Goal: Task Accomplishment & Management: Use online tool/utility

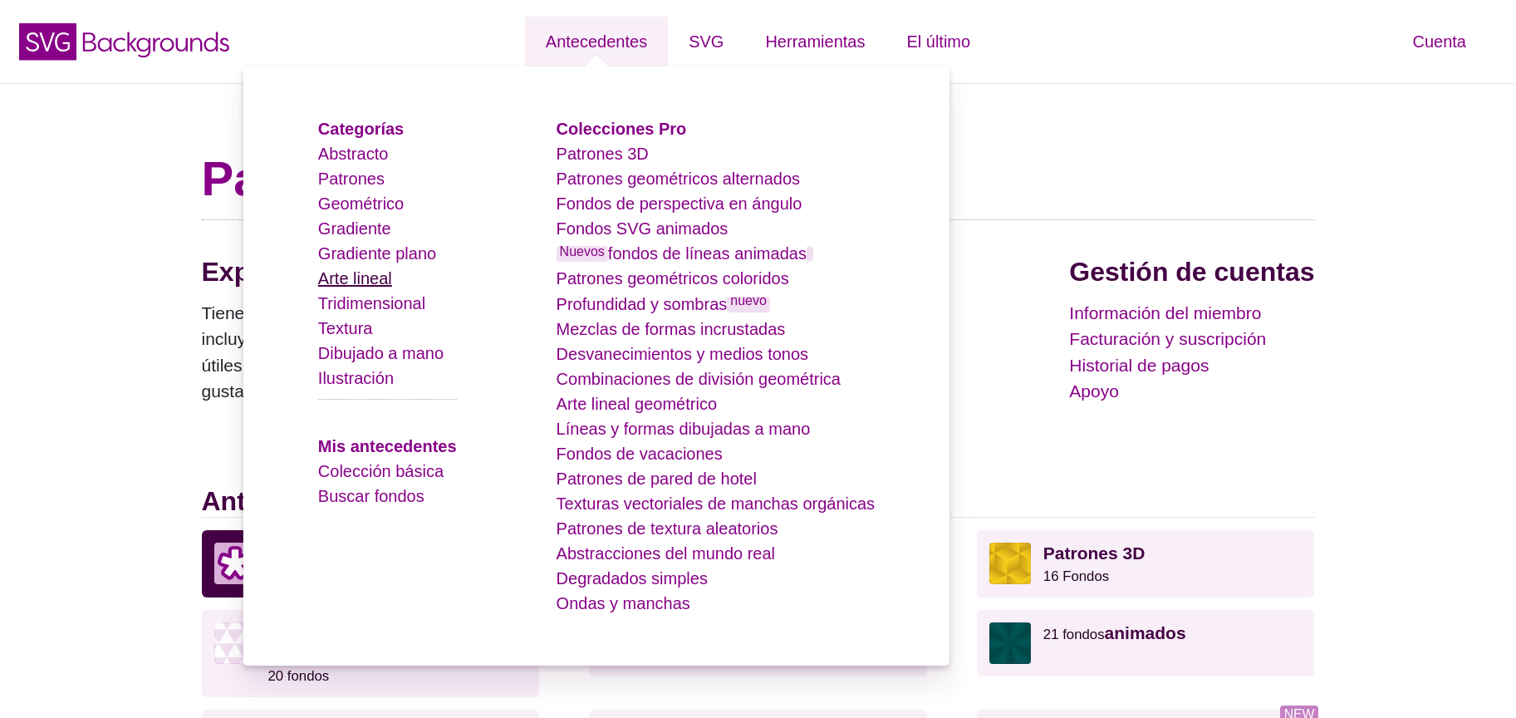
click at [390, 273] on font "Arte lineal" at bounding box center [355, 278] width 74 height 18
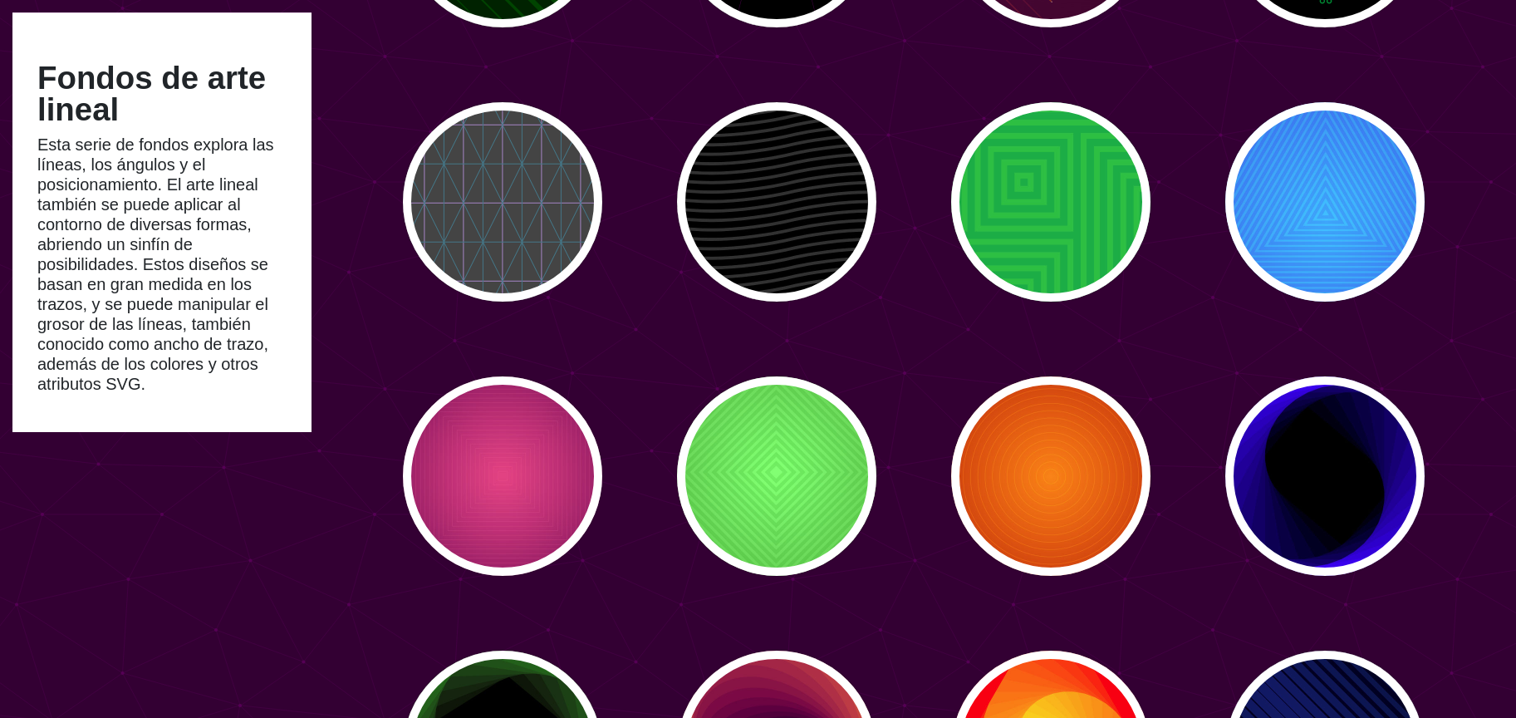
scroll to position [649, 0]
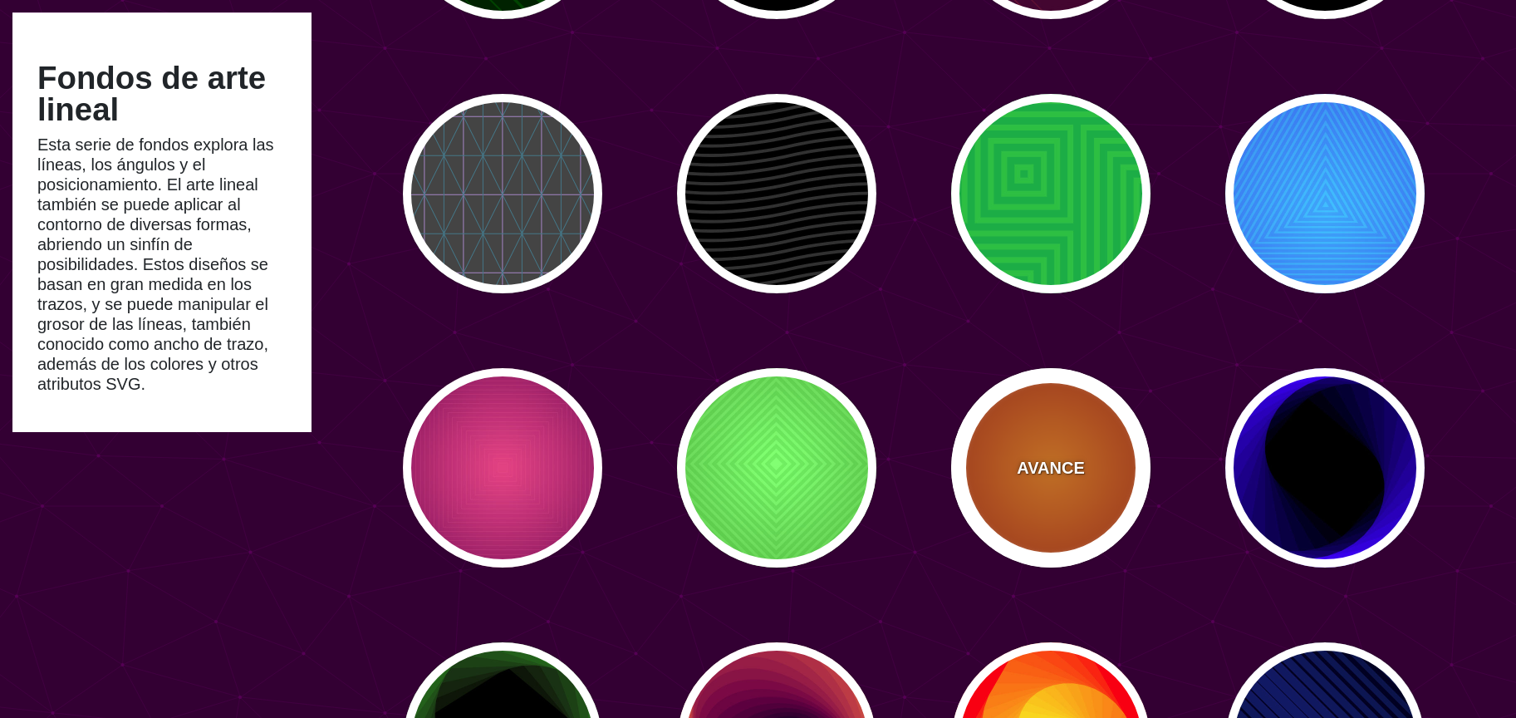
click at [1051, 477] on font "AVANCE" at bounding box center [1050, 467] width 67 height 18
type input "#FF0000"
type input "#990000"
type input "#FFFF00"
type input "#FF4400"
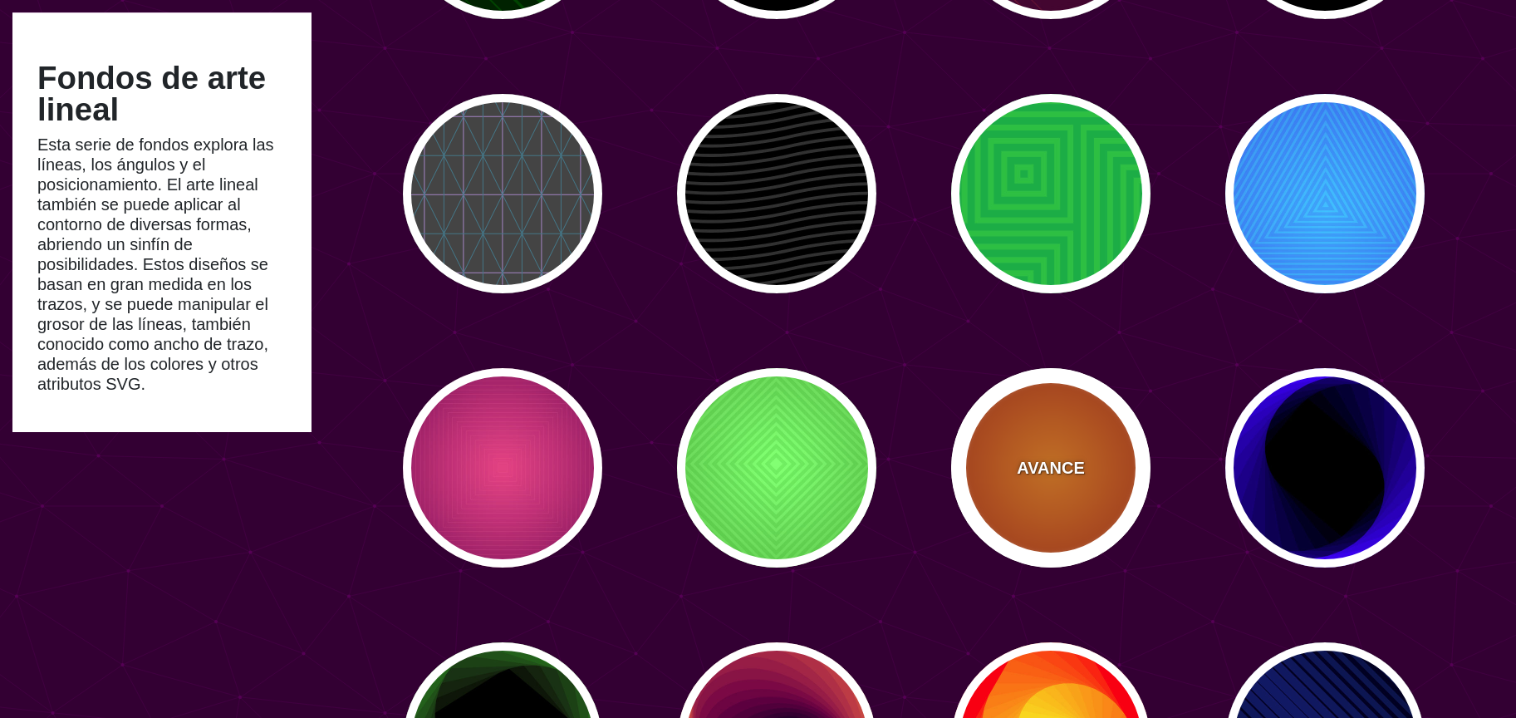
type input "2"
type input "60"
type input "70"
type input "0.5"
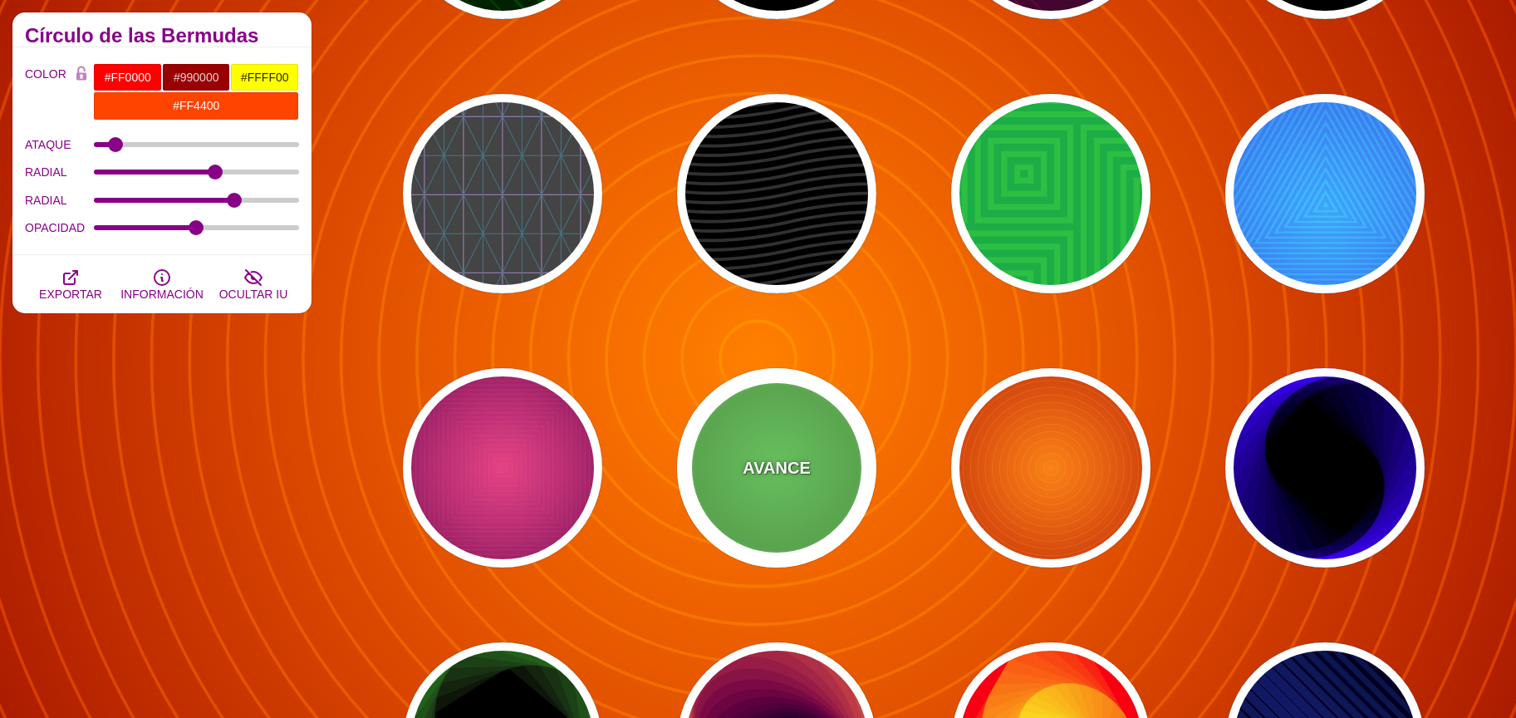
click at [824, 472] on div "AVANCE" at bounding box center [776, 467] width 199 height 199
type input "#66FF77"
type input "#224400"
type input "#EEFF55"
type input "#008811"
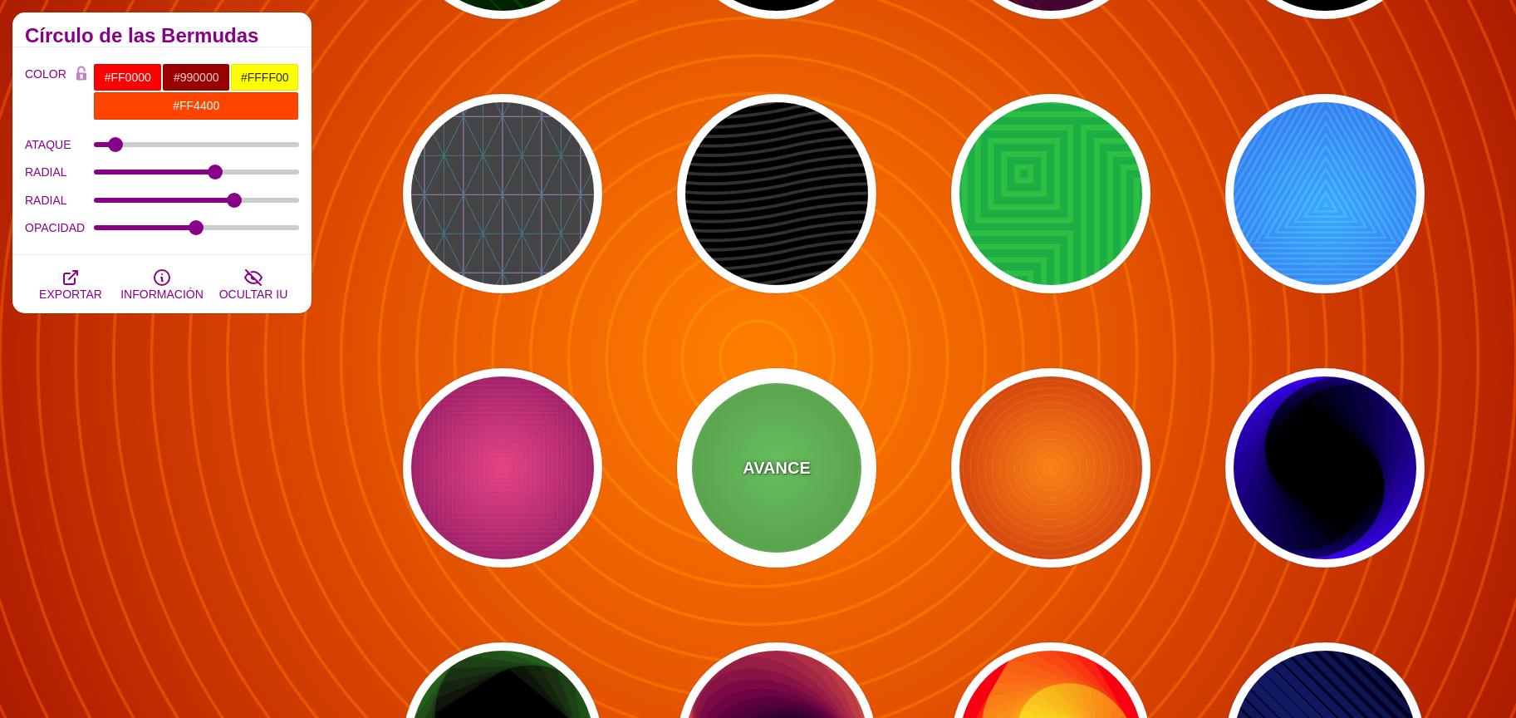
type input "10"
type input "100"
type input "0.2"
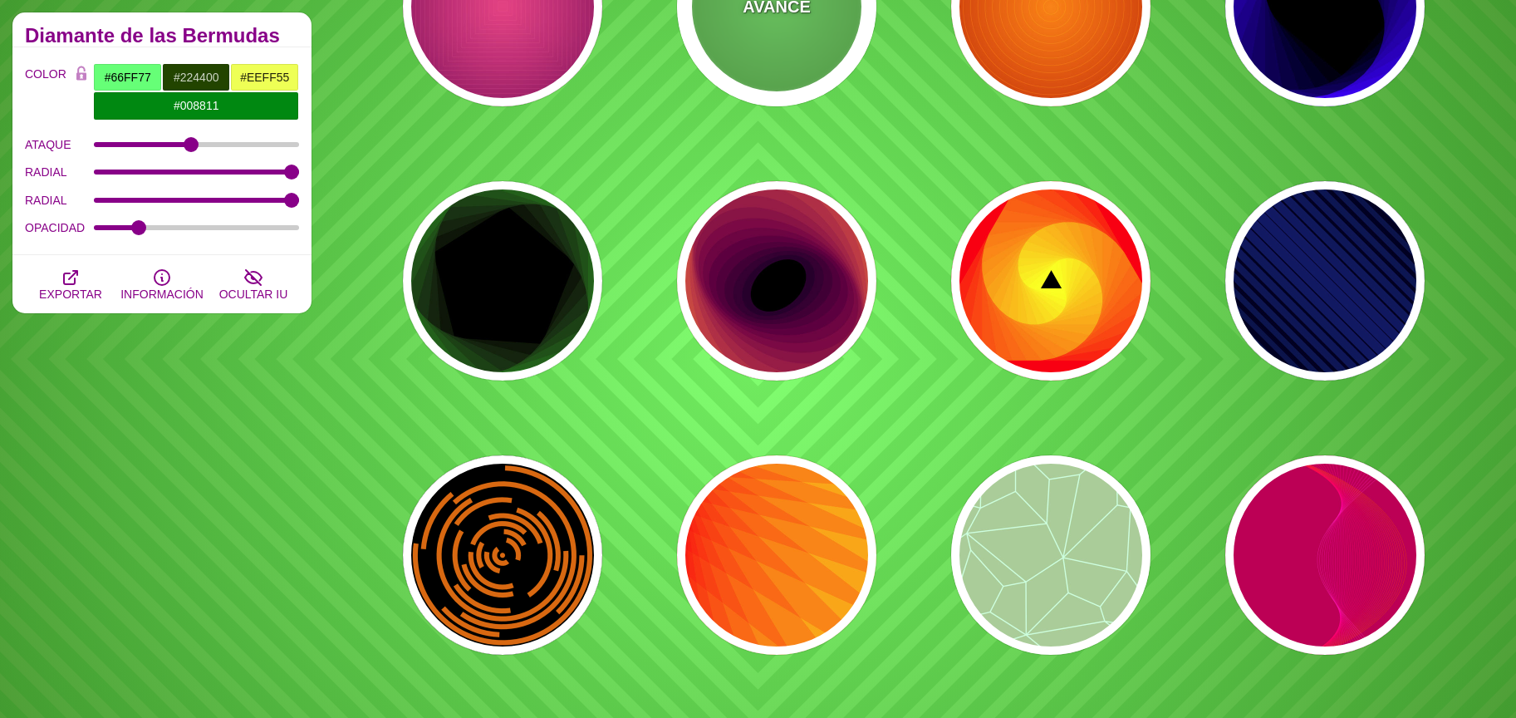
scroll to position [1114, 0]
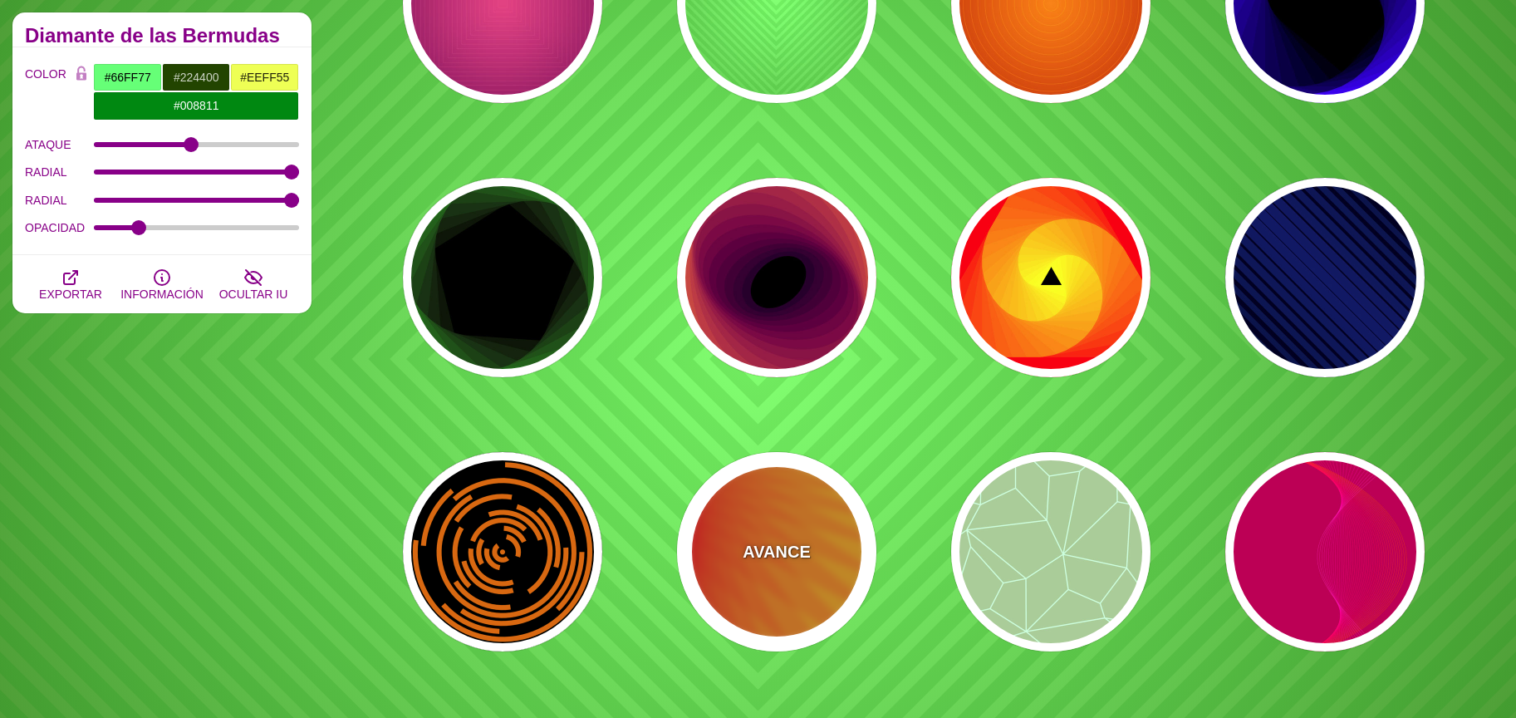
click at [820, 550] on div "AVANCE" at bounding box center [776, 551] width 199 height 199
type input "#FFFF00"
type input "#FF0000"
type input "100"
type input "0.2"
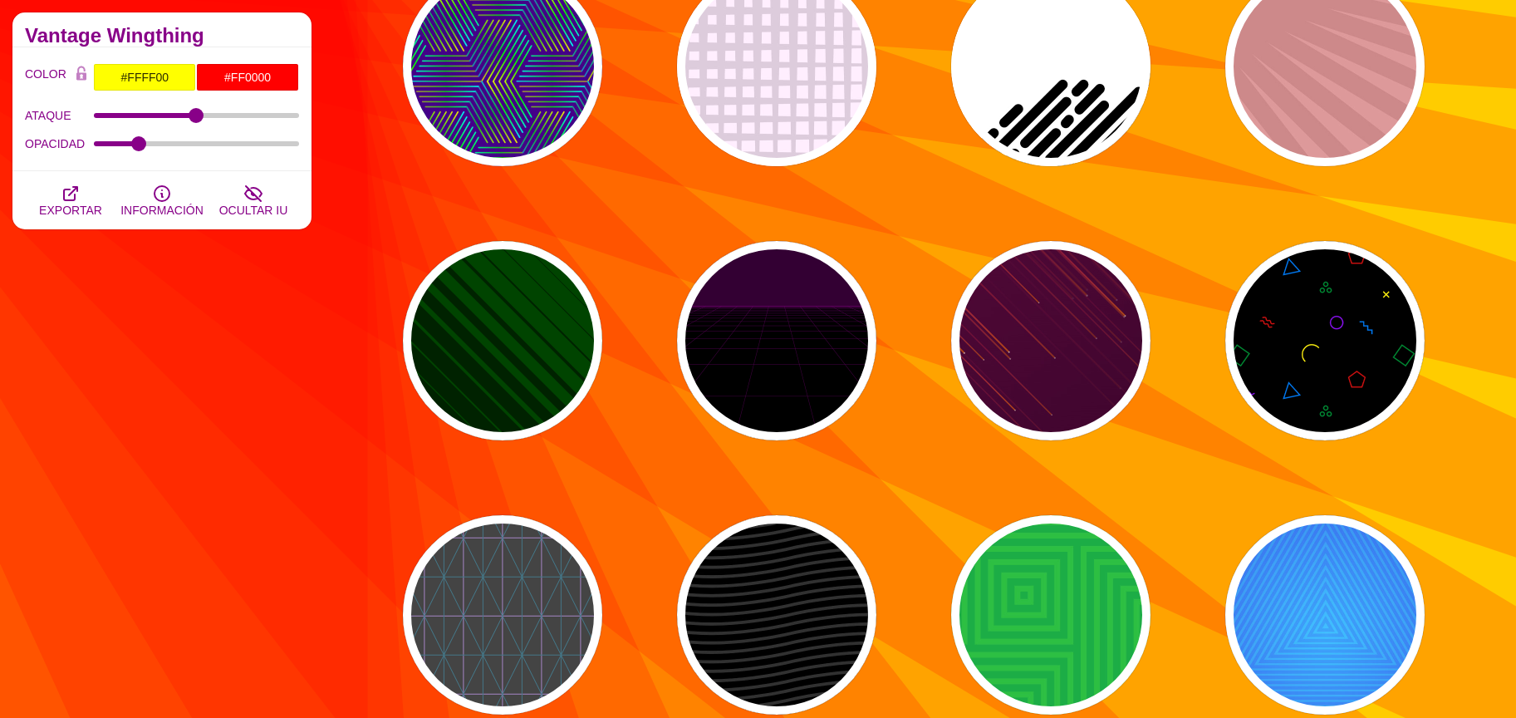
scroll to position [0, 0]
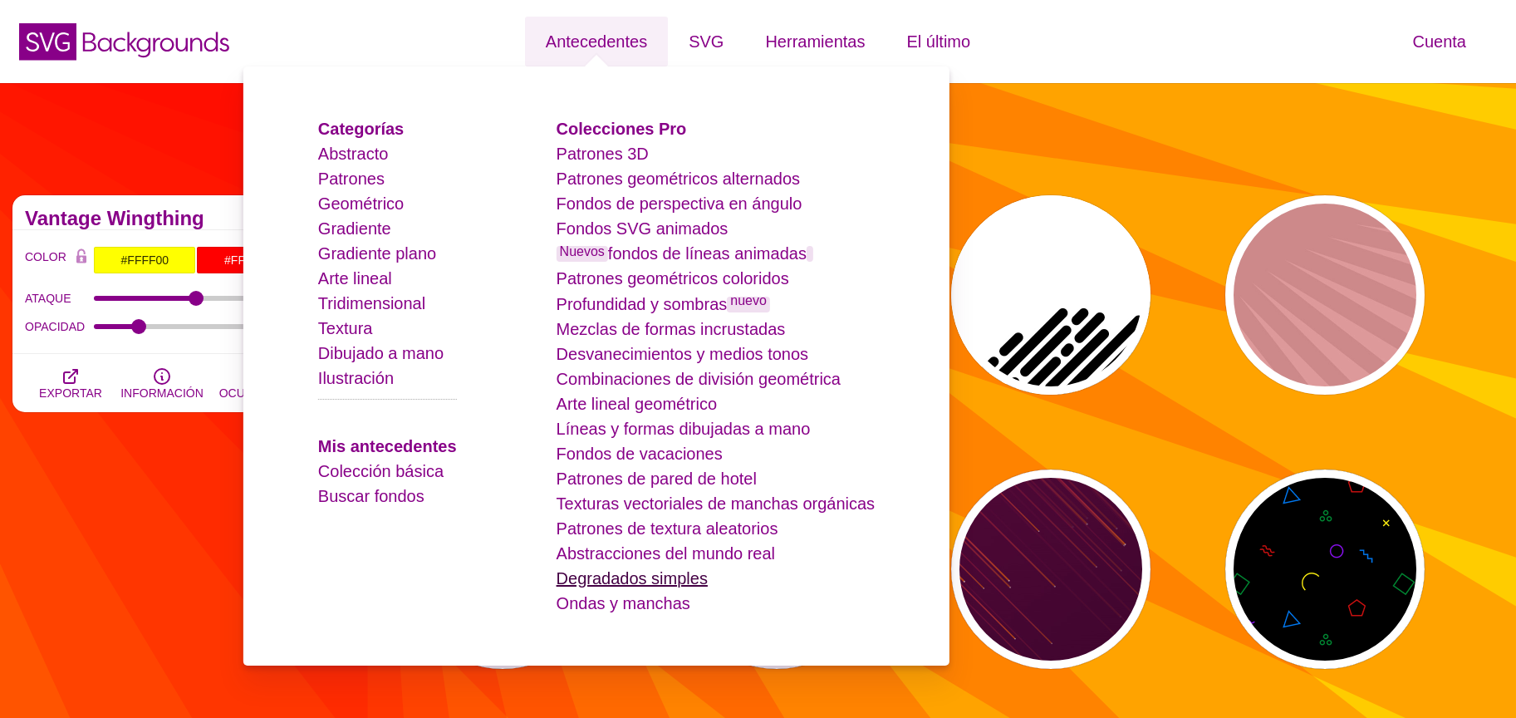
click at [676, 584] on font "Degradados simples" at bounding box center [631, 578] width 151 height 18
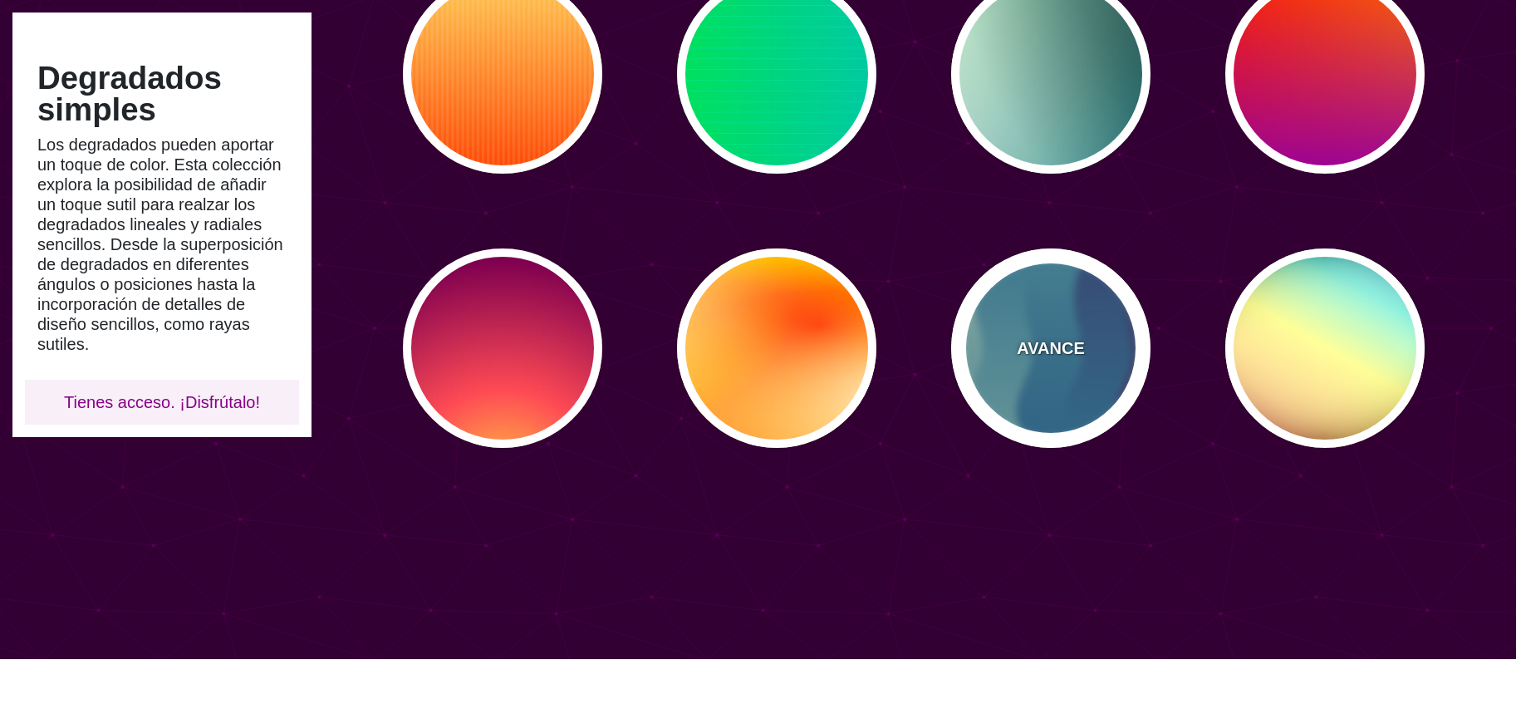
click at [1011, 375] on div "AVANCE" at bounding box center [1050, 347] width 199 height 199
type input "#440044"
type input "#CCEEDD"
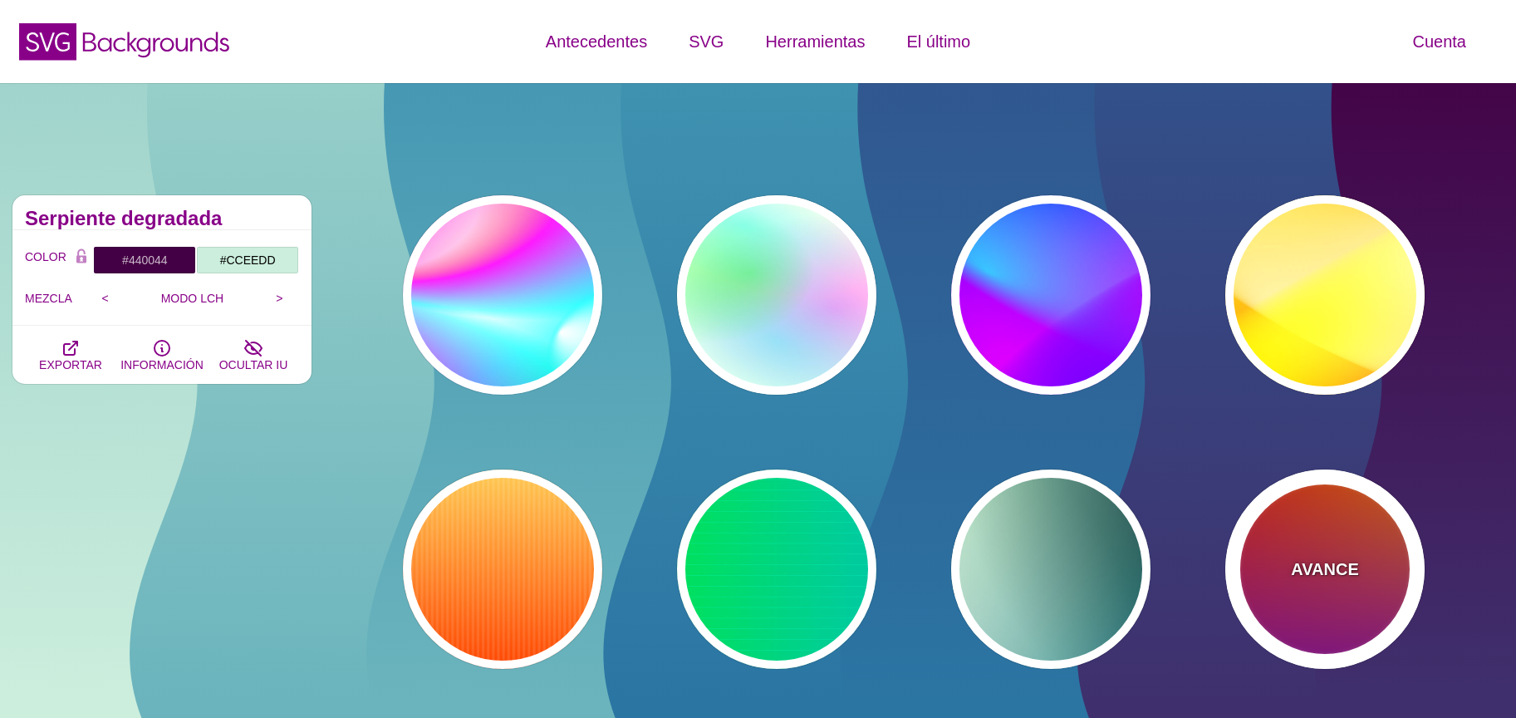
click at [1319, 547] on div "AVANCE" at bounding box center [1324, 568] width 199 height 199
type input "#FF0000"
type input "#FF8800"
type input "#990099"
type input "0"
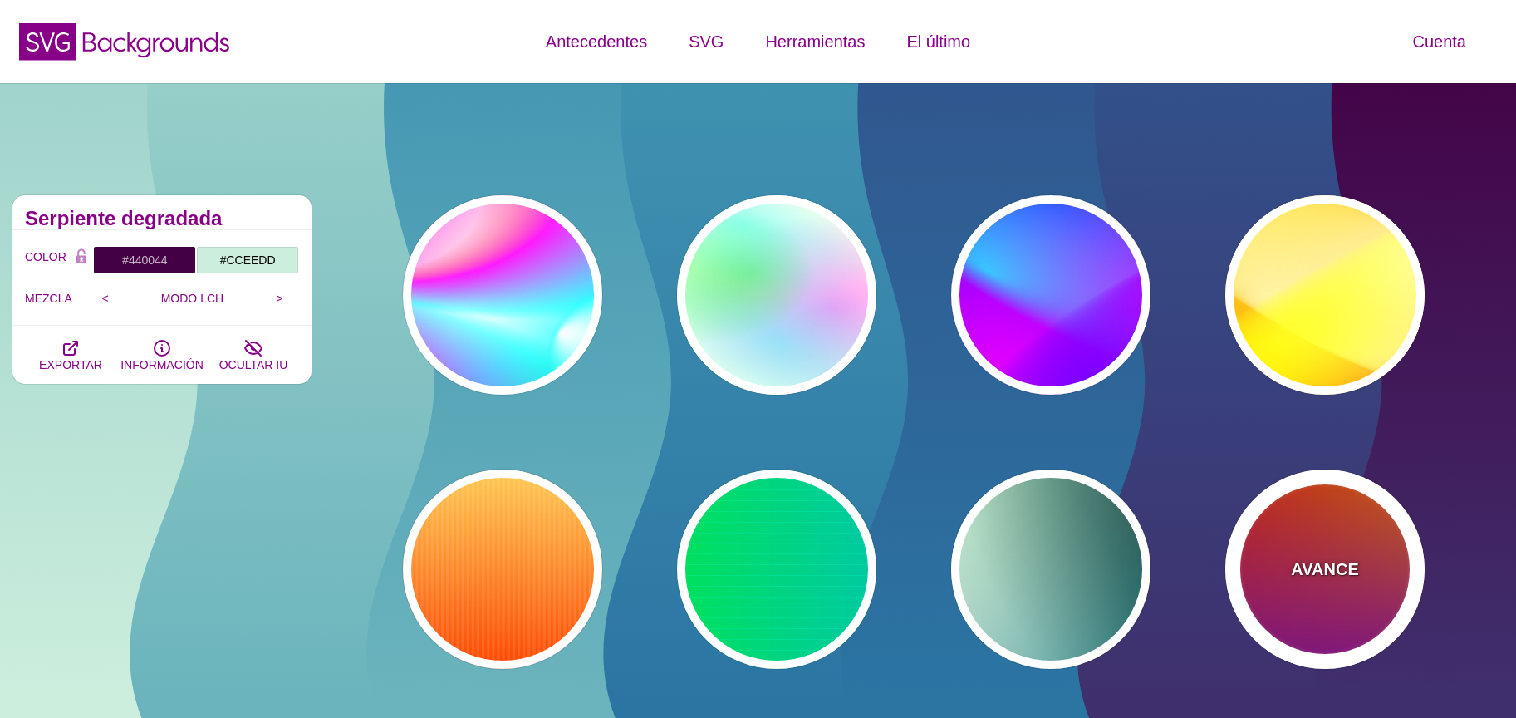
type input "0"
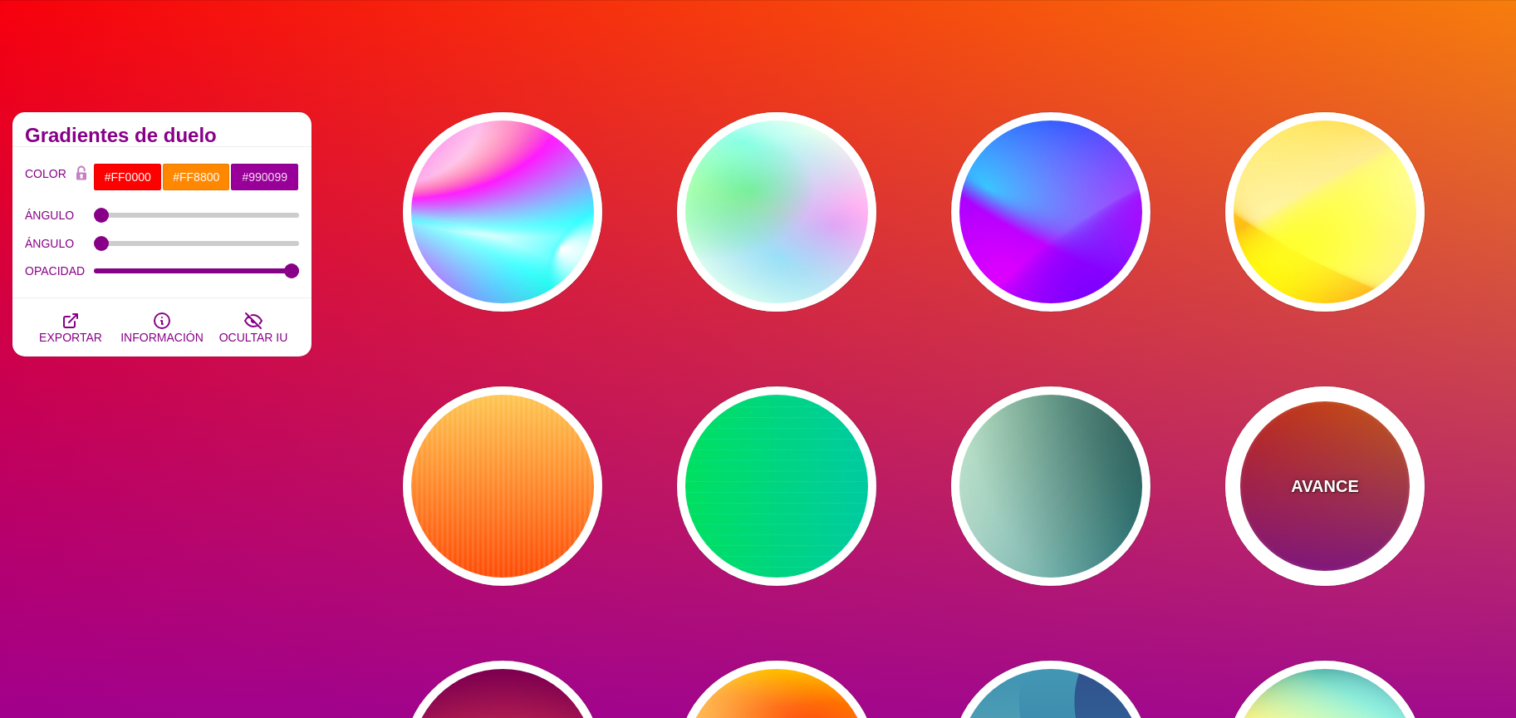
scroll to position [74, 0]
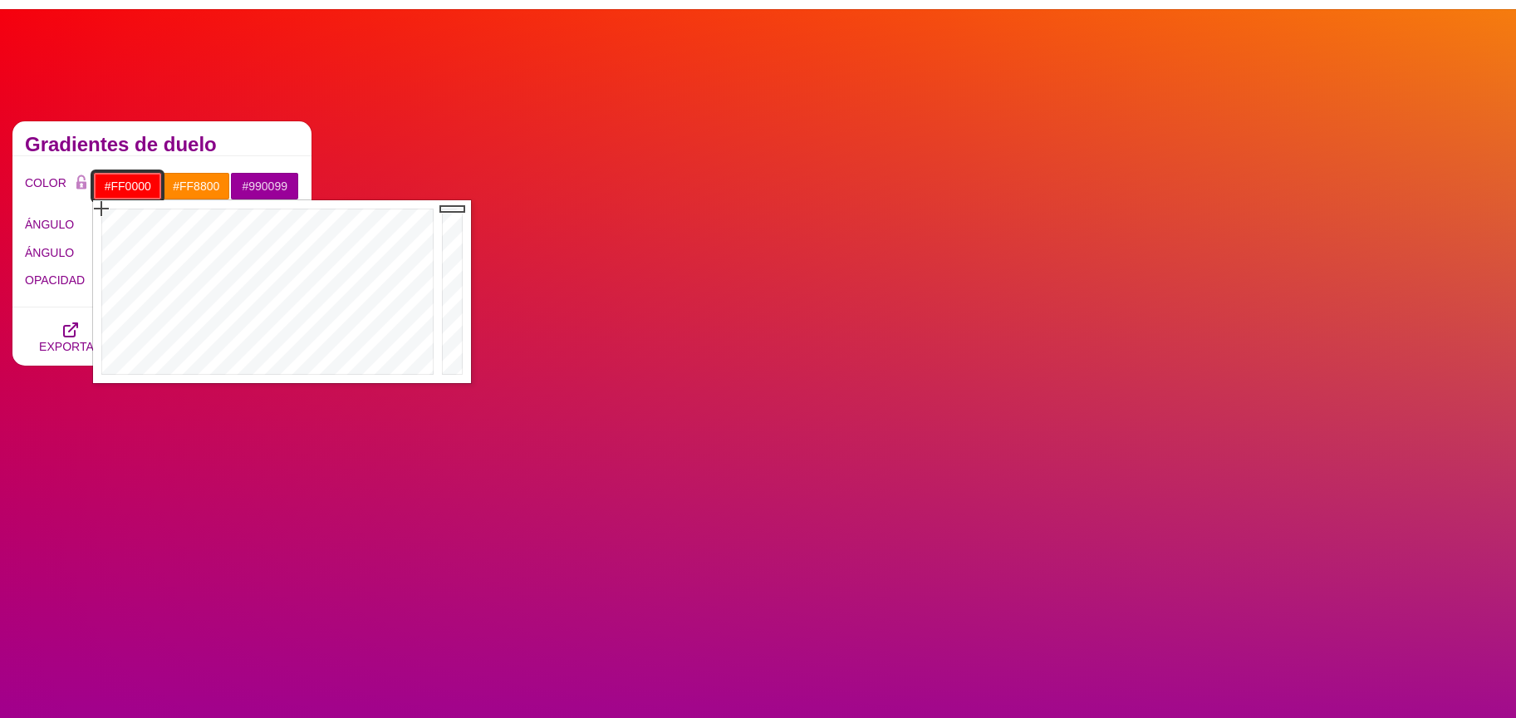
click at [119, 194] on input "#FF0000" at bounding box center [127, 186] width 69 height 28
drag, startPoint x: 194, startPoint y: 350, endPoint x: 234, endPoint y: 373, distance: 46.2
type input "#FDFFFE"
click at [233, 372] on div at bounding box center [265, 291] width 345 height 183
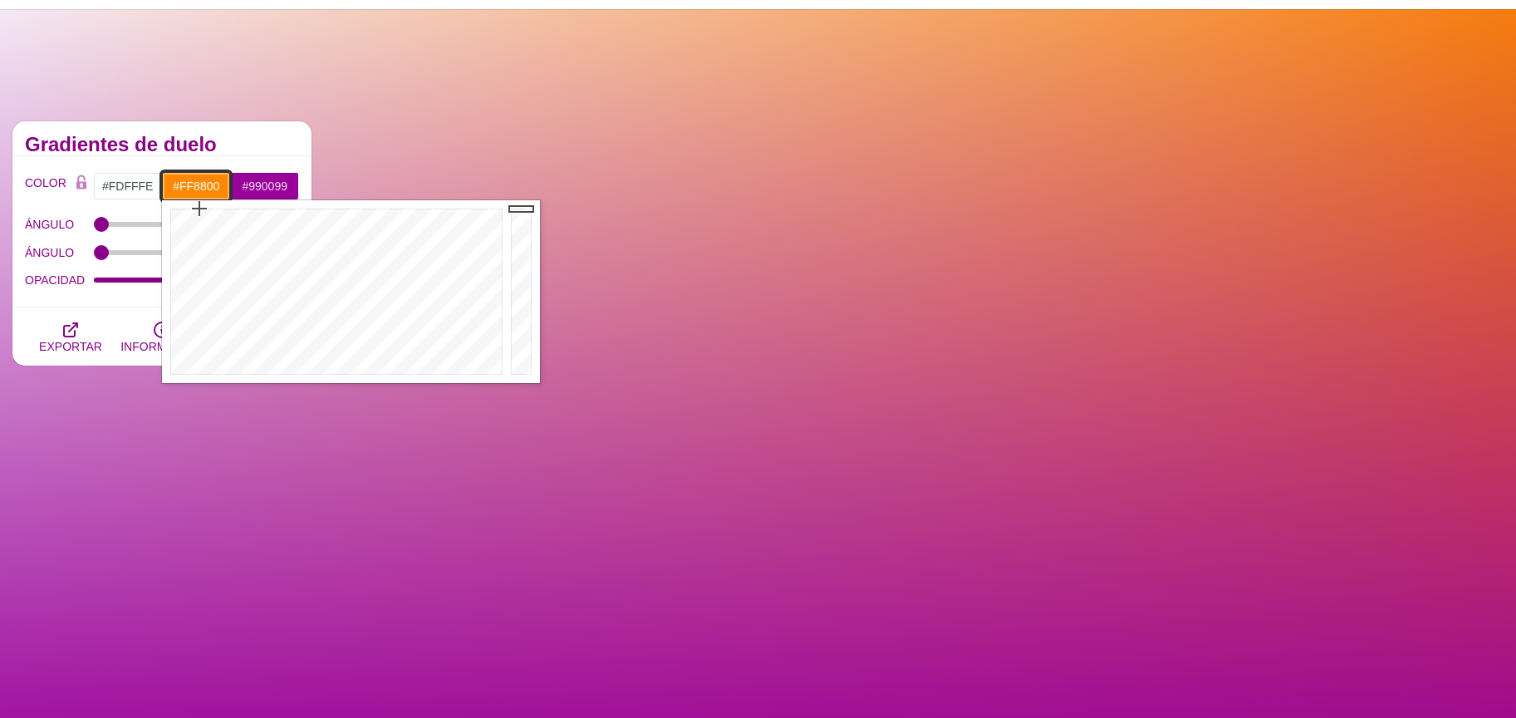
click at [205, 188] on input "#FF8800" at bounding box center [196, 186] width 69 height 28
type input "#F5FFFC"
drag, startPoint x: 311, startPoint y: 363, endPoint x: 320, endPoint y: 367, distance: 10.0
click at [320, 367] on div at bounding box center [334, 291] width 345 height 183
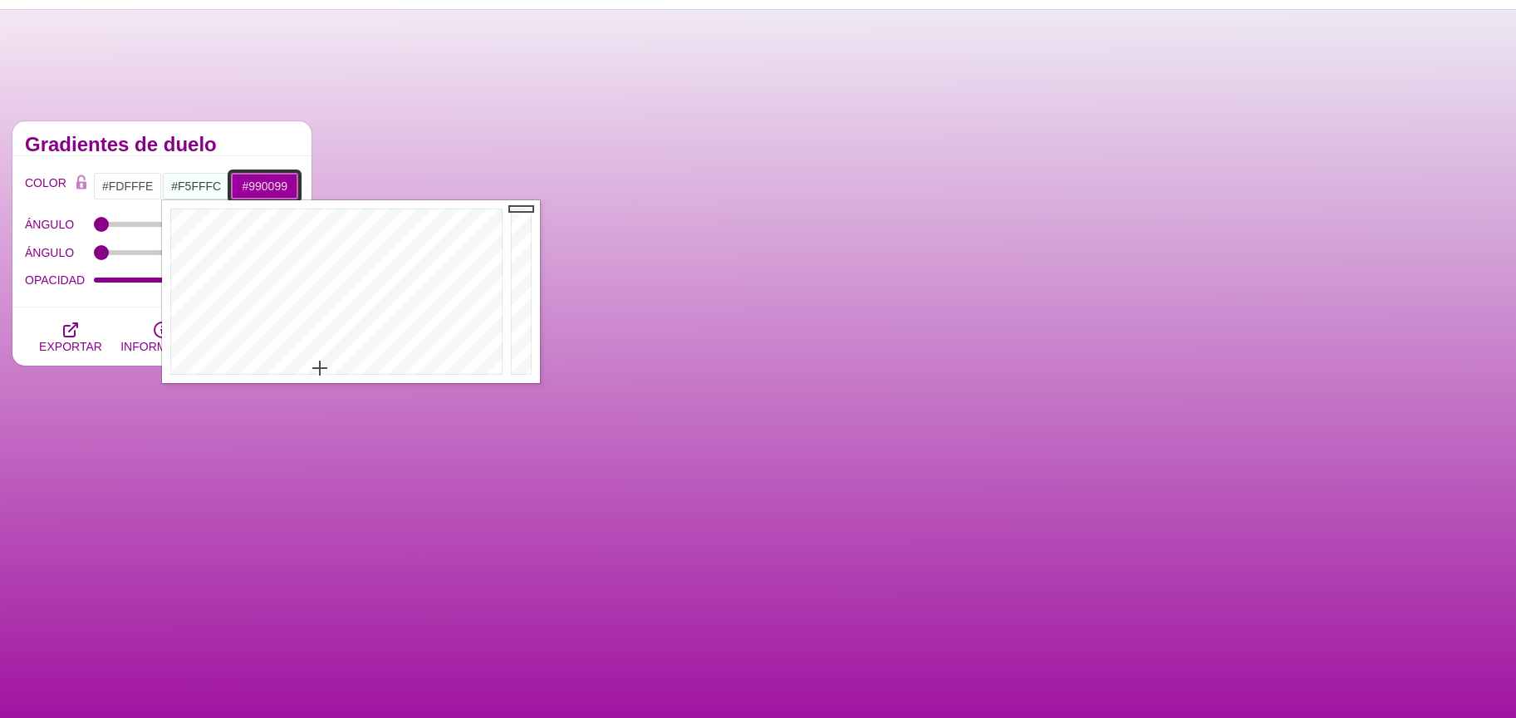
drag, startPoint x: 271, startPoint y: 185, endPoint x: 338, endPoint y: 287, distance: 121.6
click at [270, 184] on input "#990099" at bounding box center [264, 186] width 69 height 28
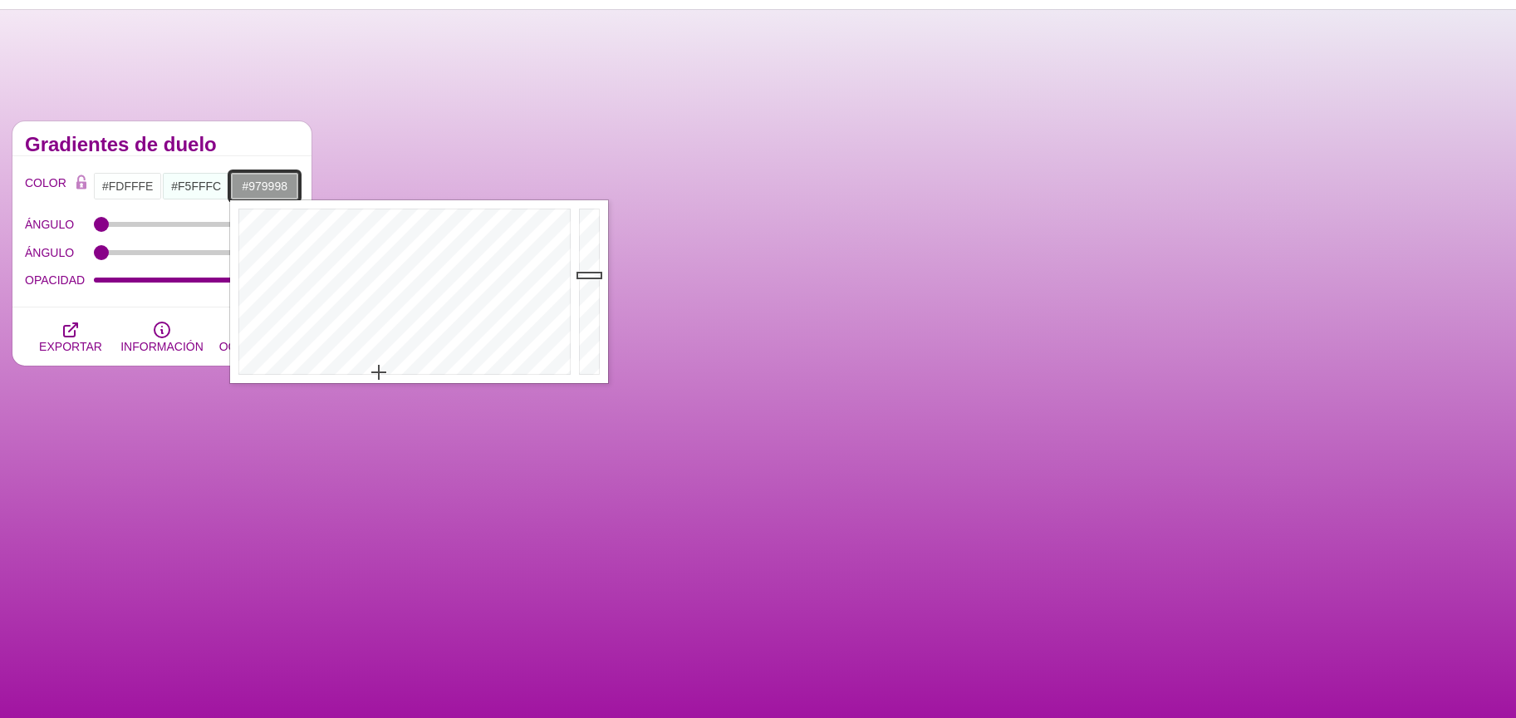
click at [379, 371] on div at bounding box center [402, 291] width 345 height 183
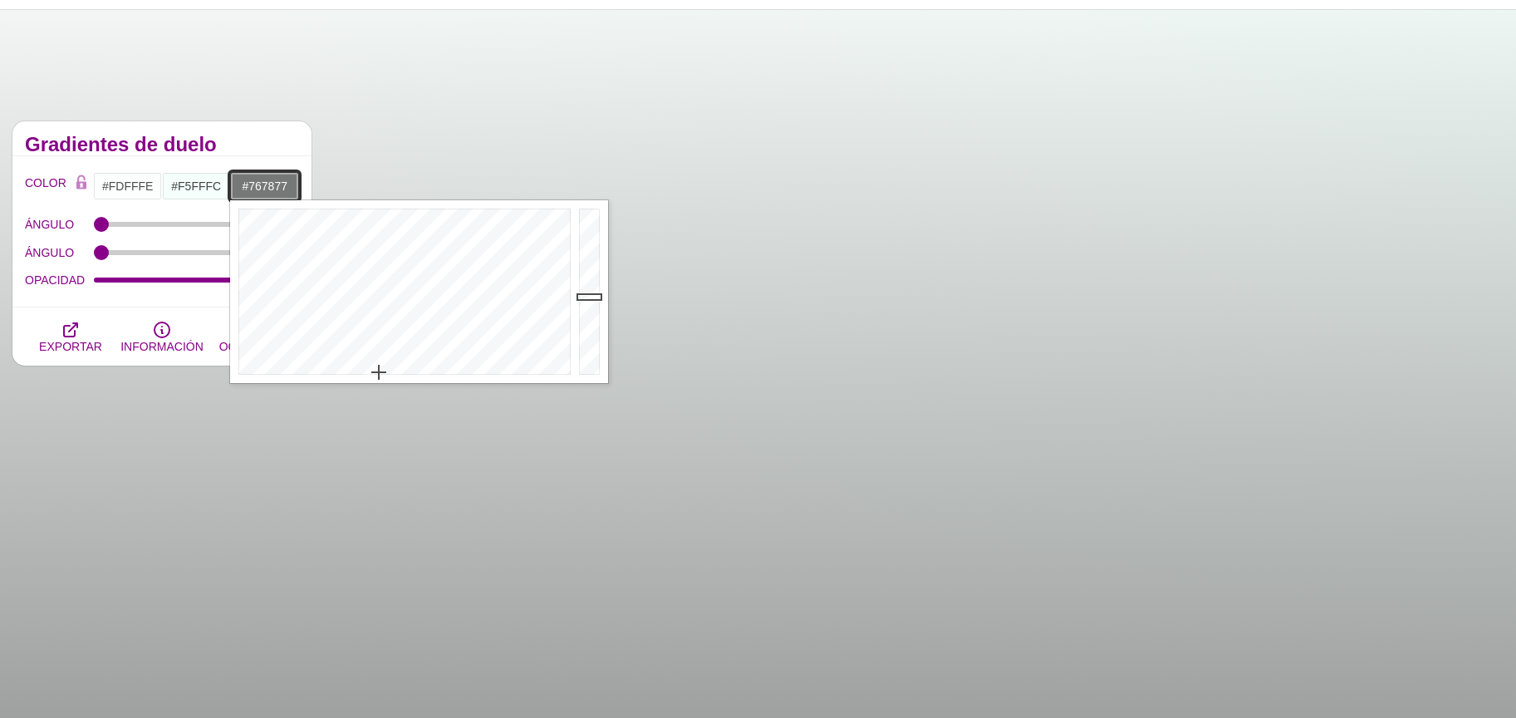
click at [599, 296] on div at bounding box center [591, 291] width 33 height 183
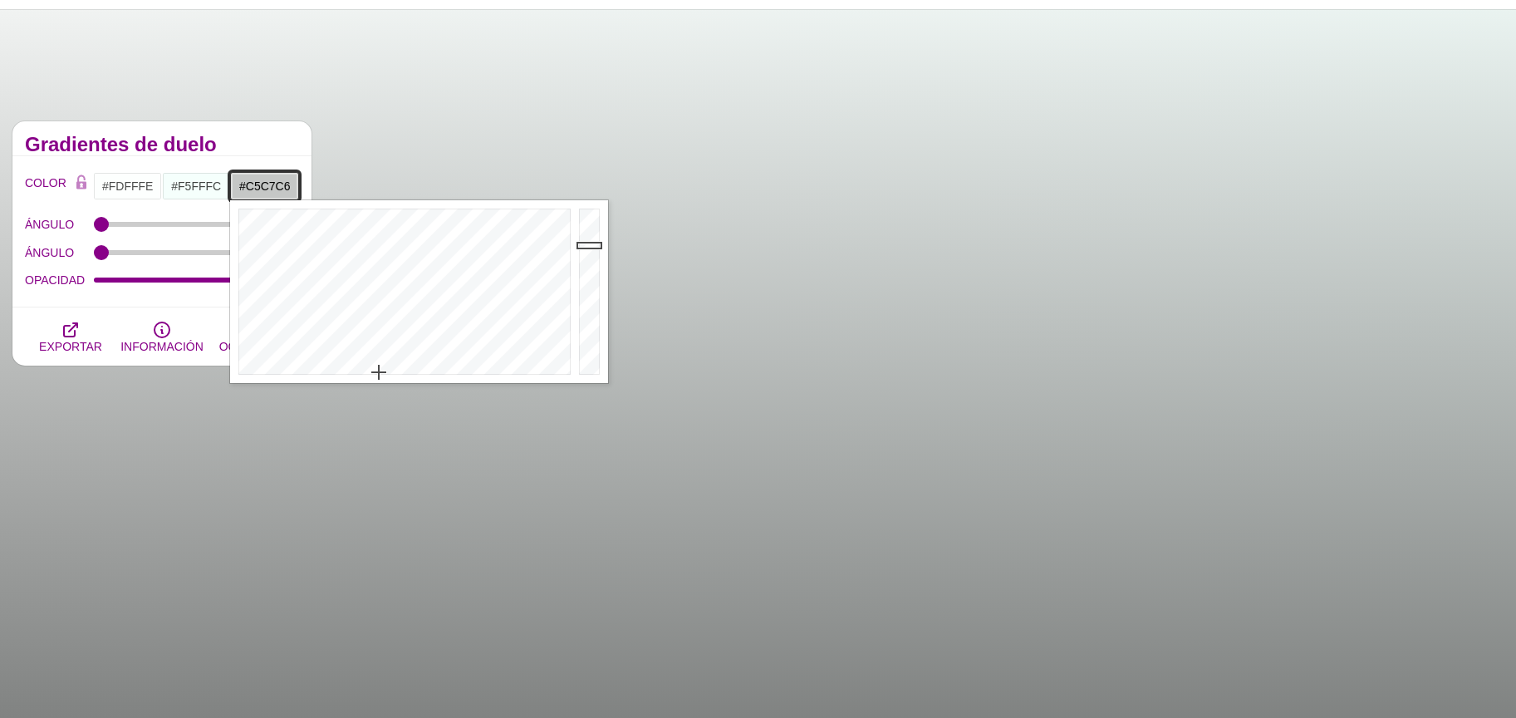
click at [583, 244] on div at bounding box center [591, 291] width 33 height 183
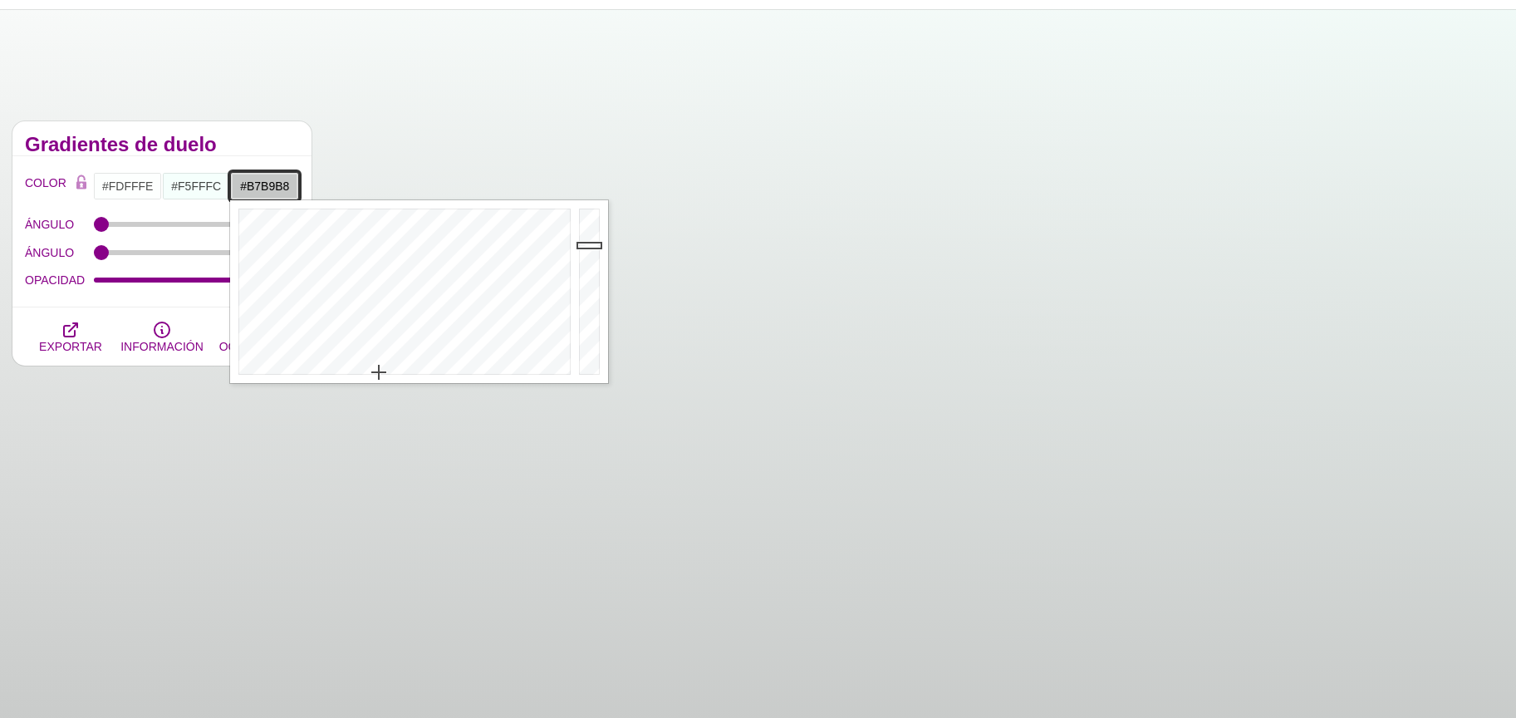
click at [591, 254] on div at bounding box center [591, 291] width 33 height 183
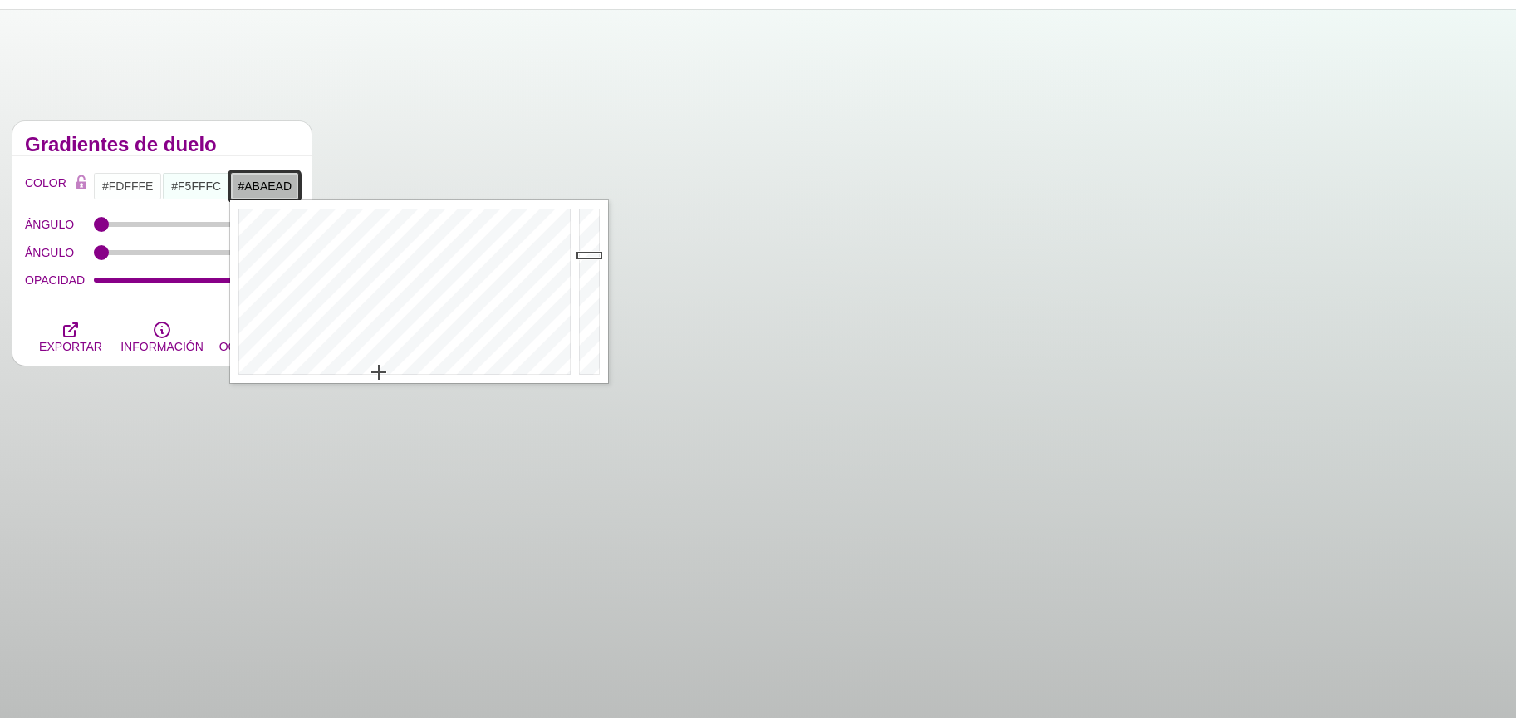
type input "#A9ABAA"
click at [595, 262] on div at bounding box center [591, 291] width 33 height 183
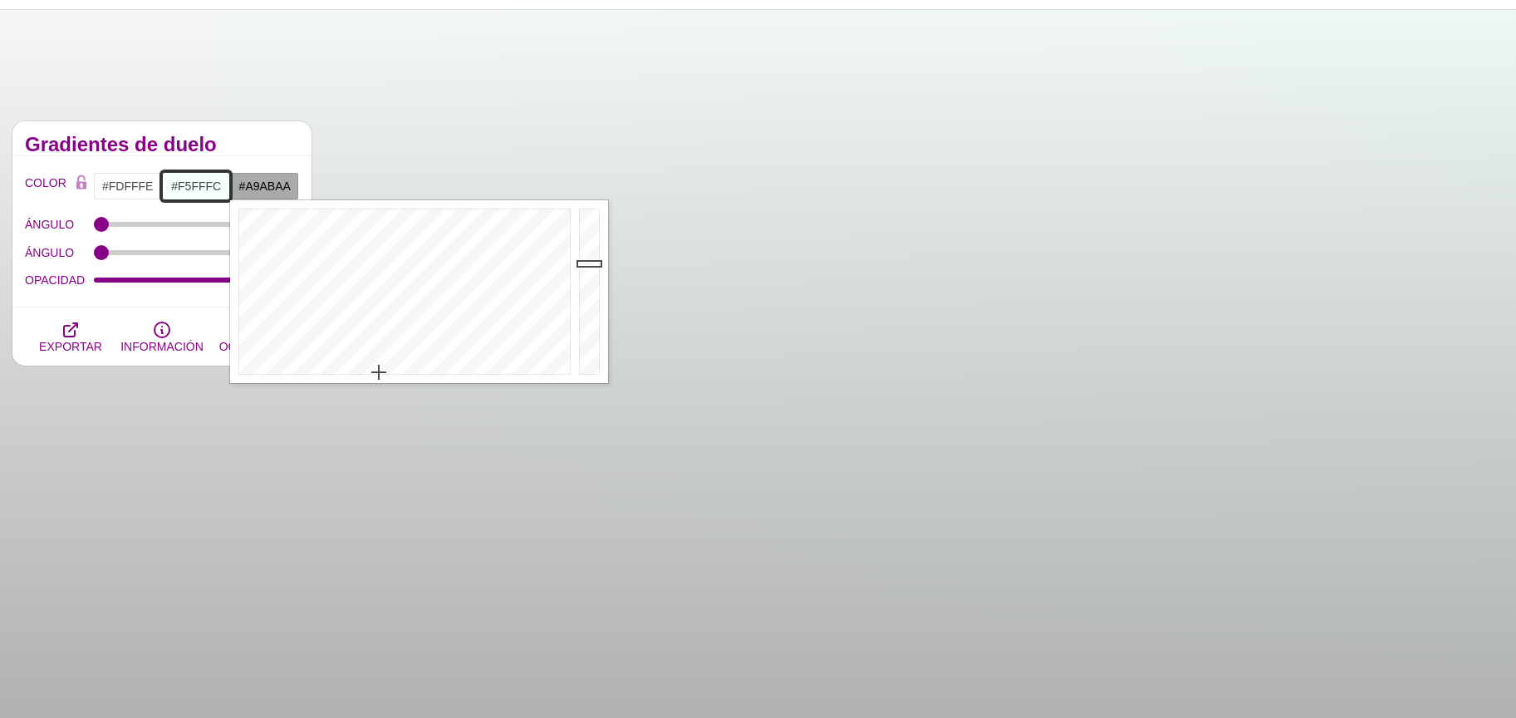
click at [174, 184] on input "#F5FFFC" at bounding box center [196, 186] width 69 height 28
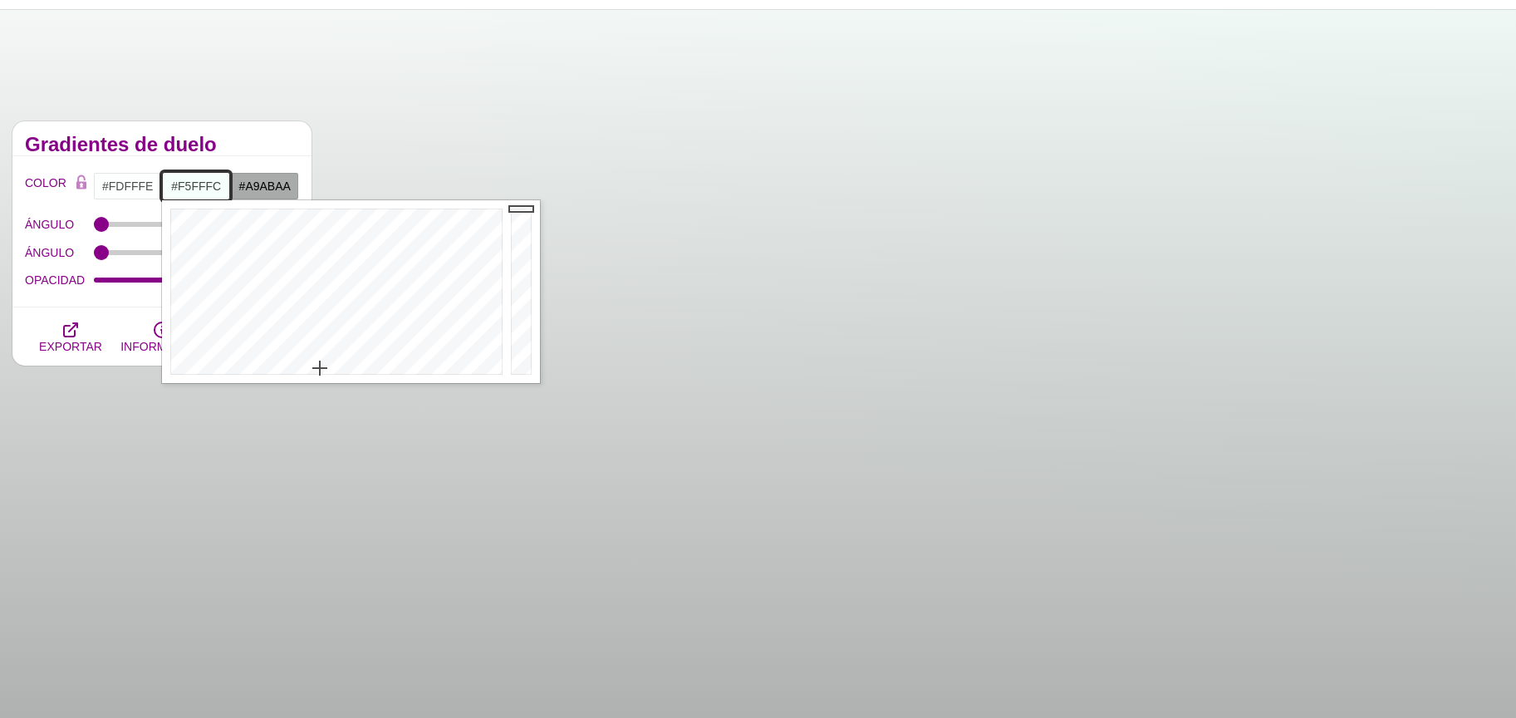
type input "#BCC3C1"
click at [516, 247] on div at bounding box center [523, 291] width 33 height 183
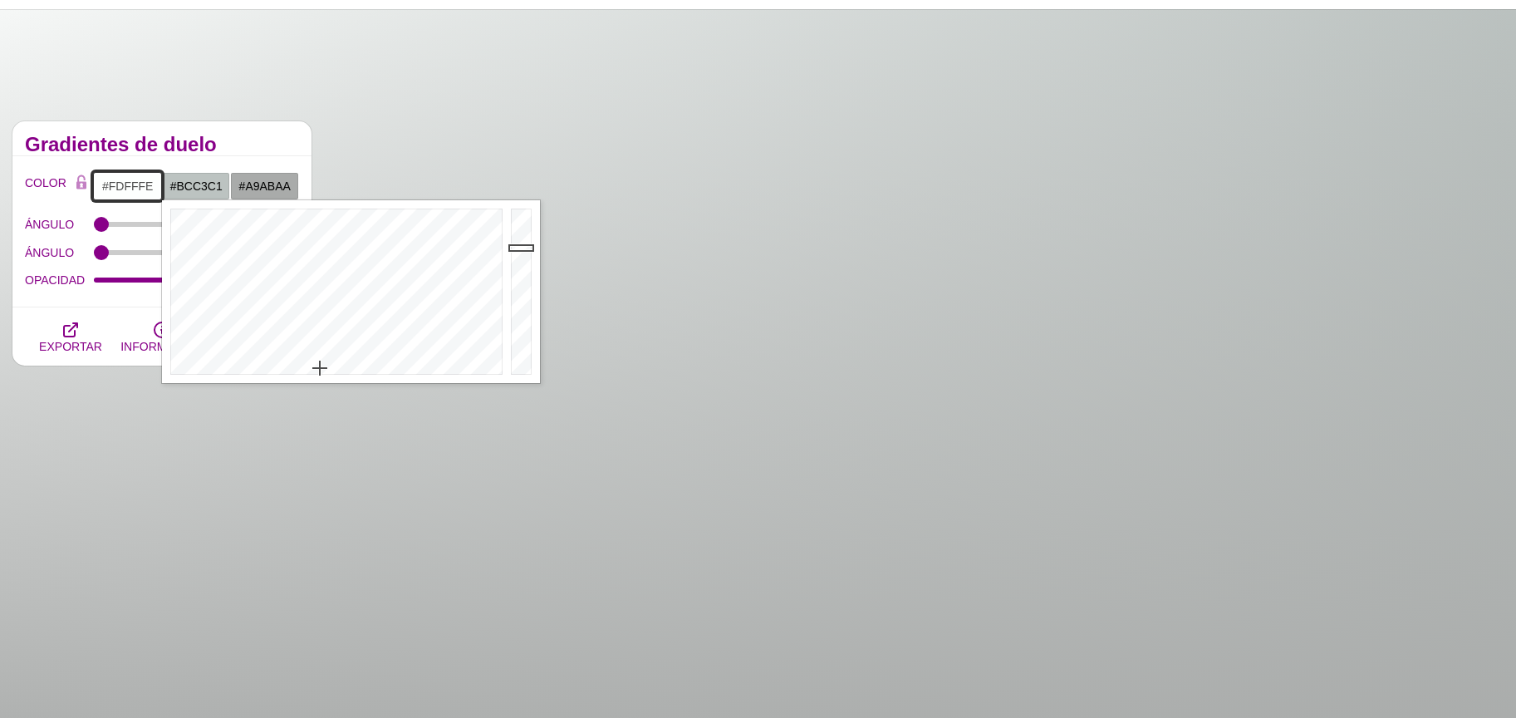
click at [111, 193] on input "#FDFFFE" at bounding box center [127, 186] width 69 height 28
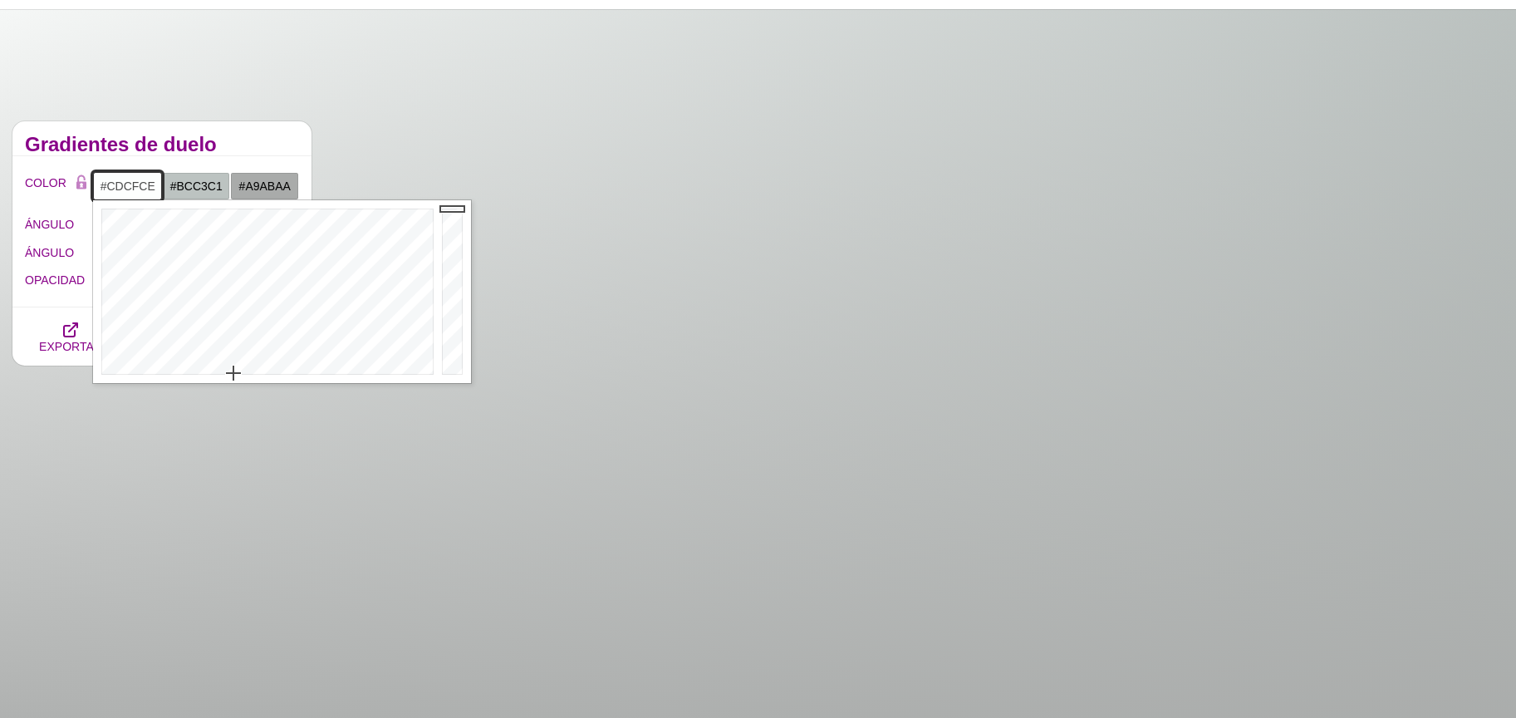
click at [451, 240] on div at bounding box center [454, 291] width 33 height 183
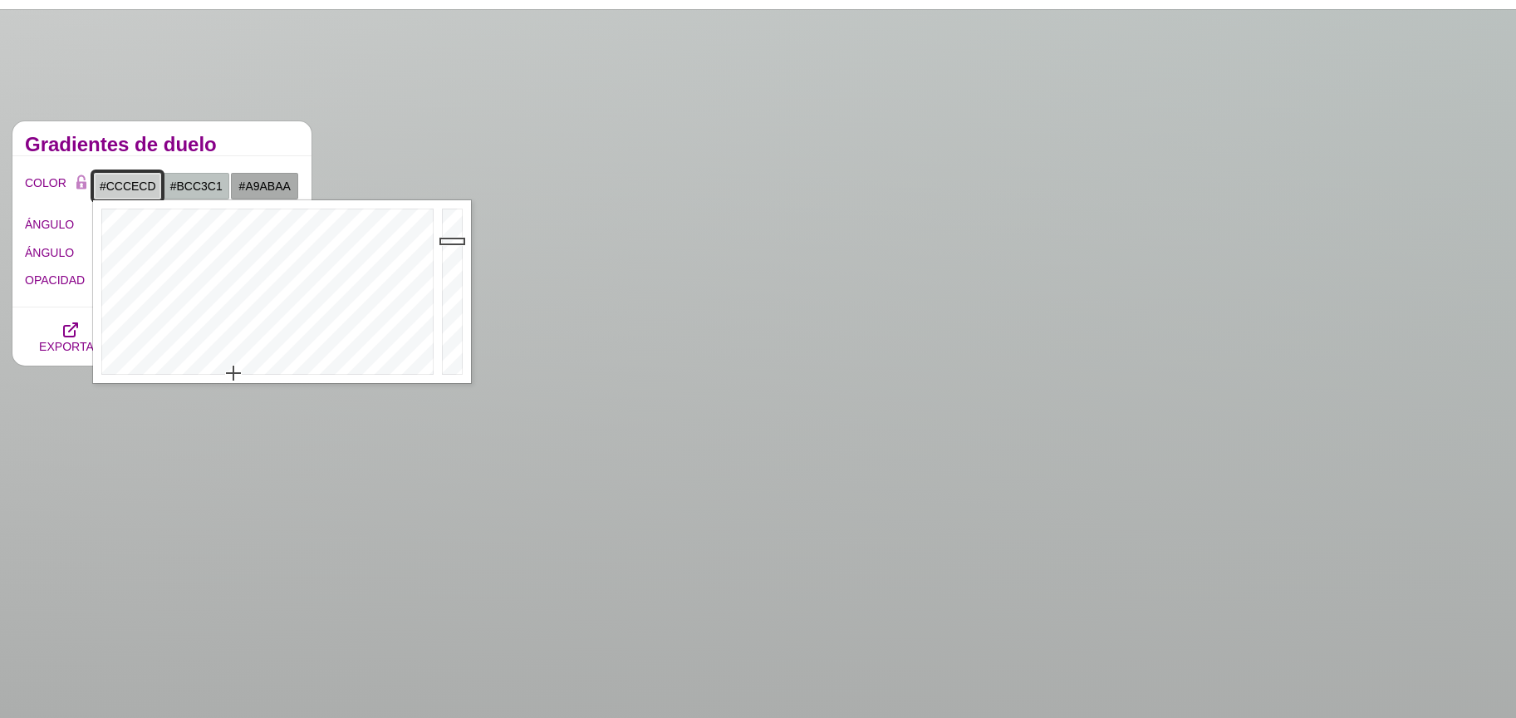
type input "#BDBEBD"
click at [457, 250] on div at bounding box center [454, 291] width 33 height 183
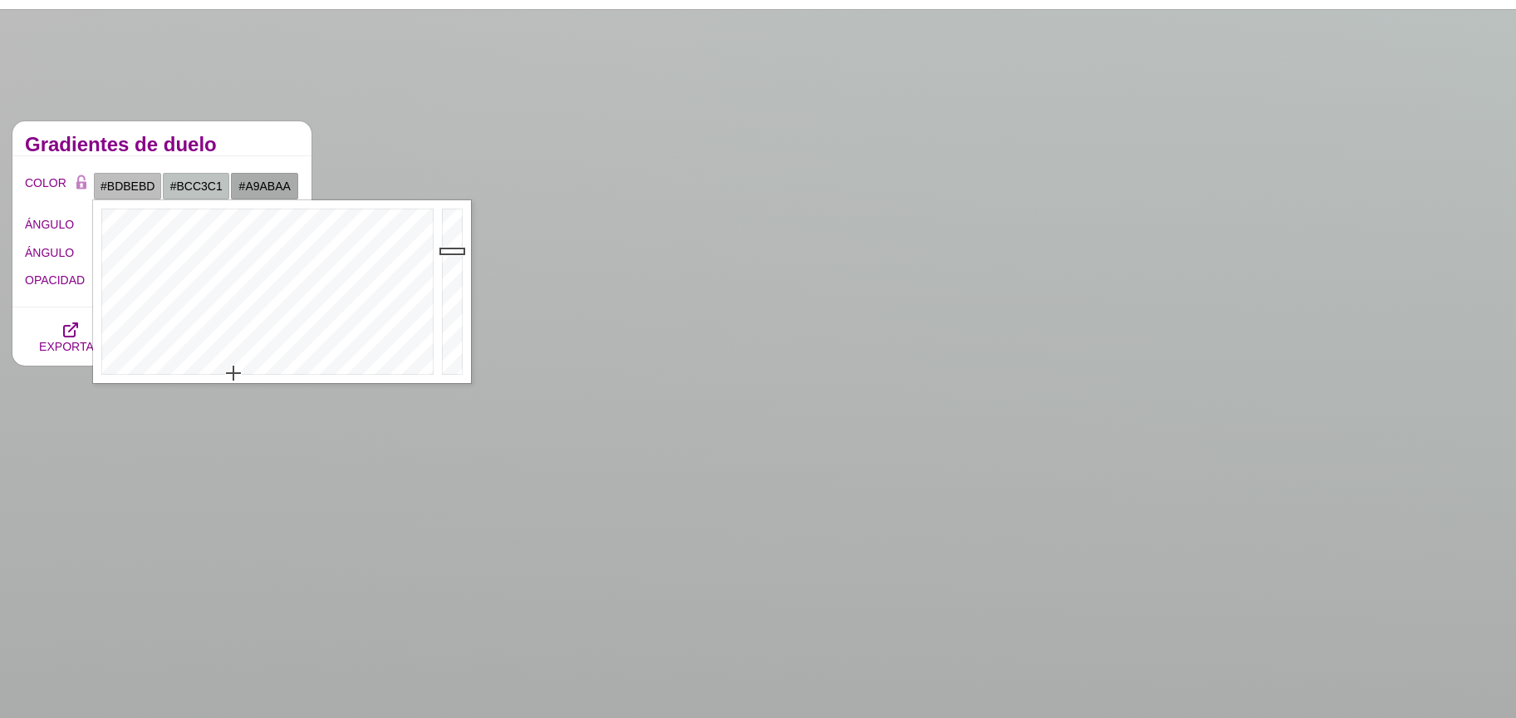
click at [224, 144] on h2 "Gradientes de duelo" at bounding box center [162, 144] width 274 height 13
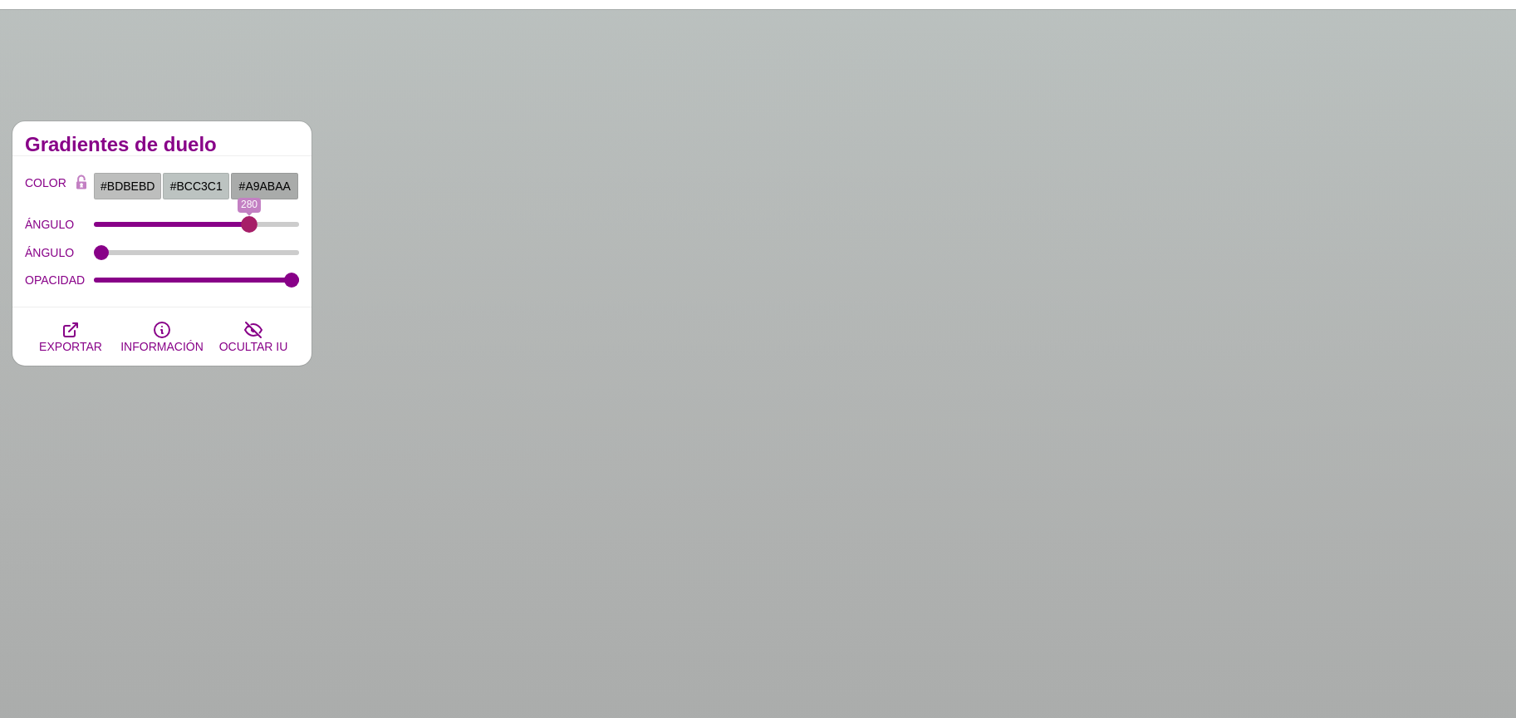
drag, startPoint x: 98, startPoint y: 217, endPoint x: 249, endPoint y: 229, distance: 151.7
type input "280"
click at [249, 228] on input "ÁNGULO" at bounding box center [197, 224] width 206 height 7
drag, startPoint x: 177, startPoint y: 255, endPoint x: 198, endPoint y: 255, distance: 20.8
click at [198, 255] on div "ÁNGULO" at bounding box center [162, 252] width 274 height 28
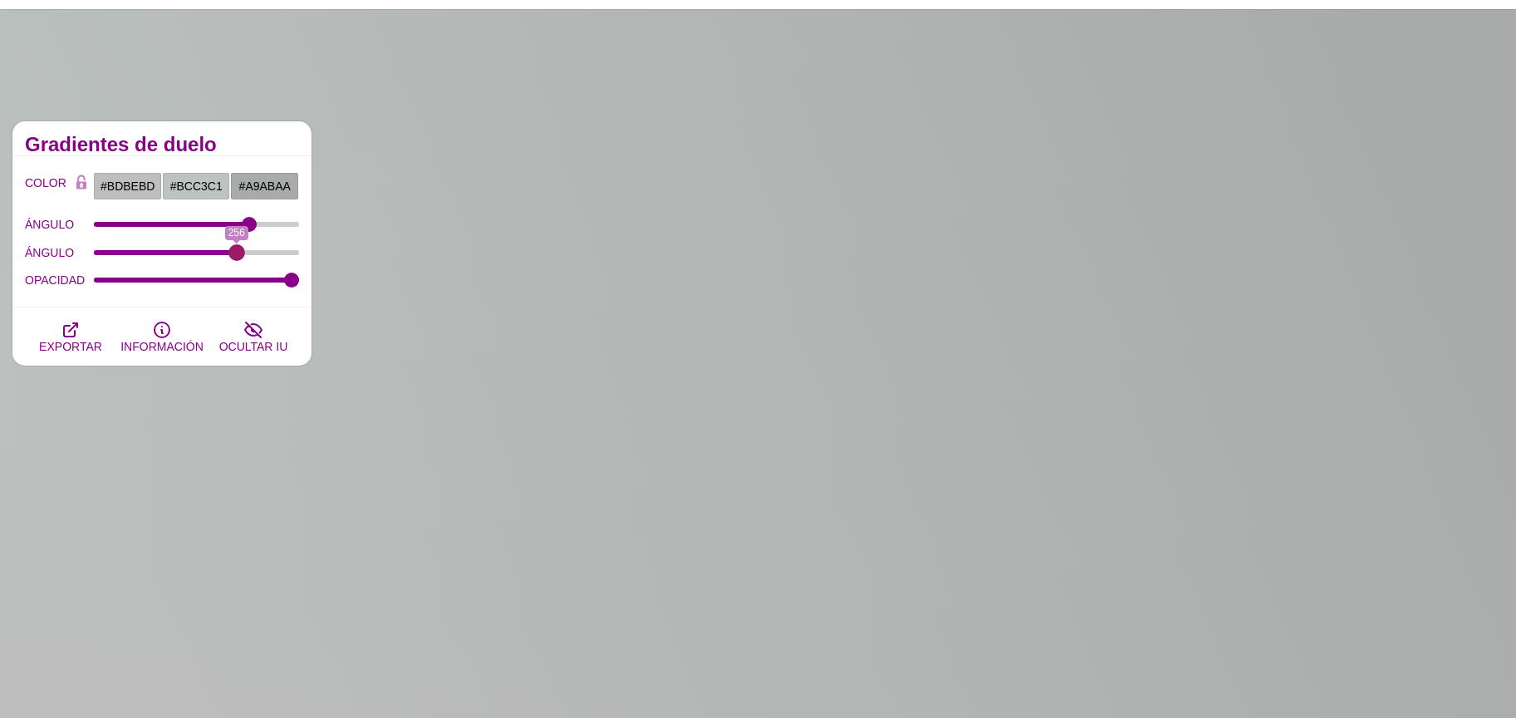
drag, startPoint x: 178, startPoint y: 252, endPoint x: 236, endPoint y: 262, distance: 58.8
type input "256"
click at [236, 256] on input "ÁNGULO" at bounding box center [197, 252] width 206 height 7
click at [162, 151] on font "Gradientes de duelo" at bounding box center [121, 144] width 192 height 22
click at [135, 188] on input "#BDBEBD" at bounding box center [127, 186] width 69 height 28
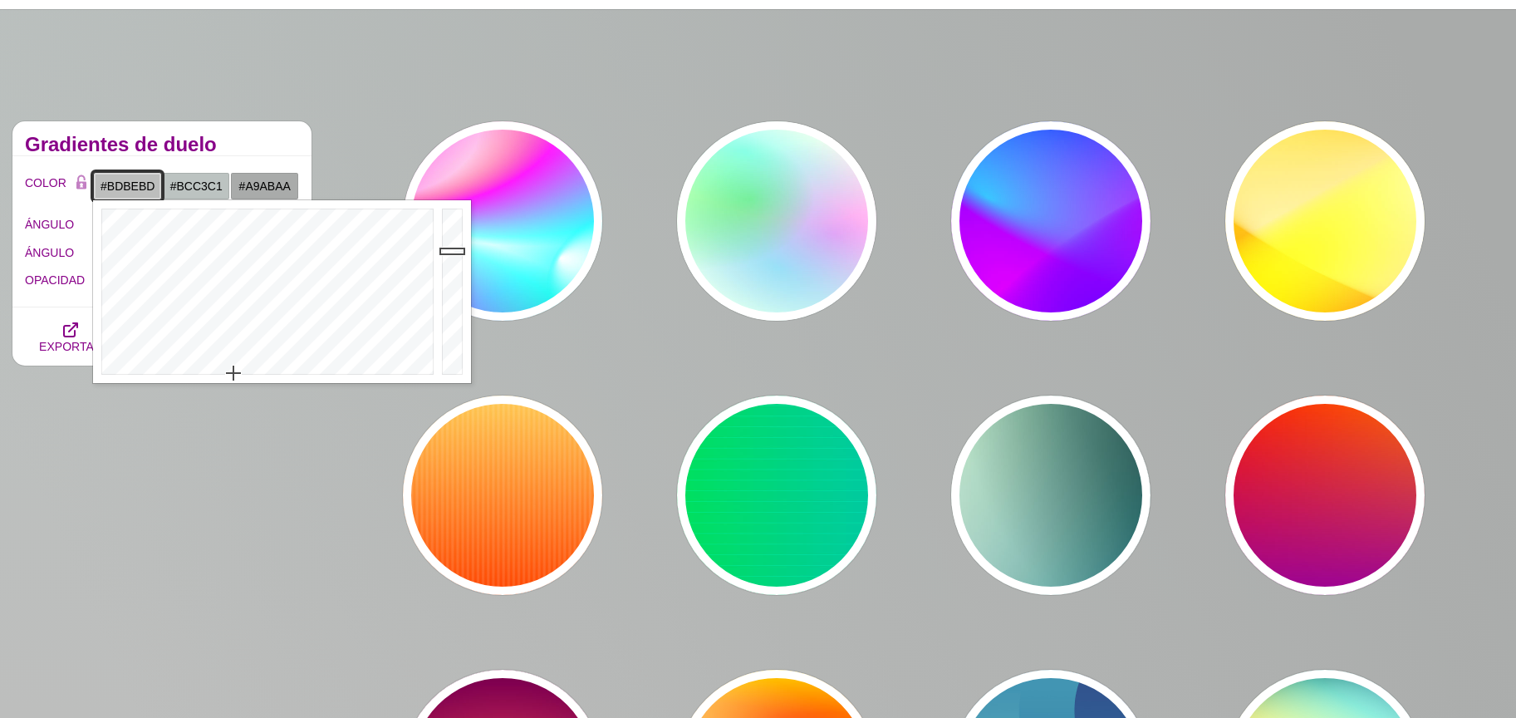
type input "#D0D1D1"
click at [451, 238] on div at bounding box center [454, 291] width 33 height 183
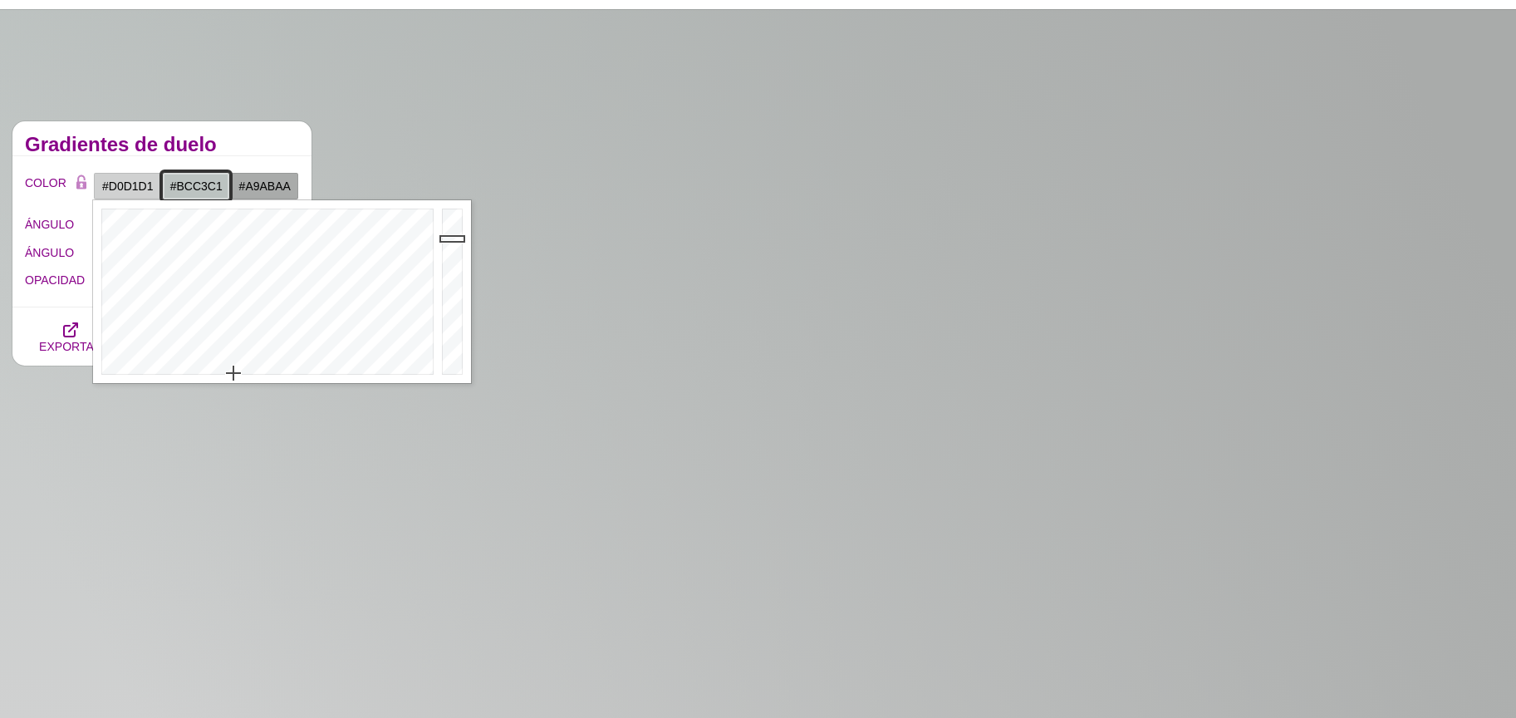
click at [198, 184] on input "#BCC3C1" at bounding box center [196, 186] width 69 height 28
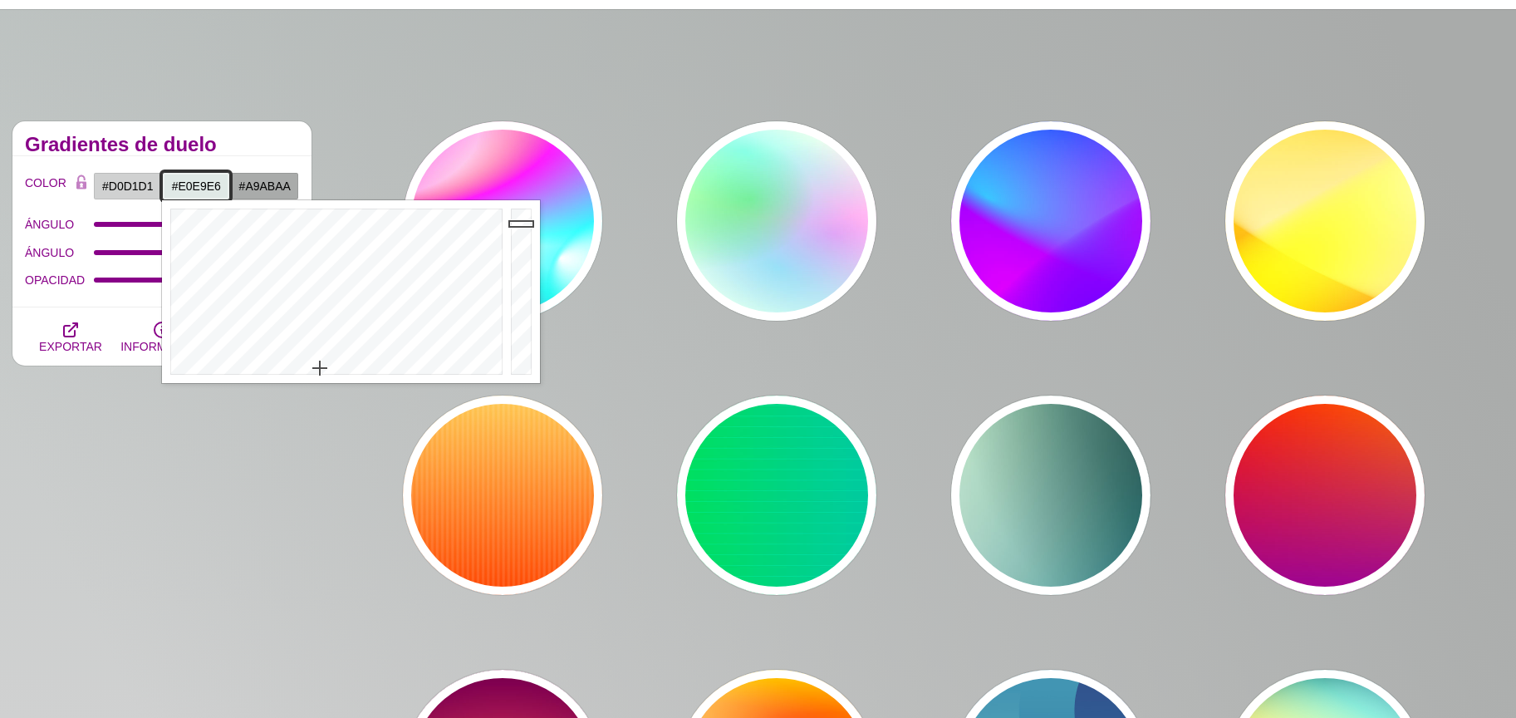
click at [516, 223] on div at bounding box center [523, 291] width 33 height 183
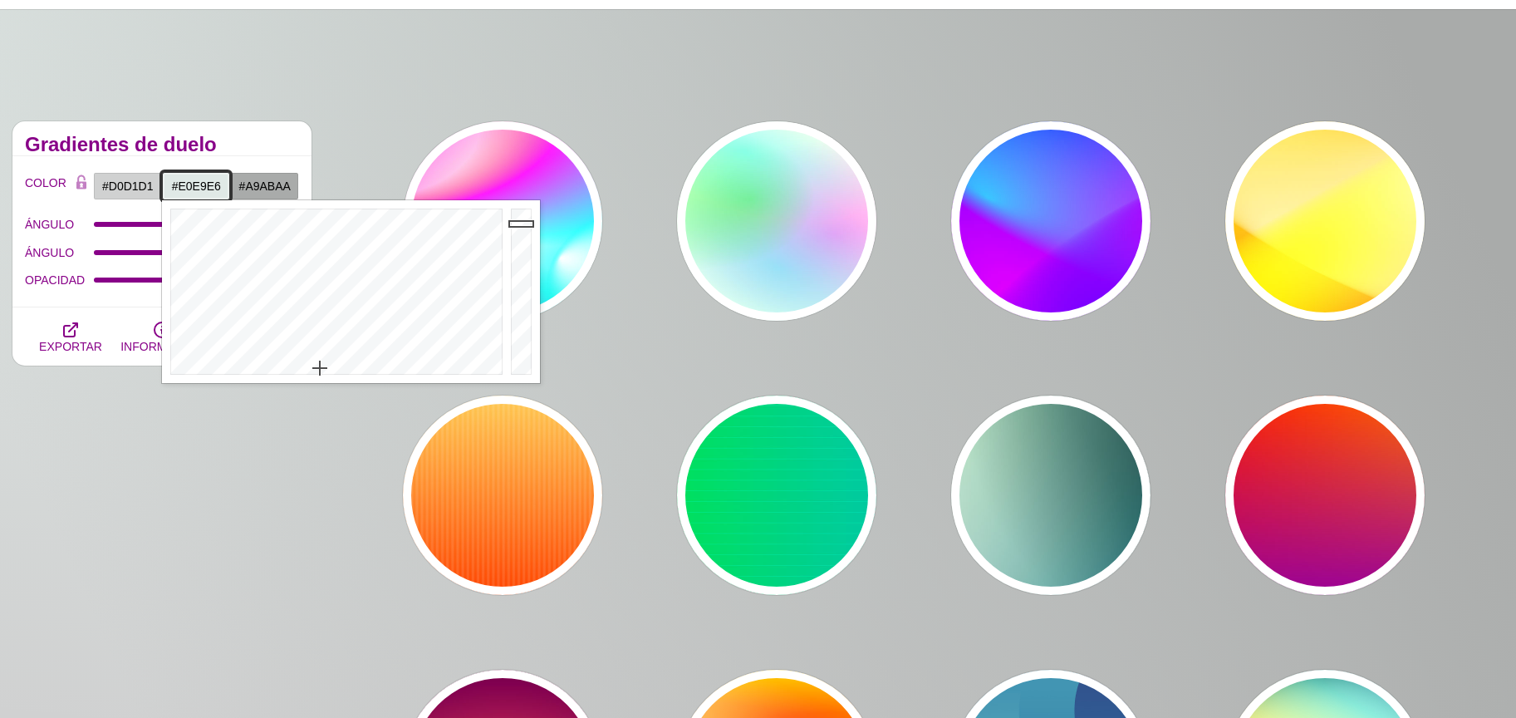
type input "#E1EAE7"
click at [521, 222] on div at bounding box center [523, 291] width 33 height 183
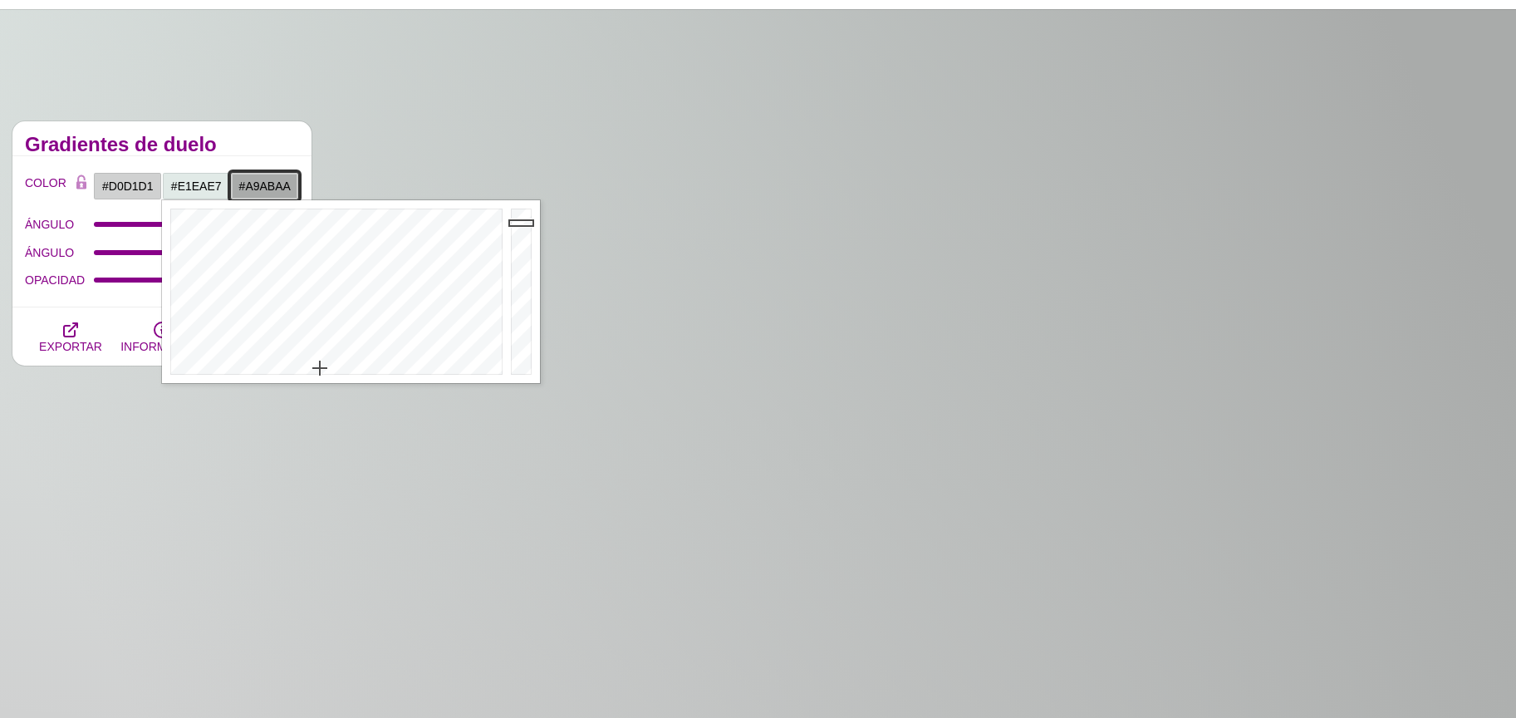
click at [276, 179] on input "#A9ABAA" at bounding box center [264, 186] width 69 height 28
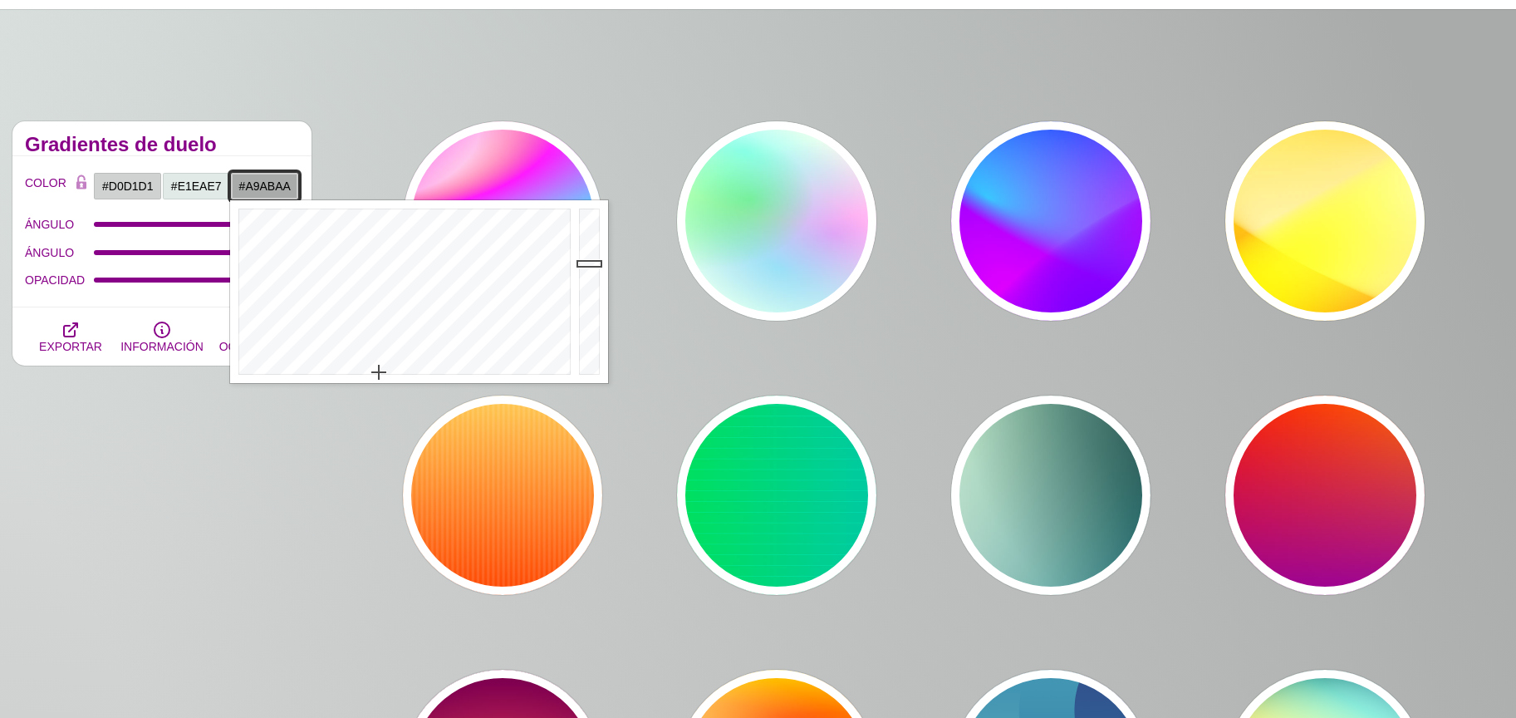
type input "#C1C3C2"
click at [587, 247] on div at bounding box center [591, 291] width 33 height 183
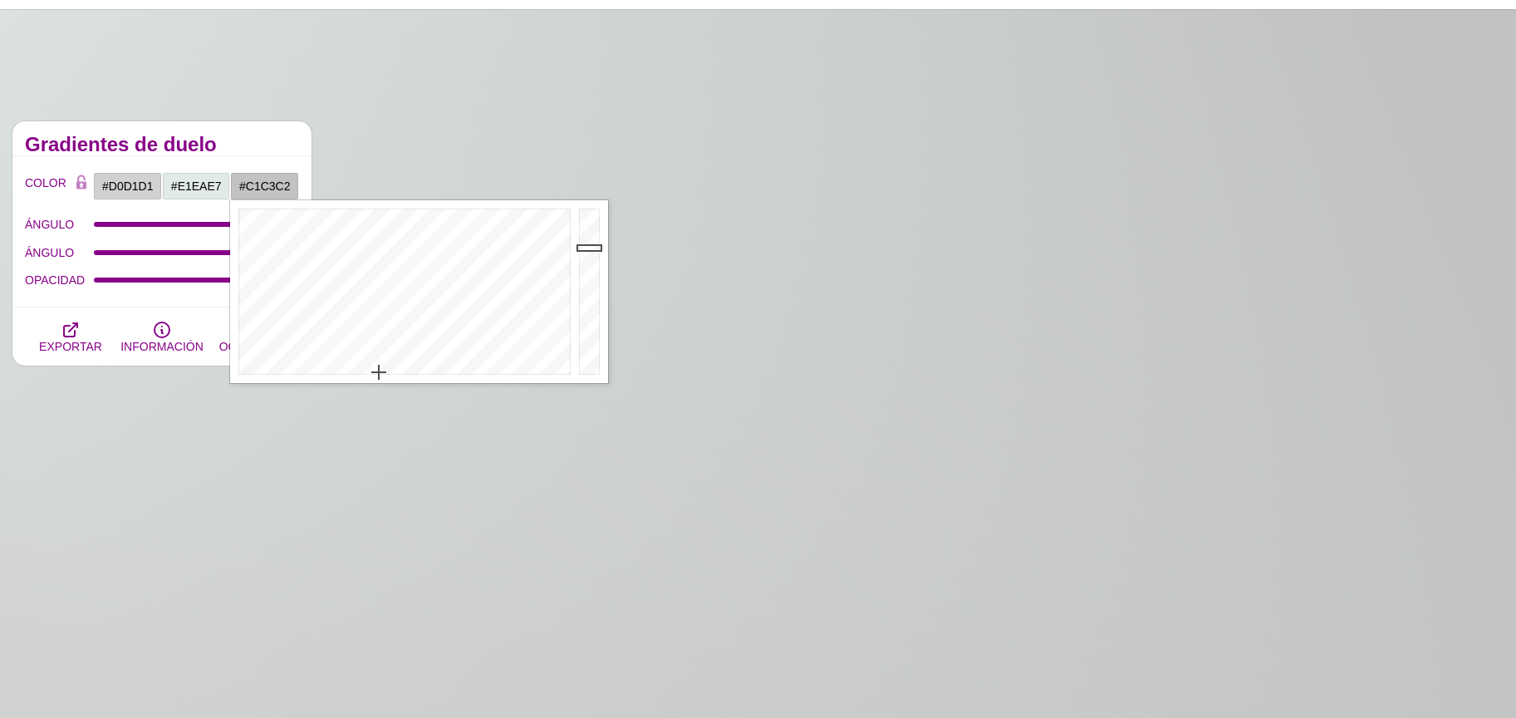
click at [232, 142] on h2 "Gradientes de duelo" at bounding box center [162, 144] width 274 height 13
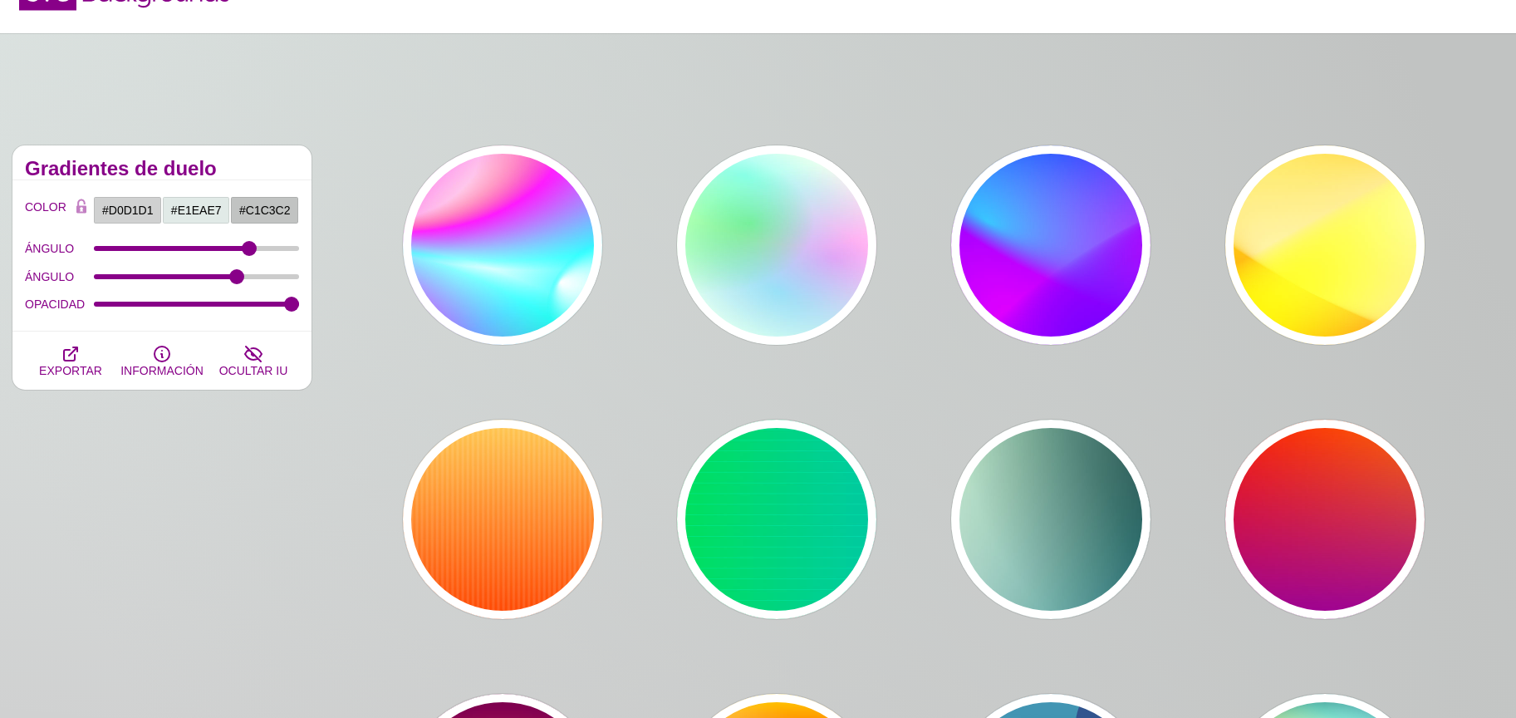
scroll to position [0, 0]
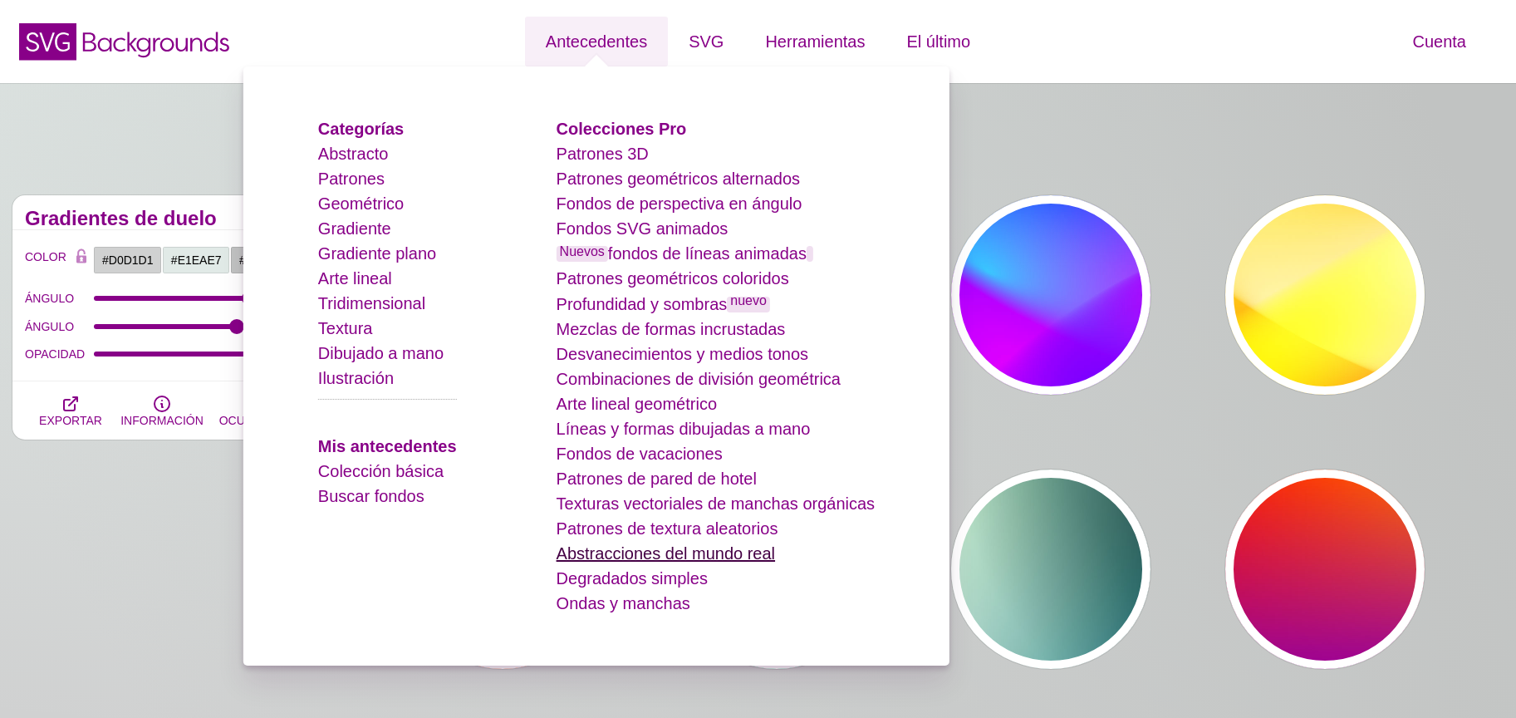
click at [702, 550] on font "Abstracciones del mundo real" at bounding box center [665, 553] width 218 height 18
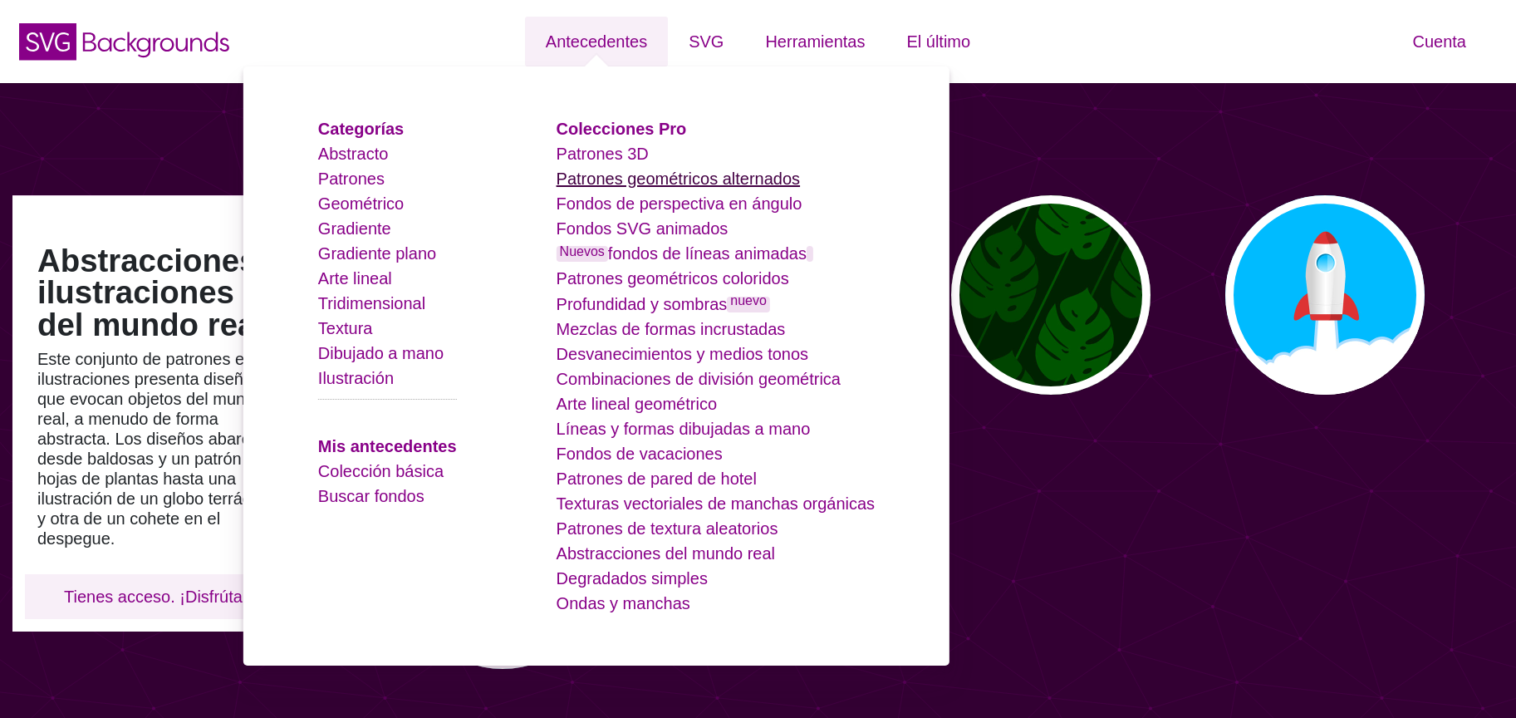
click at [666, 179] on font "Patrones geométricos alternados" at bounding box center [678, 178] width 244 height 18
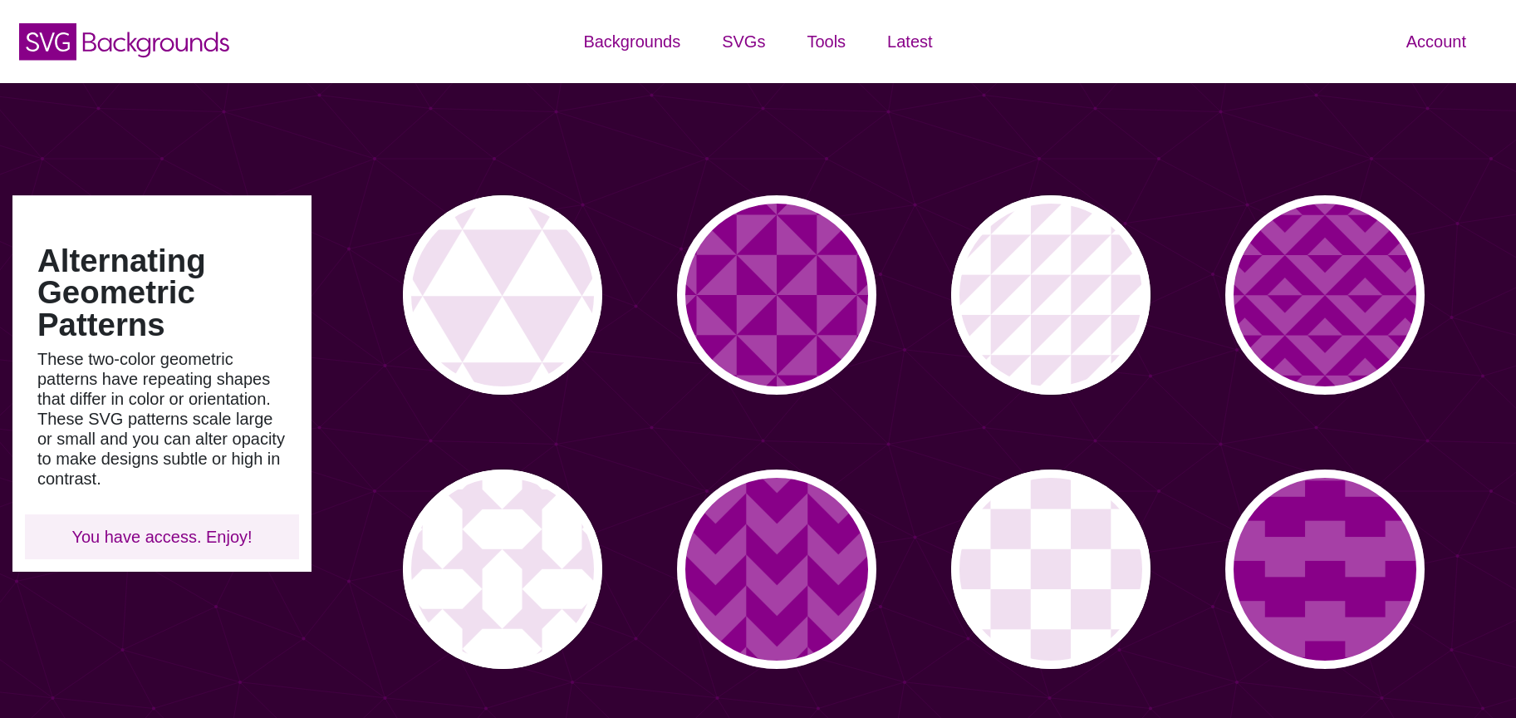
type input "#450057"
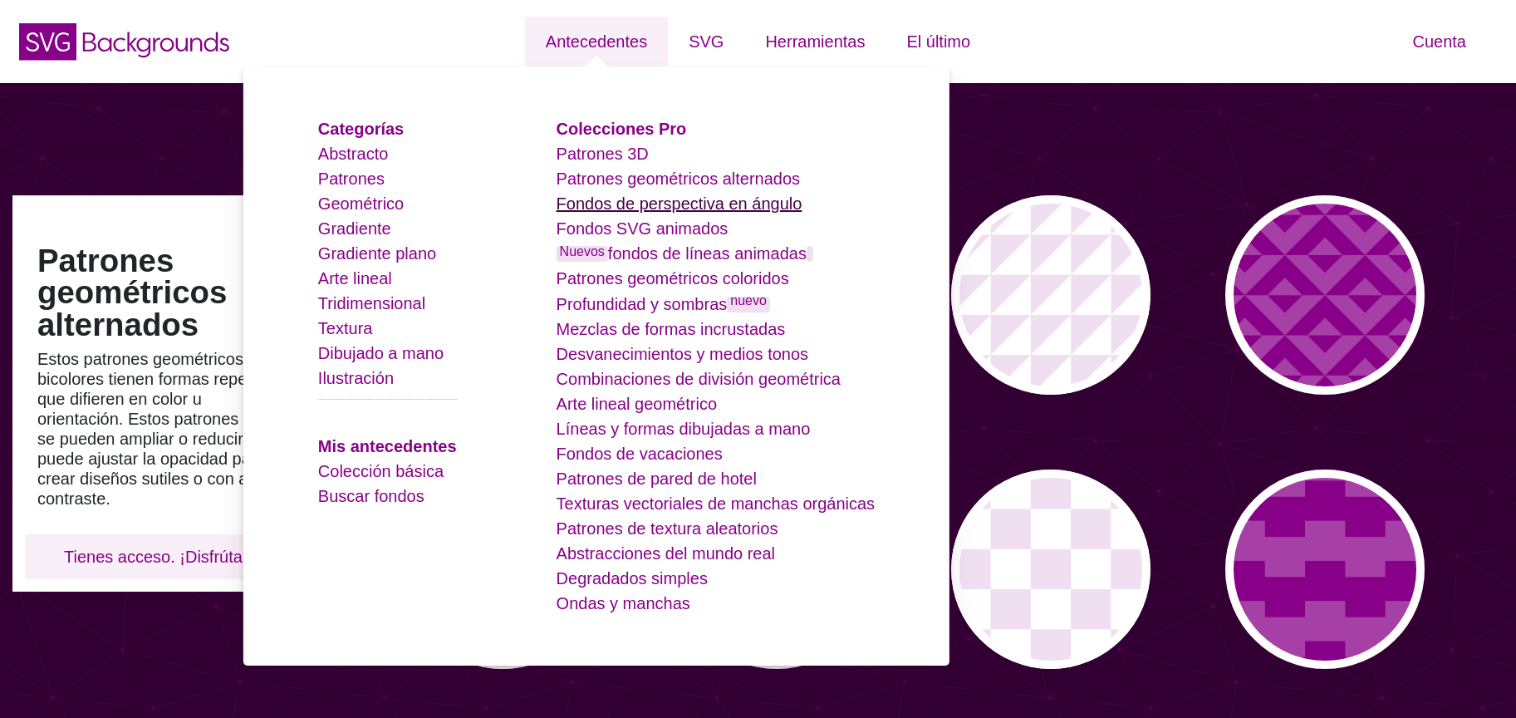
click at [682, 208] on font "Fondos de perspectiva en ángulo" at bounding box center [679, 203] width 246 height 18
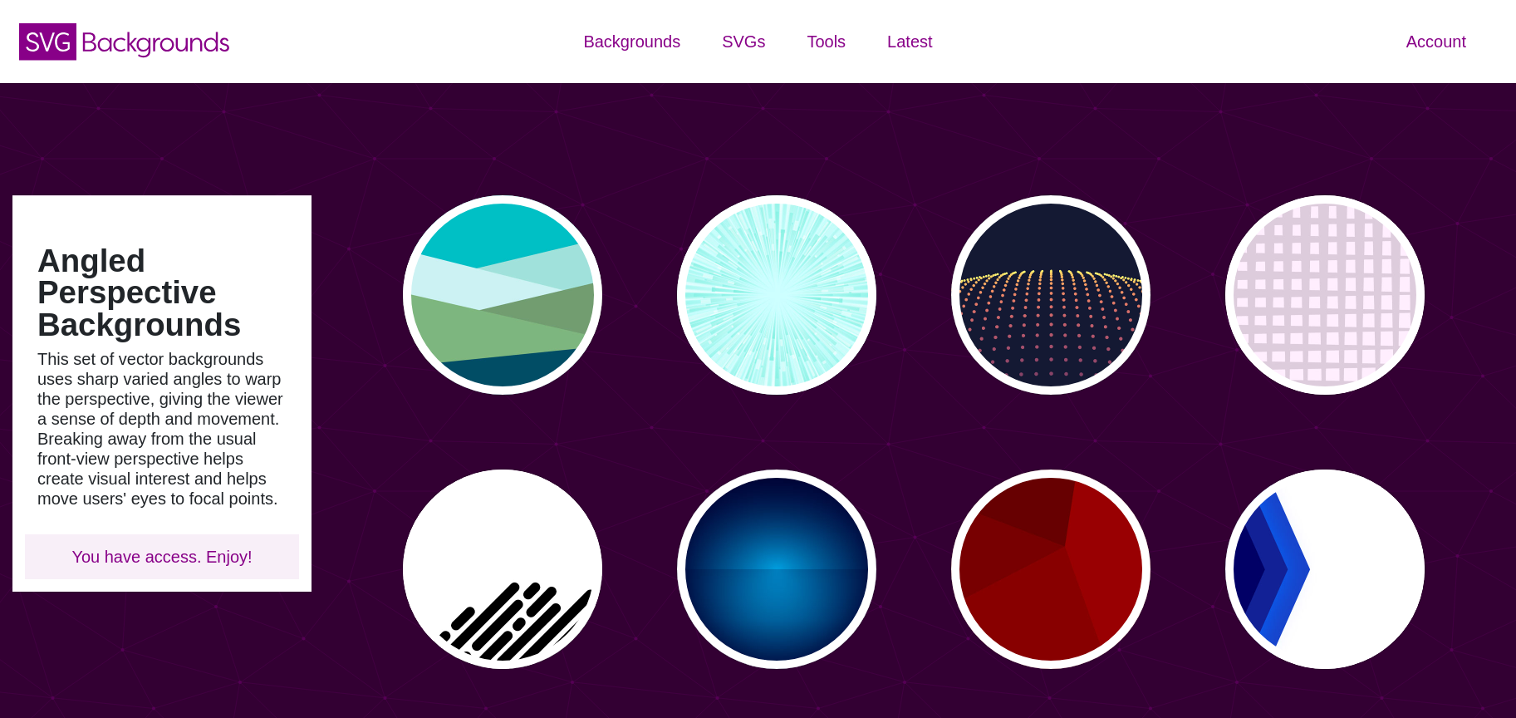
type input "#450057"
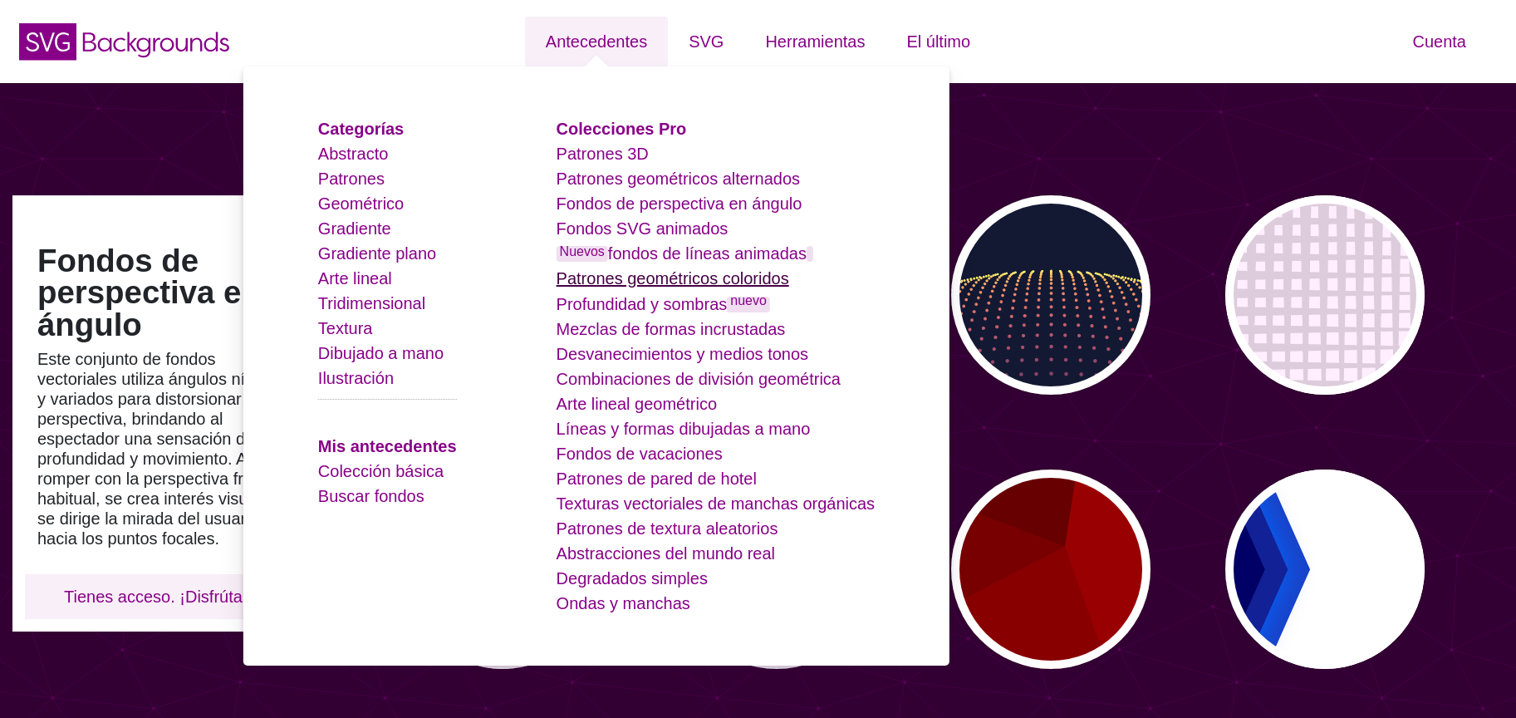
click at [653, 269] on font "Patrones geométricos coloridos" at bounding box center [672, 278] width 233 height 18
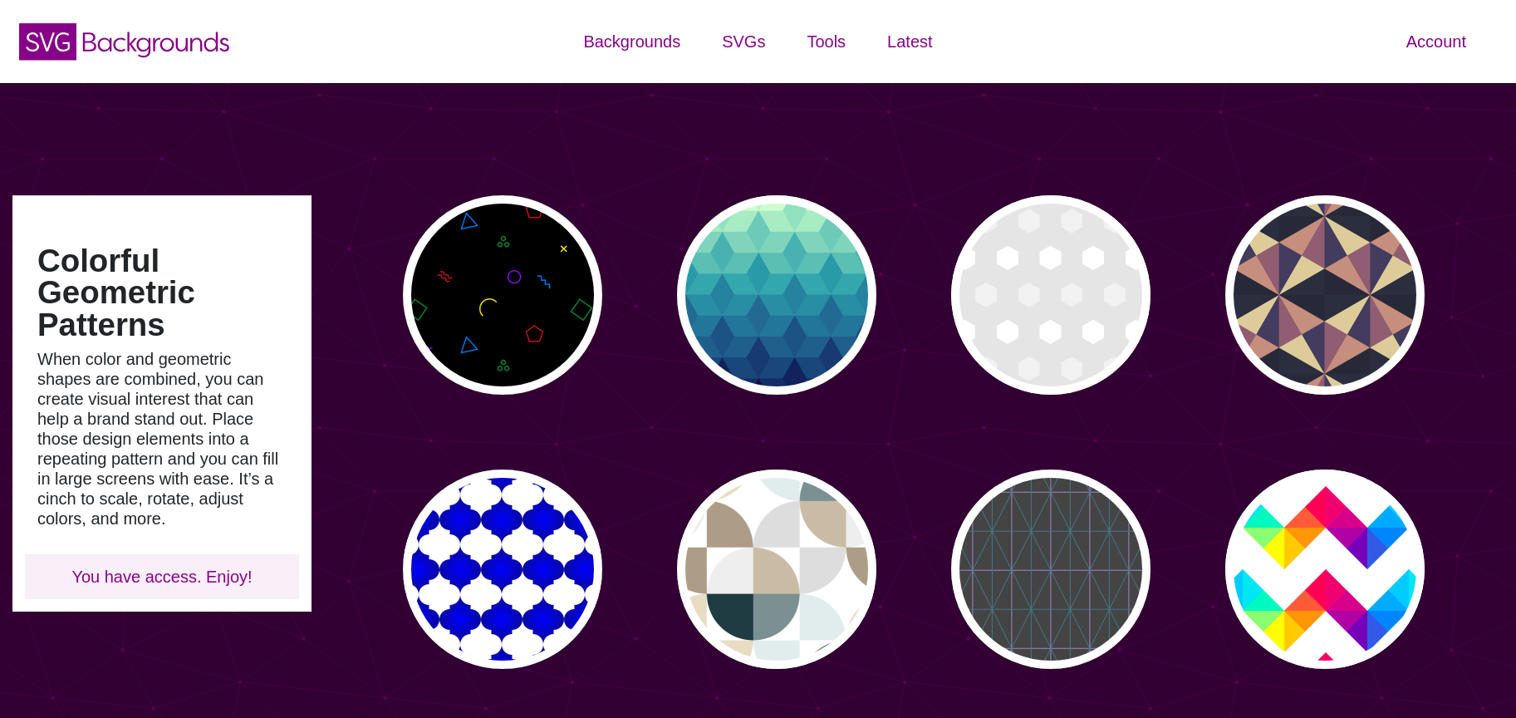
type input "#450057"
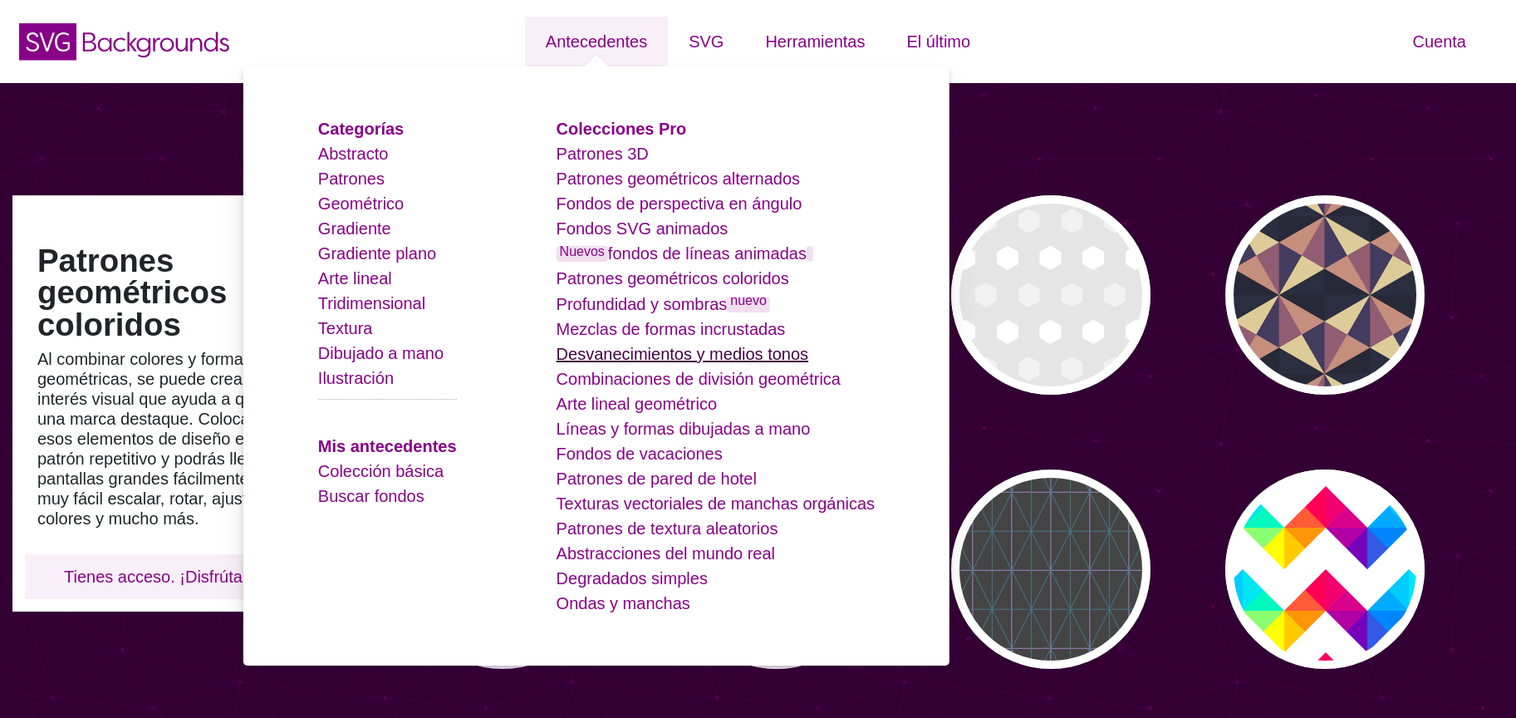
click at [694, 349] on font "Desvanecimientos y medios tonos" at bounding box center [682, 354] width 252 height 18
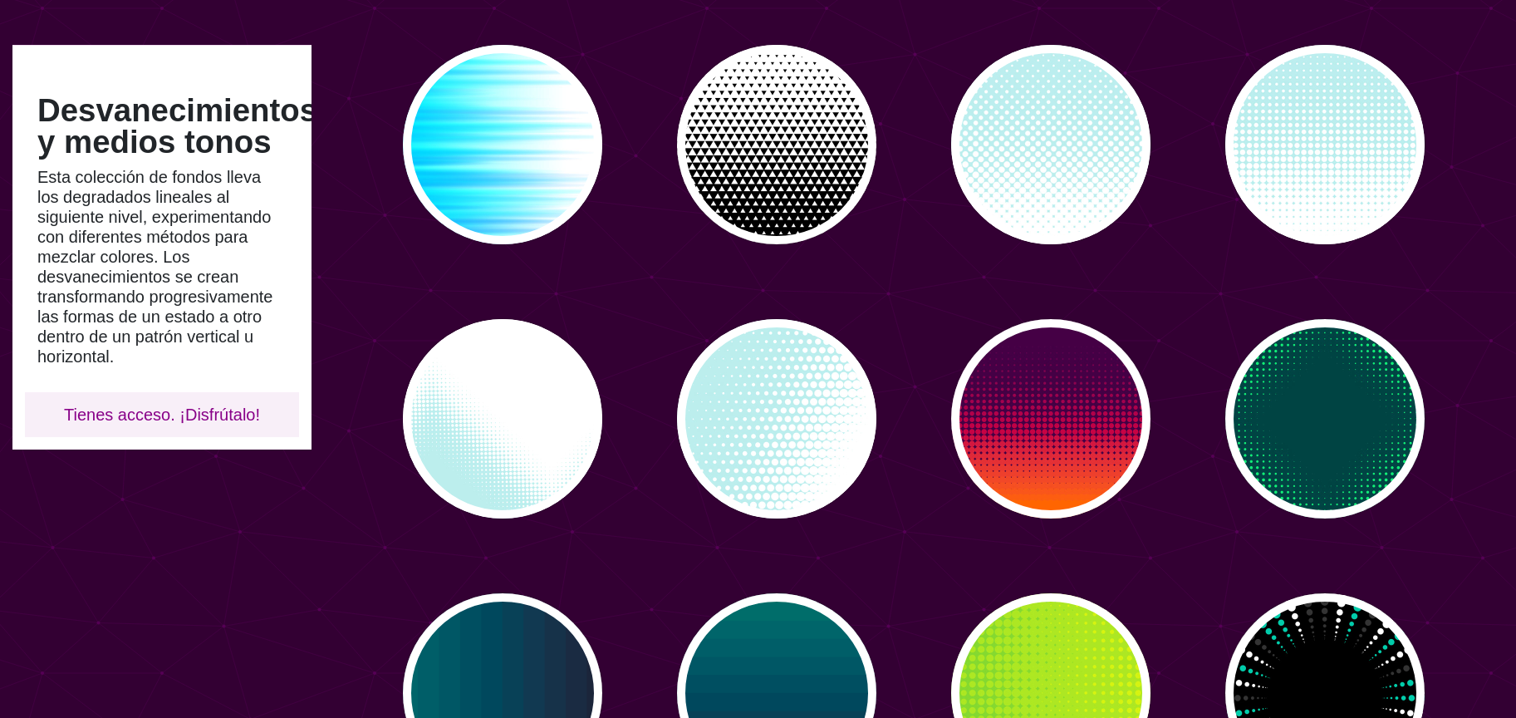
scroll to position [140, 0]
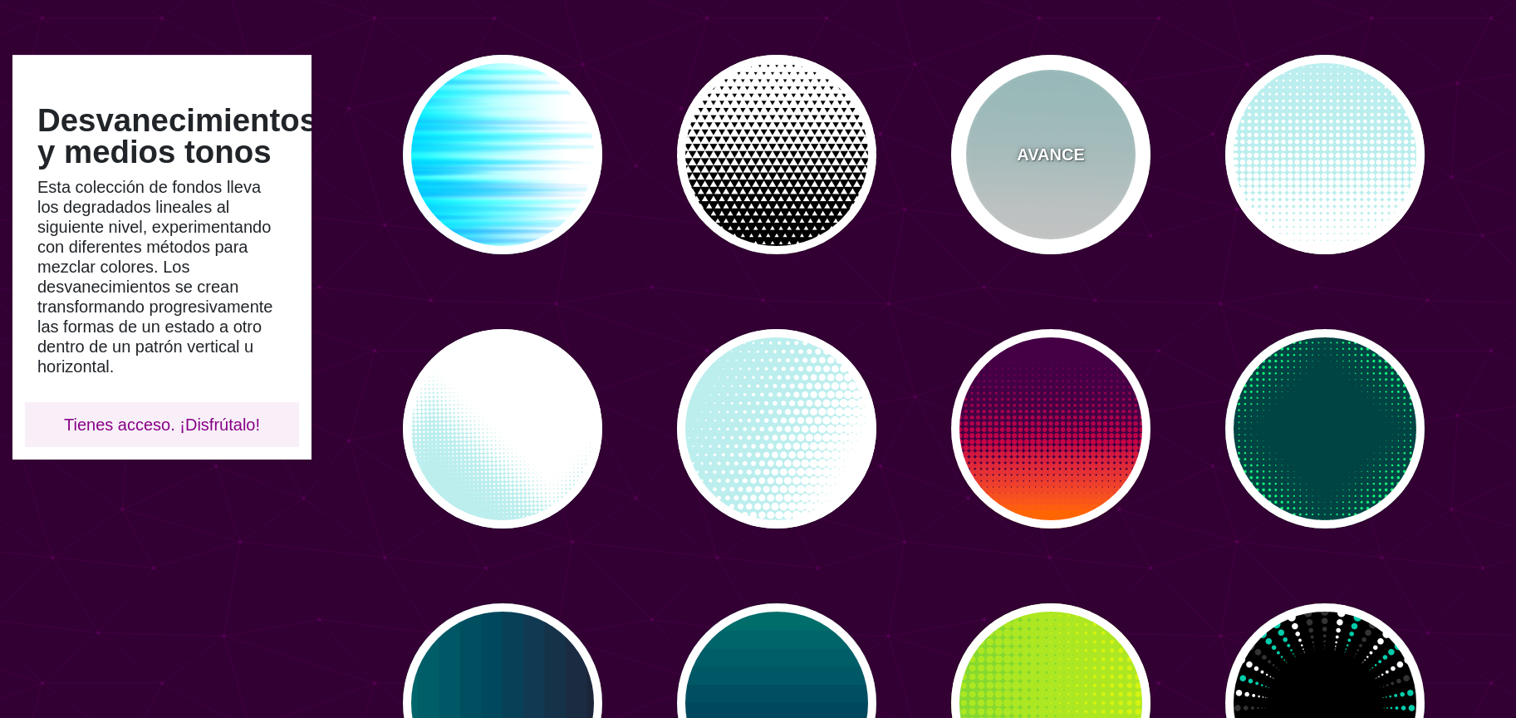
click at [978, 164] on div "AVANCE" at bounding box center [1050, 154] width 199 height 199
type input "#BBEEEE"
type input "0"
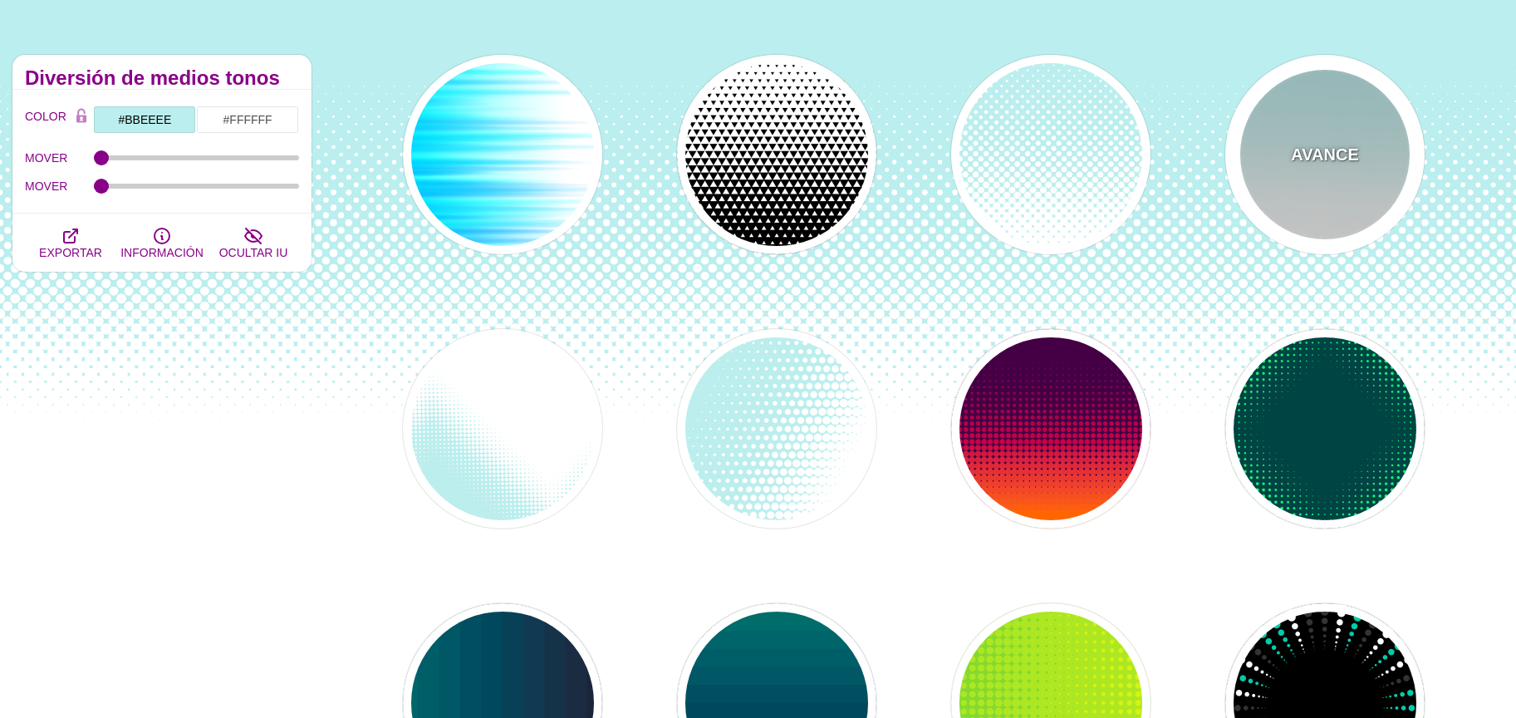
click at [1298, 132] on div "AVANCE" at bounding box center [1324, 154] width 199 height 199
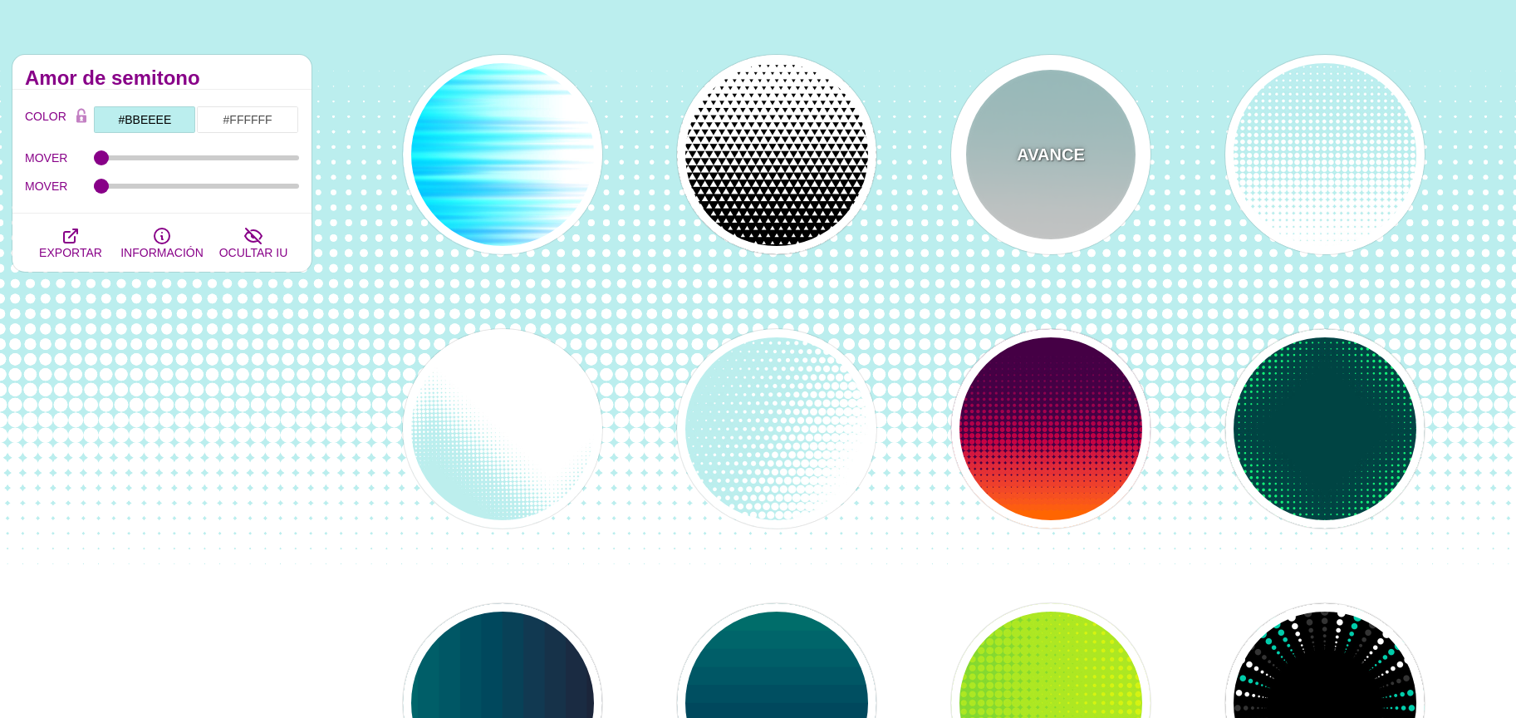
click at [1060, 161] on font "AVANCE" at bounding box center [1050, 154] width 67 height 18
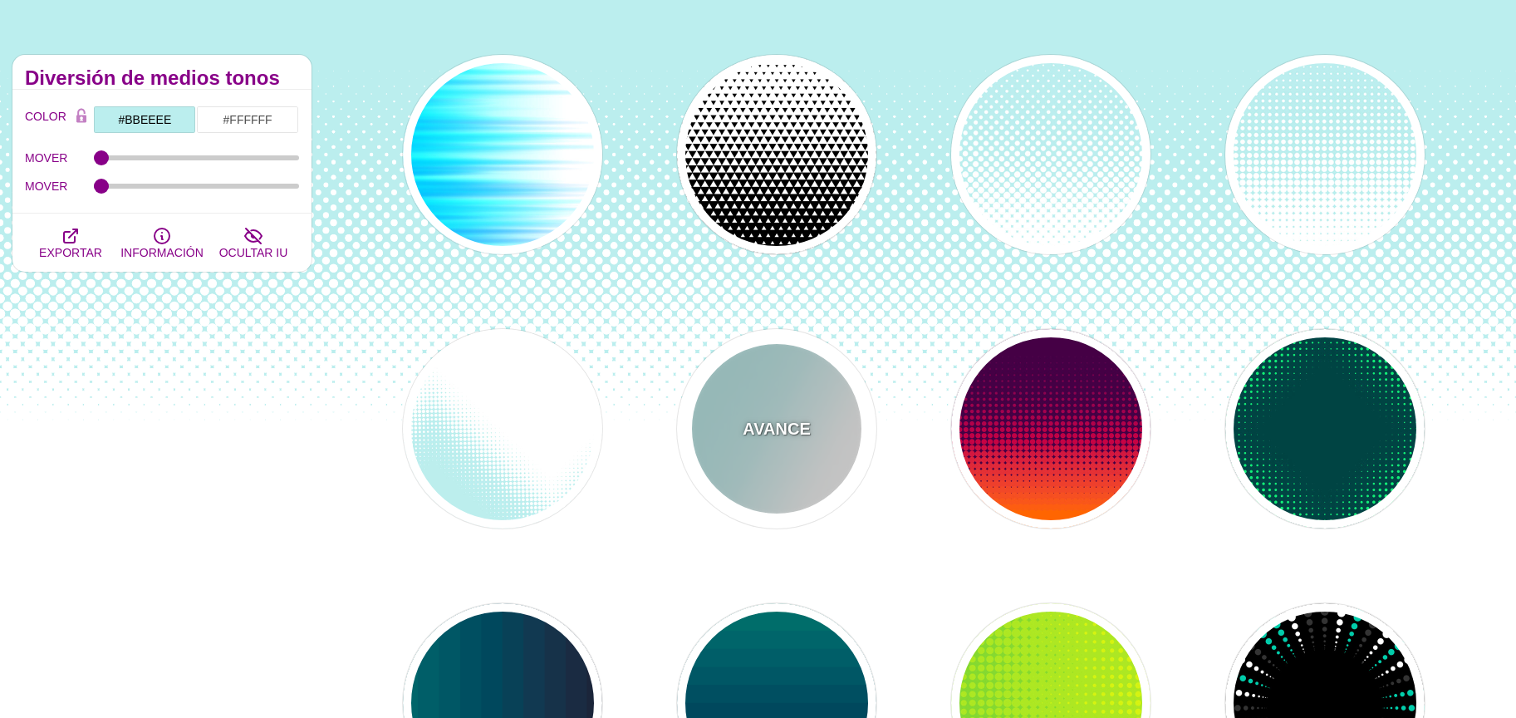
click at [802, 375] on div "AVANCE" at bounding box center [776, 428] width 199 height 199
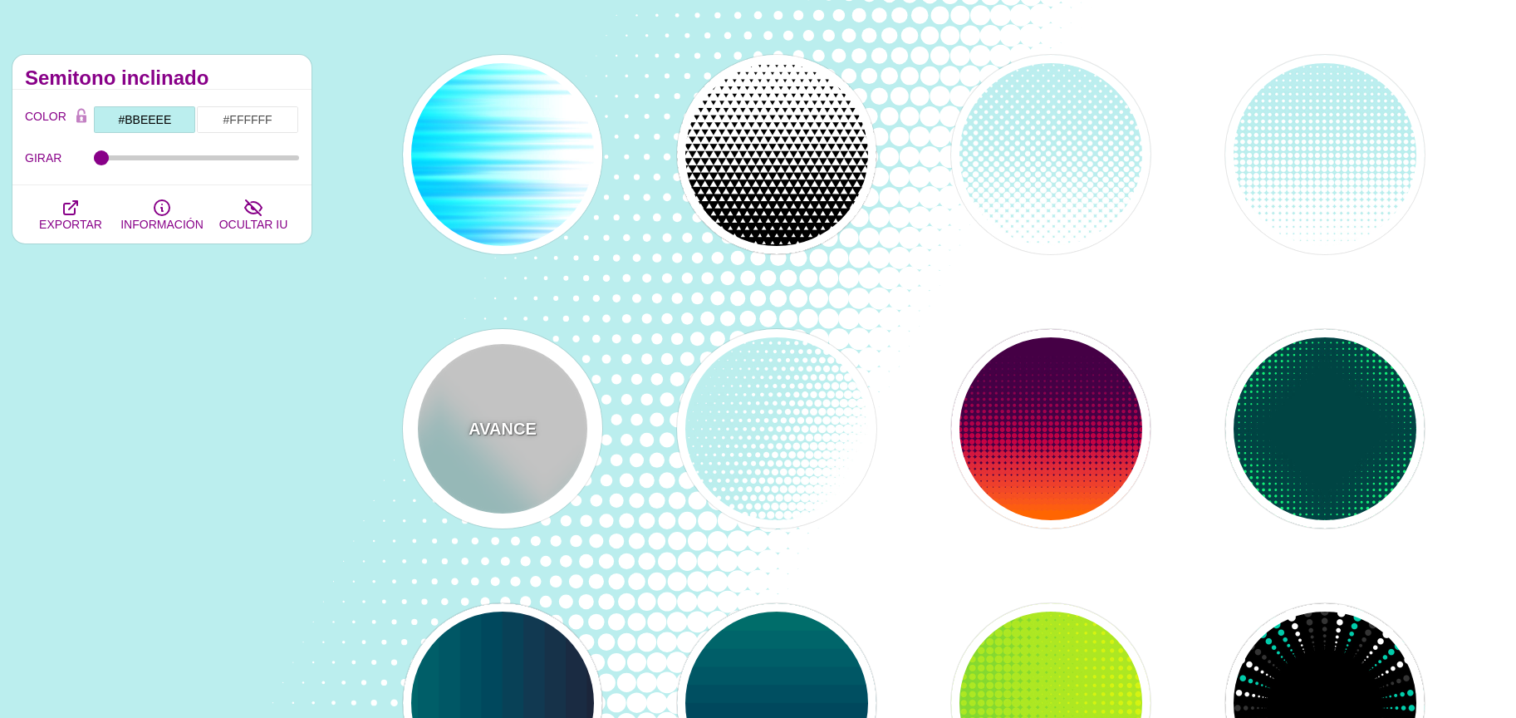
click at [534, 420] on font "AVANCE" at bounding box center [501, 428] width 67 height 18
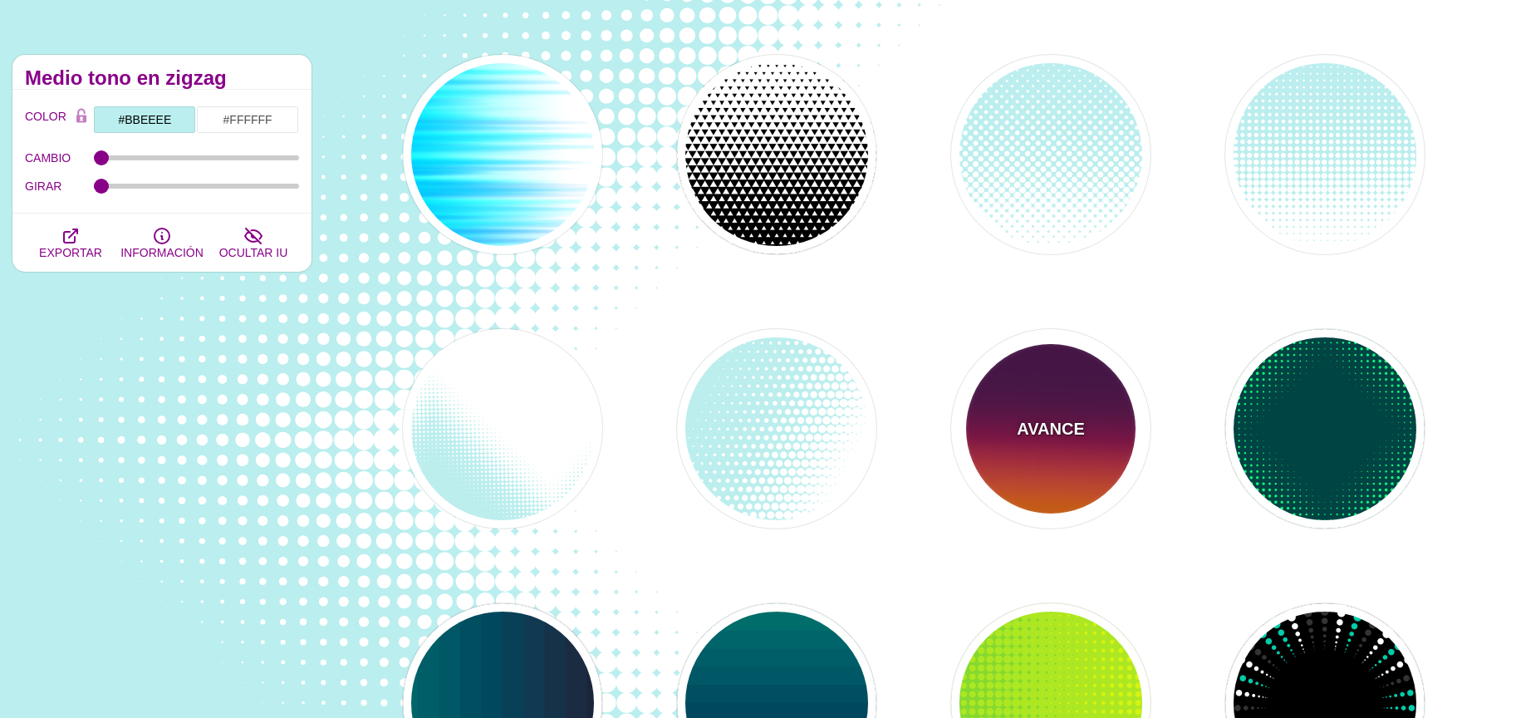
click at [1075, 400] on div "AVANCE" at bounding box center [1050, 428] width 199 height 199
type input "#440044"
type input "#FF6600"
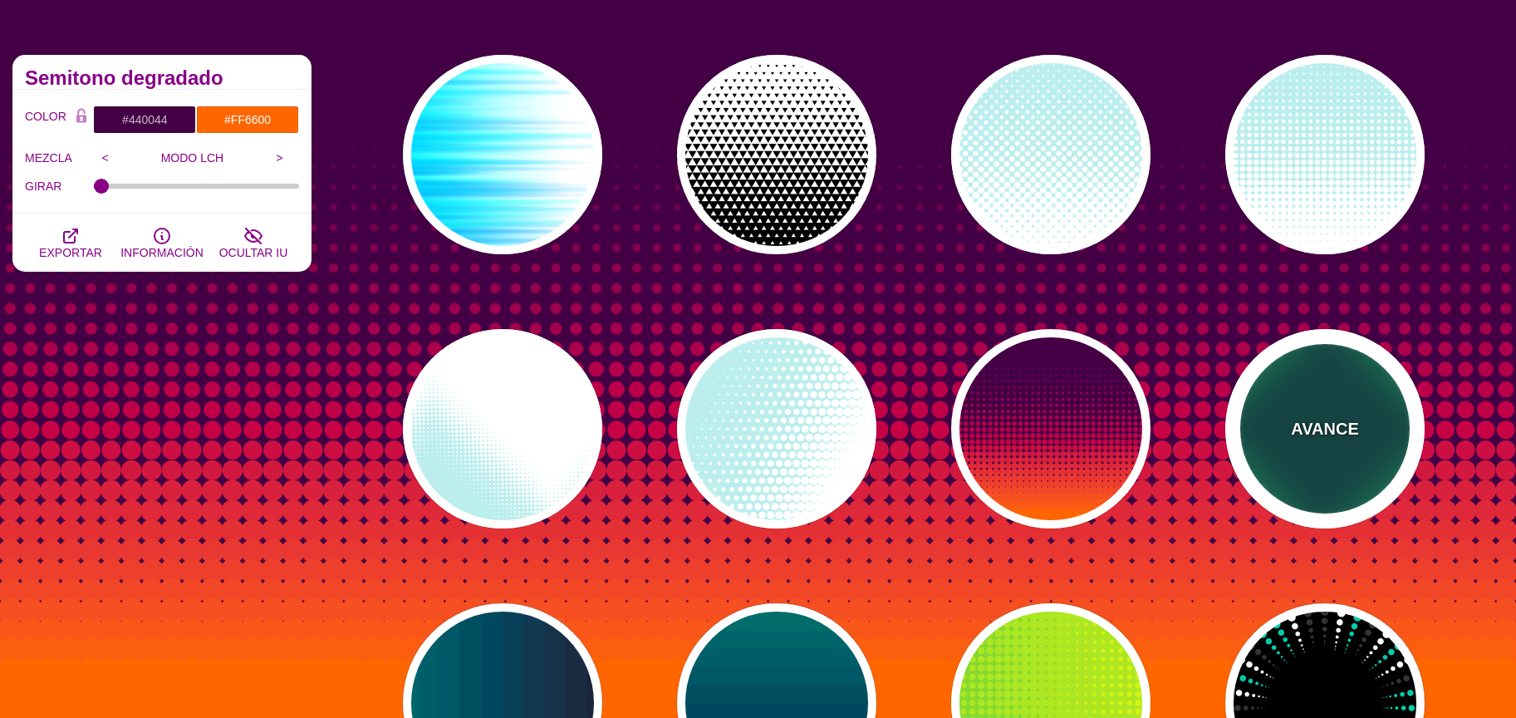
click at [1303, 439] on p "AVANCE" at bounding box center [1324, 428] width 67 height 25
type input "#004444"
type input "#11EE77"
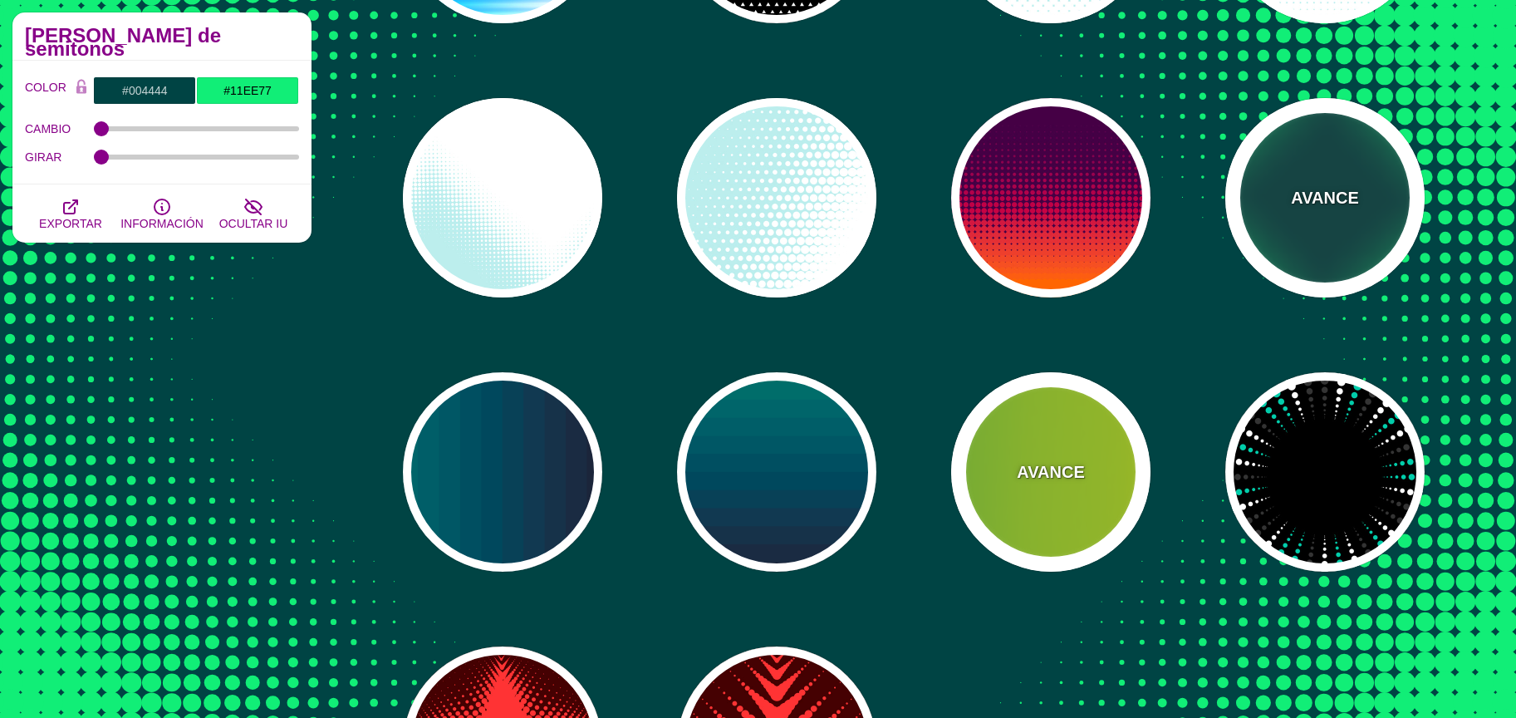
scroll to position [389, 0]
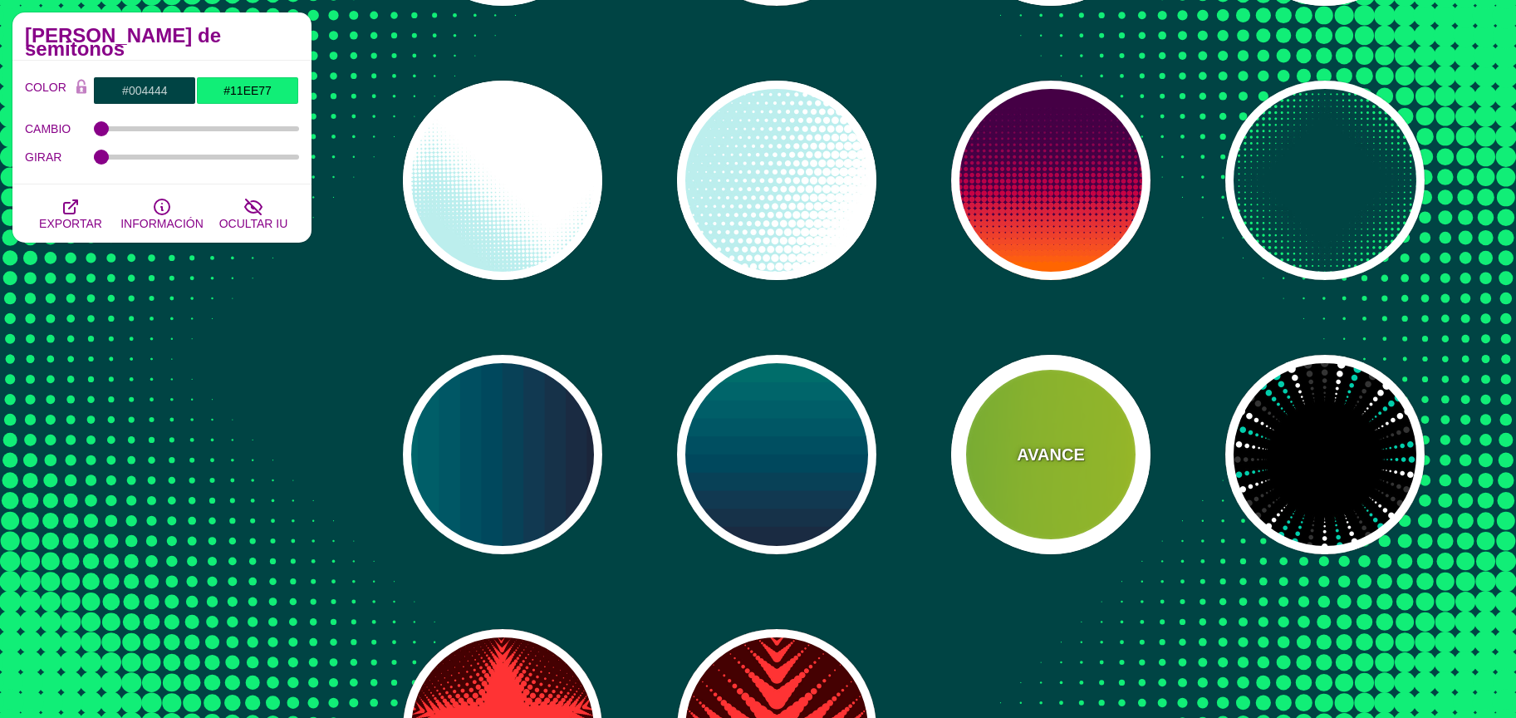
click at [965, 505] on div "AVANCE" at bounding box center [1050, 454] width 199 height 199
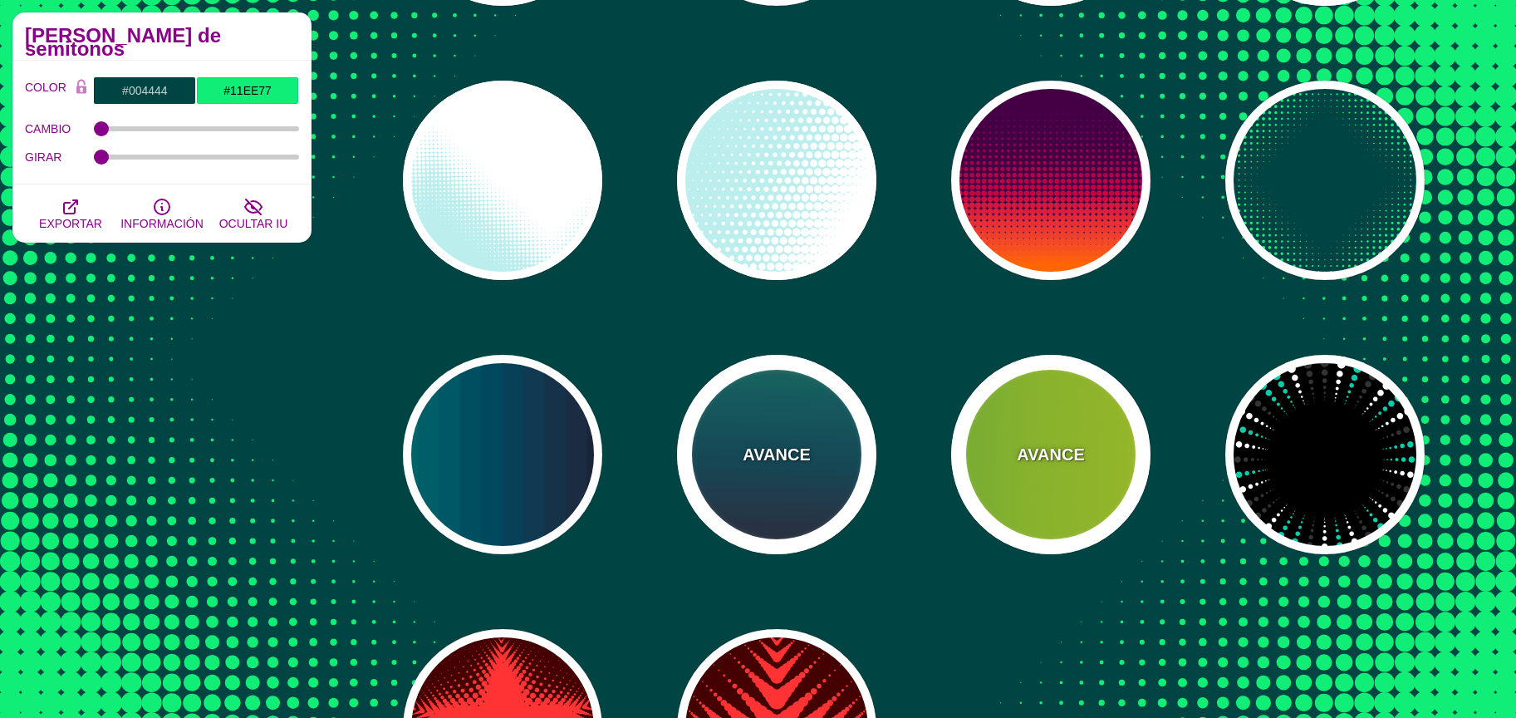
type input "#22BB44"
type input "#FFFF00"
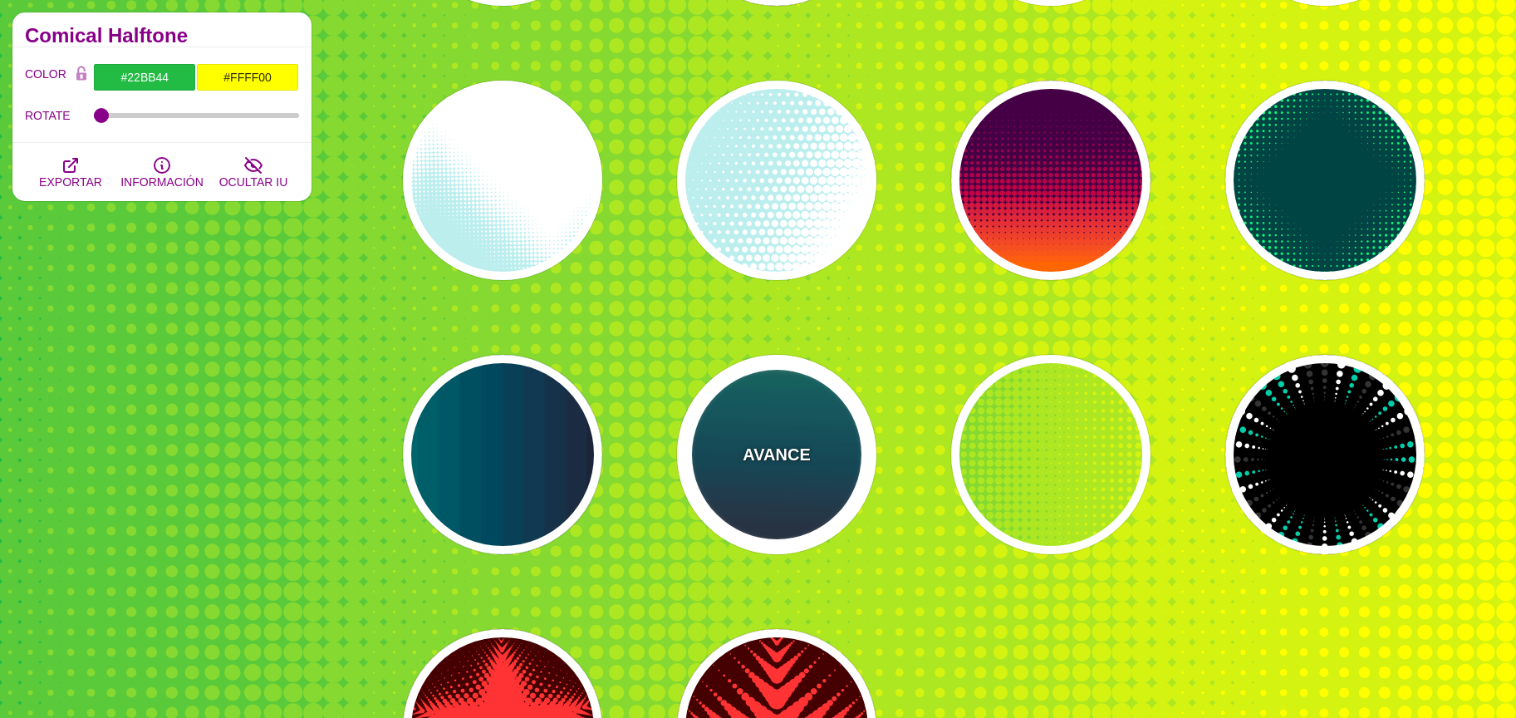
click at [745, 463] on font "AVANCE" at bounding box center [775, 454] width 67 height 18
type input "#110011"
type input "#448866"
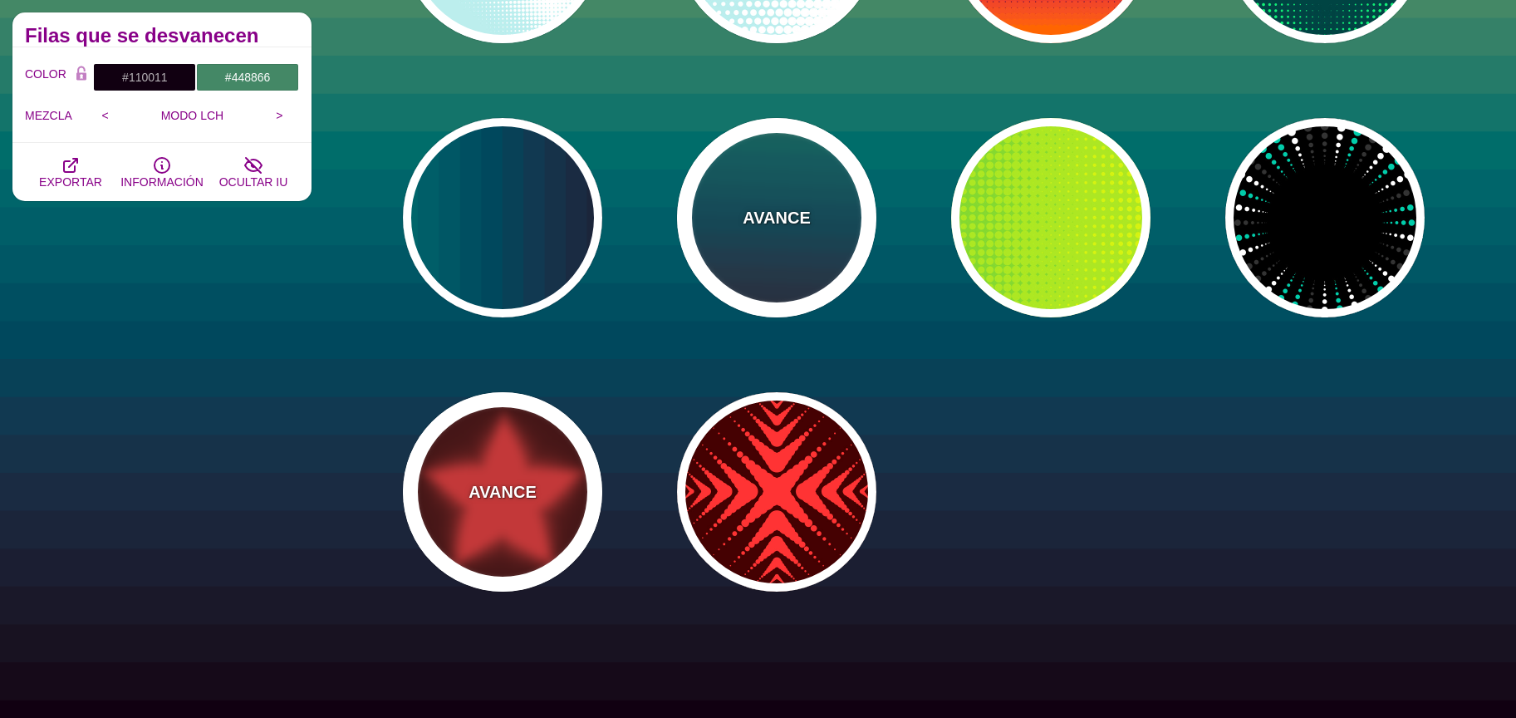
scroll to position [637, 0]
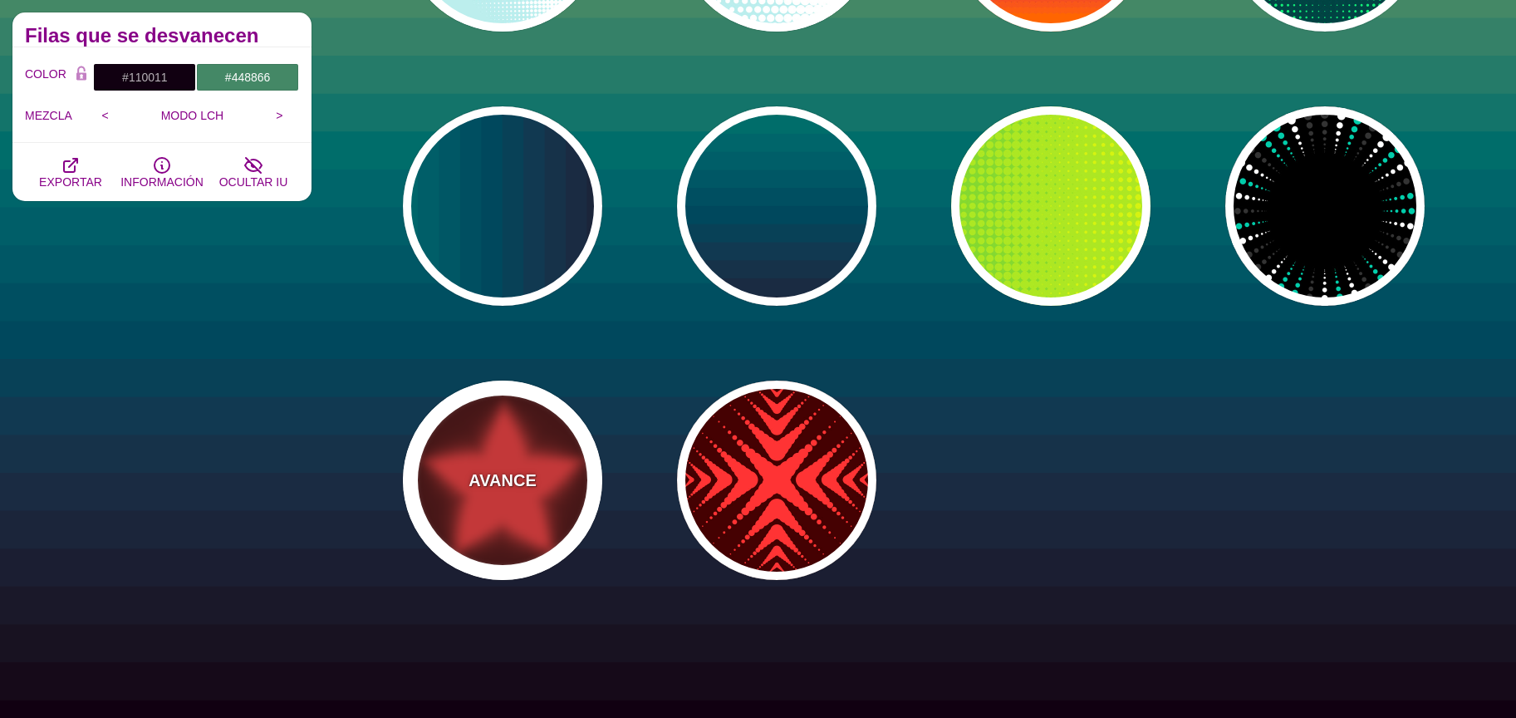
click at [503, 474] on font "AVANCE" at bounding box center [501, 480] width 67 height 18
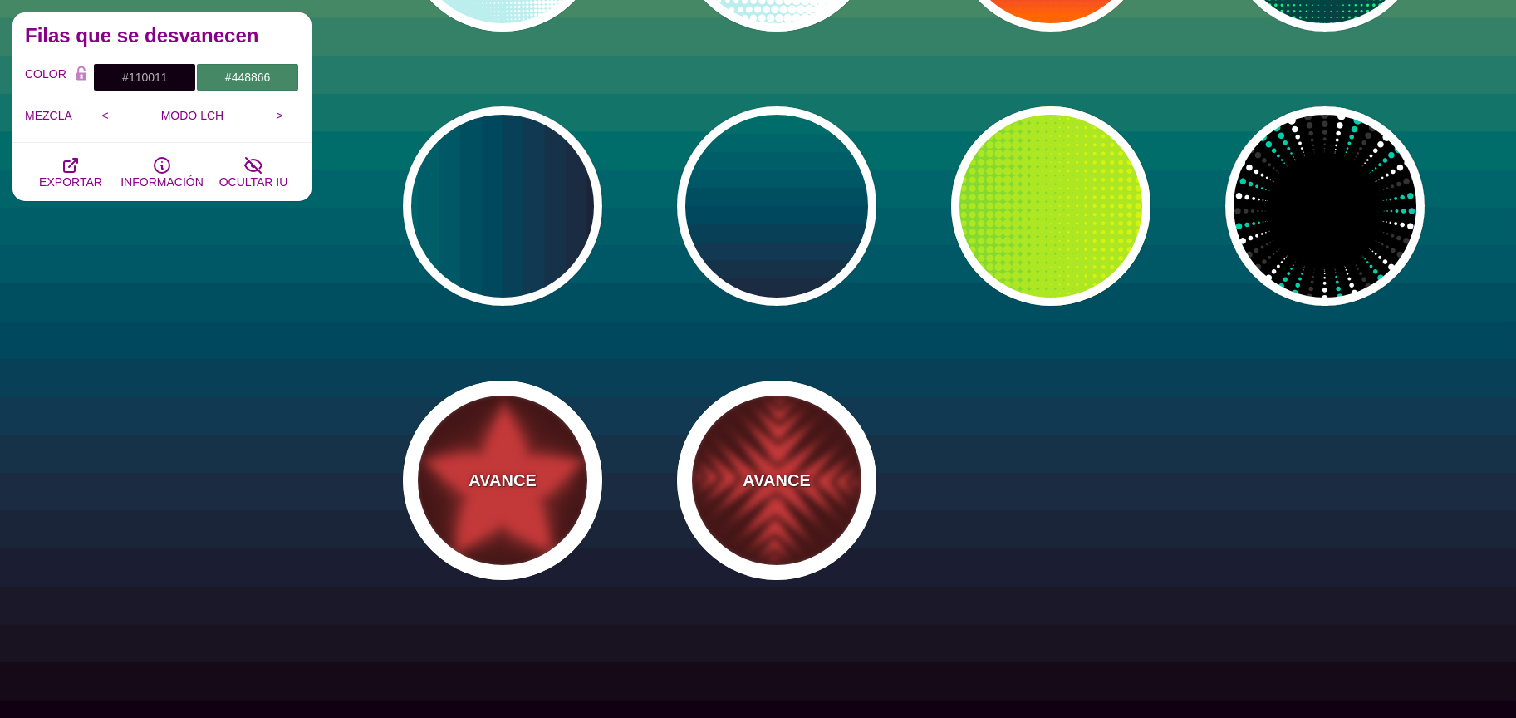
type input "#440000"
type input "#FF3333"
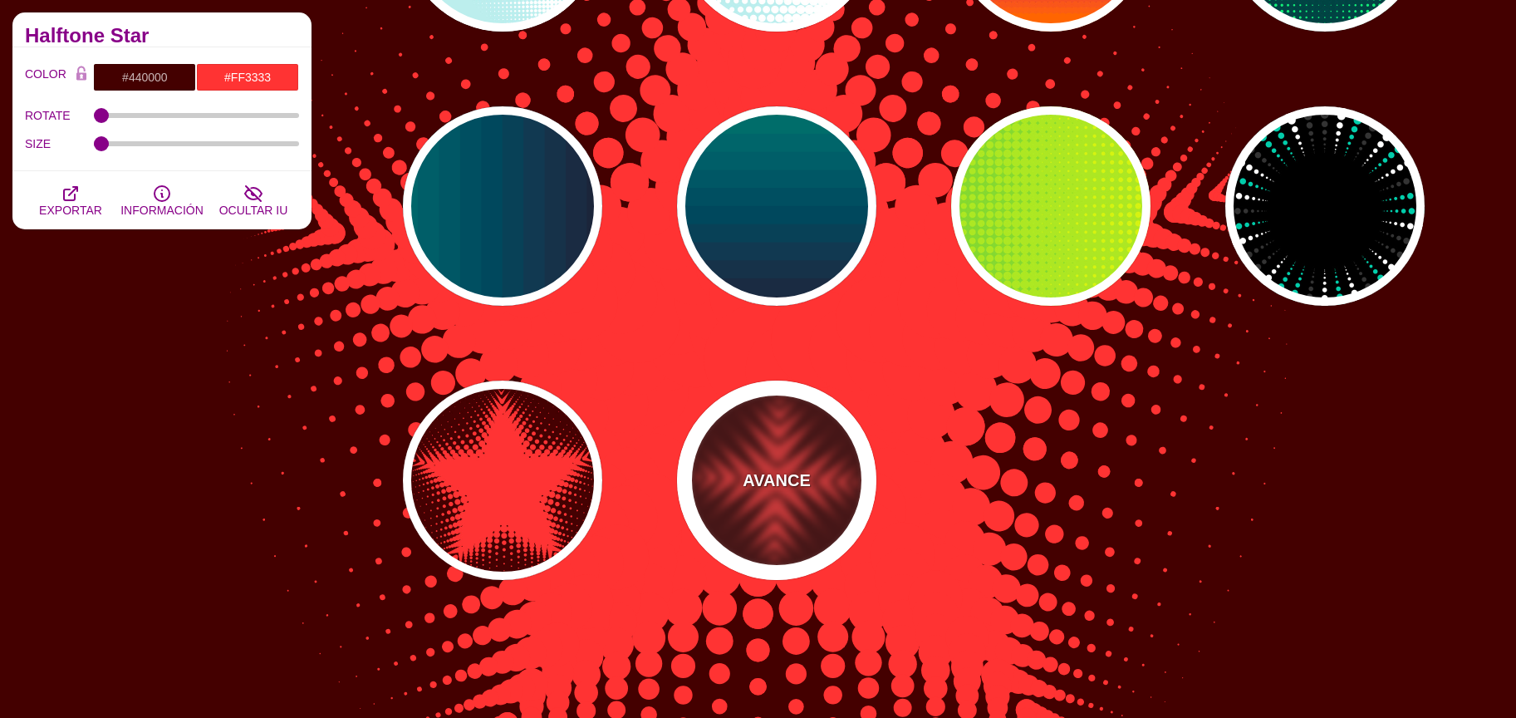
click at [746, 471] on font "AVANCE" at bounding box center [775, 480] width 67 height 18
type input "0"
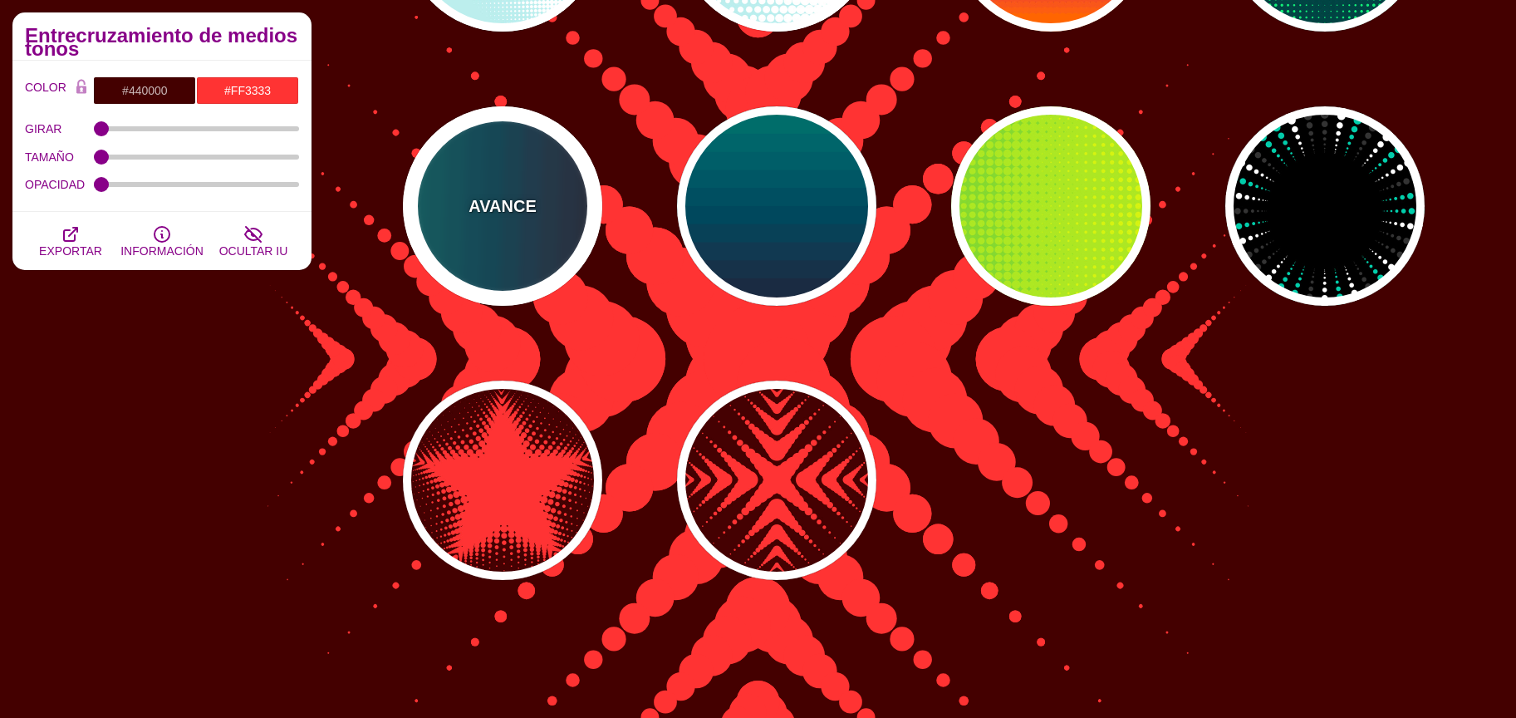
click at [488, 231] on div "AVANCE" at bounding box center [502, 205] width 199 height 199
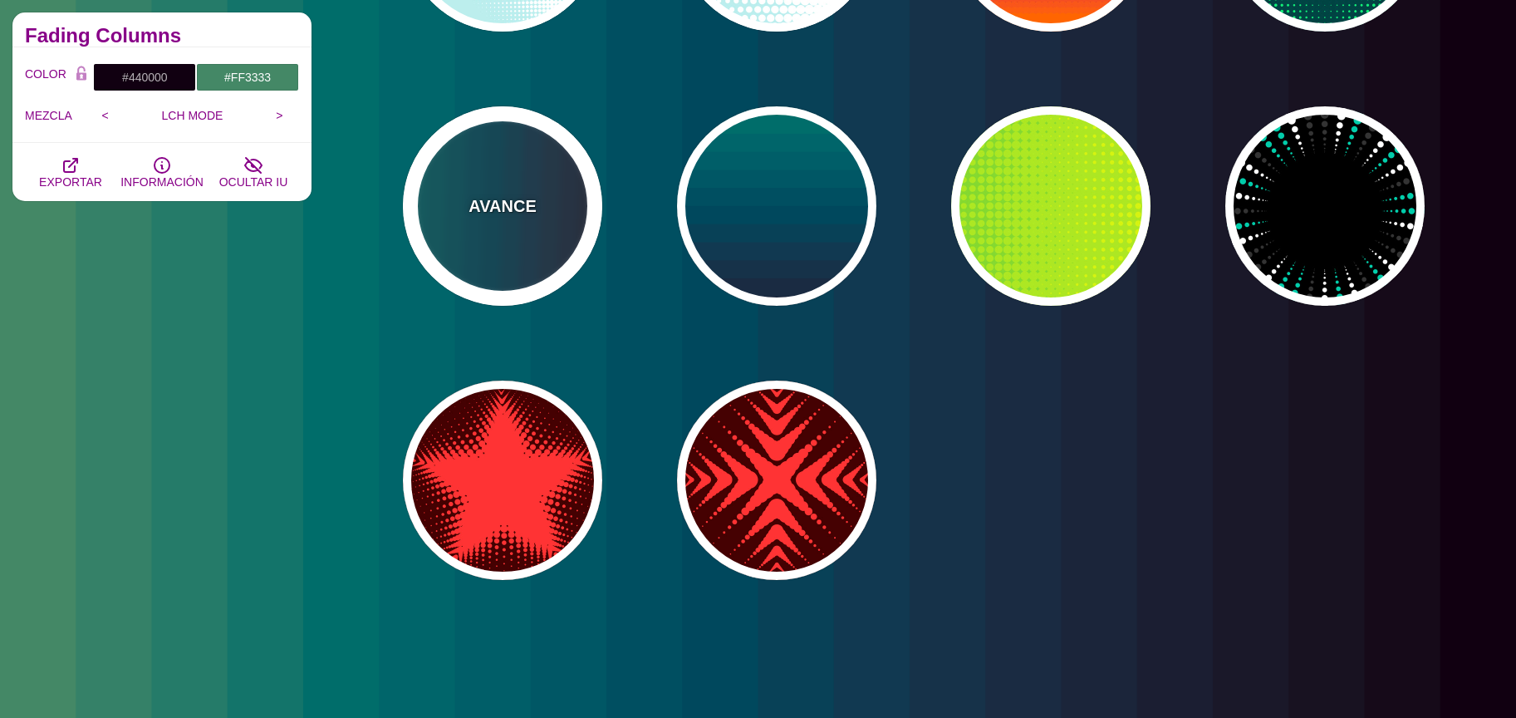
type input "#110011"
type input "#448866"
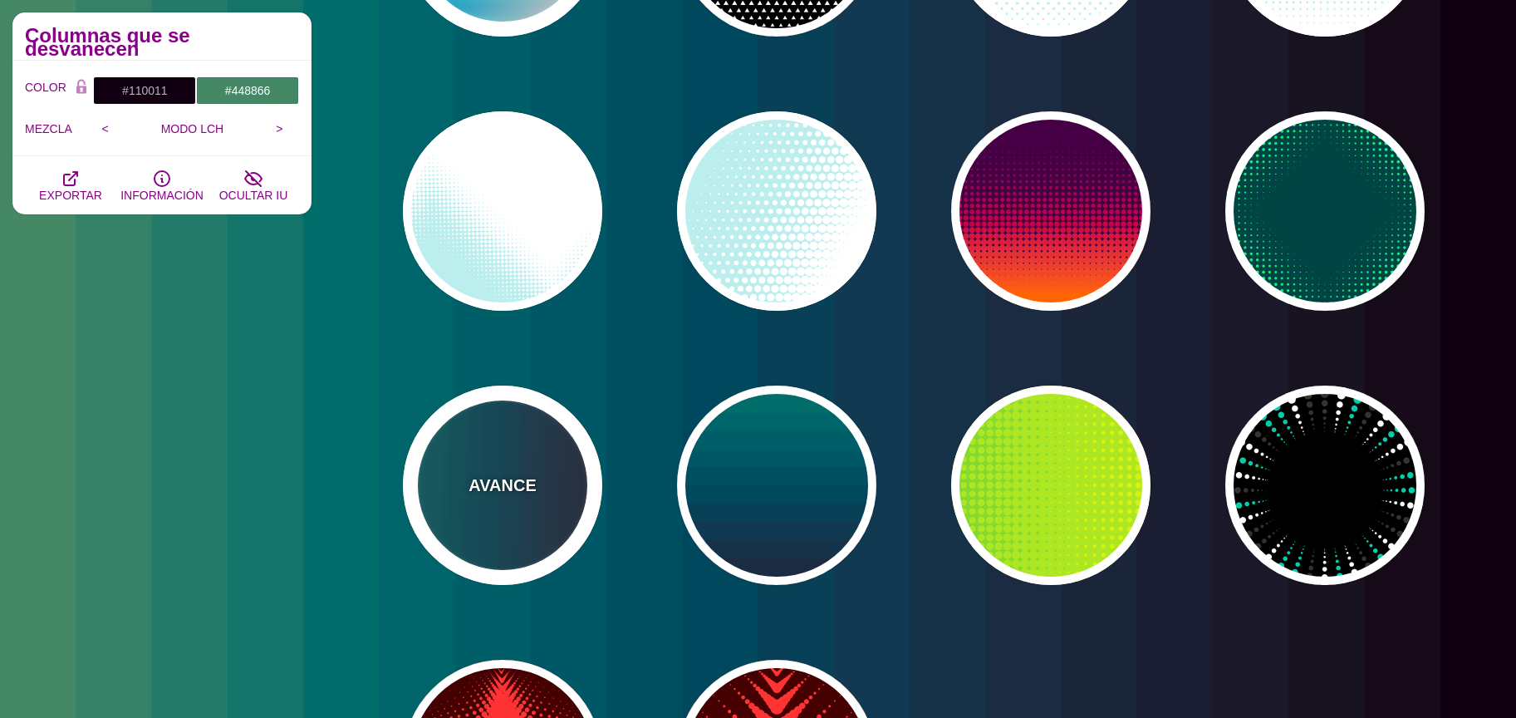
scroll to position [0, 0]
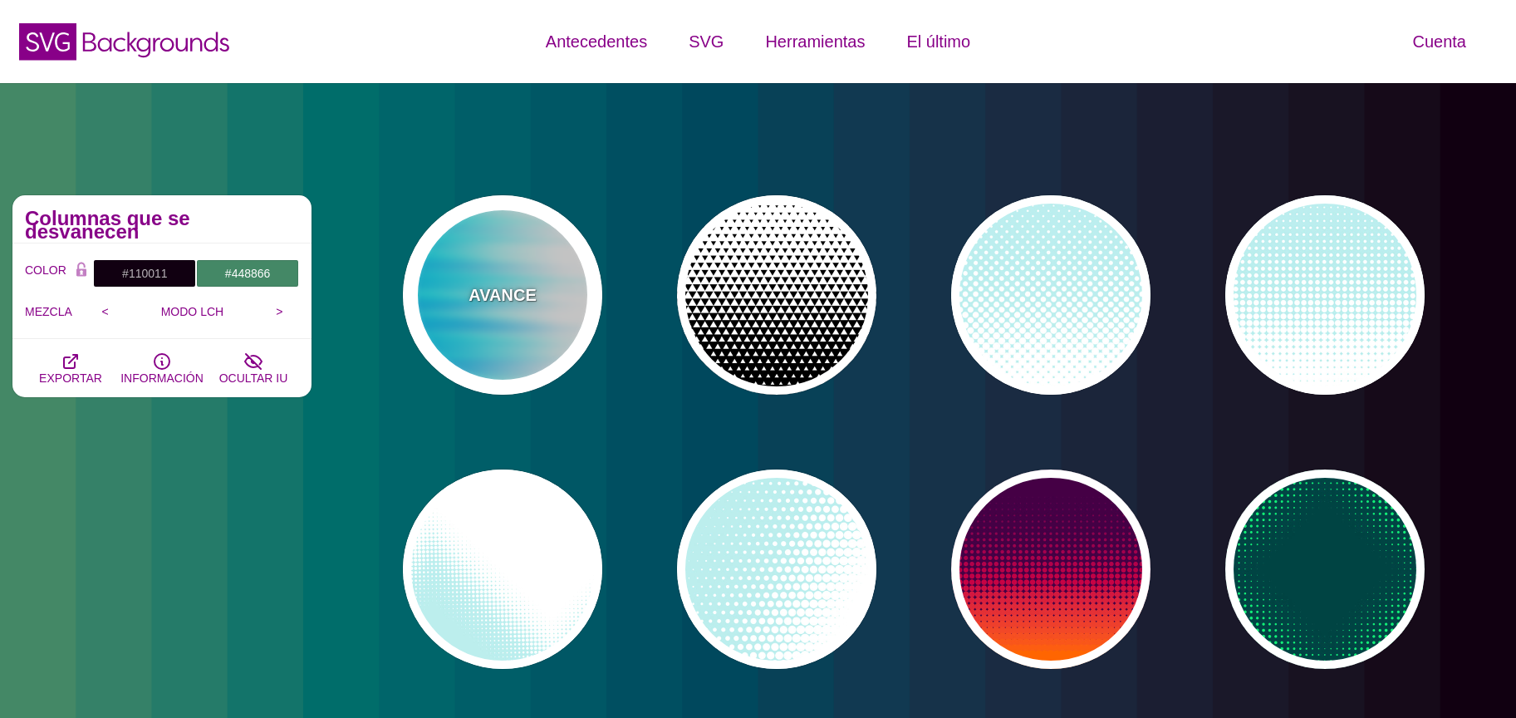
drag, startPoint x: 490, startPoint y: 252, endPoint x: 606, endPoint y: 172, distance: 141.0
click at [490, 253] on div "AVANCE" at bounding box center [502, 294] width 199 height 199
type input "#FFFFFF"
type input "#0099FF"
type input "#00FFFF"
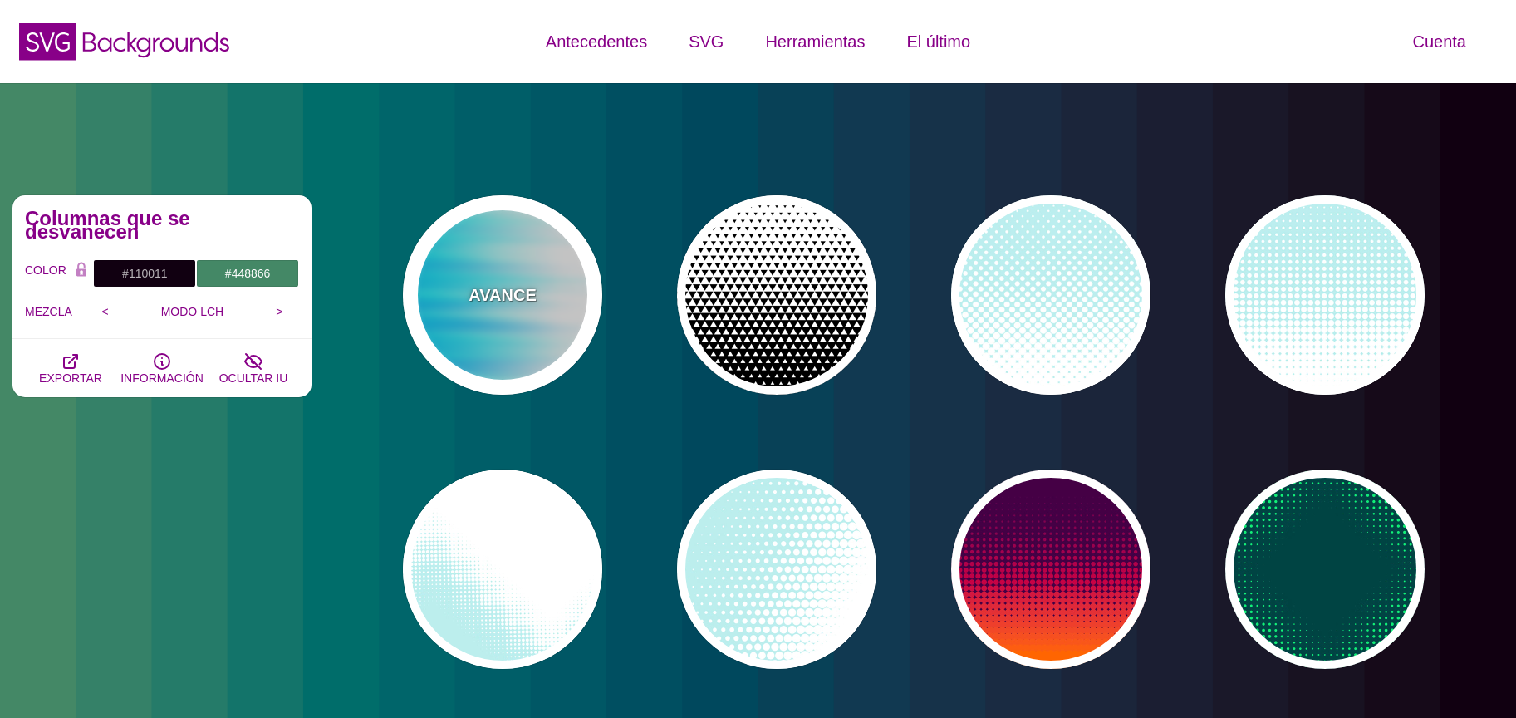
type input "0.5"
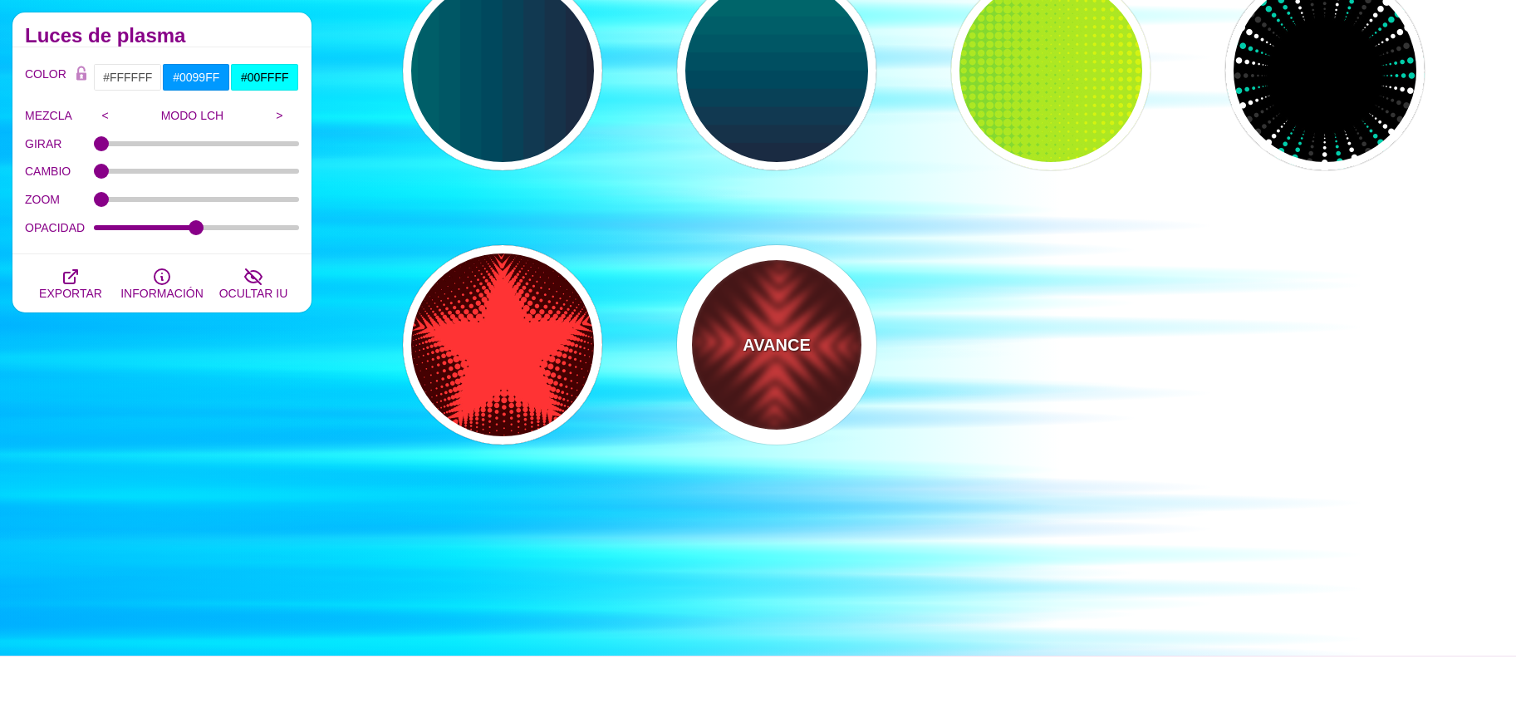
click at [792, 368] on div "AVANCE" at bounding box center [776, 344] width 199 height 199
type input "#440000"
type input "#FF3333"
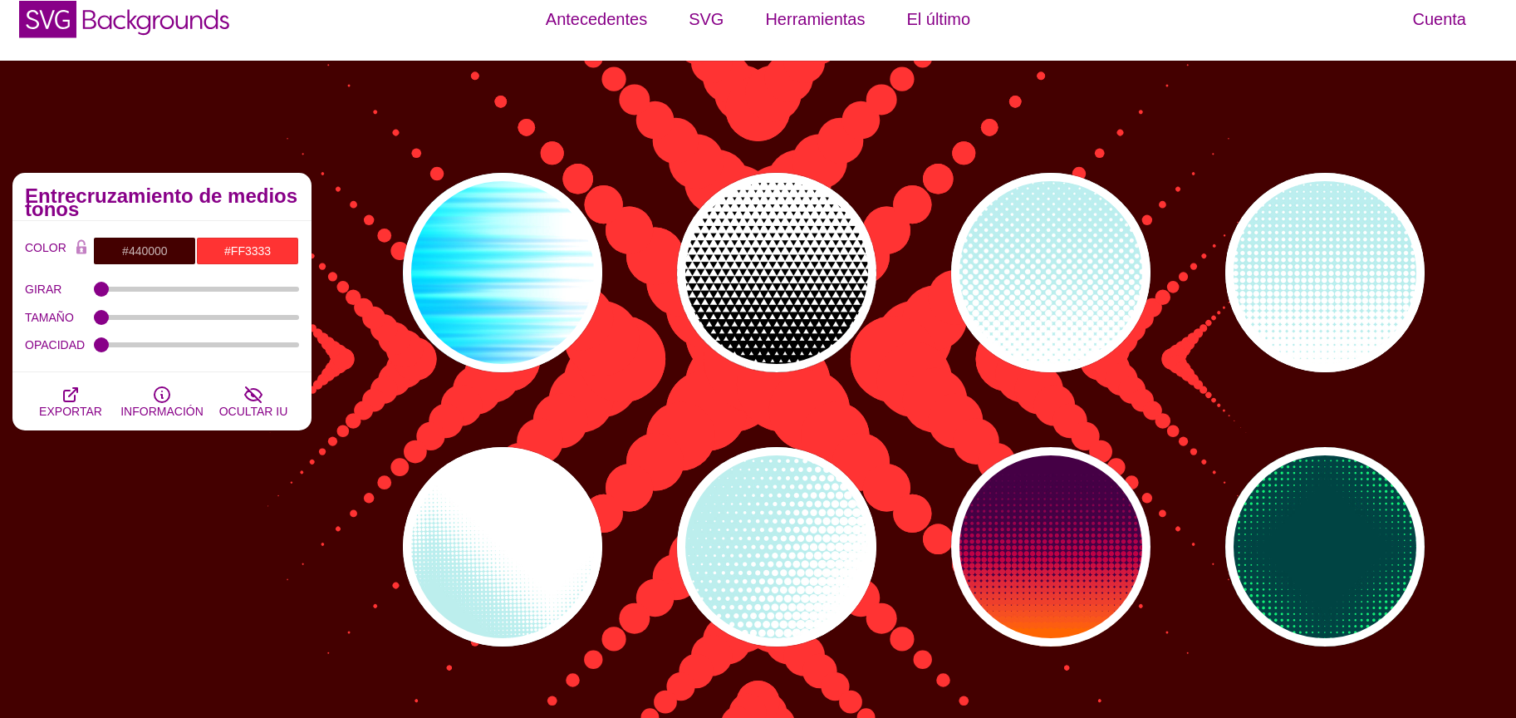
scroll to position [22, 0]
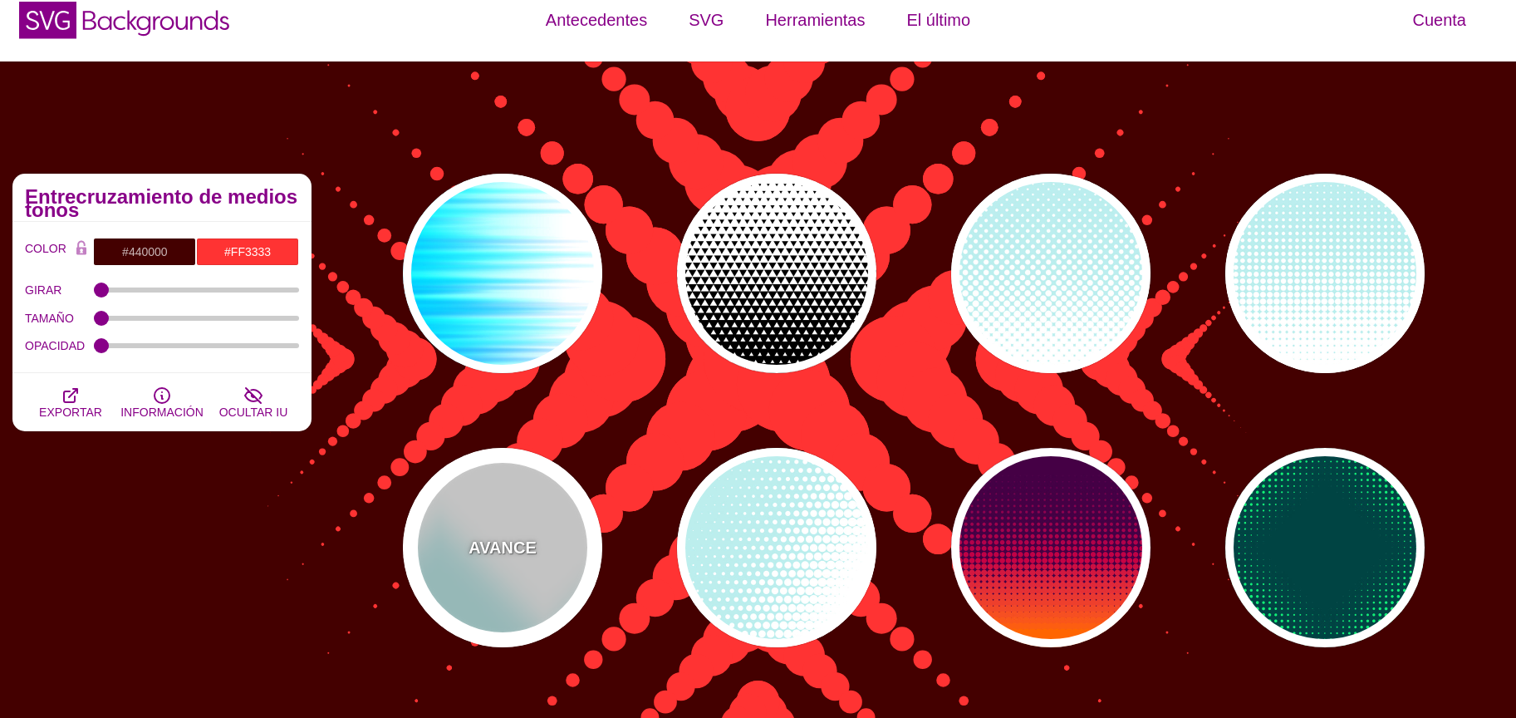
click at [542, 503] on div "AVANCE" at bounding box center [502, 547] width 199 height 199
type input "#BBEEEE"
type input "#FFFFFF"
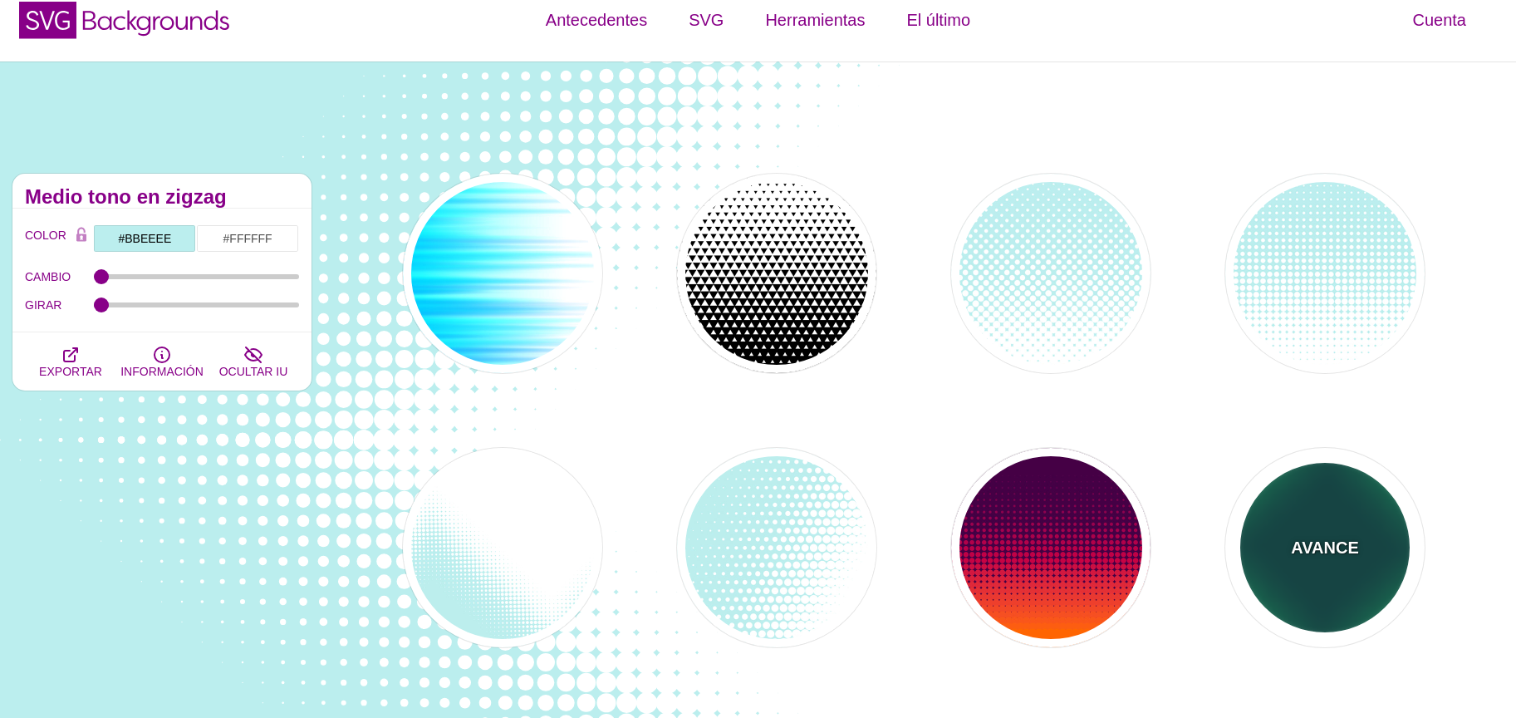
click at [1247, 497] on div "AVANCE" at bounding box center [1324, 547] width 199 height 199
type input "#004444"
type input "#11EE77"
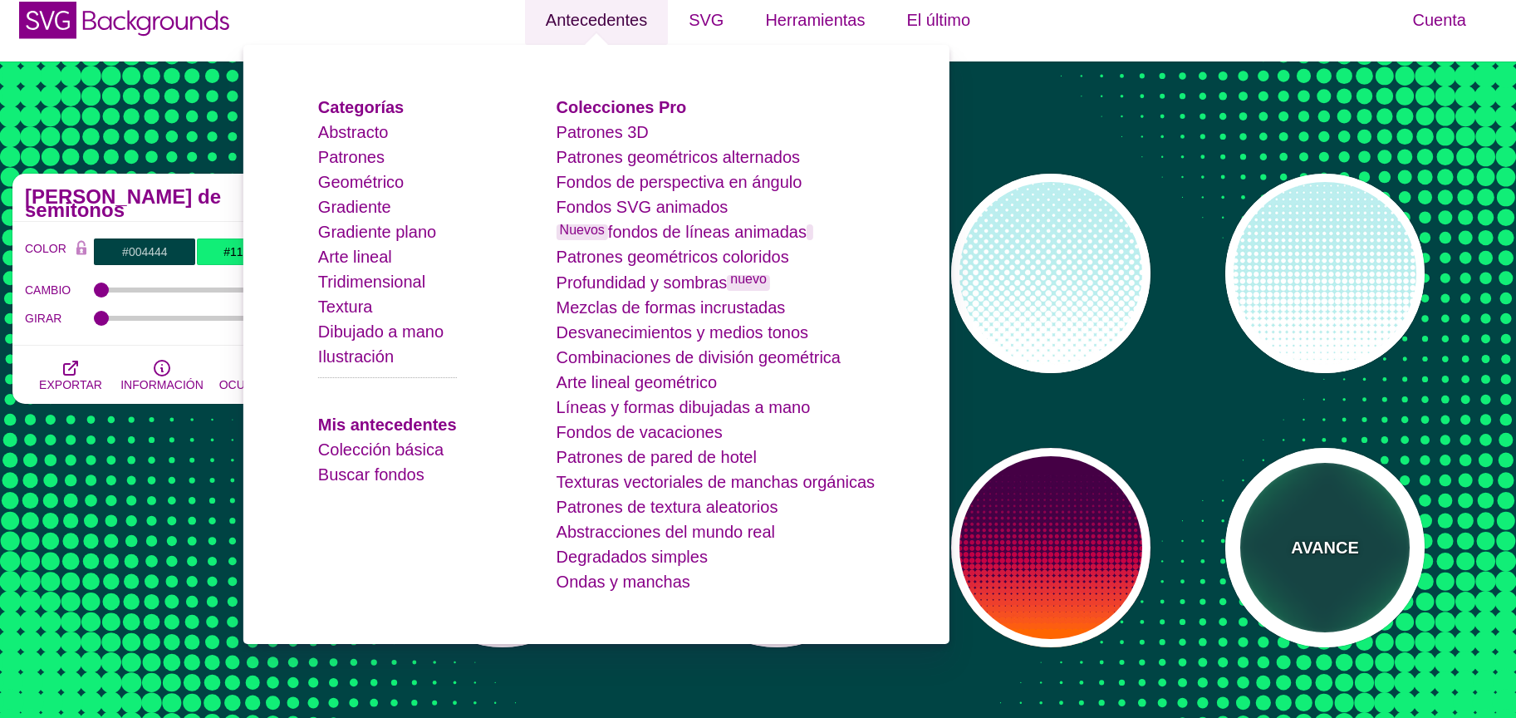
scroll to position [0, 0]
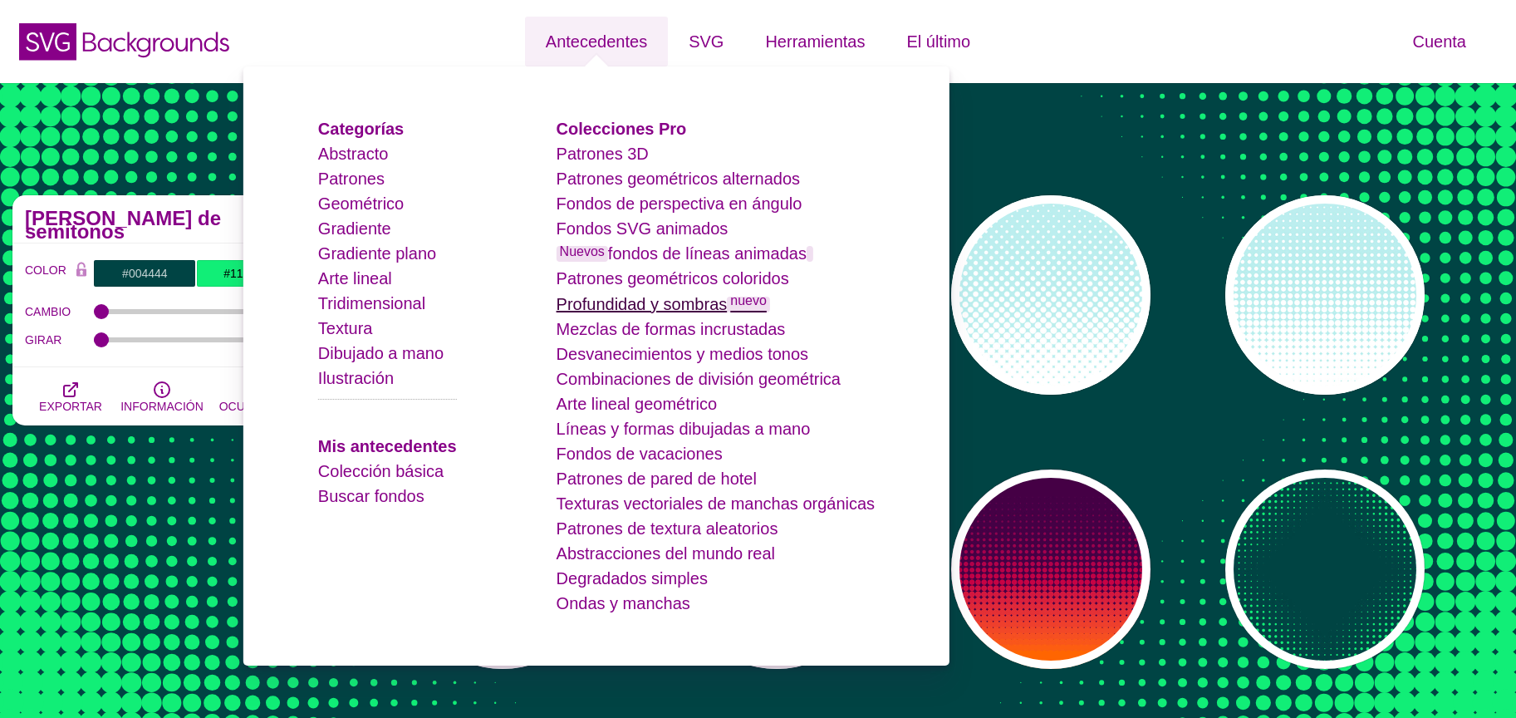
click at [655, 295] on font "Profundidad y sombras" at bounding box center [641, 304] width 171 height 18
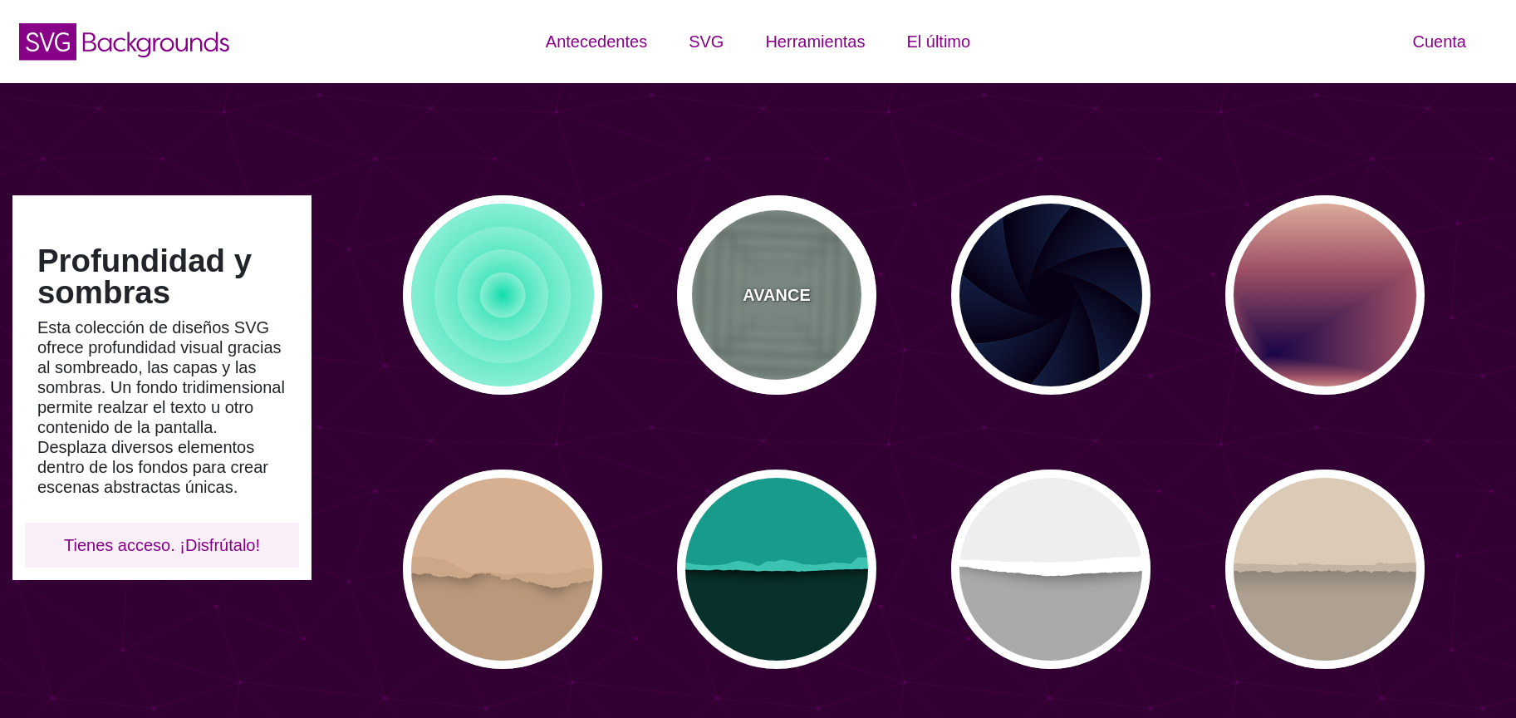
click at [789, 279] on div "AVANCE" at bounding box center [776, 294] width 199 height 199
type input "#ABC3B9"
type input "0"
type input "0.5"
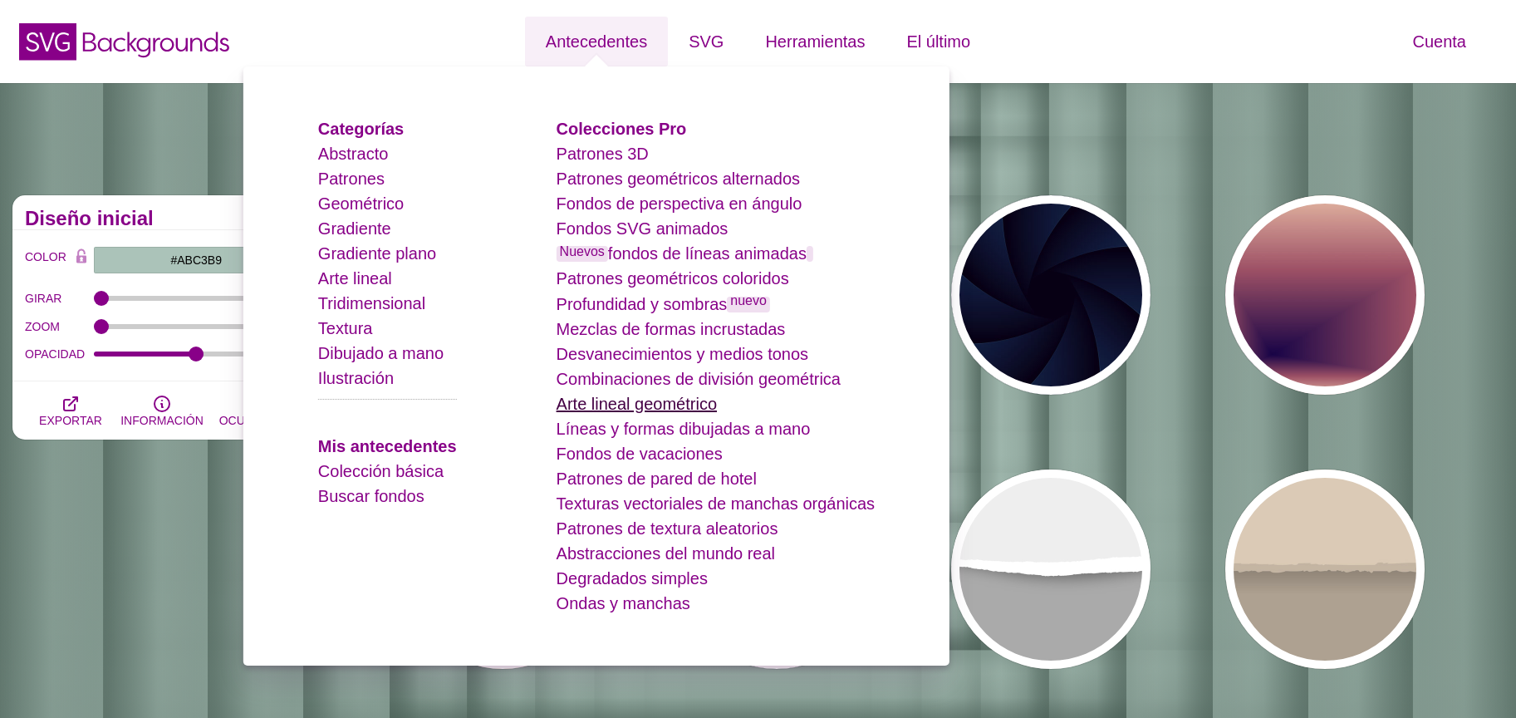
click at [648, 400] on font "Arte lineal geométrico" at bounding box center [636, 403] width 160 height 18
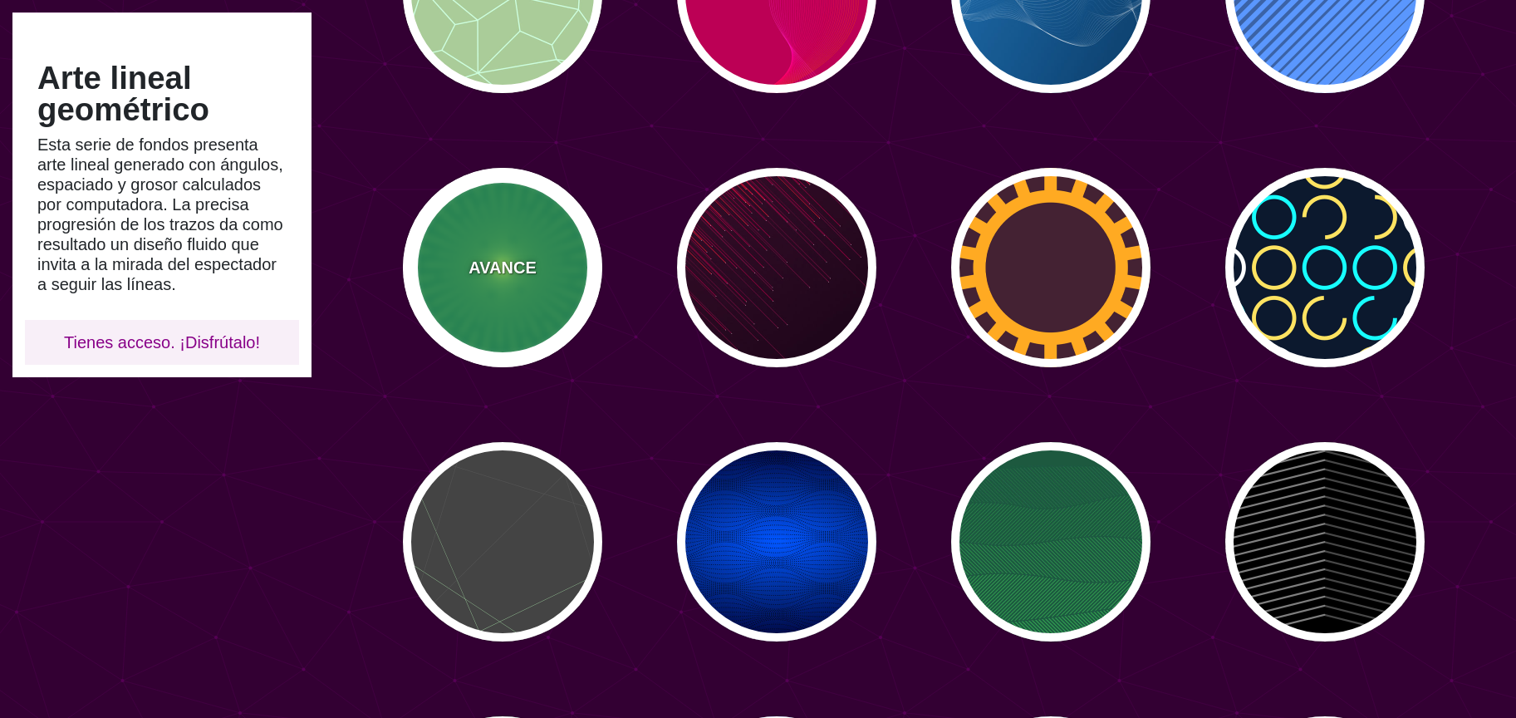
scroll to position [305, 0]
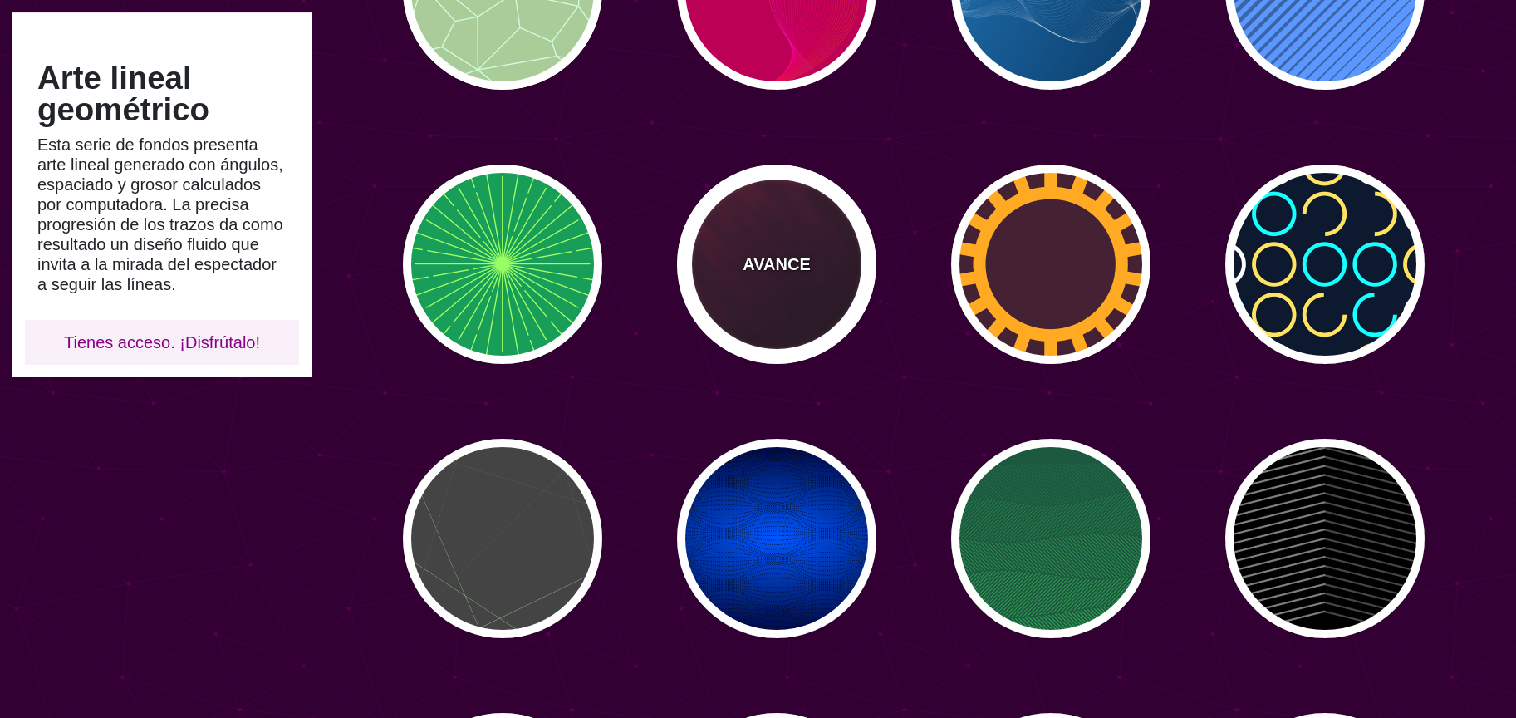
click at [736, 245] on div "AVANCE" at bounding box center [776, 263] width 199 height 199
type input "#110011"
type input "#FF4400"
type input "2"
type input "5"
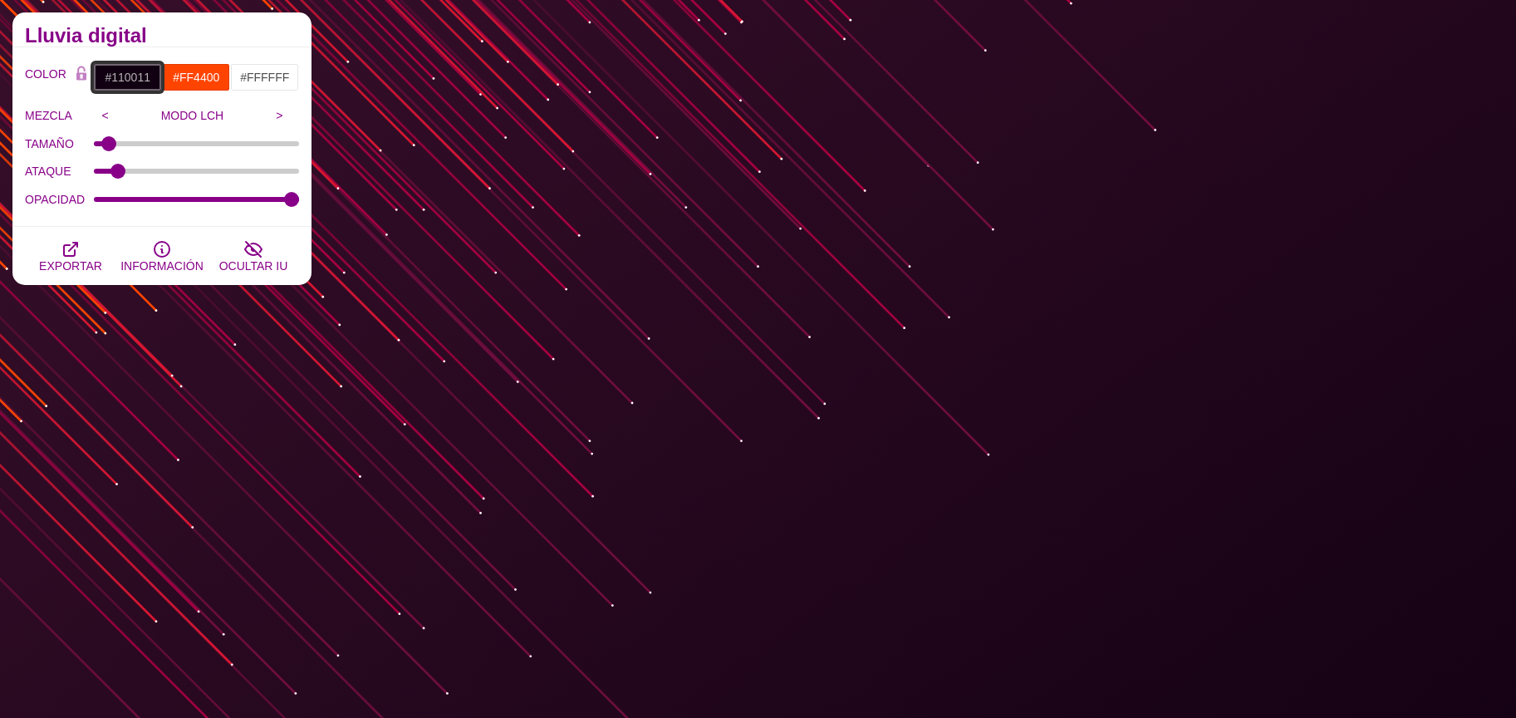
click at [125, 78] on input "#110011" at bounding box center [127, 77] width 69 height 28
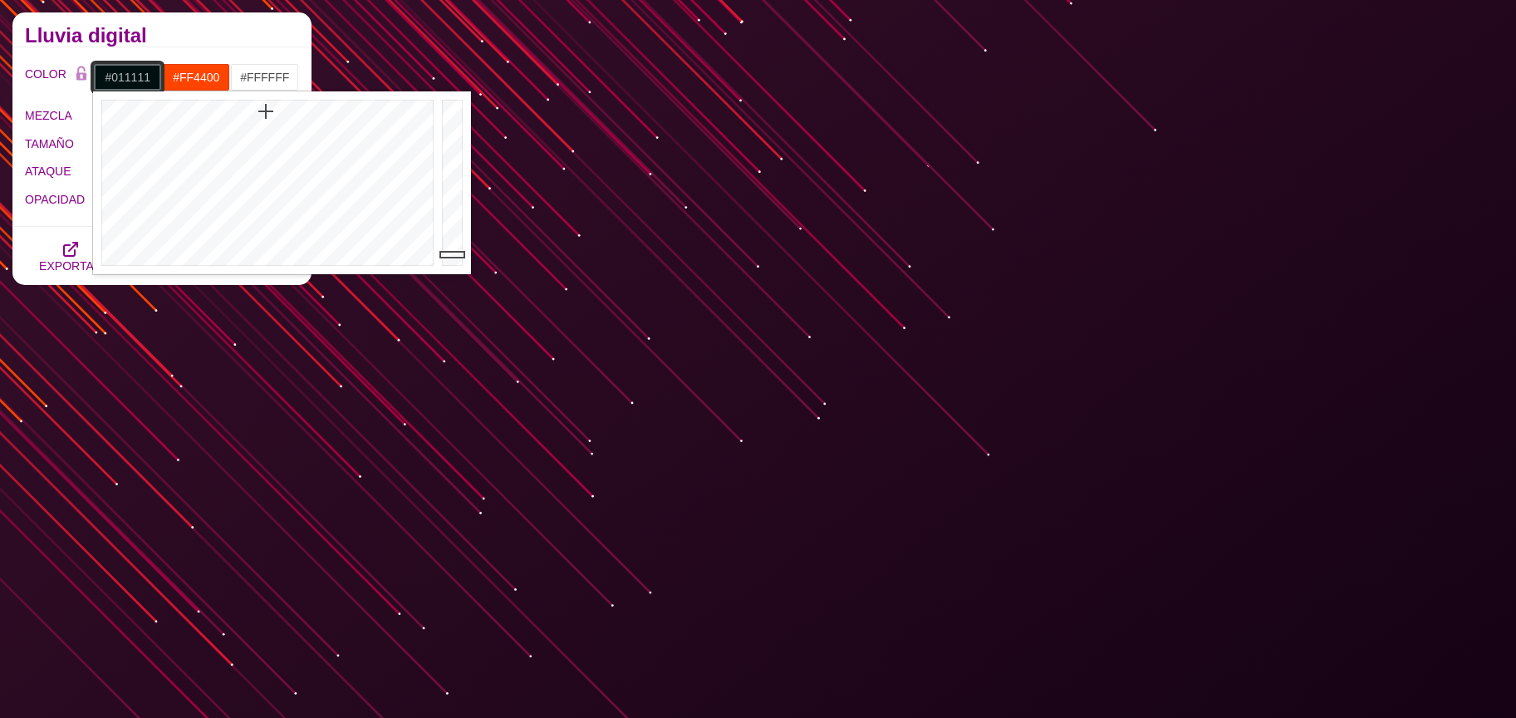
click at [266, 111] on div at bounding box center [265, 182] width 345 height 183
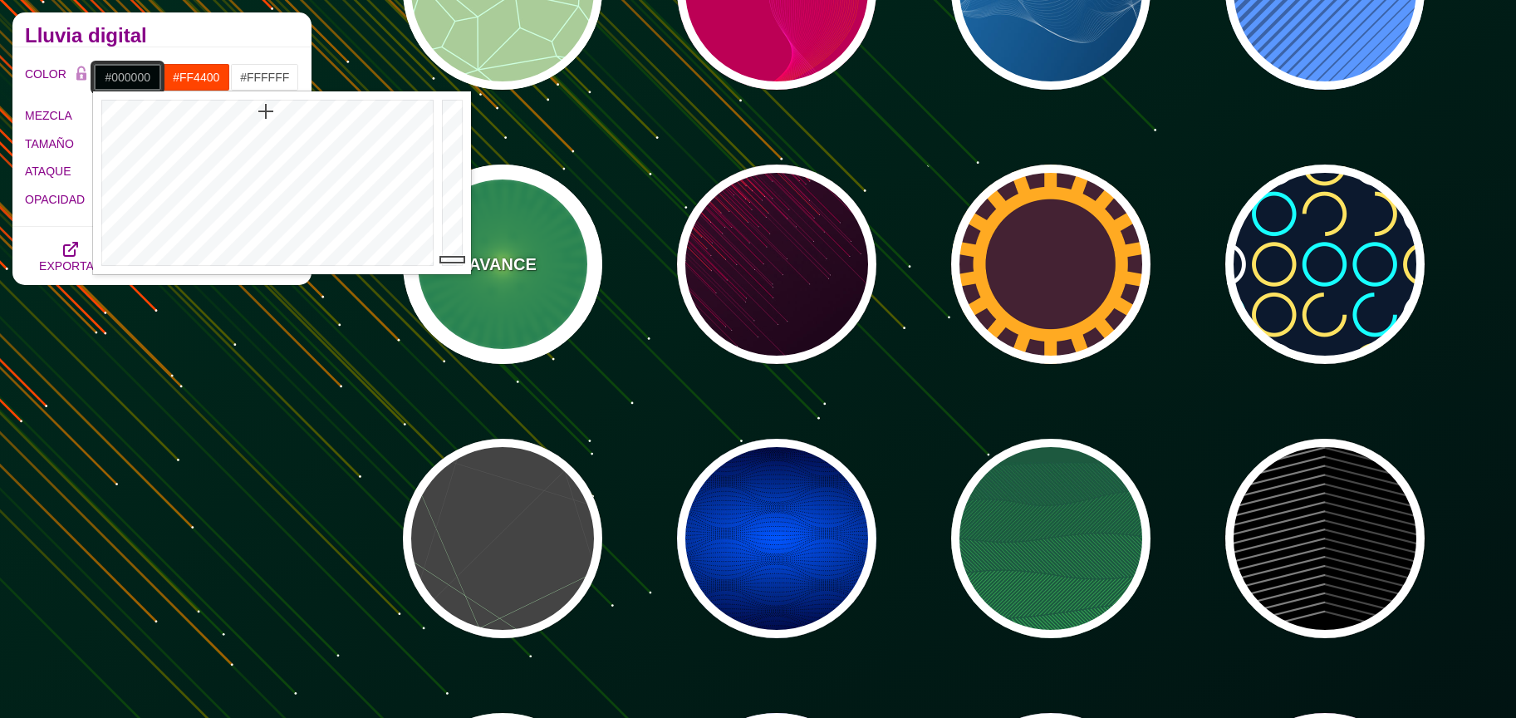
drag, startPoint x: 455, startPoint y: 259, endPoint x: 451, endPoint y: 281, distance: 22.0
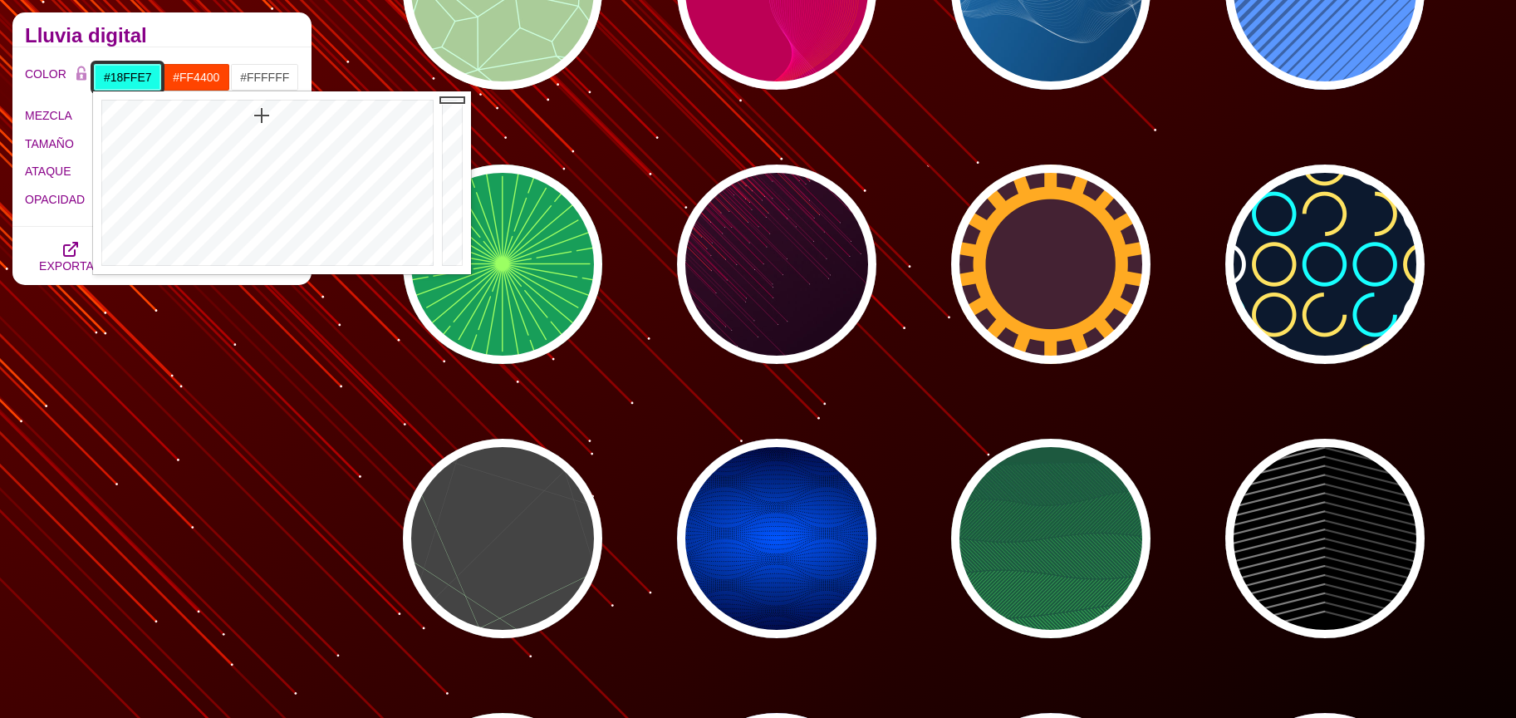
click at [262, 115] on div at bounding box center [265, 182] width 345 height 183
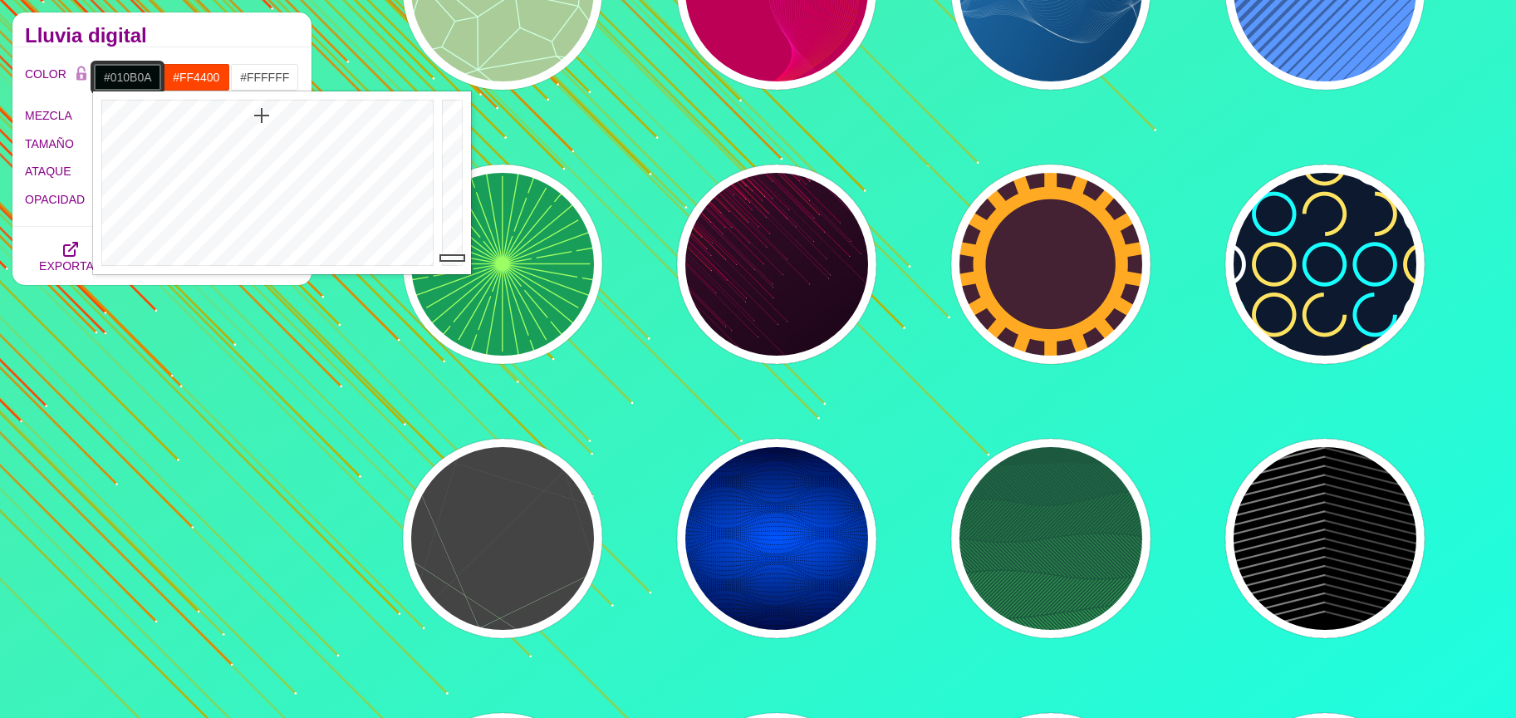
click at [455, 257] on div at bounding box center [454, 182] width 33 height 183
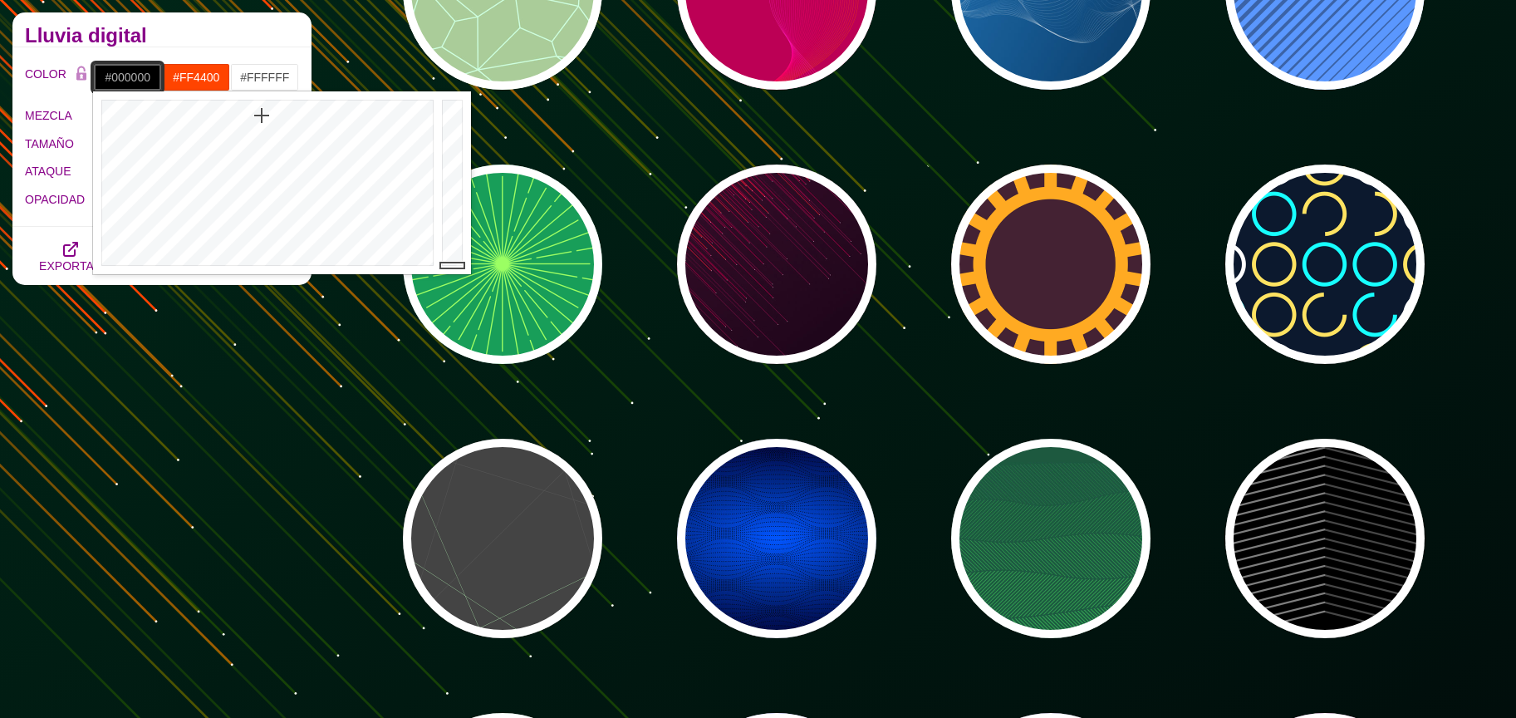
drag, startPoint x: 455, startPoint y: 257, endPoint x: 453, endPoint y: 269, distance: 11.9
click at [453, 269] on div at bounding box center [454, 182] width 33 height 183
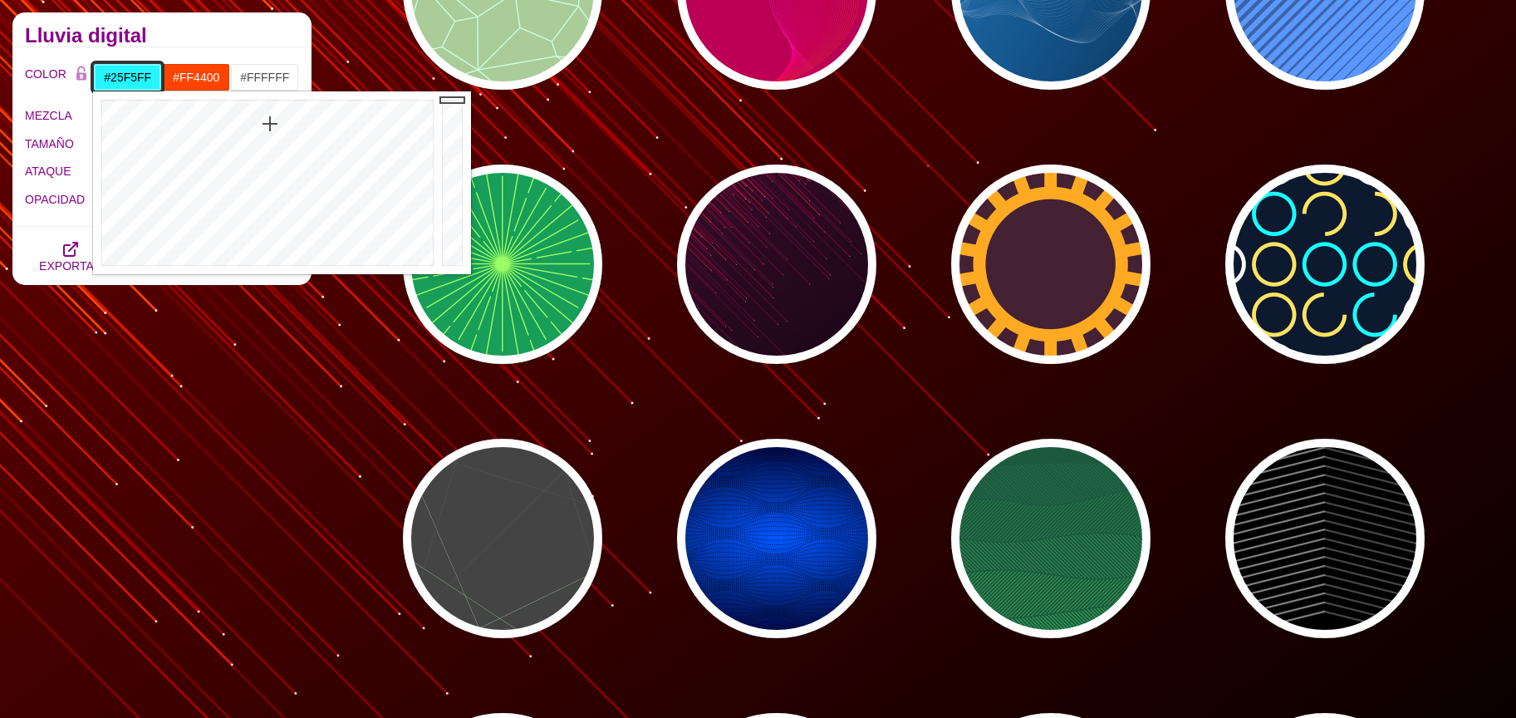
click at [270, 124] on div at bounding box center [265, 182] width 345 height 183
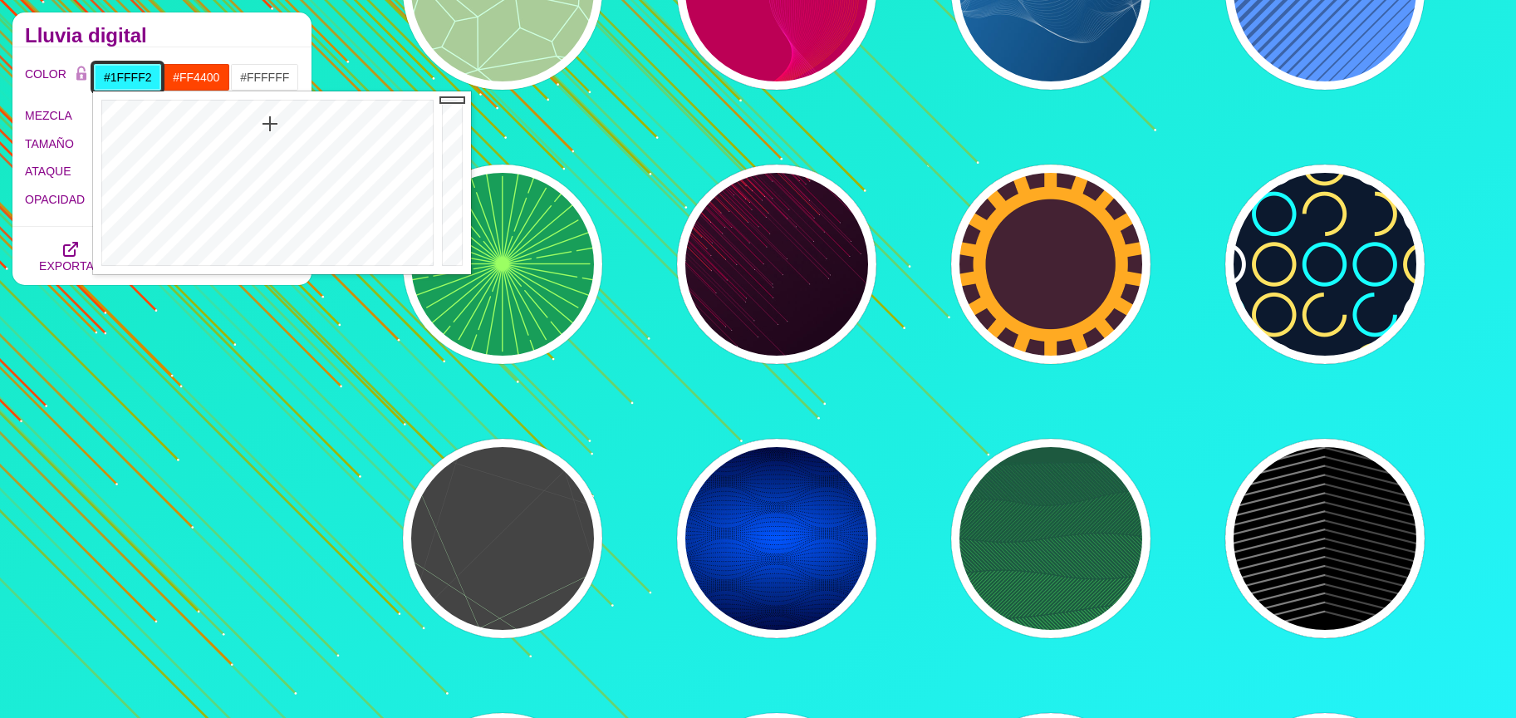
click at [264, 120] on div at bounding box center [265, 182] width 345 height 183
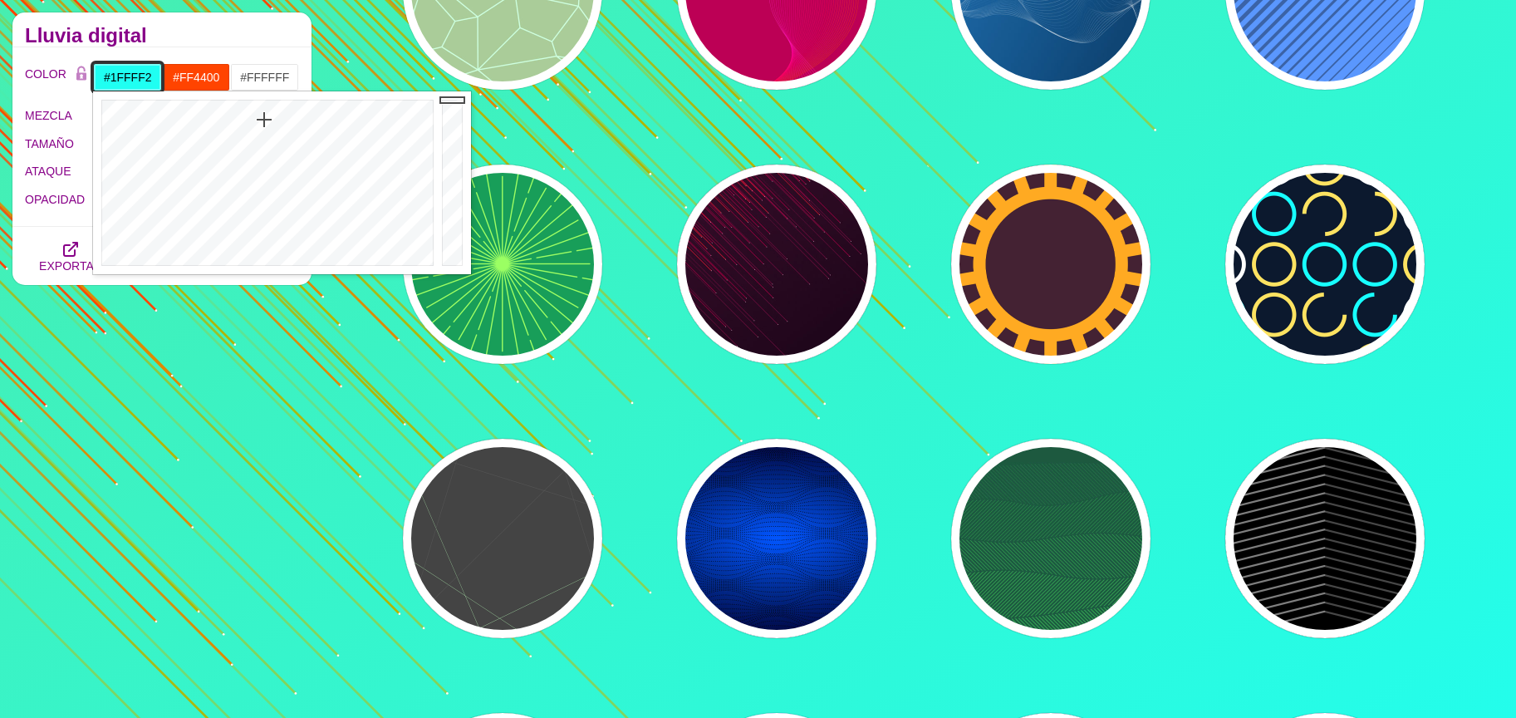
click at [264, 120] on div at bounding box center [265, 182] width 345 height 183
click at [266, 120] on div at bounding box center [265, 182] width 345 height 183
drag, startPoint x: 452, startPoint y: 179, endPoint x: 450, endPoint y: 200, distance: 21.7
click at [452, 178] on div at bounding box center [454, 182] width 33 height 183
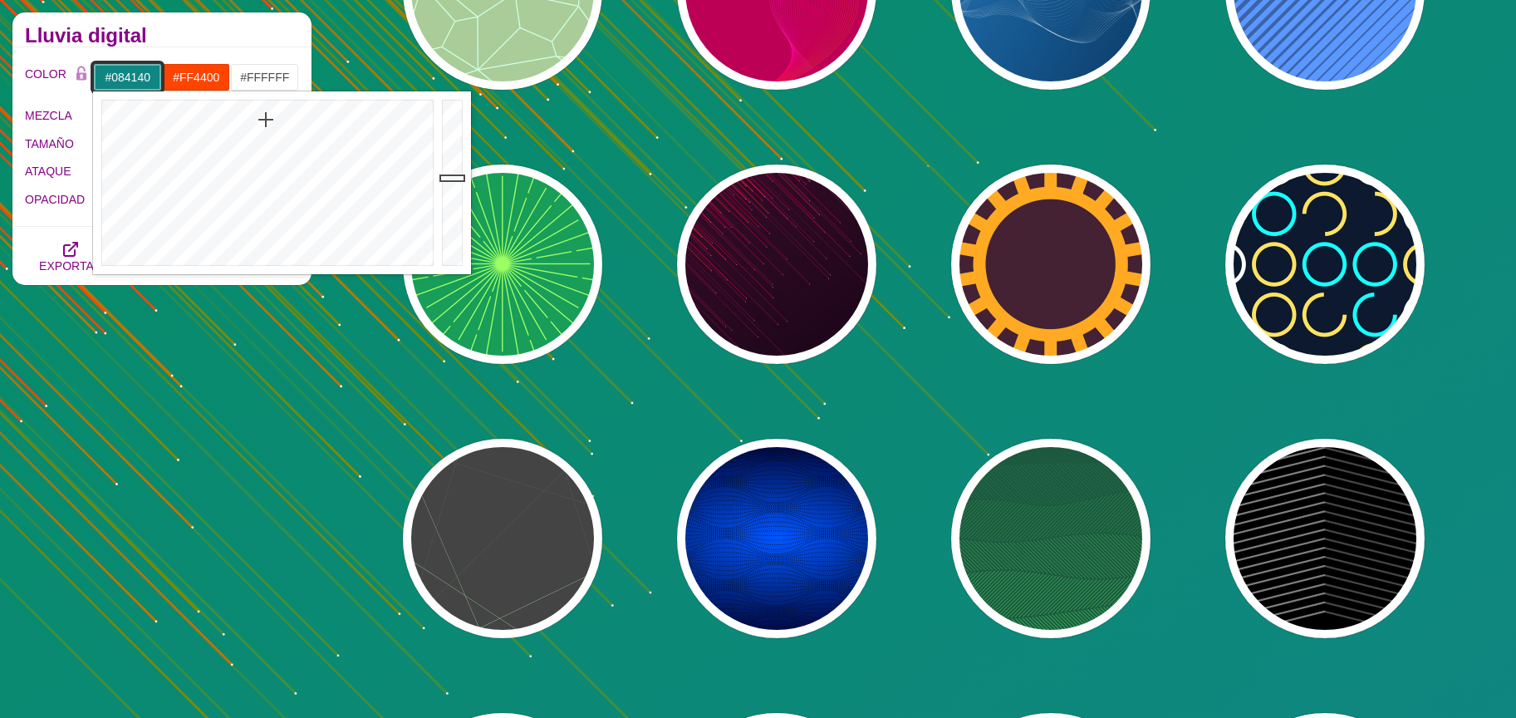
click at [448, 223] on div at bounding box center [454, 182] width 33 height 183
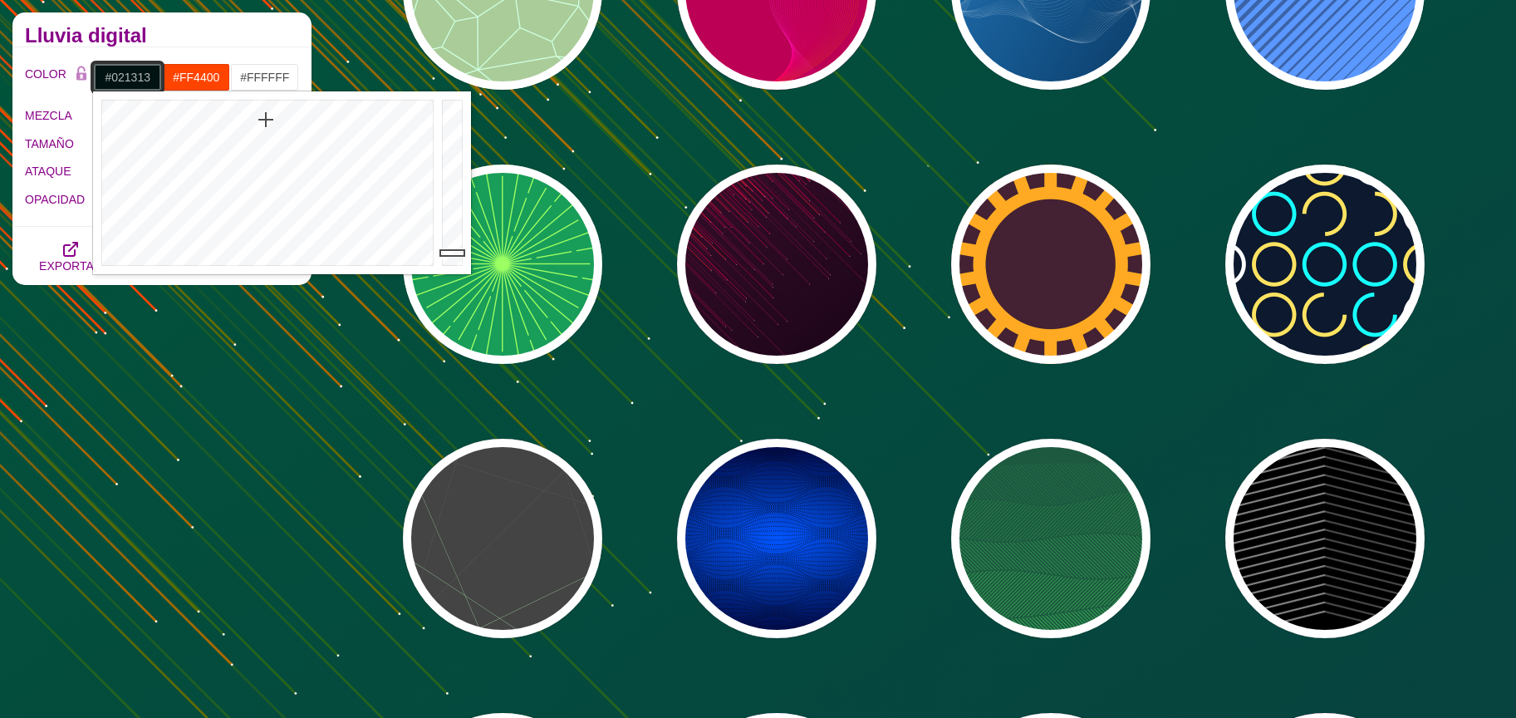
click at [455, 252] on div at bounding box center [454, 182] width 33 height 183
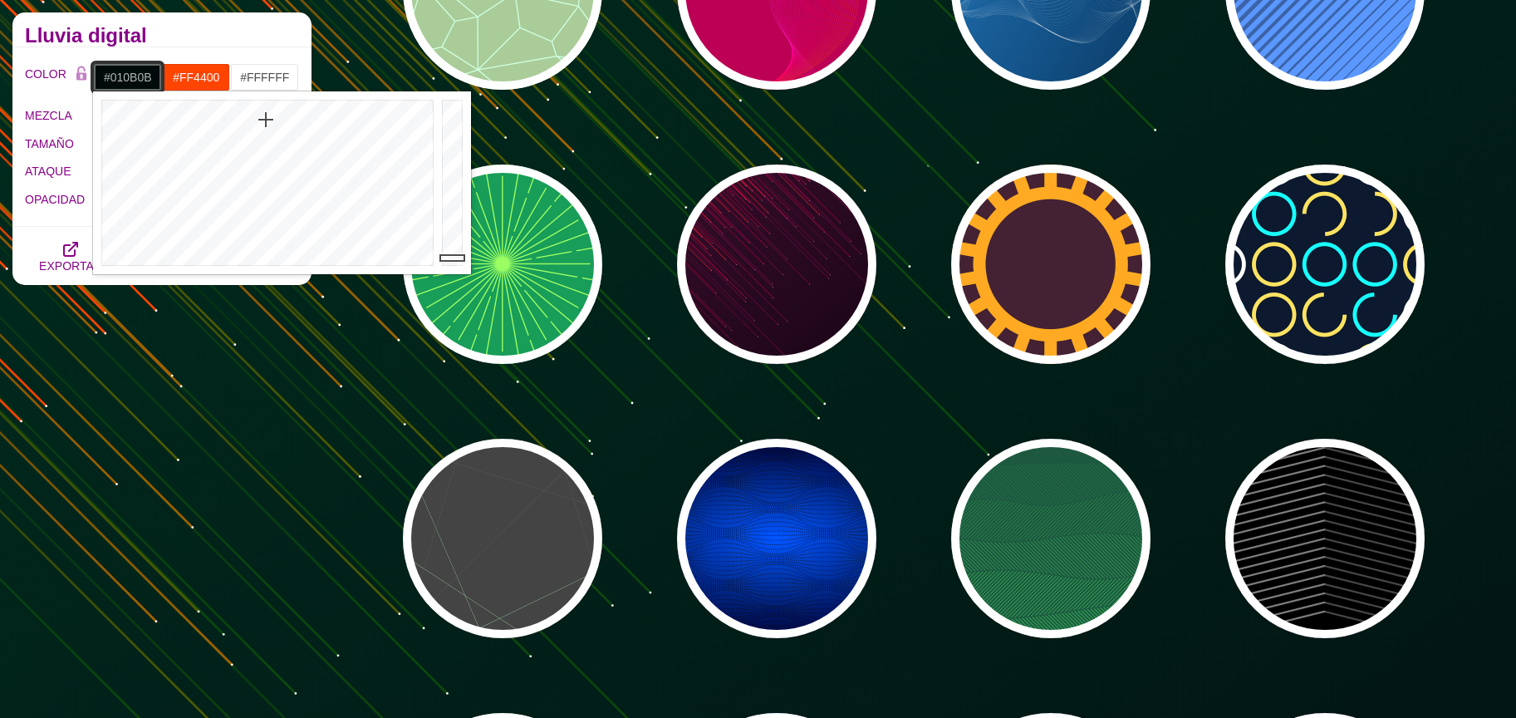
type input "#010807"
click at [455, 260] on div at bounding box center [454, 182] width 33 height 183
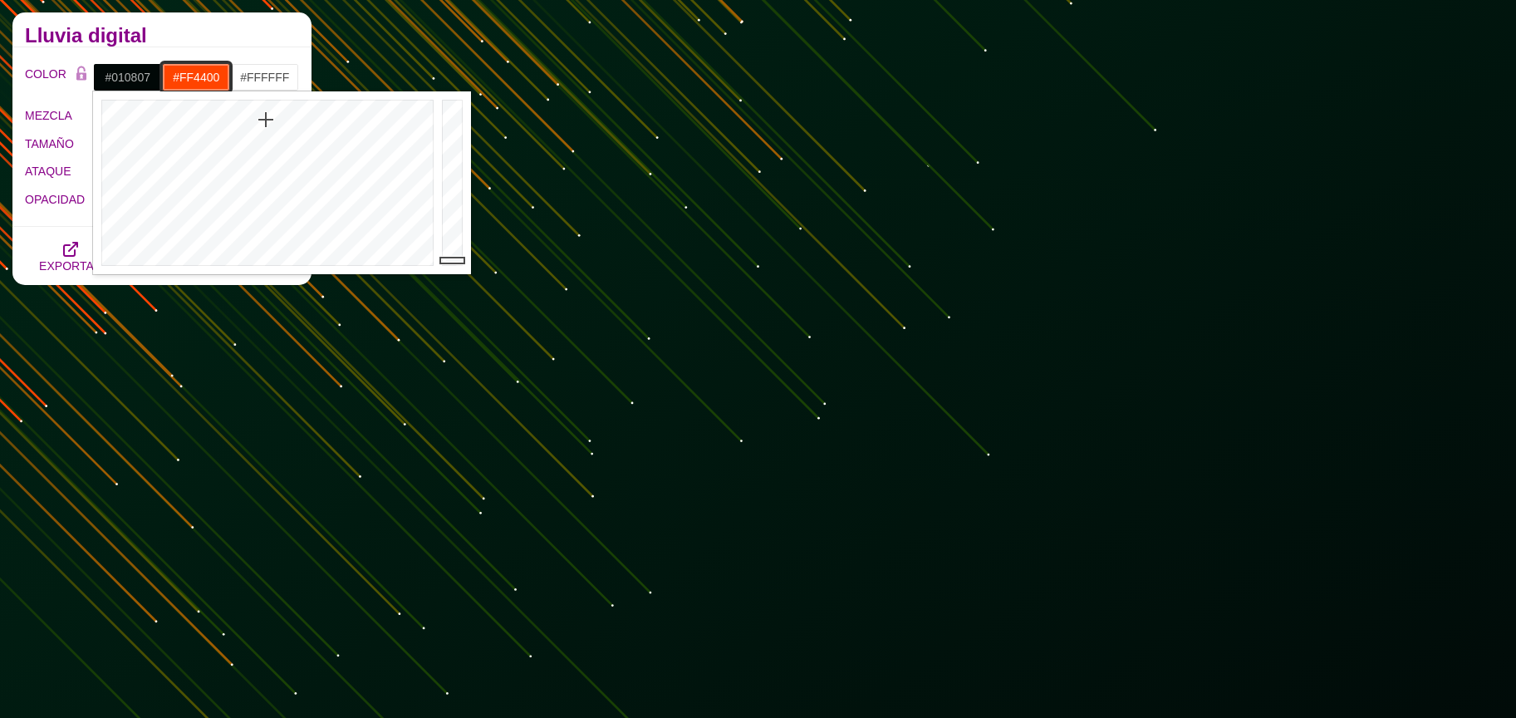
click at [208, 77] on input "#FF4400" at bounding box center [196, 77] width 69 height 28
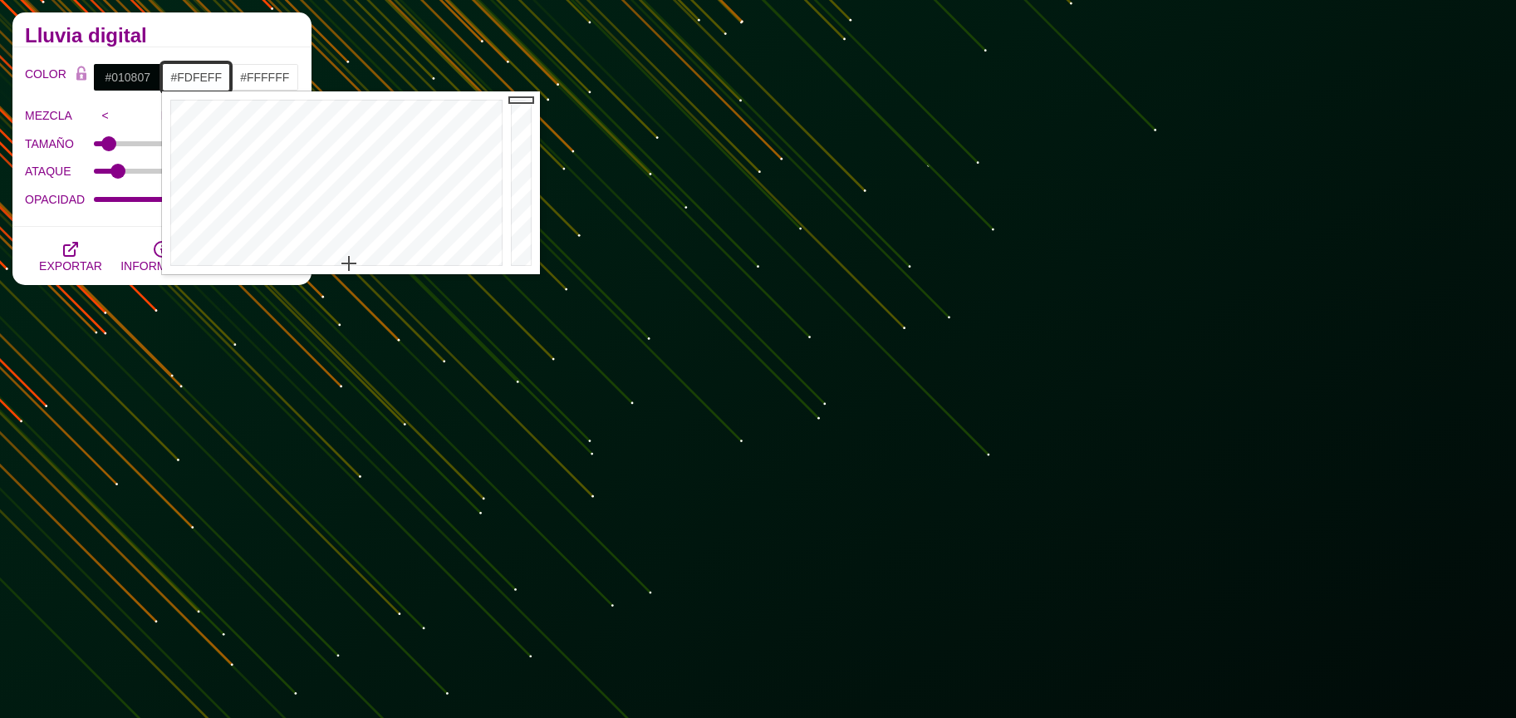
click at [349, 263] on div at bounding box center [334, 182] width 345 height 183
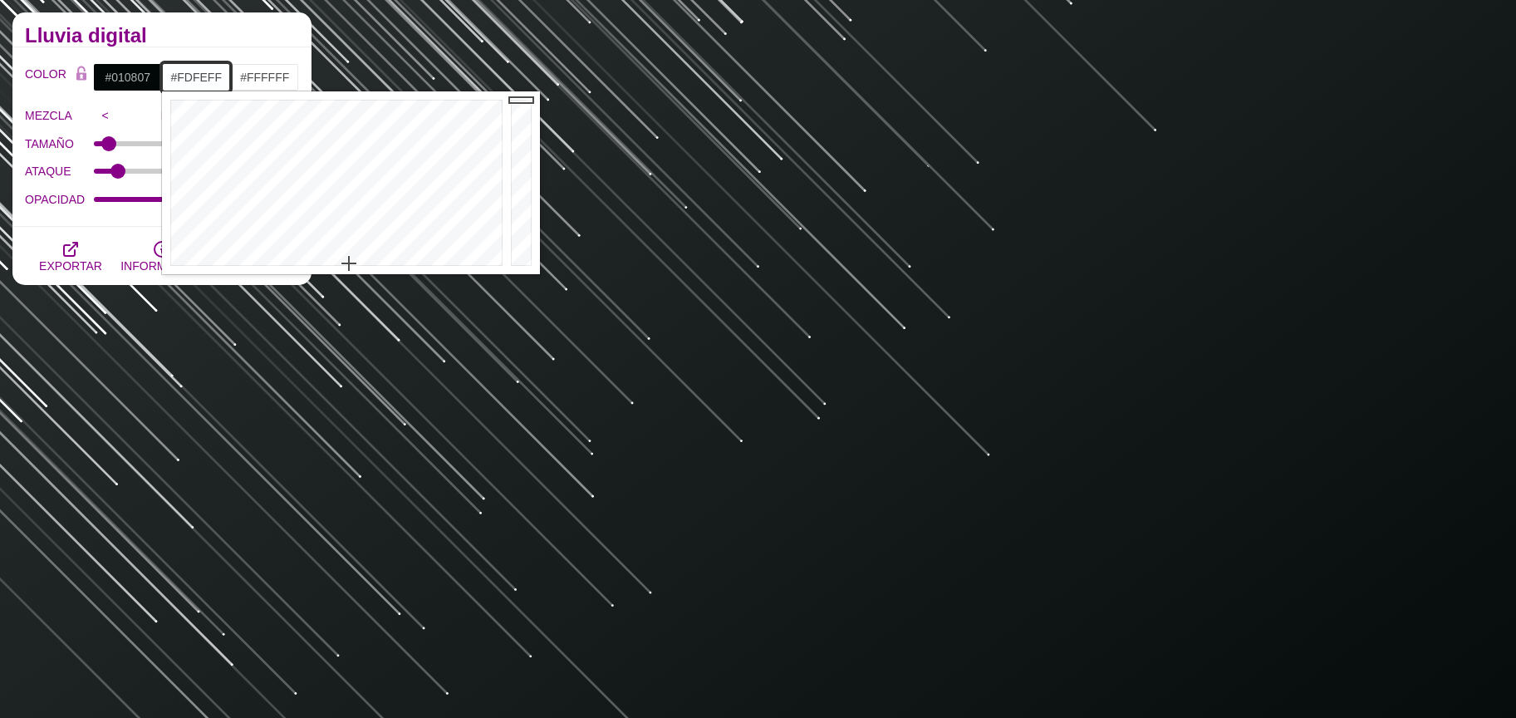
type input "#28FFF1"
click at [332, 125] on div at bounding box center [334, 182] width 345 height 183
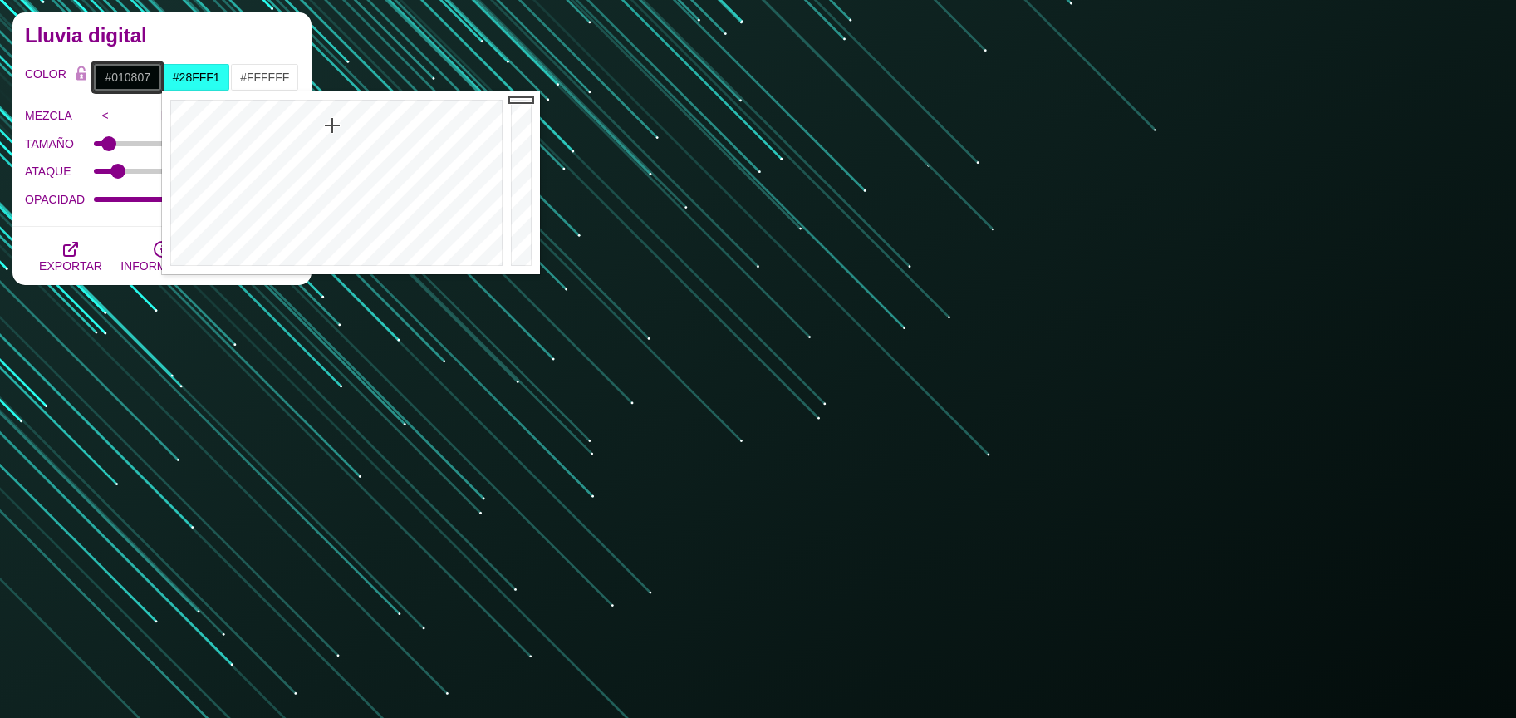
click at [136, 76] on input "#010807" at bounding box center [127, 77] width 69 height 28
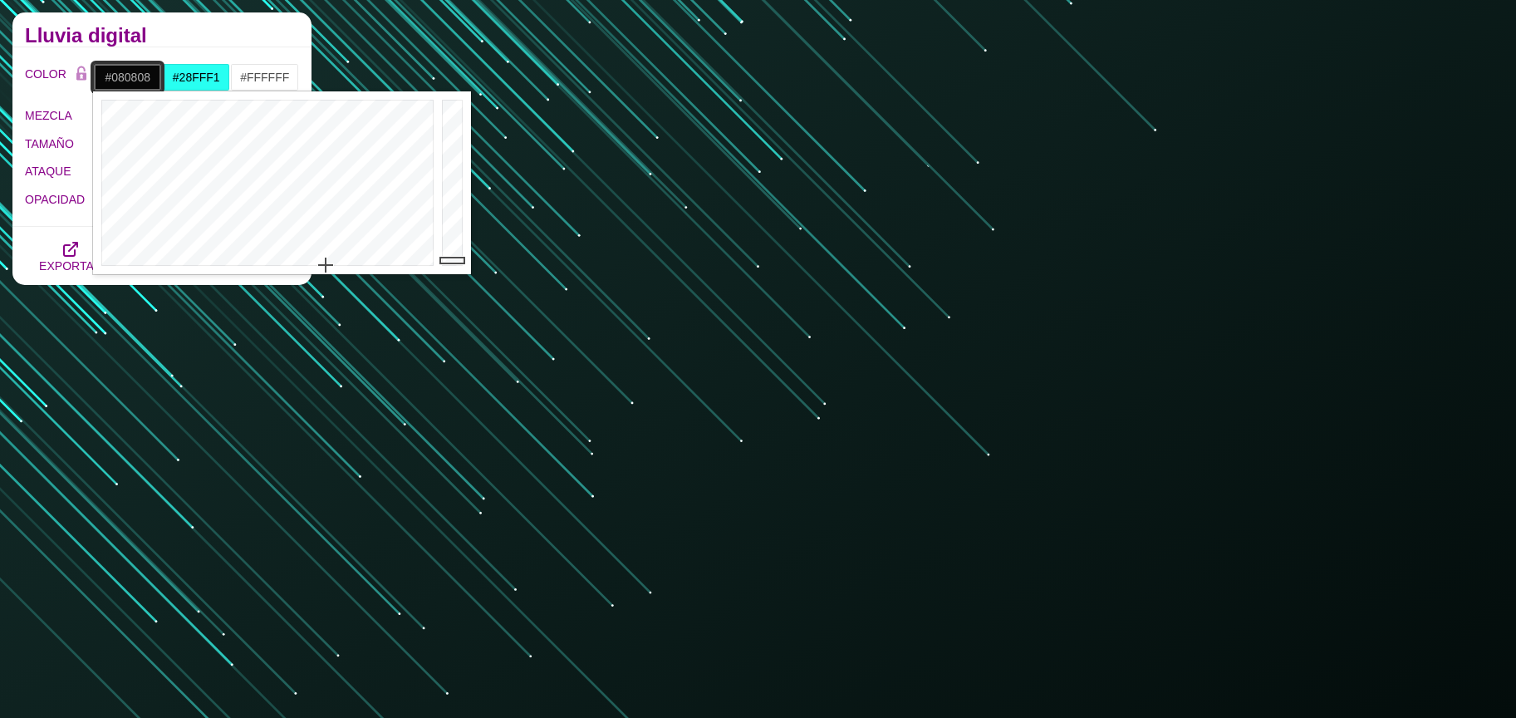
drag, startPoint x: 323, startPoint y: 255, endPoint x: 326, endPoint y: 267, distance: 11.9
click at [326, 267] on div at bounding box center [265, 182] width 345 height 183
drag, startPoint x: 245, startPoint y: 266, endPoint x: 233, endPoint y: 266, distance: 12.5
click at [233, 266] on div at bounding box center [265, 182] width 345 height 183
click at [277, 259] on div at bounding box center [265, 182] width 345 height 183
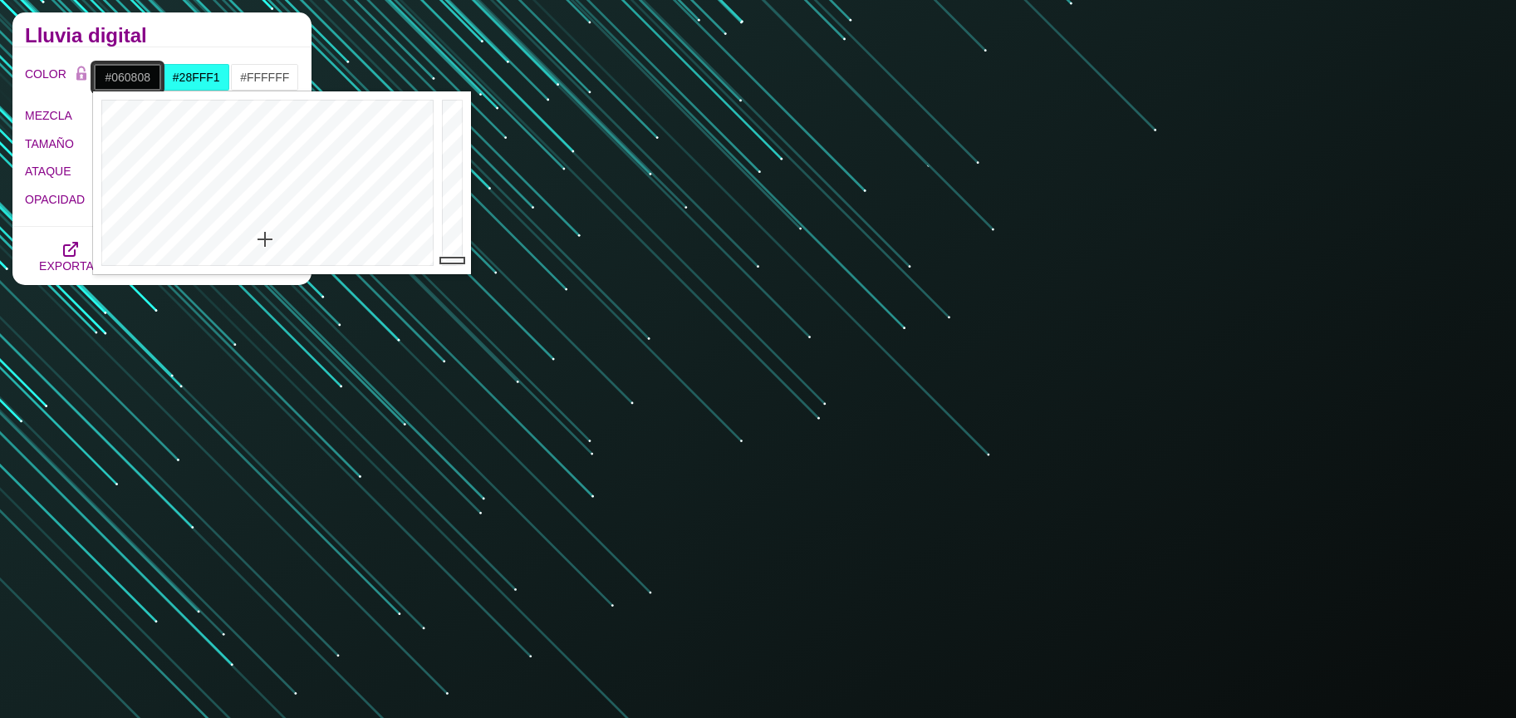
click at [265, 239] on div at bounding box center [265, 182] width 345 height 183
drag, startPoint x: 264, startPoint y: 221, endPoint x: 266, endPoint y: 202, distance: 19.2
click at [264, 218] on div at bounding box center [265, 182] width 345 height 183
click at [263, 178] on div at bounding box center [265, 182] width 345 height 183
drag, startPoint x: 271, startPoint y: 159, endPoint x: 268, endPoint y: 150, distance: 8.7
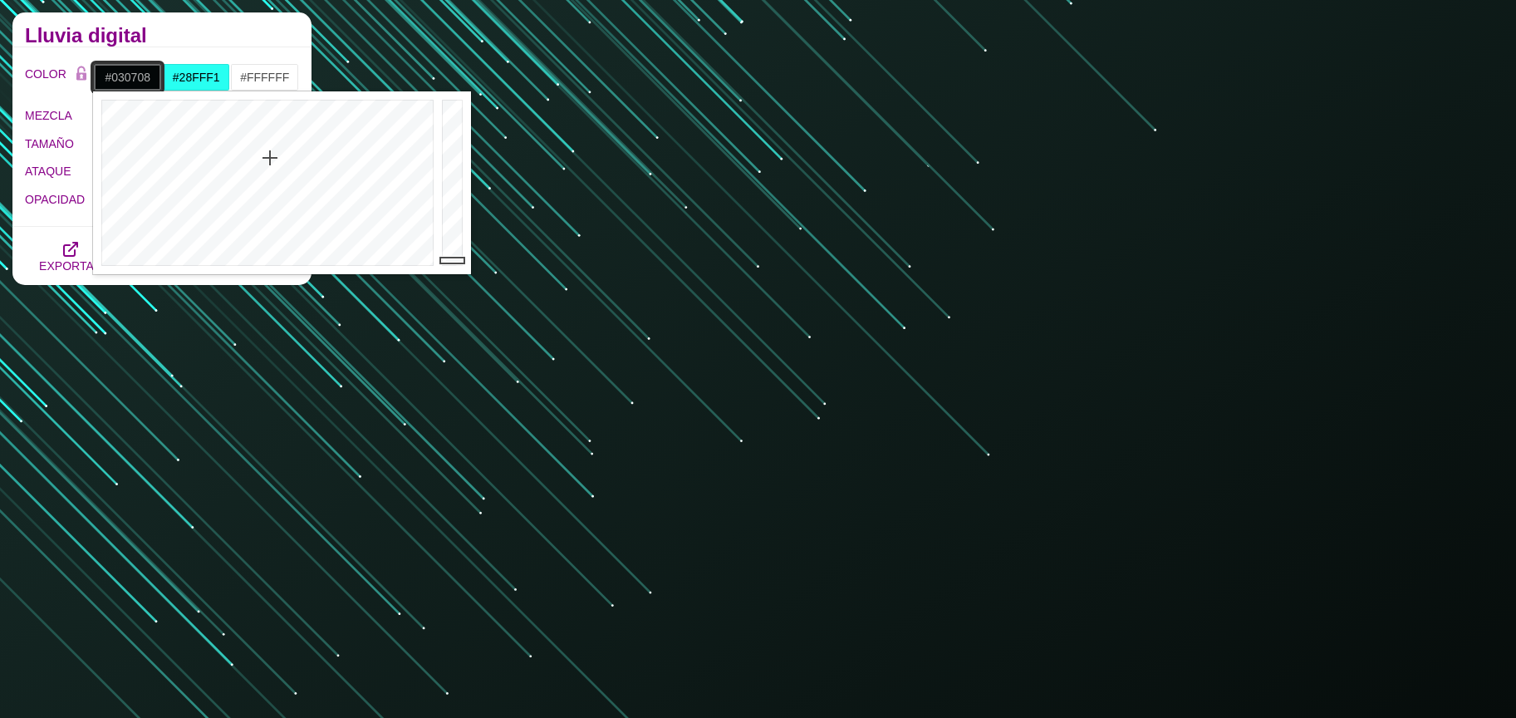
click at [270, 157] on div at bounding box center [265, 182] width 345 height 183
click at [341, 149] on div at bounding box center [265, 182] width 345 height 183
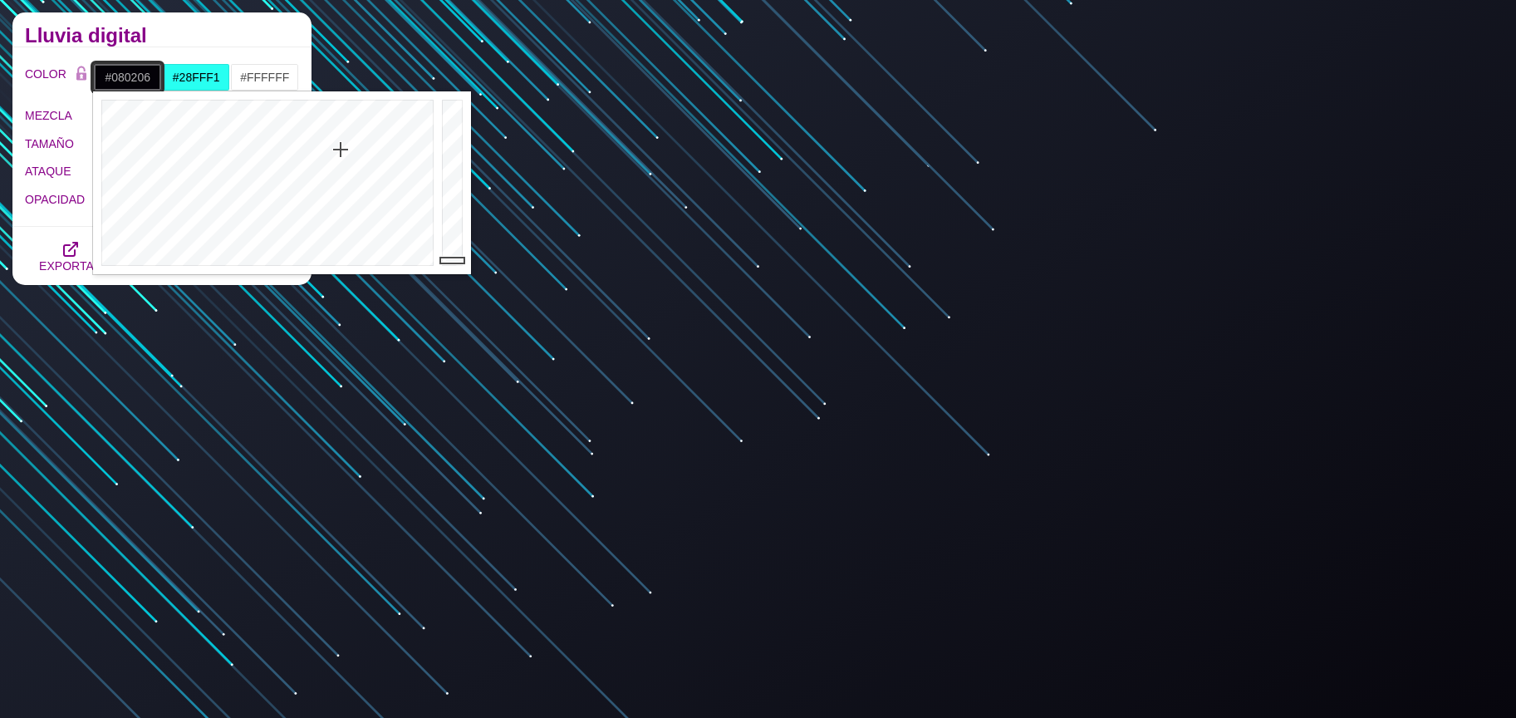
click at [398, 145] on div at bounding box center [265, 182] width 345 height 183
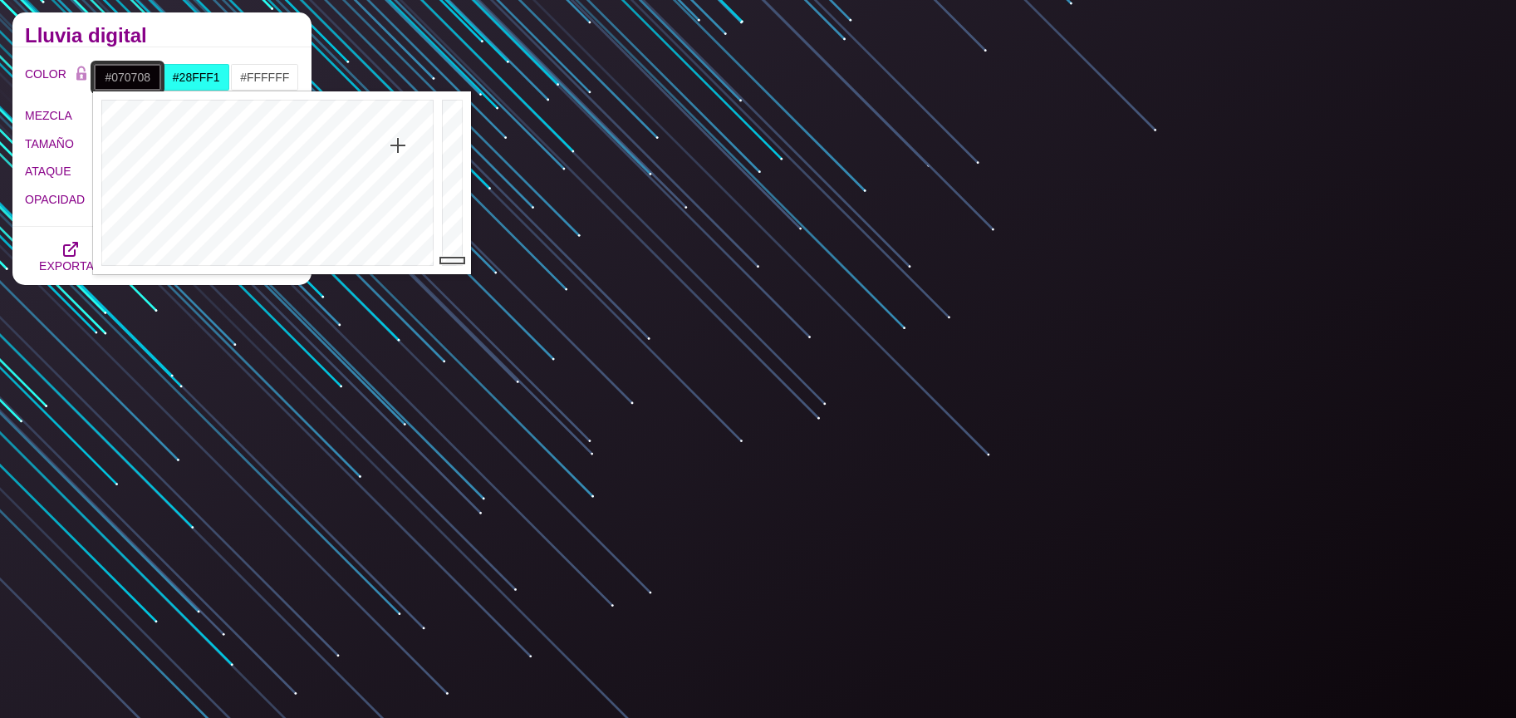
click at [300, 254] on div at bounding box center [265, 182] width 345 height 183
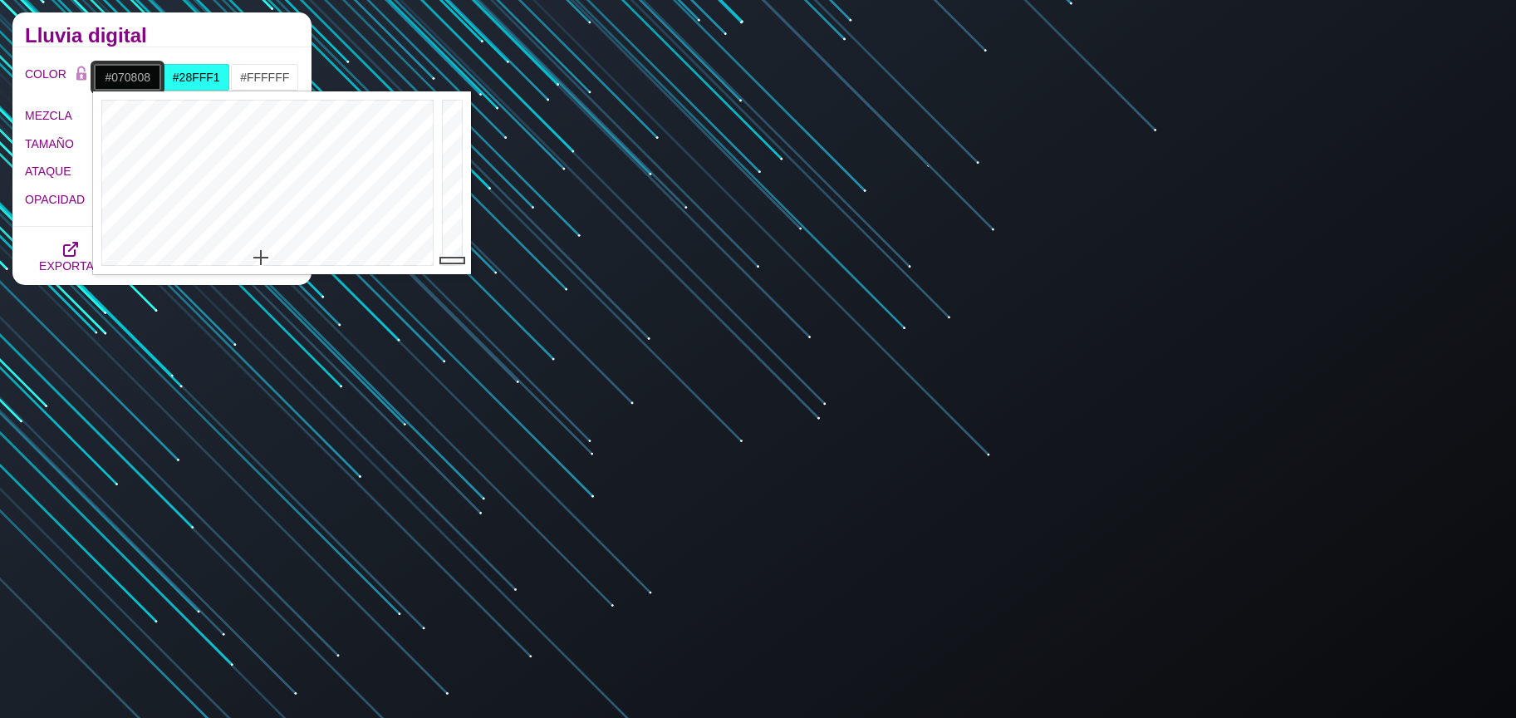
drag, startPoint x: 282, startPoint y: 252, endPoint x: 261, endPoint y: 257, distance: 22.2
click at [261, 257] on div at bounding box center [265, 182] width 345 height 183
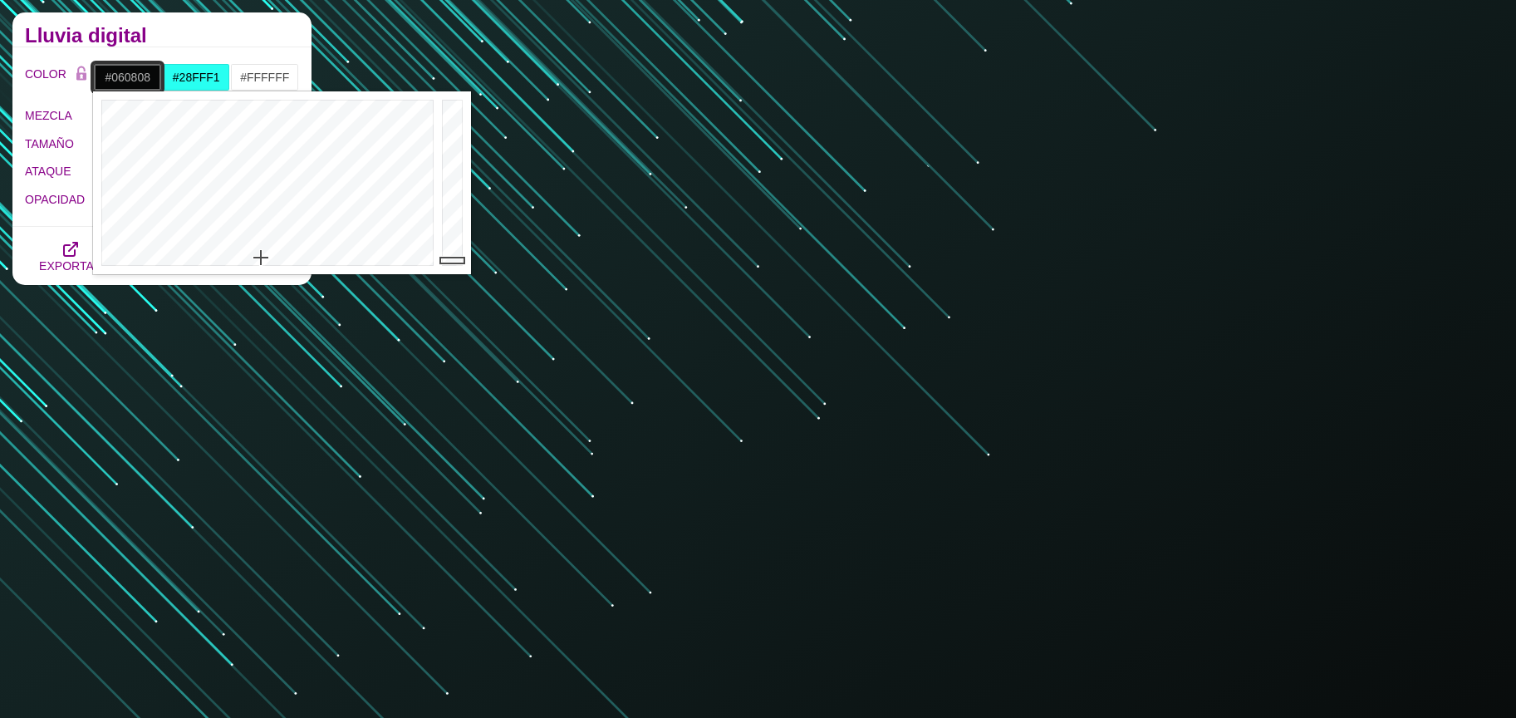
click at [269, 221] on div at bounding box center [265, 182] width 345 height 183
type input "#070608"
click at [370, 220] on div at bounding box center [265, 182] width 345 height 183
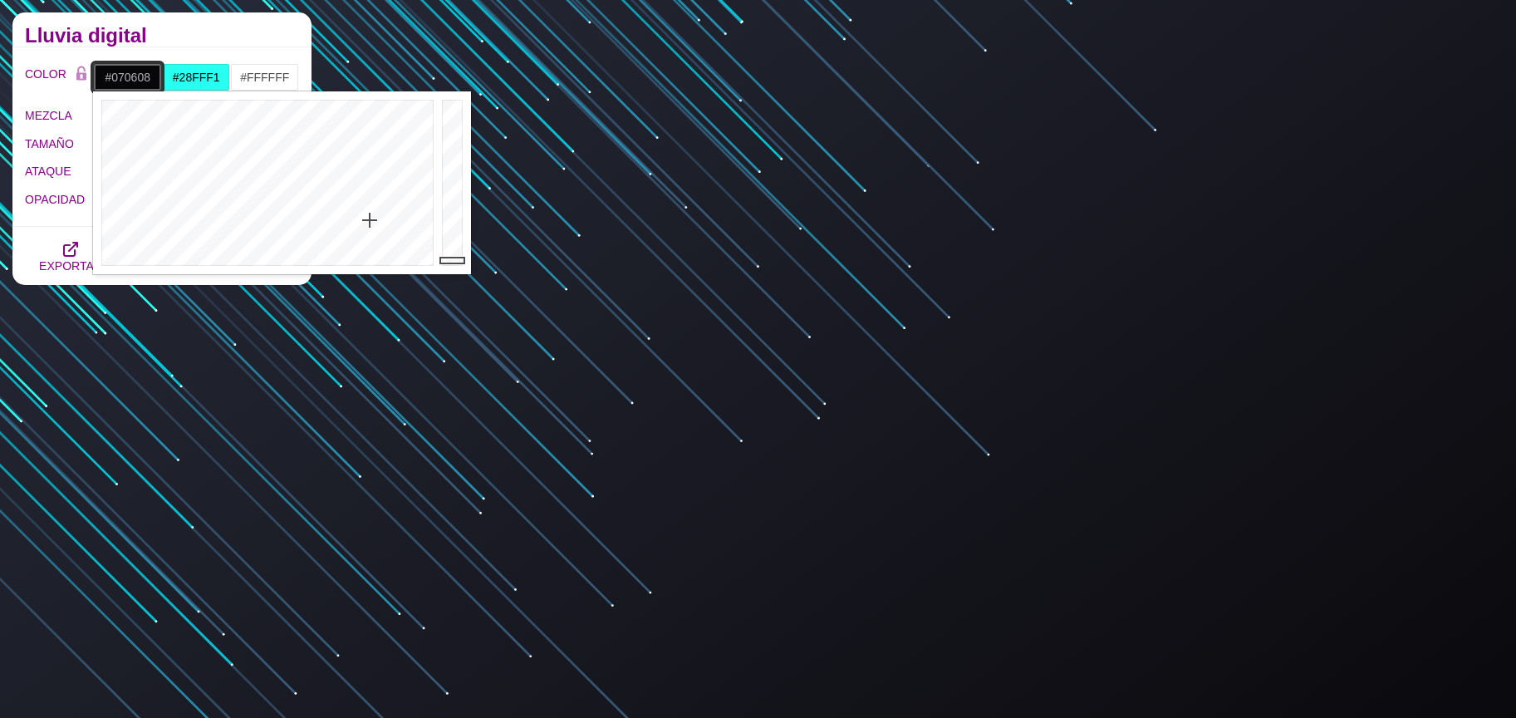
click at [373, 219] on div at bounding box center [265, 182] width 345 height 183
click at [208, 81] on input "#28FFF1" at bounding box center [196, 77] width 69 height 28
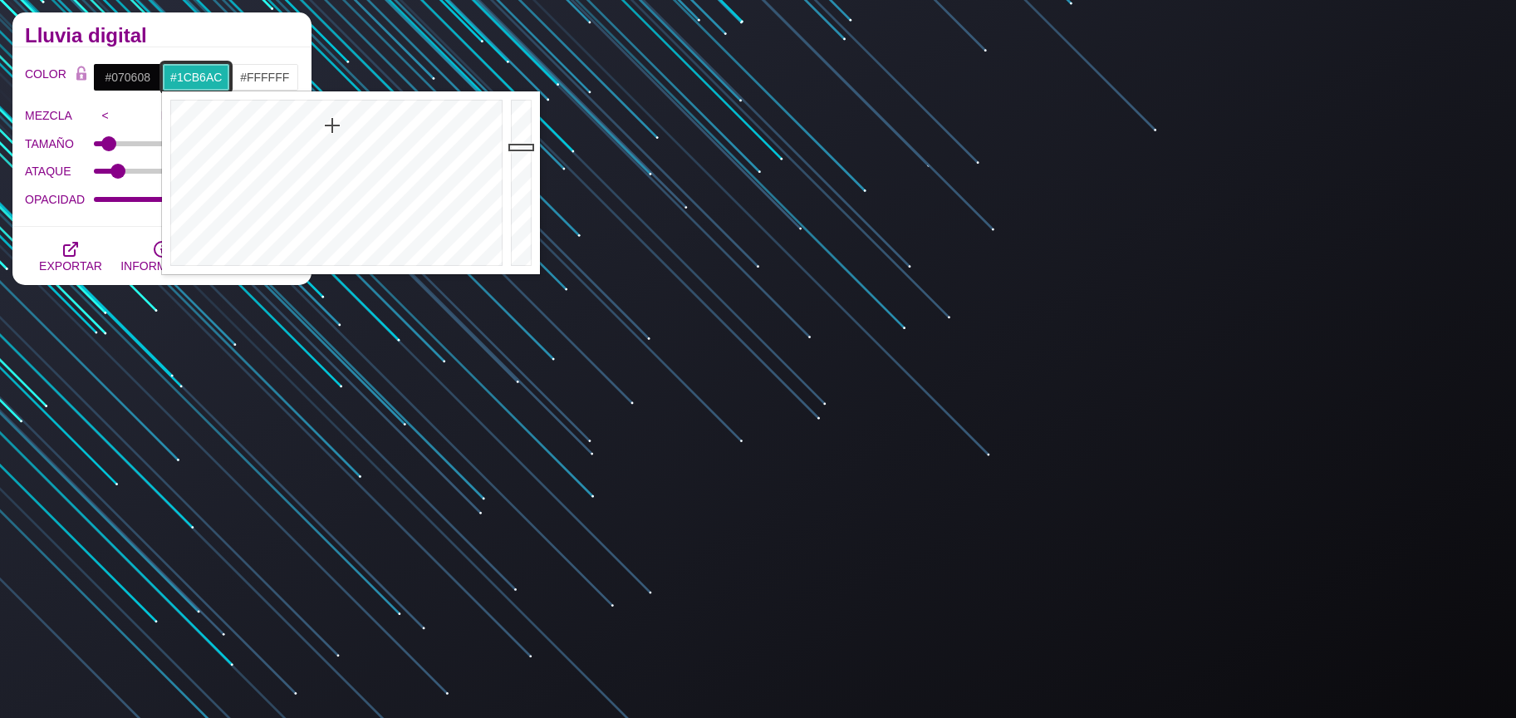
click at [512, 147] on div at bounding box center [523, 182] width 33 height 183
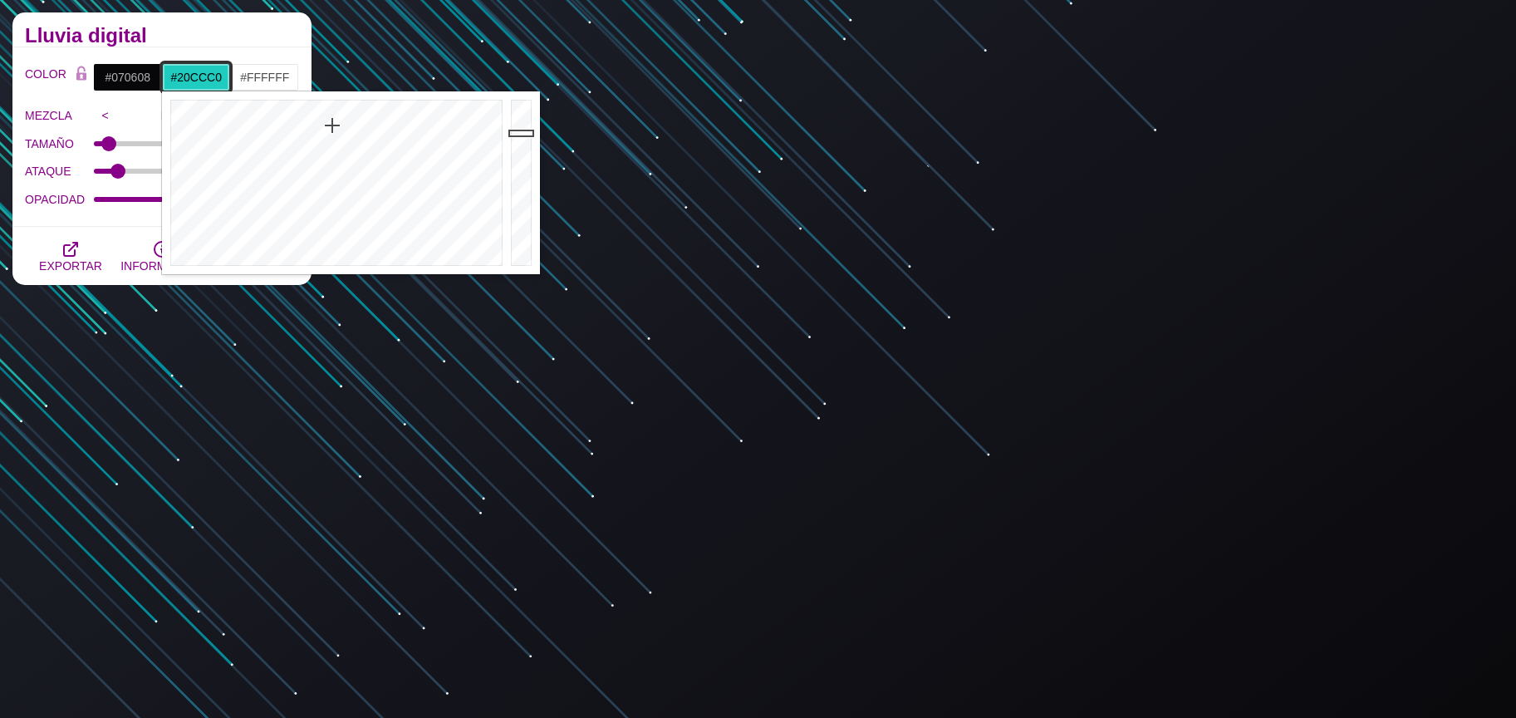
click at [512, 133] on div at bounding box center [523, 182] width 33 height 183
click at [517, 154] on div at bounding box center [523, 182] width 33 height 183
click at [517, 133] on div at bounding box center [523, 182] width 33 height 183
click at [517, 122] on div at bounding box center [523, 182] width 33 height 183
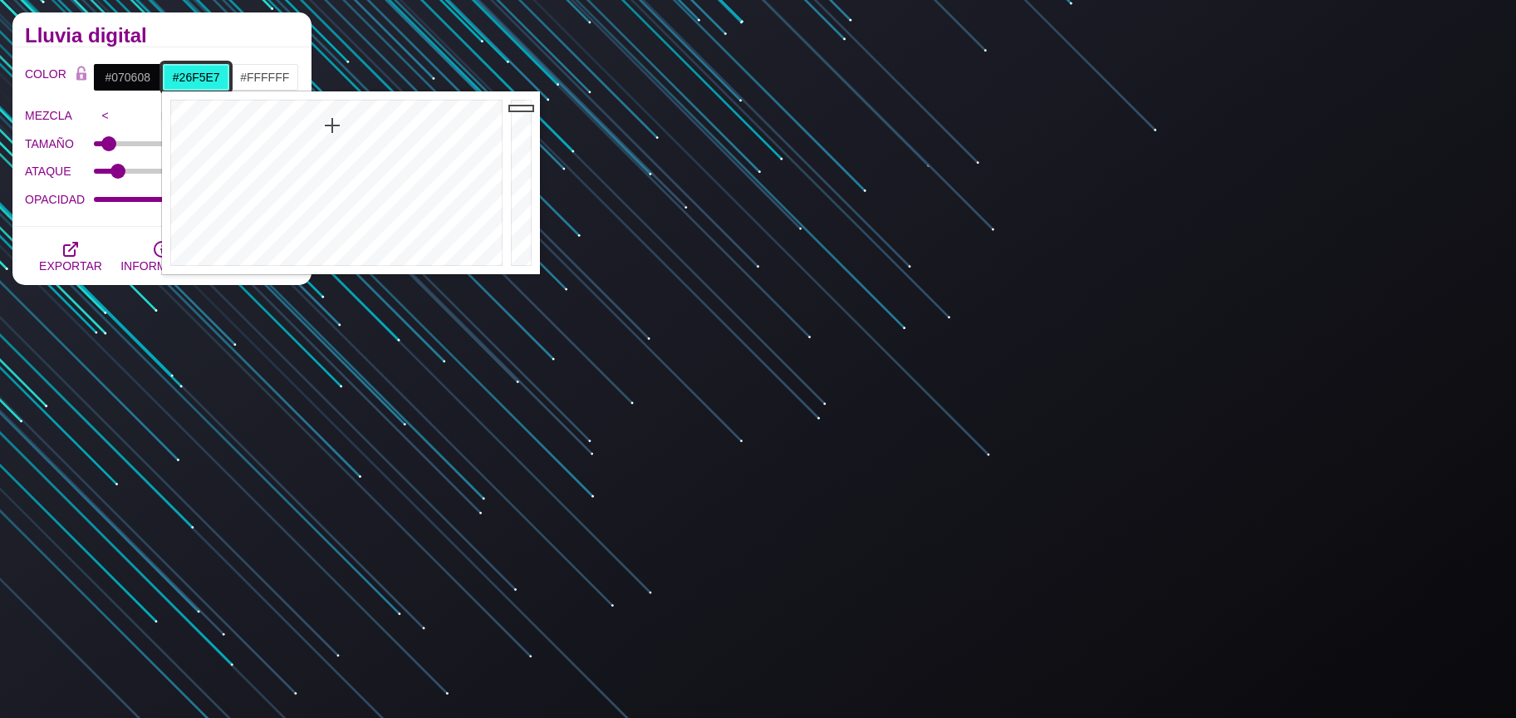
click at [514, 106] on div at bounding box center [523, 182] width 33 height 183
click at [517, 112] on div at bounding box center [523, 182] width 33 height 183
click at [336, 145] on div at bounding box center [334, 182] width 345 height 183
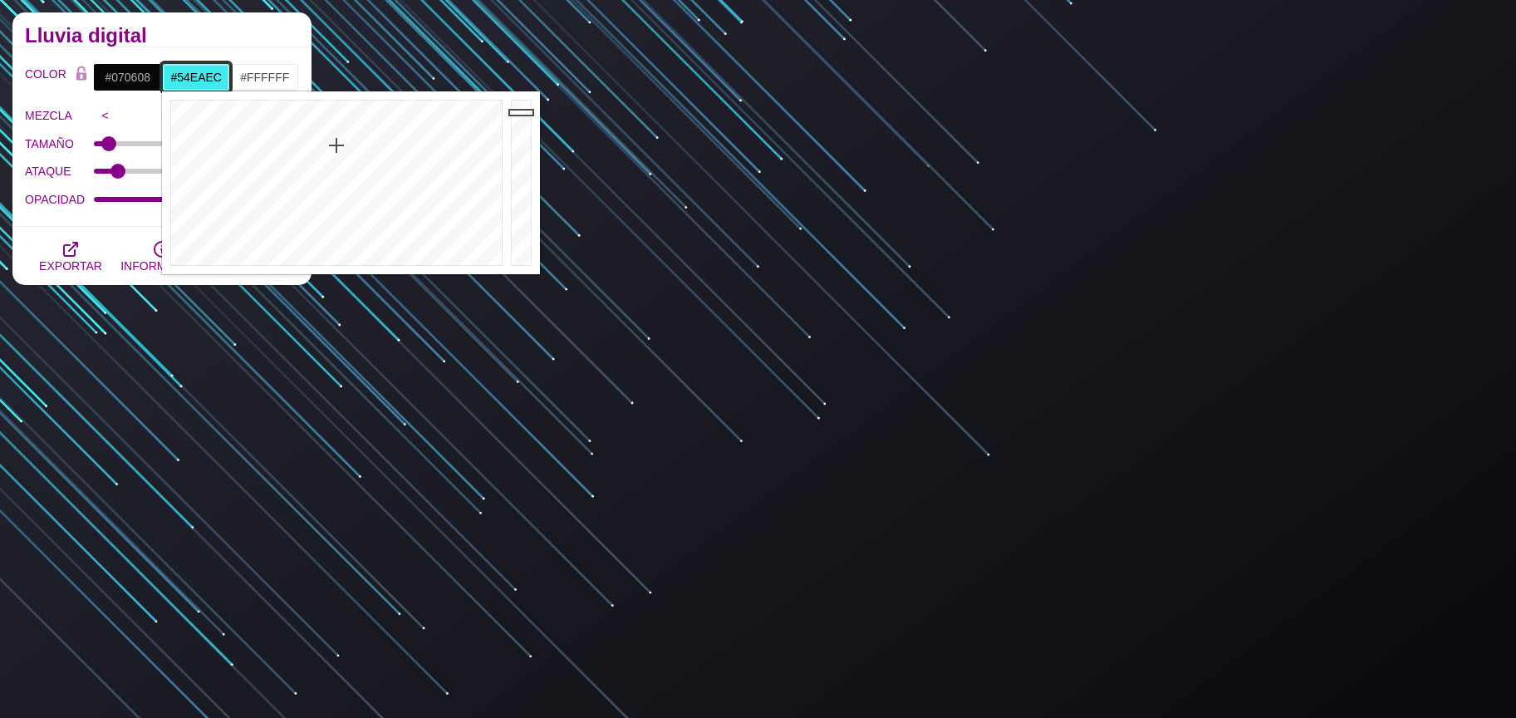
drag, startPoint x: 336, startPoint y: 159, endPoint x: 336, endPoint y: 172, distance: 13.3
click at [336, 162] on div at bounding box center [334, 182] width 345 height 183
click at [337, 174] on div at bounding box center [334, 182] width 345 height 183
click at [347, 115] on div at bounding box center [334, 182] width 345 height 183
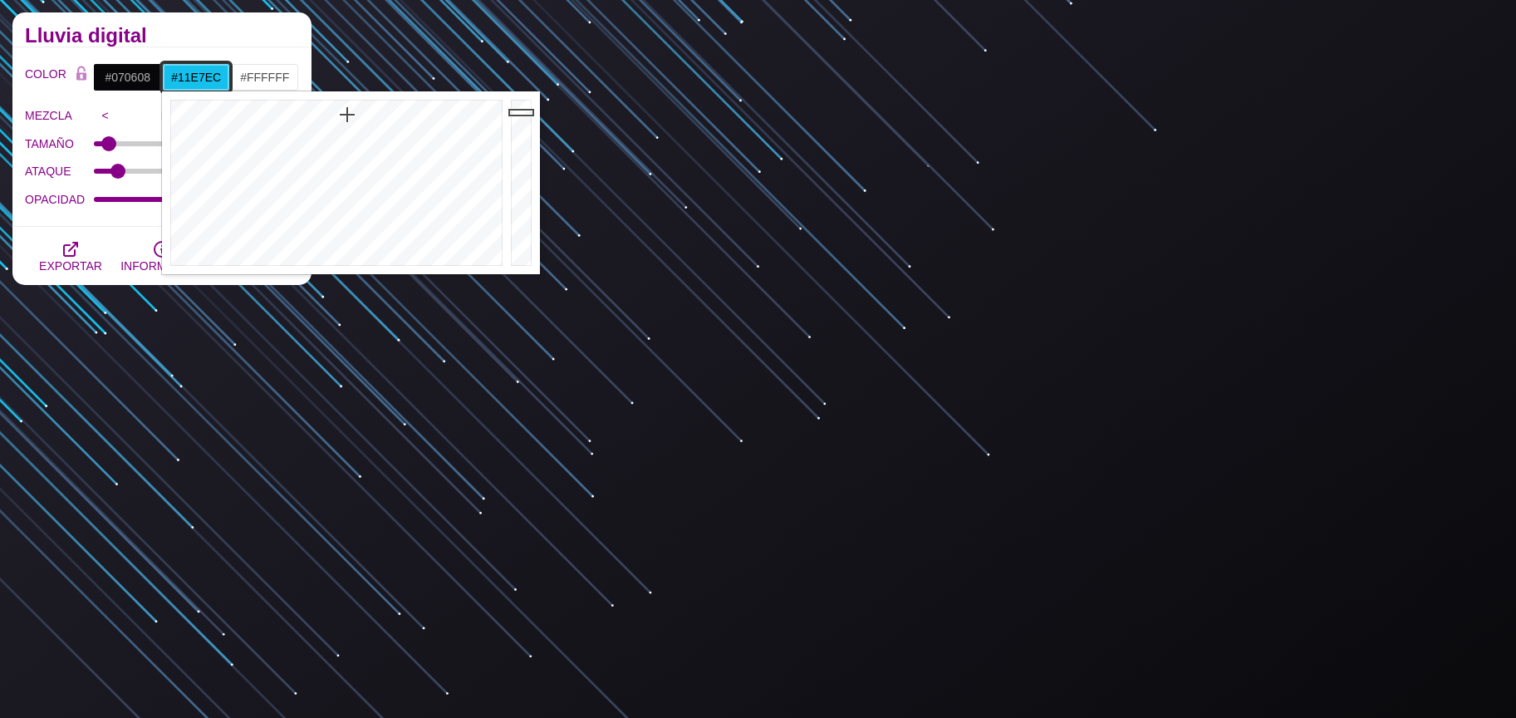
click at [337, 111] on div at bounding box center [334, 182] width 345 height 183
click at [340, 105] on div at bounding box center [334, 182] width 345 height 183
click at [344, 106] on div at bounding box center [334, 182] width 345 height 183
click at [347, 107] on div at bounding box center [334, 182] width 345 height 183
click at [352, 107] on div at bounding box center [334, 182] width 345 height 183
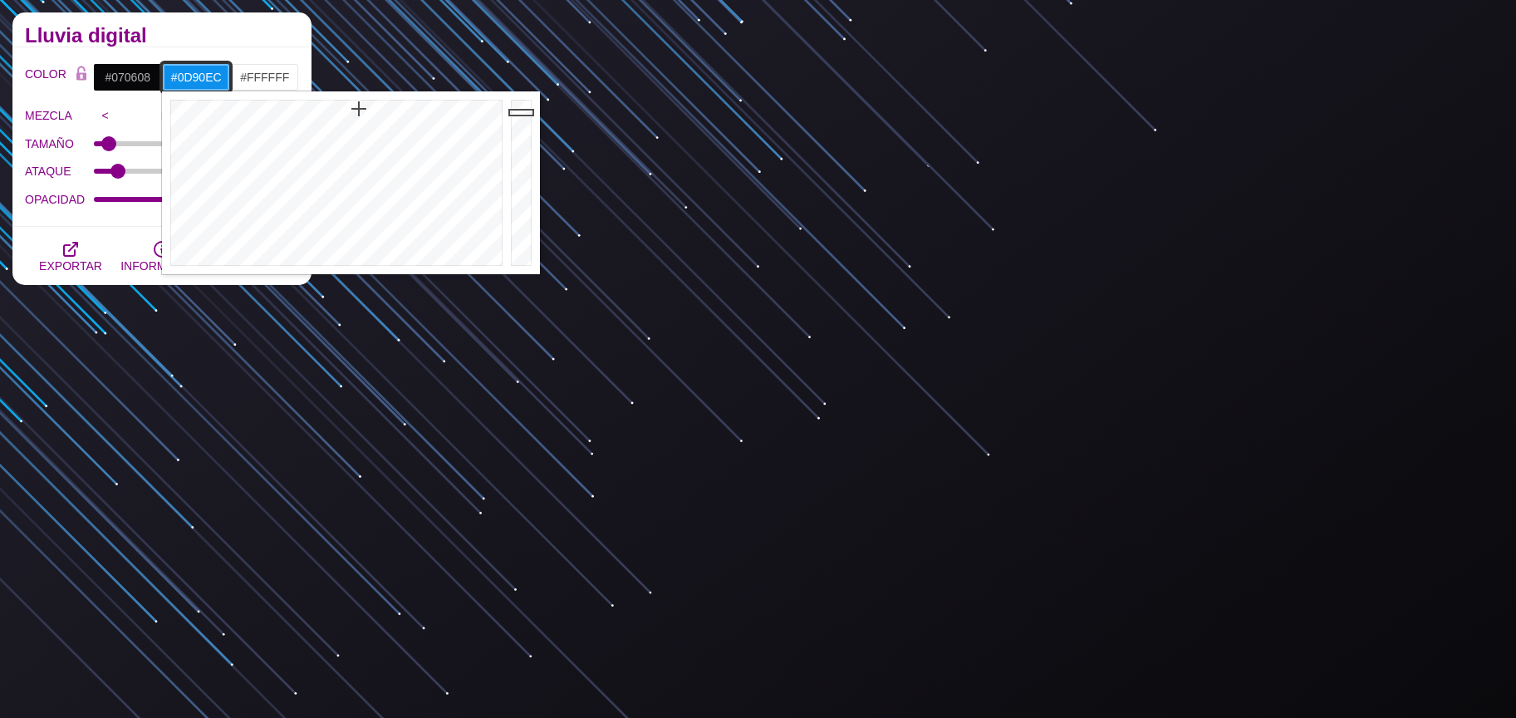
click at [359, 109] on div at bounding box center [334, 182] width 345 height 183
click at [367, 110] on div at bounding box center [334, 182] width 345 height 183
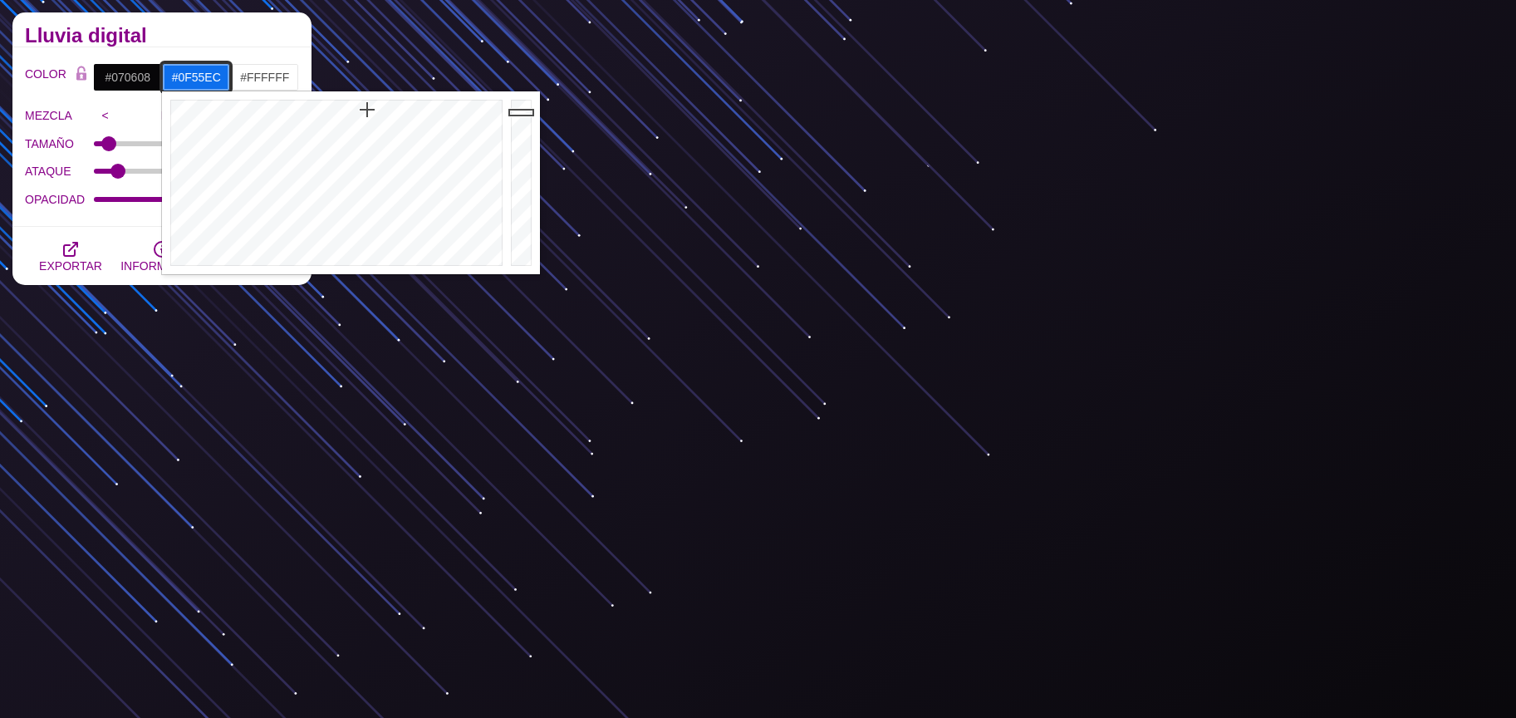
click at [375, 110] on div at bounding box center [334, 182] width 345 height 183
click at [385, 113] on div at bounding box center [334, 182] width 345 height 183
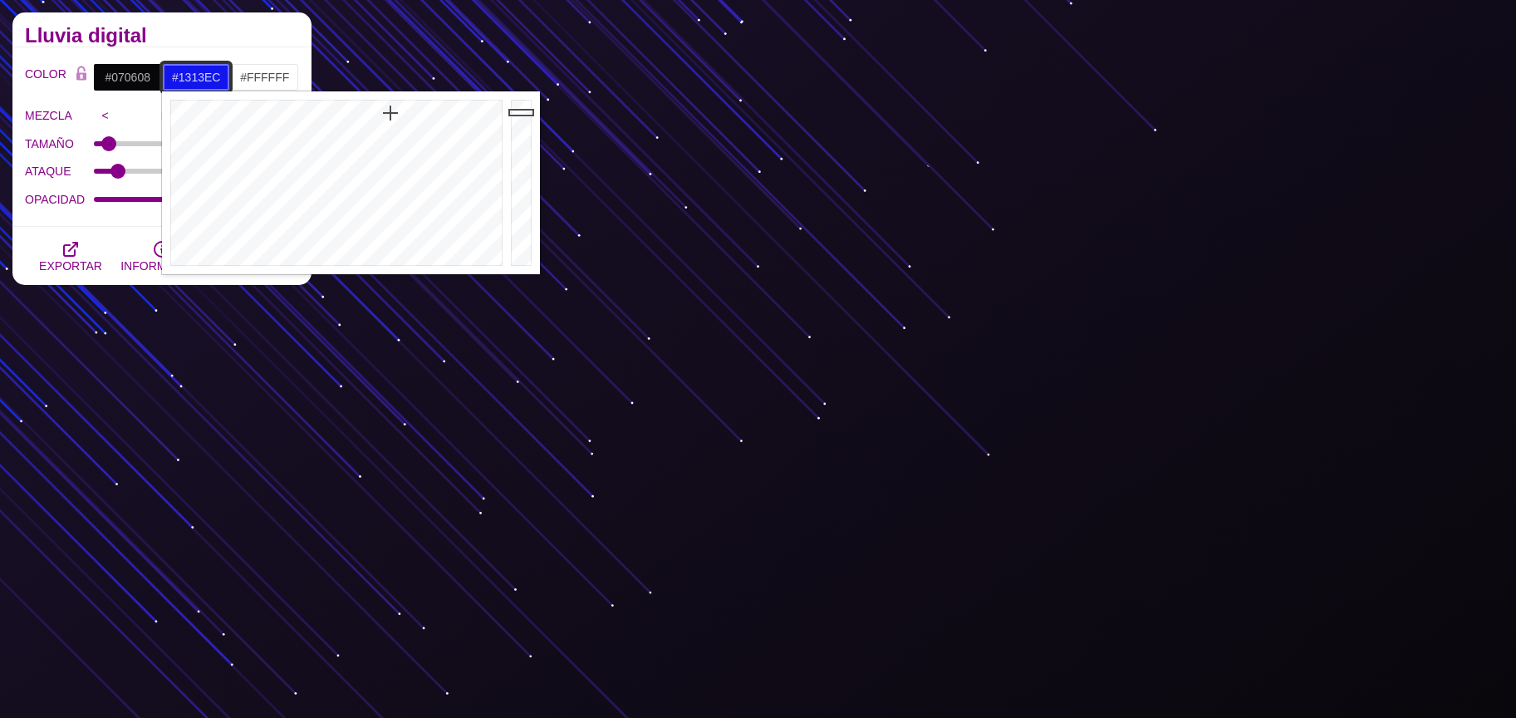
click at [391, 113] on div at bounding box center [334, 182] width 345 height 183
click at [394, 114] on div at bounding box center [334, 182] width 345 height 183
click at [399, 115] on div at bounding box center [334, 182] width 345 height 183
click at [404, 116] on div at bounding box center [334, 182] width 345 height 183
drag, startPoint x: 404, startPoint y: 116, endPoint x: 414, endPoint y: 117, distance: 9.2
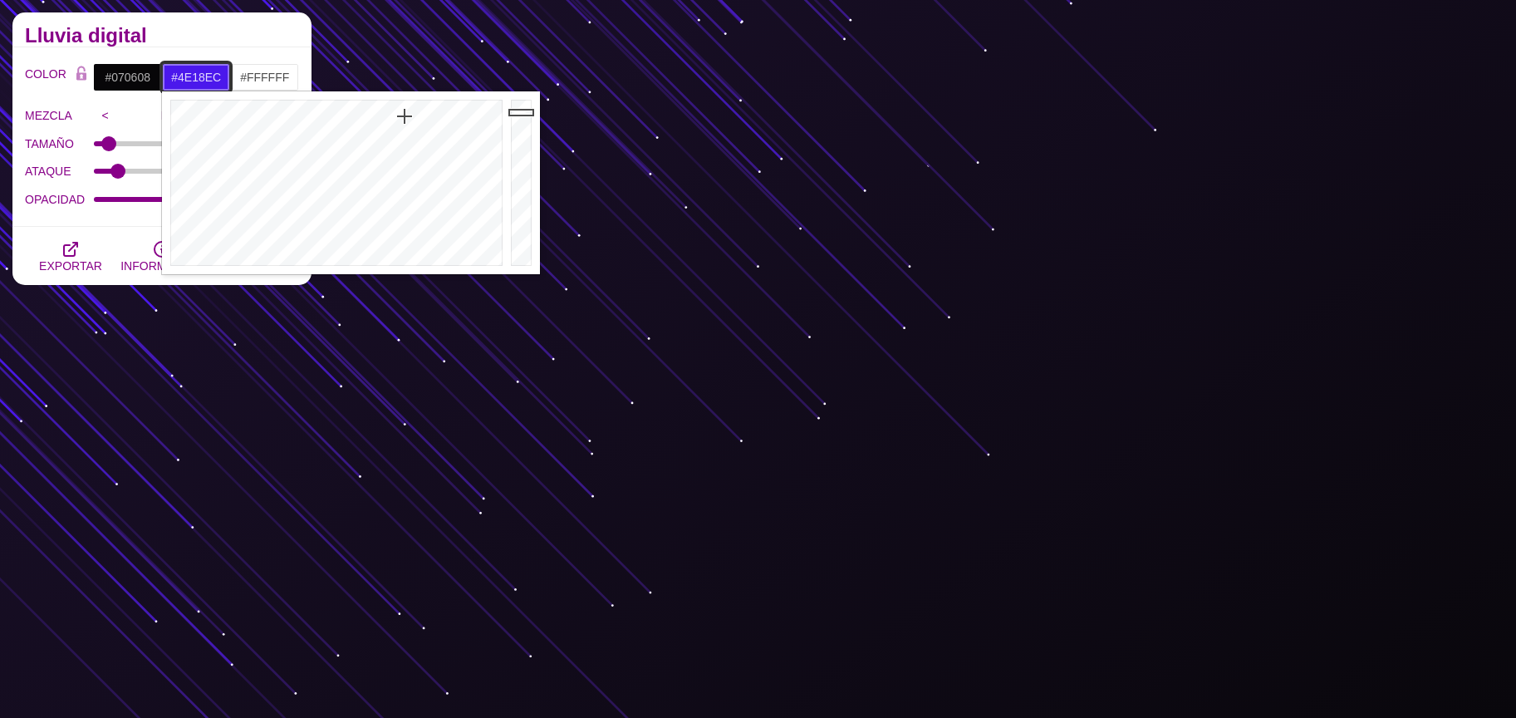
click at [405, 116] on div at bounding box center [334, 182] width 345 height 183
click at [446, 118] on div at bounding box center [334, 182] width 345 height 183
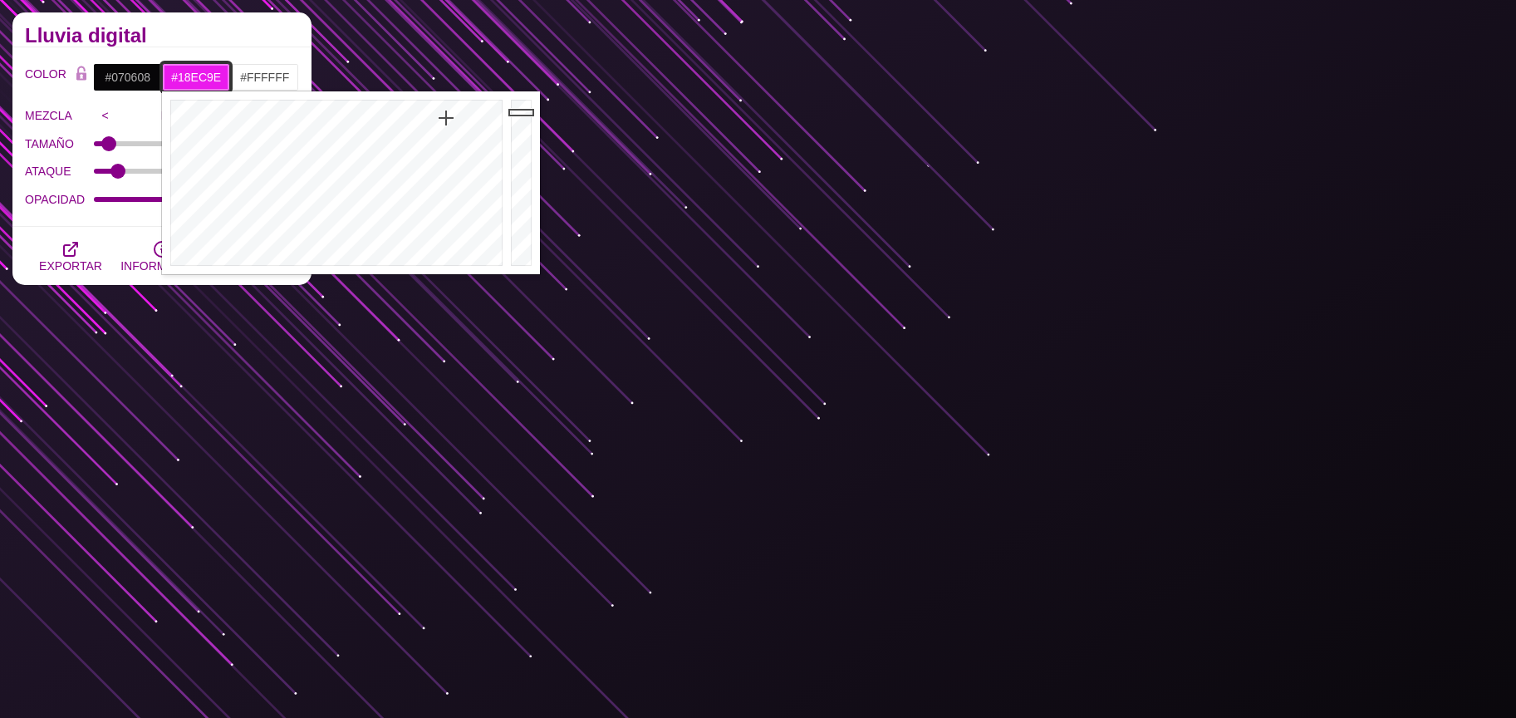
click at [316, 116] on div at bounding box center [334, 182] width 345 height 183
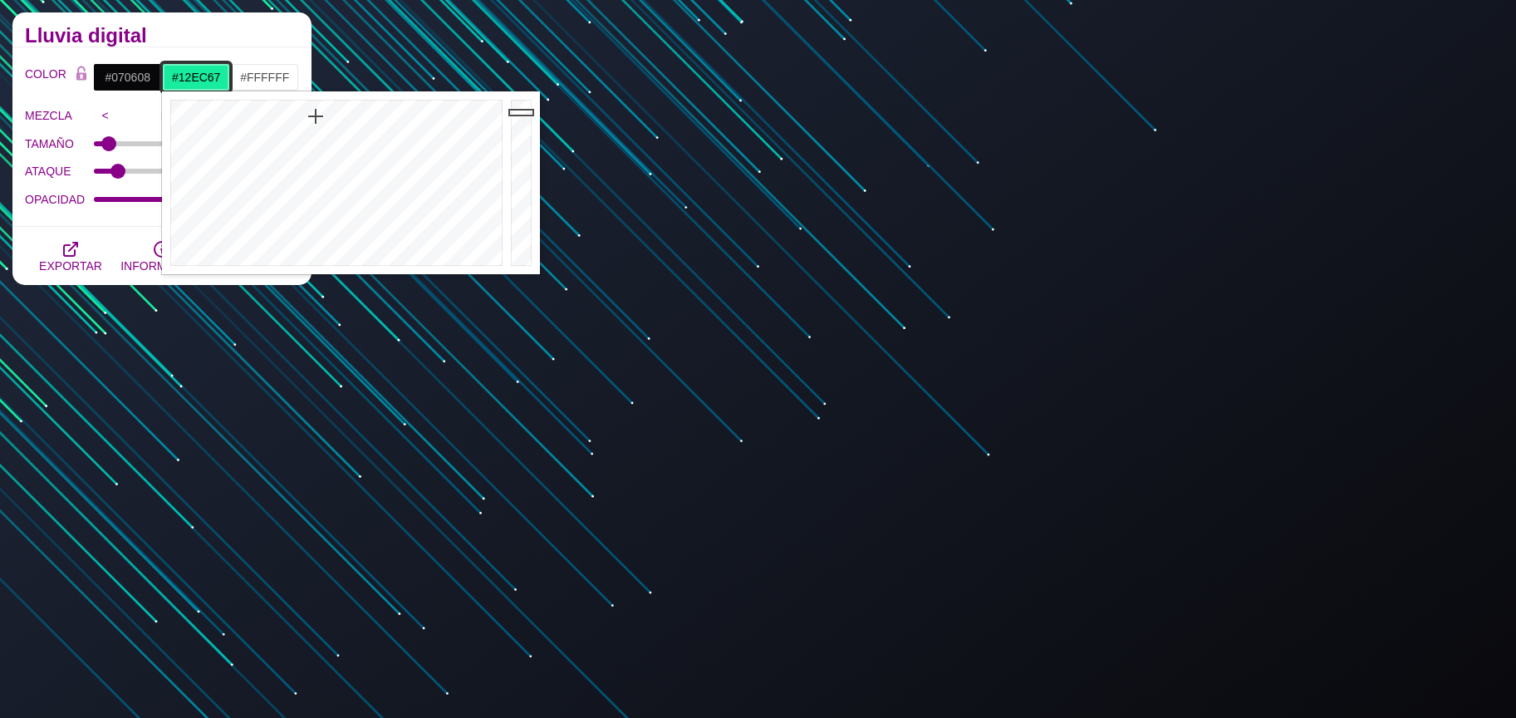
click at [302, 112] on div at bounding box center [334, 182] width 345 height 183
click at [311, 112] on div at bounding box center [334, 182] width 345 height 183
click at [312, 112] on div at bounding box center [334, 182] width 345 height 183
drag, startPoint x: 310, startPoint y: 111, endPoint x: 322, endPoint y: 106, distance: 13.4
click at [322, 106] on div at bounding box center [334, 182] width 345 height 183
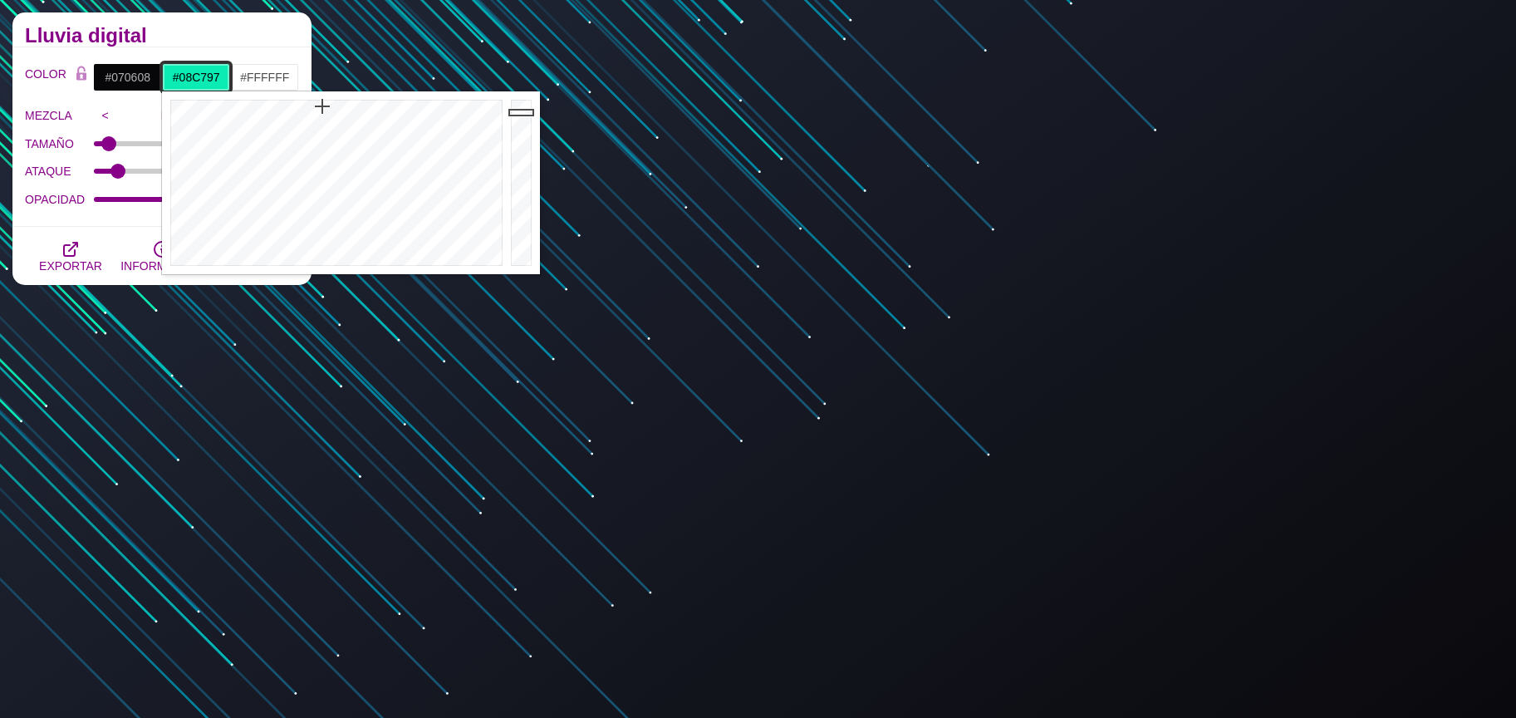
click at [524, 136] on div at bounding box center [523, 182] width 33 height 183
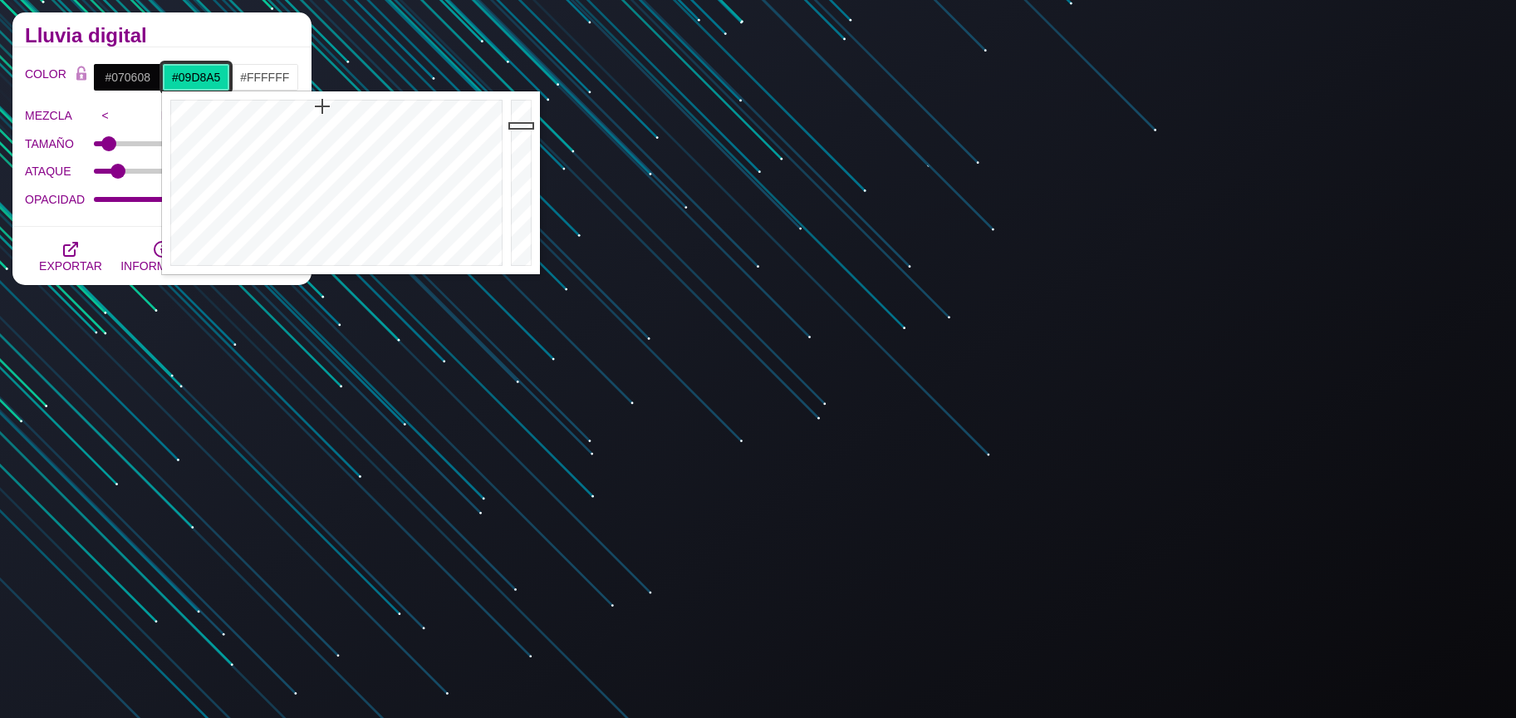
type input "#09DAA6"
click at [517, 124] on div at bounding box center [523, 182] width 33 height 183
click at [257, 78] on input "#FFFFFF" at bounding box center [264, 77] width 69 height 28
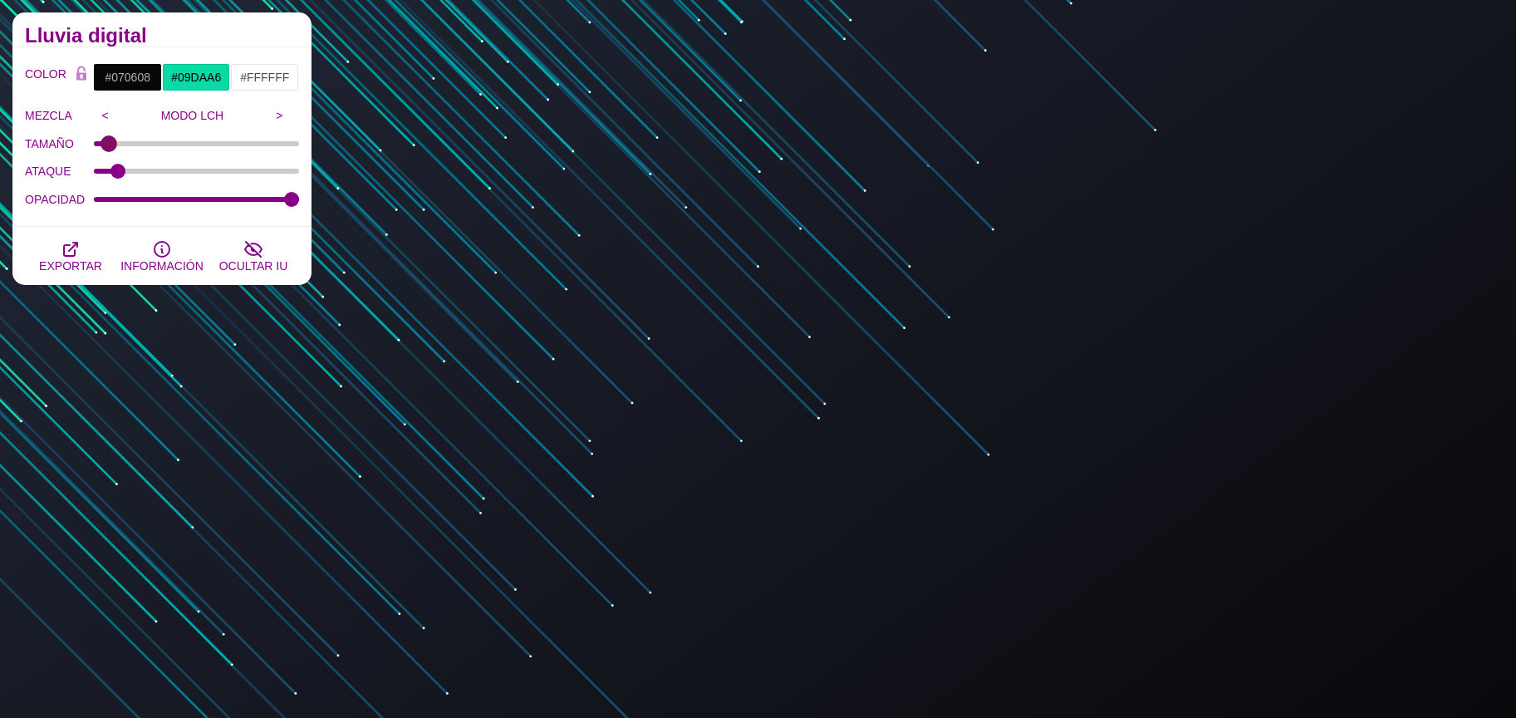
click at [105, 142] on input "TAMAÑO" at bounding box center [197, 143] width 206 height 7
type input "2"
click at [120, 168] on input "ATAQUE" at bounding box center [197, 171] width 206 height 7
type input "2.4"
click at [137, 79] on input "#070608" at bounding box center [127, 77] width 69 height 28
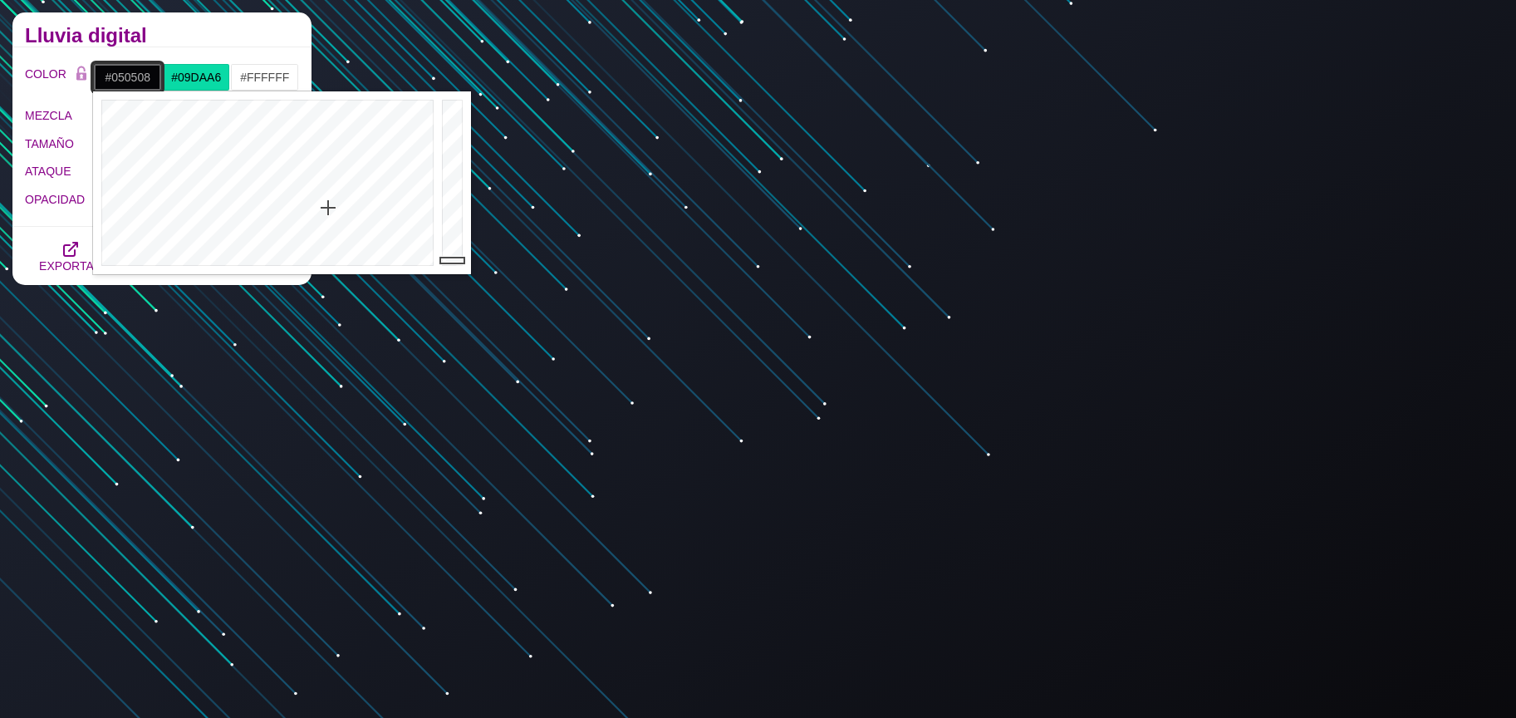
click at [328, 208] on div at bounding box center [265, 182] width 345 height 183
click at [321, 135] on div at bounding box center [265, 182] width 345 height 183
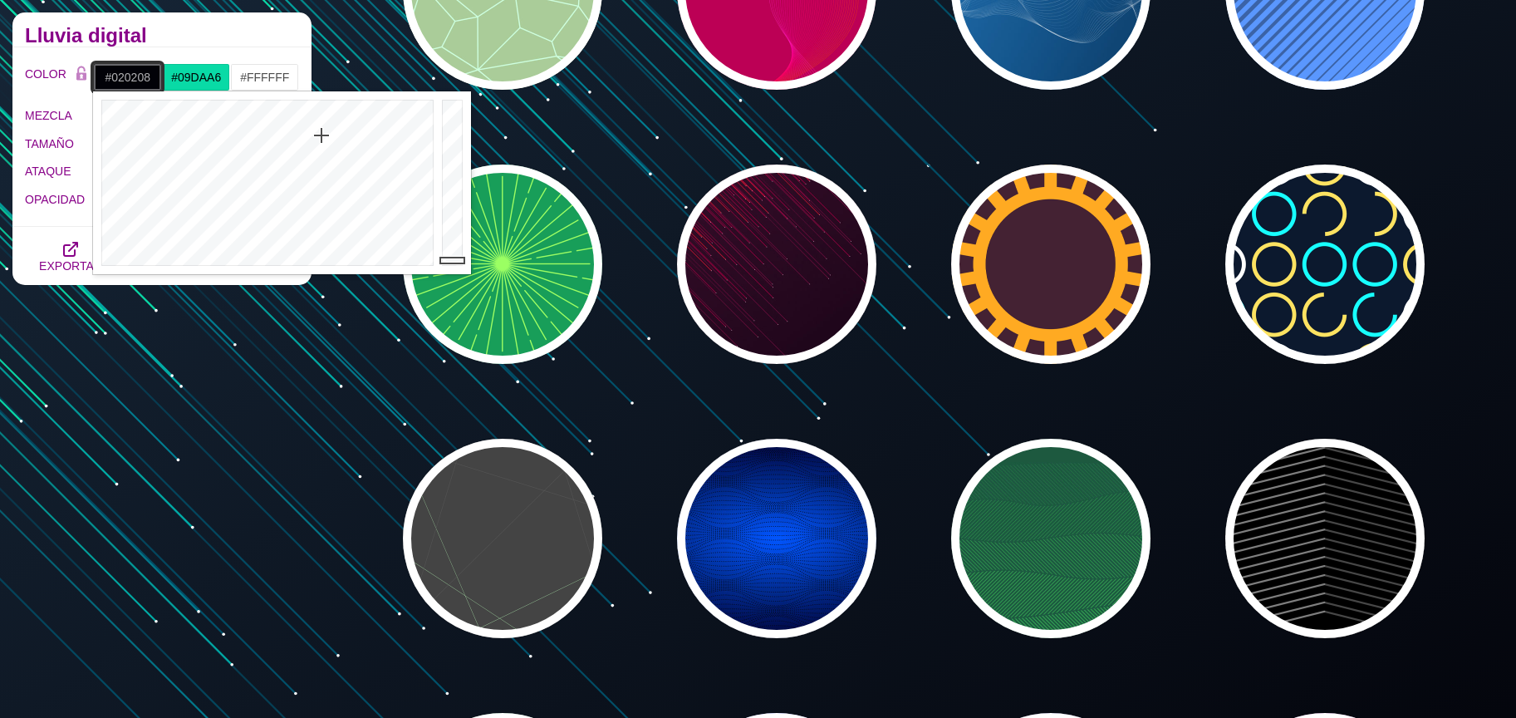
type input "#000008"
click at [324, 105] on div at bounding box center [265, 182] width 345 height 183
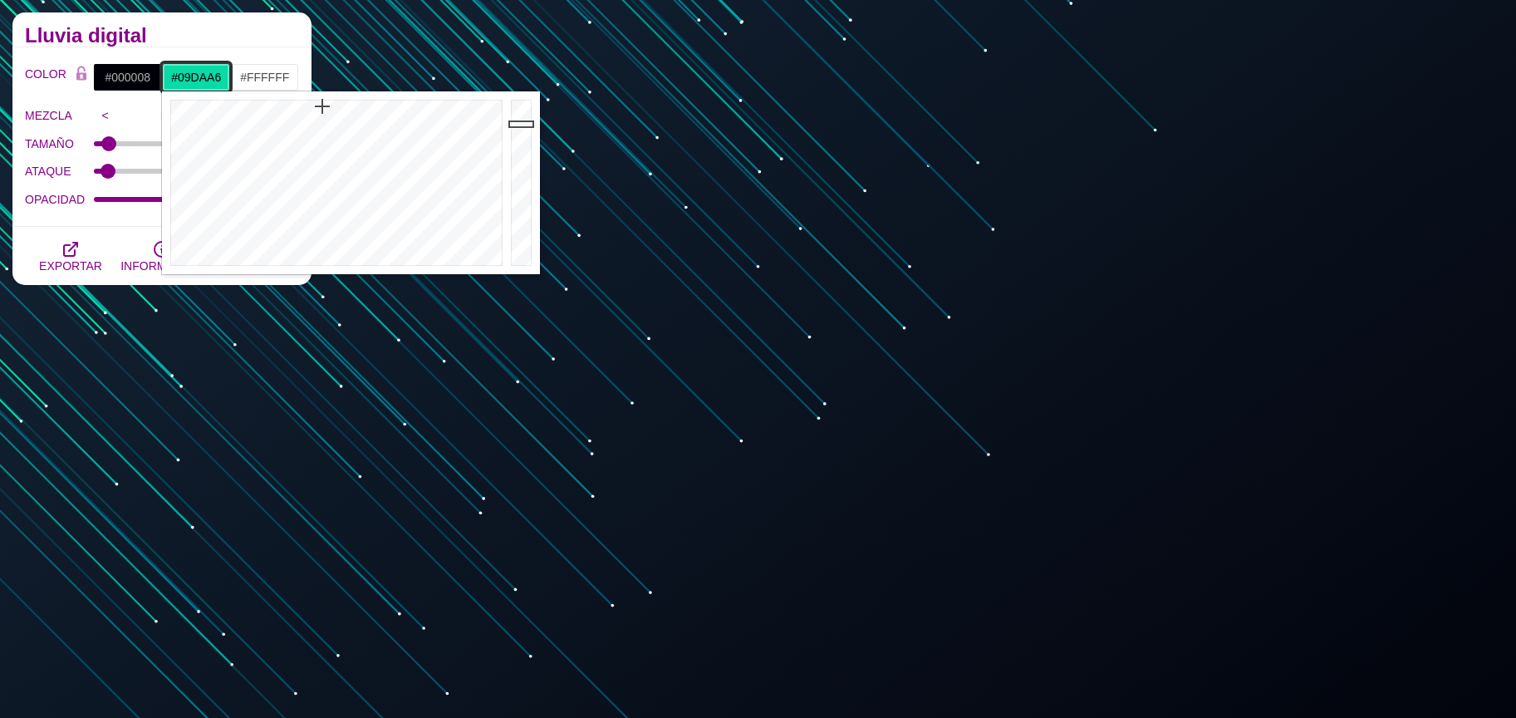
click at [205, 67] on input "#09DAA6" at bounding box center [196, 77] width 69 height 28
click at [522, 146] on div at bounding box center [523, 182] width 33 height 183
drag, startPoint x: 519, startPoint y: 168, endPoint x: 512, endPoint y: 189, distance: 22.6
click at [517, 173] on div at bounding box center [523, 182] width 33 height 183
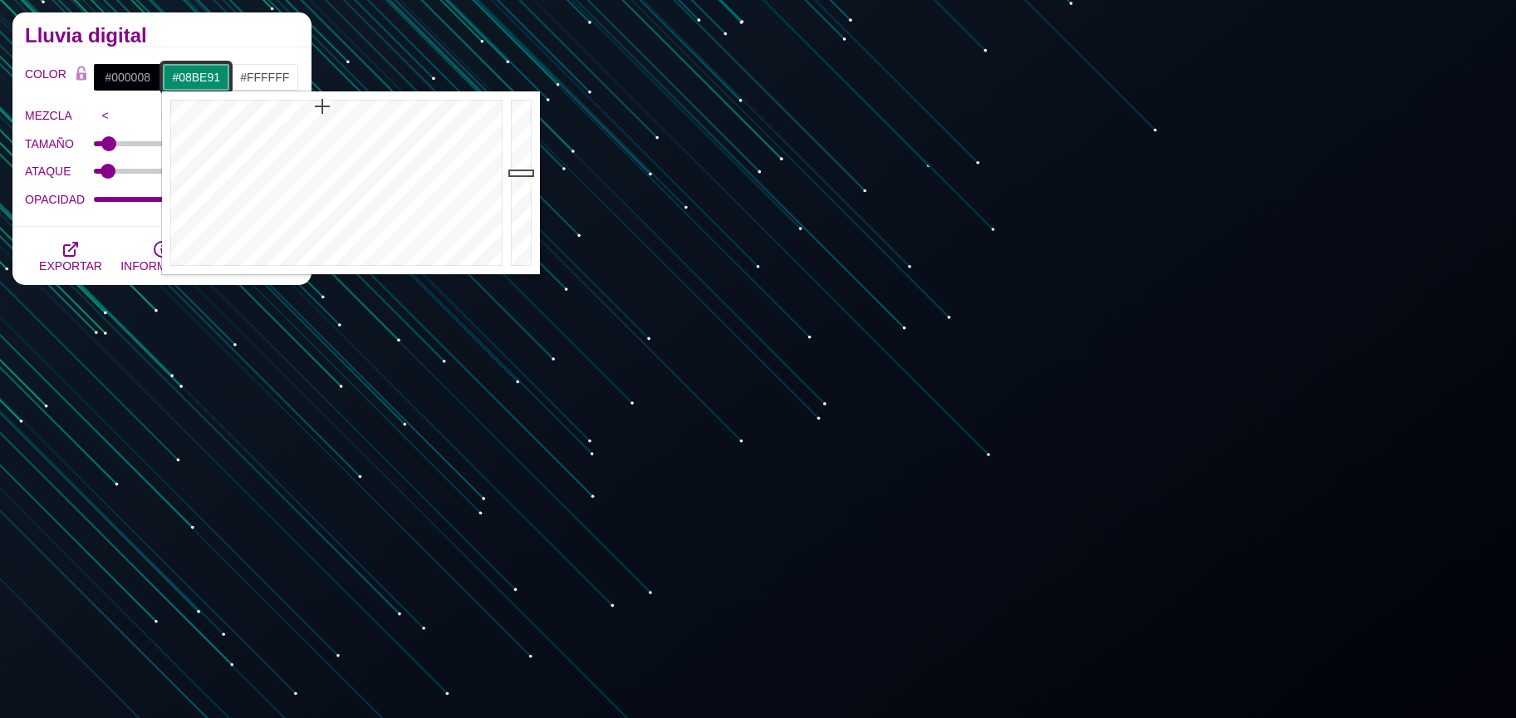
type input "#08BF92"
click at [519, 141] on div at bounding box center [523, 182] width 33 height 183
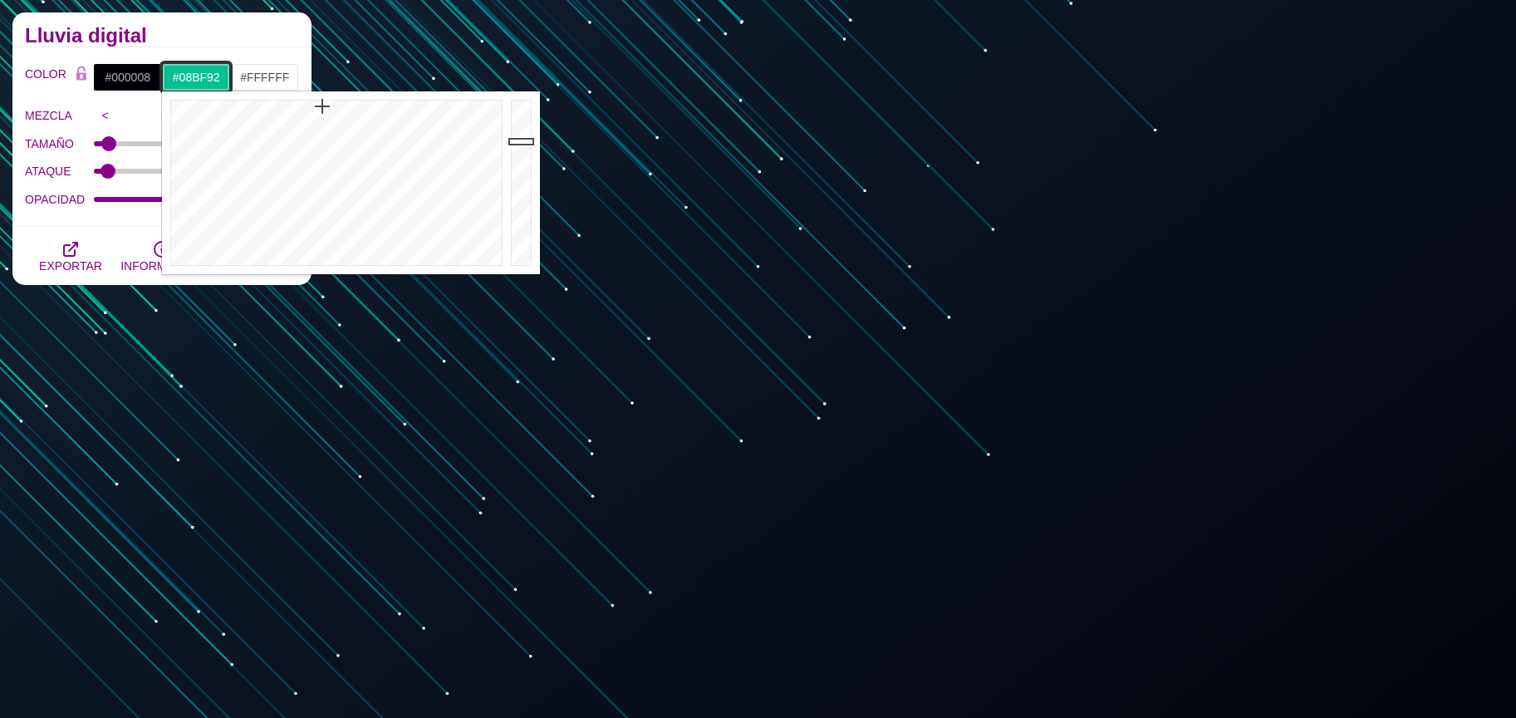
click at [522, 141] on div at bounding box center [523, 182] width 33 height 183
click at [241, 37] on h2 "Lluvia digital" at bounding box center [162, 35] width 274 height 13
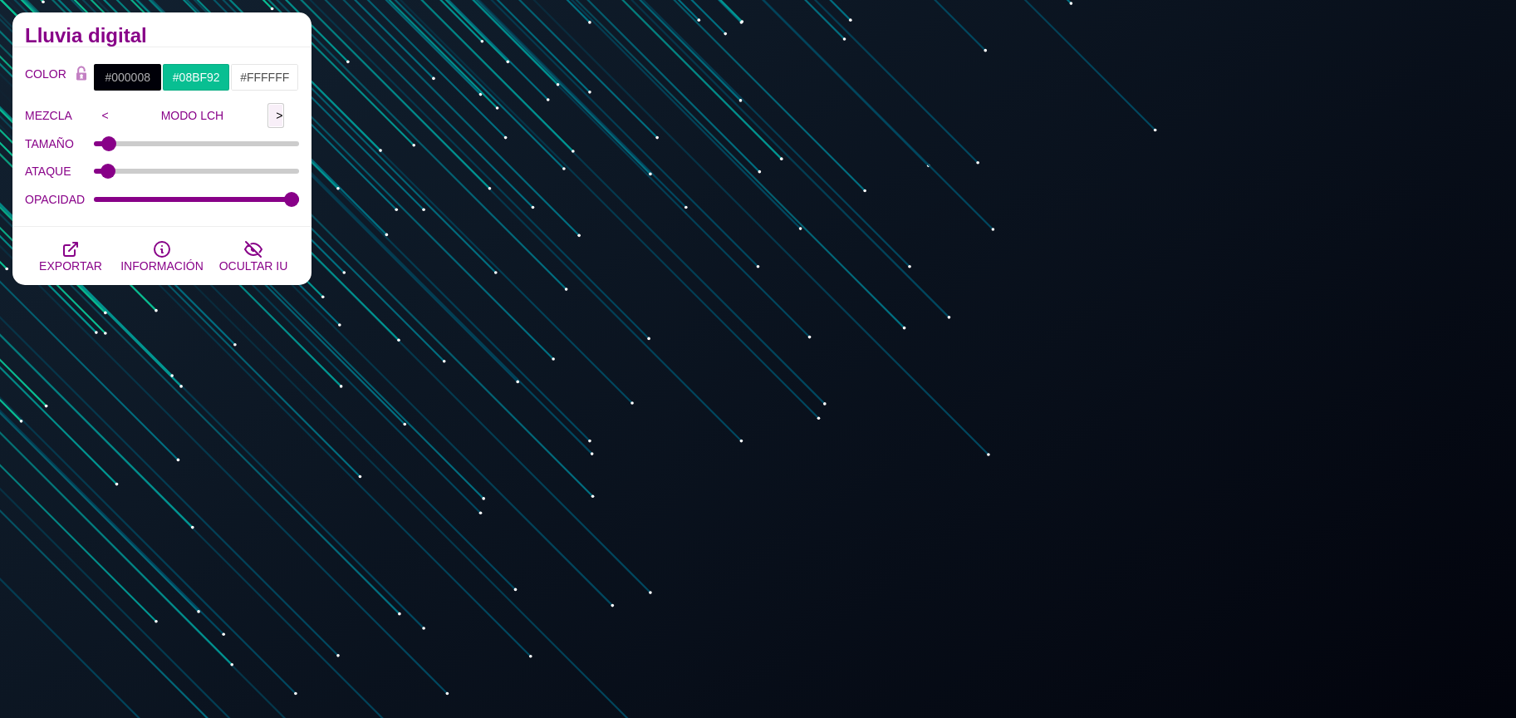
click at [277, 111] on input ">" at bounding box center [275, 115] width 17 height 25
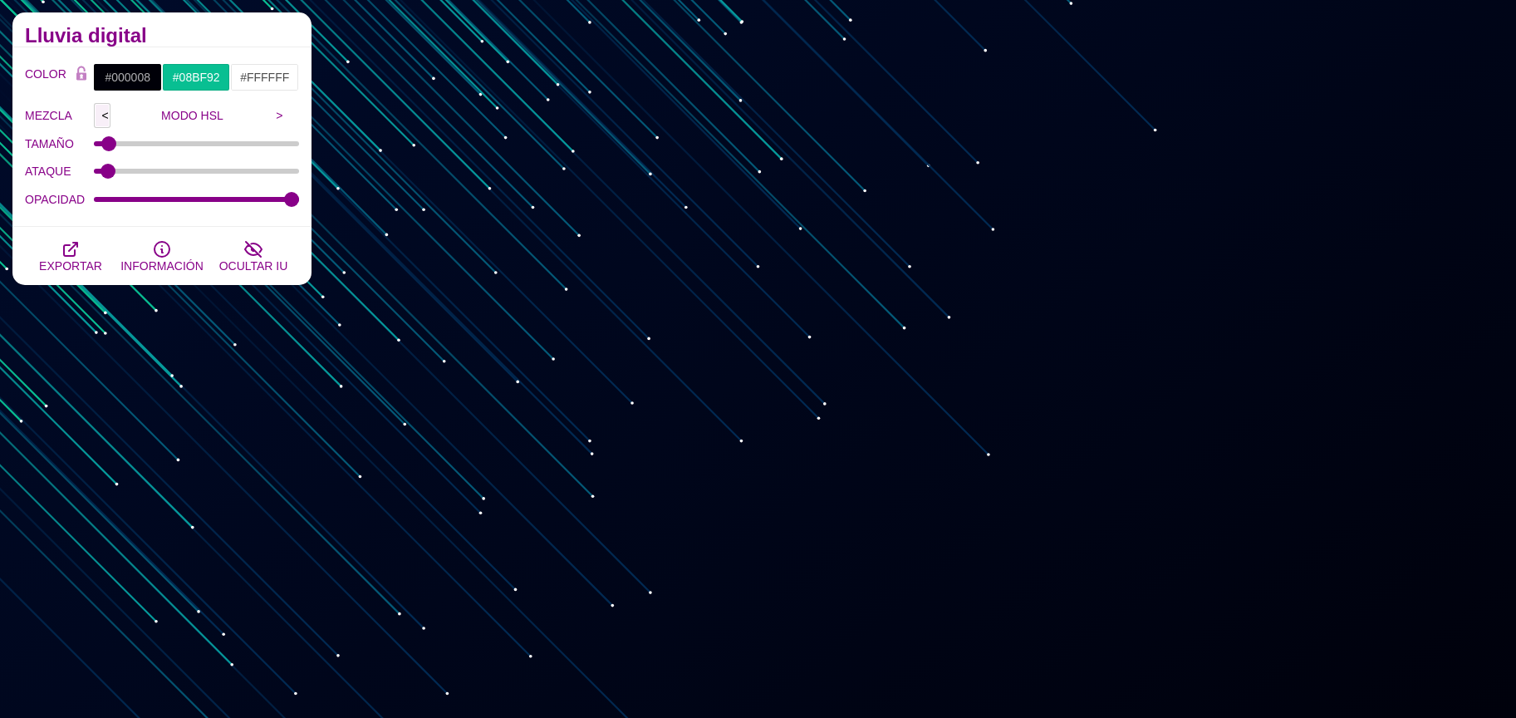
click at [101, 119] on input "<" at bounding box center [102, 115] width 17 height 25
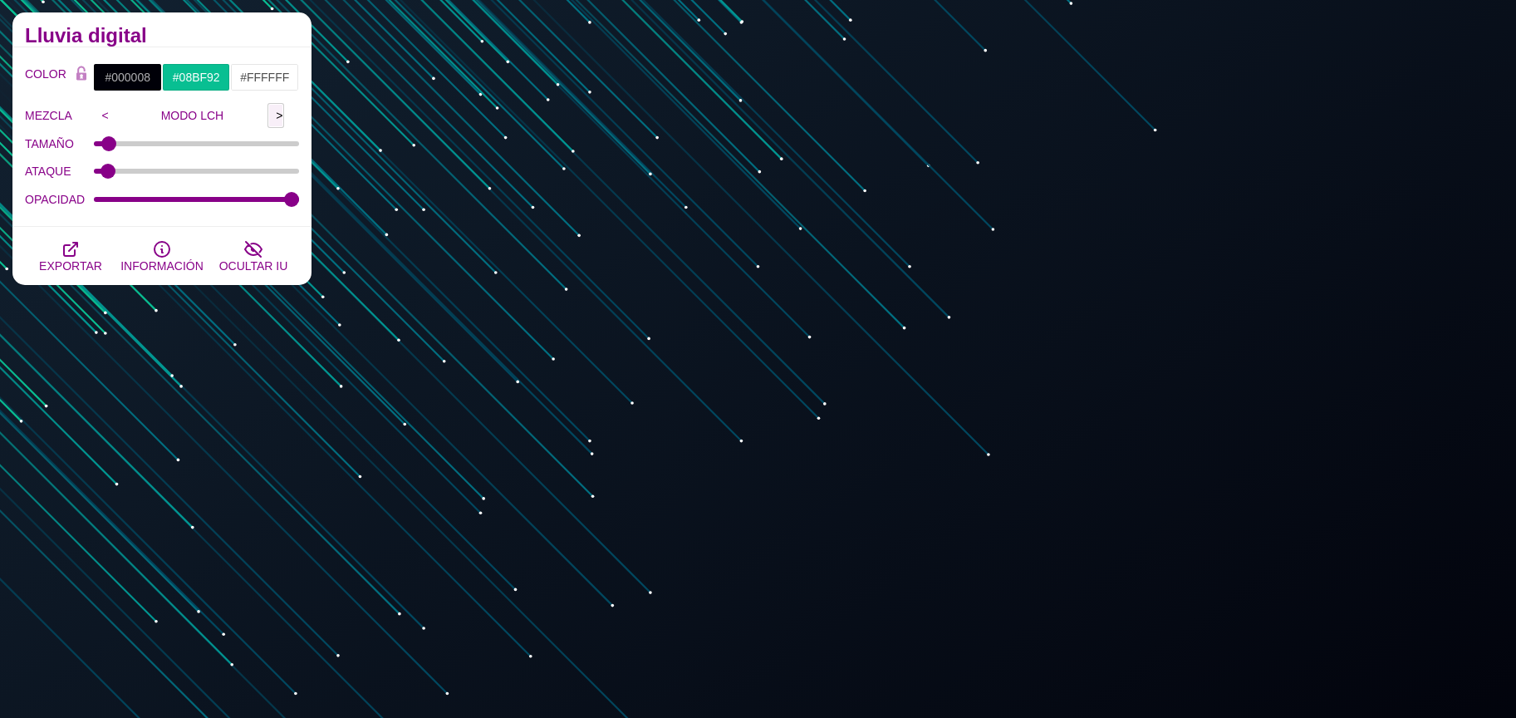
click at [281, 109] on input ">" at bounding box center [275, 115] width 17 height 25
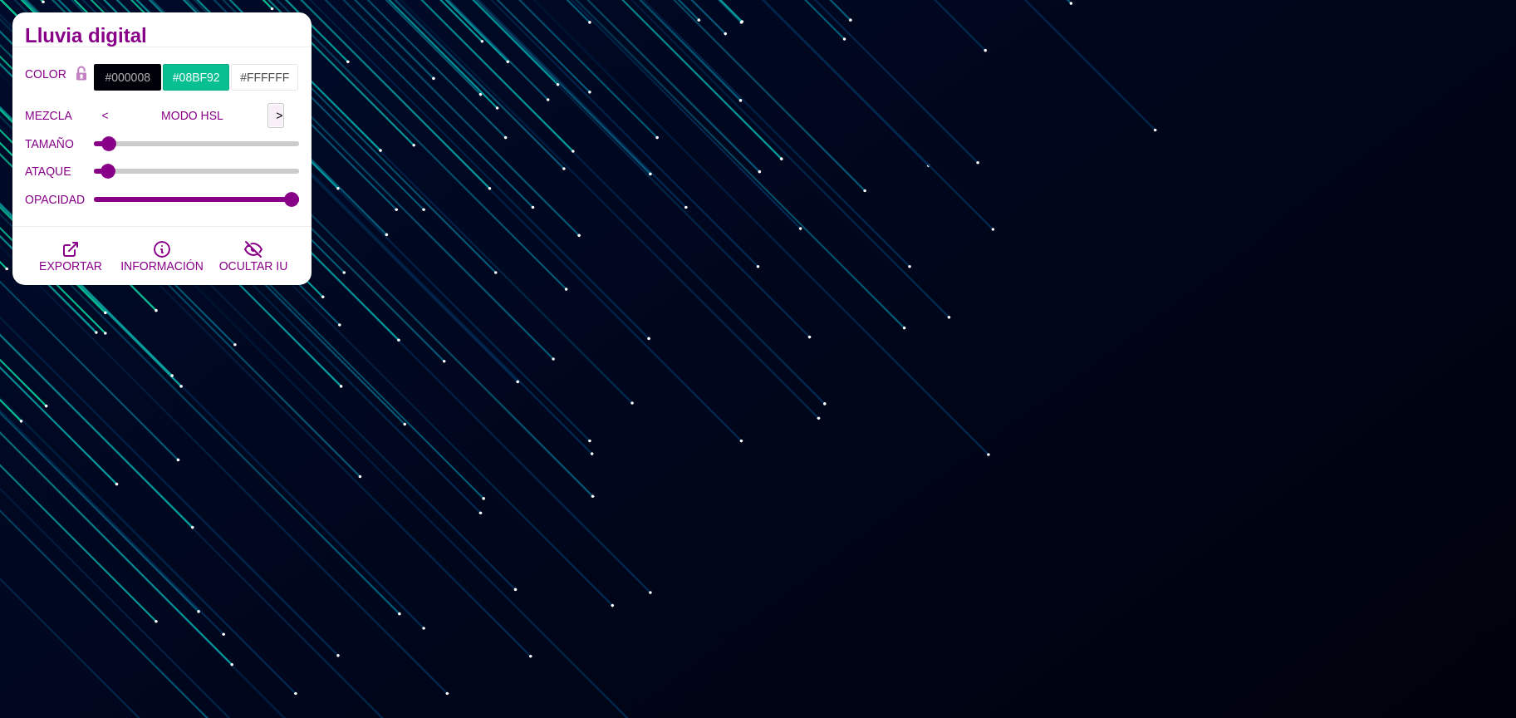
click at [281, 109] on input ">" at bounding box center [275, 115] width 17 height 25
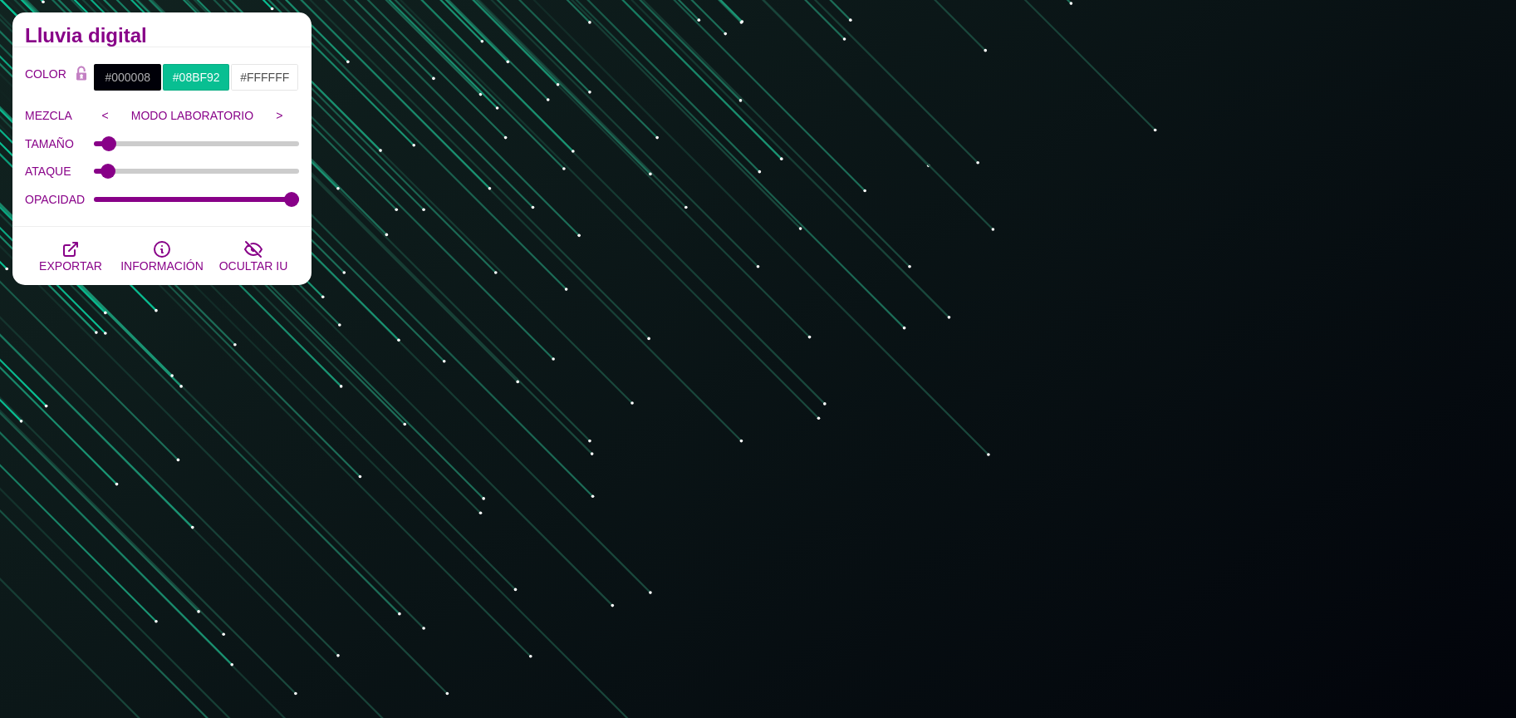
click at [111, 107] on font "<" at bounding box center [105, 115] width 23 height 25
click at [108, 107] on input "<" at bounding box center [102, 115] width 17 height 25
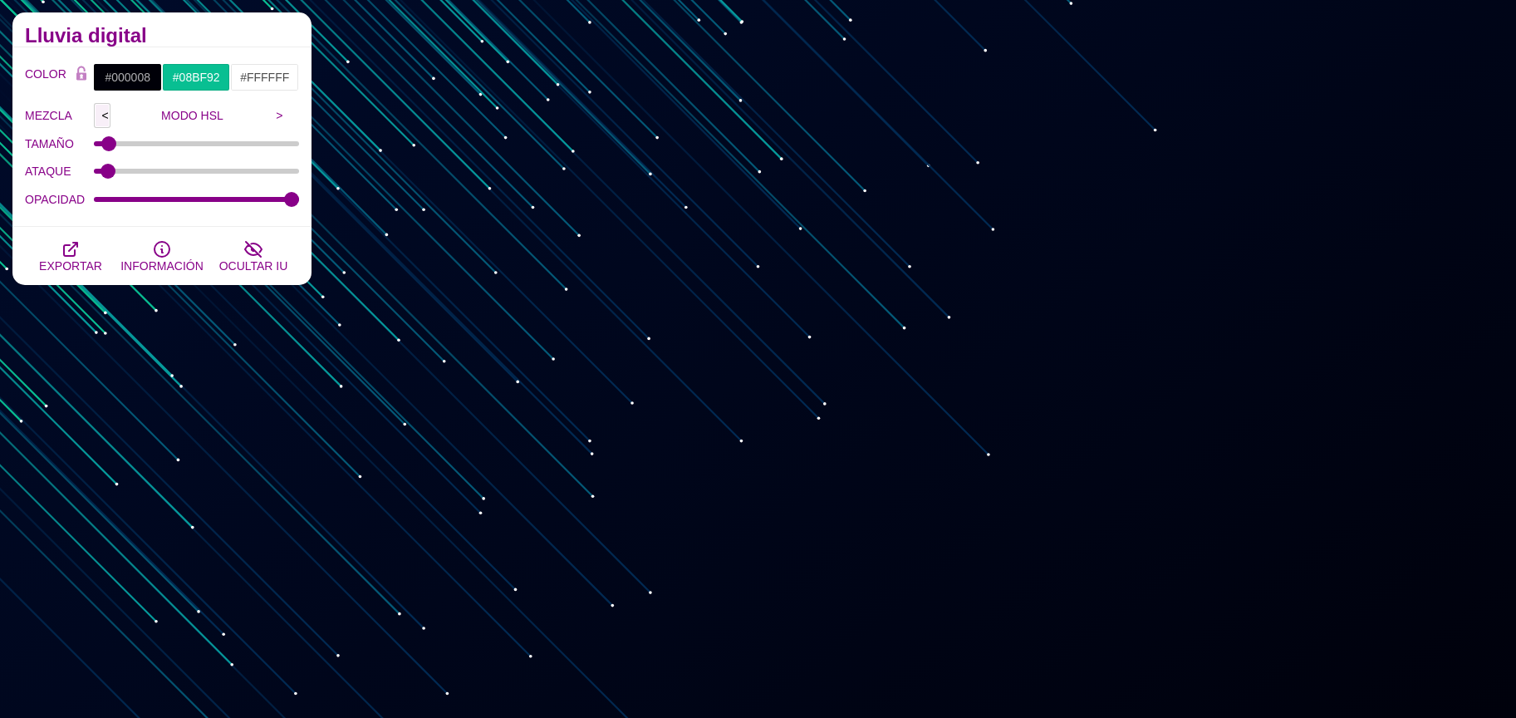
click at [100, 112] on input "<" at bounding box center [102, 115] width 17 height 25
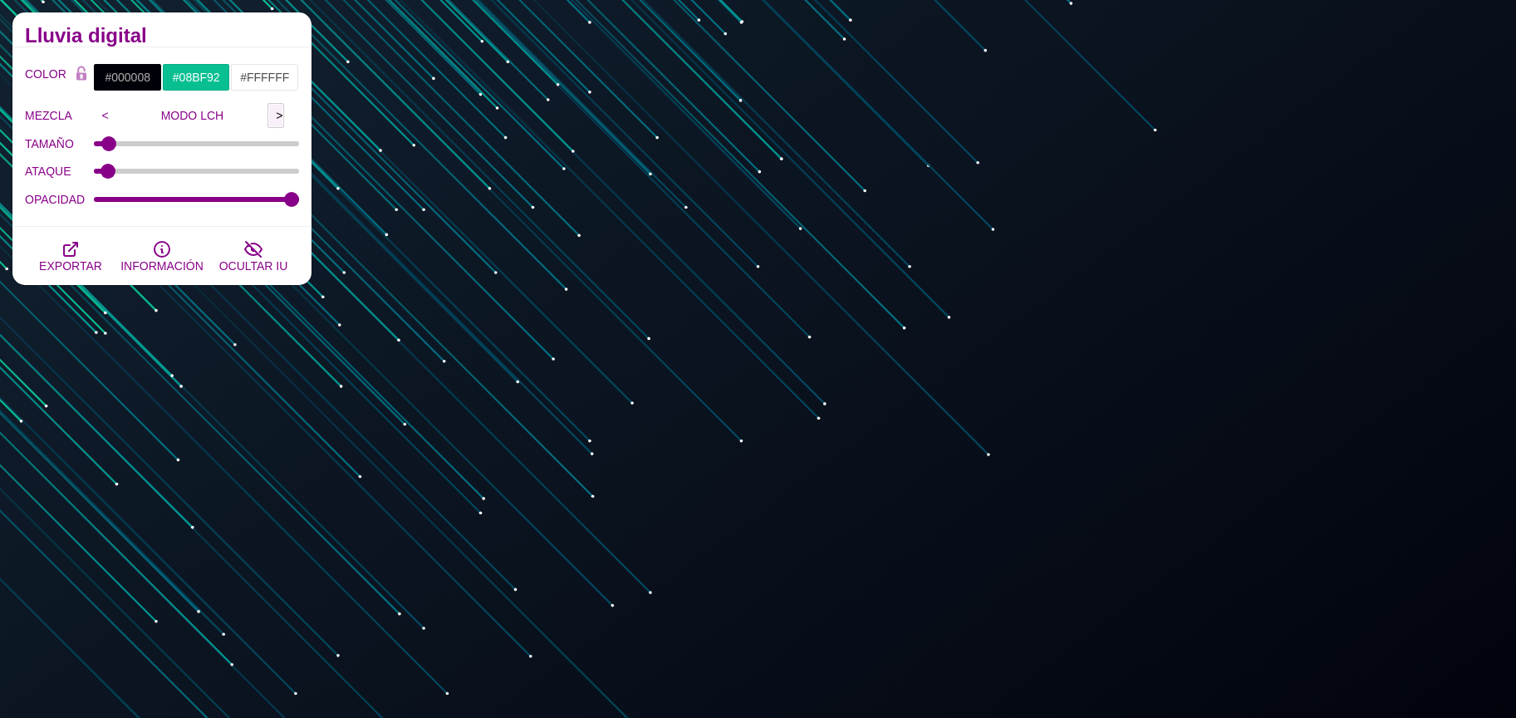
click at [275, 112] on input ">" at bounding box center [275, 115] width 17 height 25
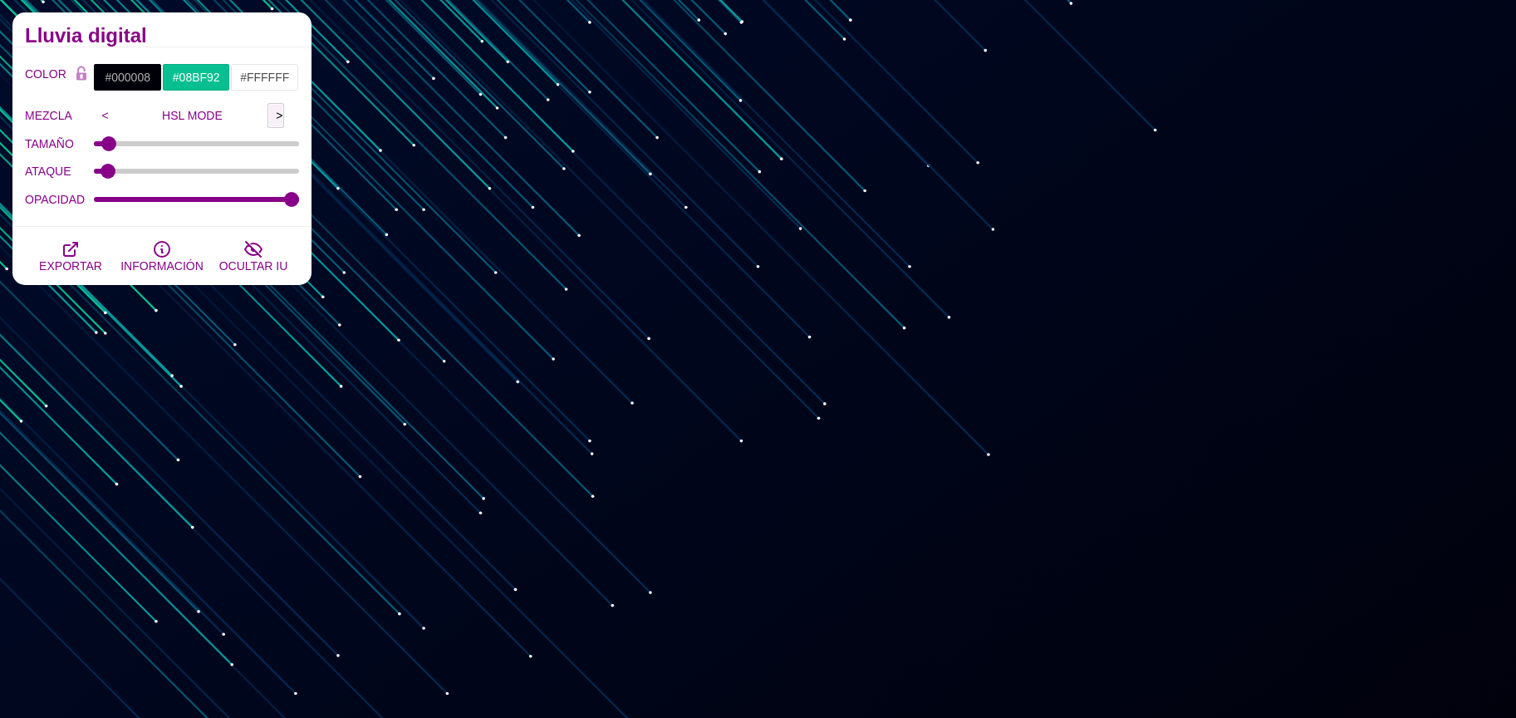
click at [275, 112] on input ">" at bounding box center [275, 115] width 17 height 25
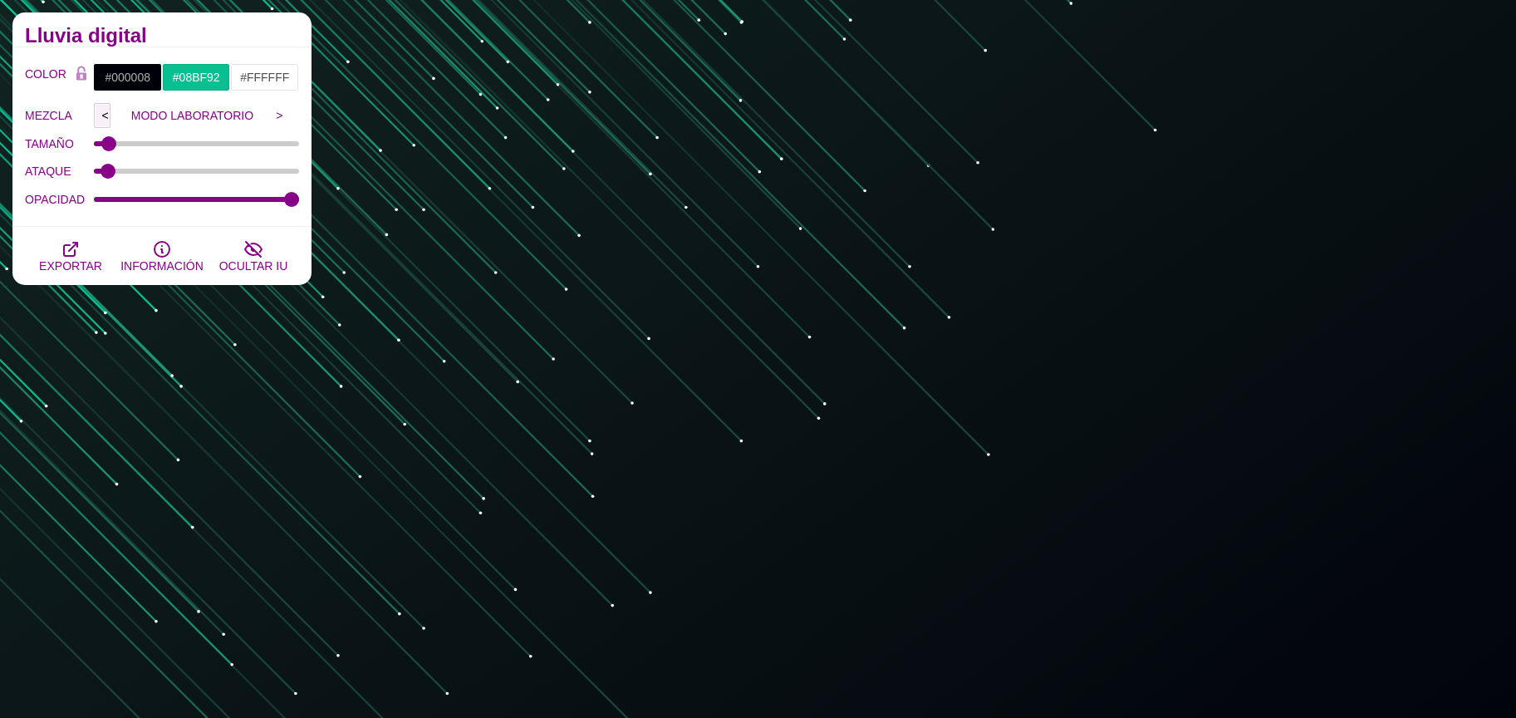
click at [106, 115] on input "<" at bounding box center [102, 115] width 17 height 25
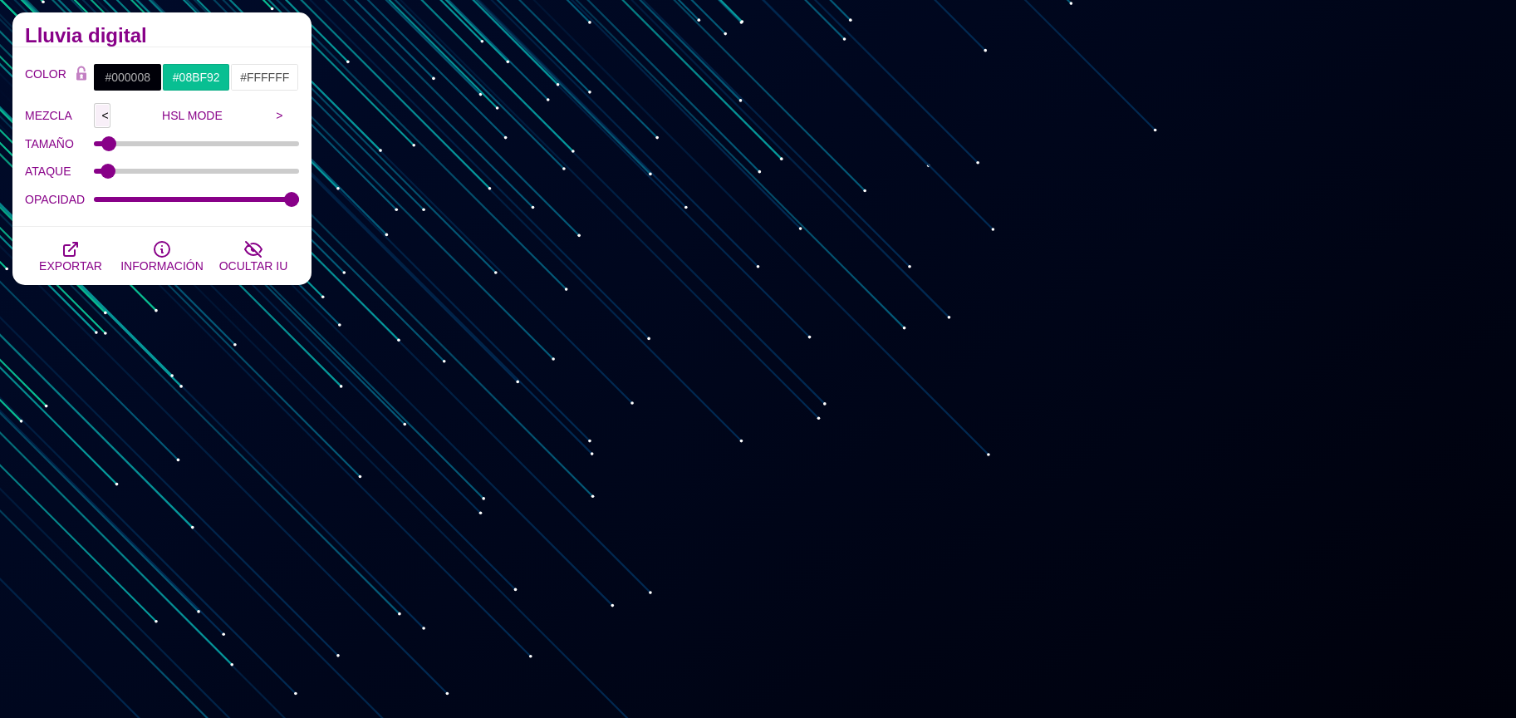
click at [106, 114] on input "<" at bounding box center [102, 115] width 17 height 25
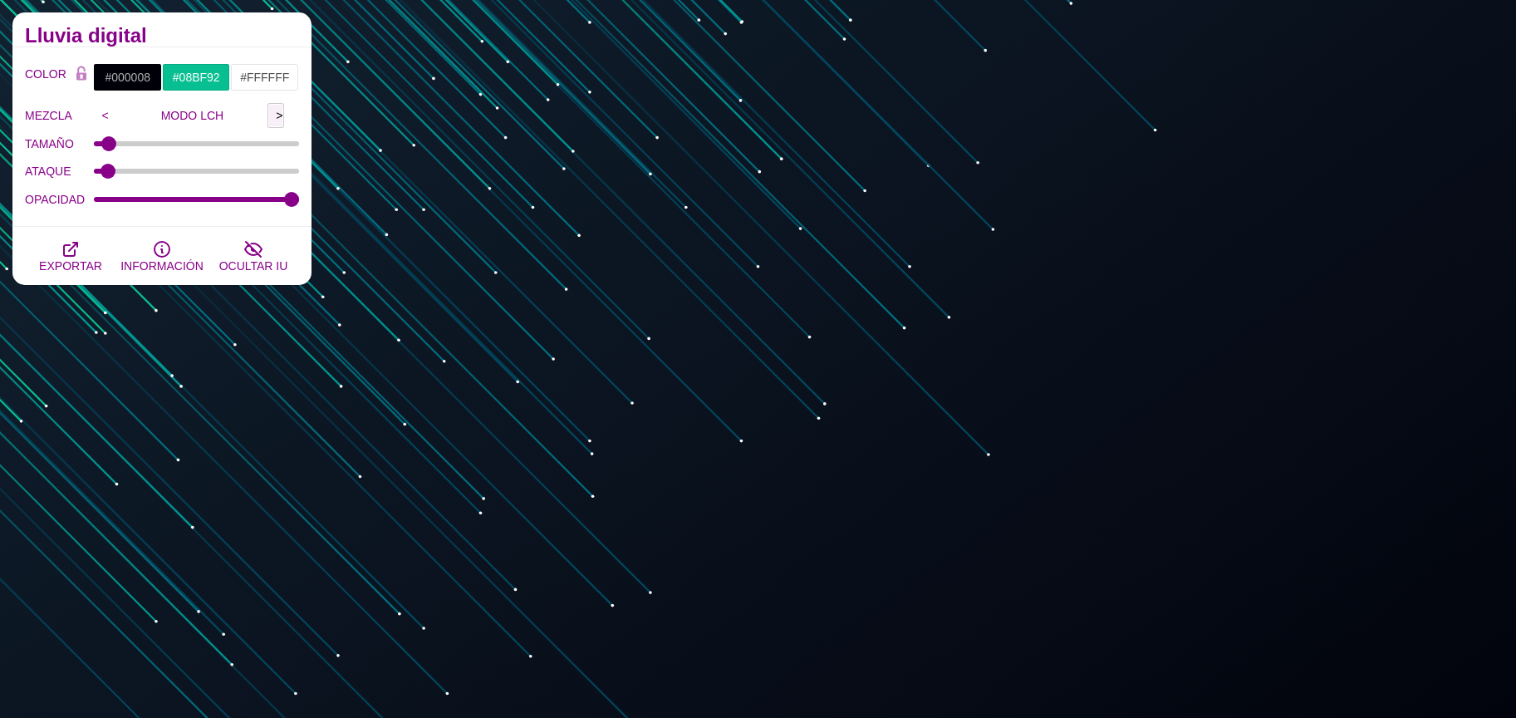
click at [277, 110] on input ">" at bounding box center [275, 115] width 17 height 25
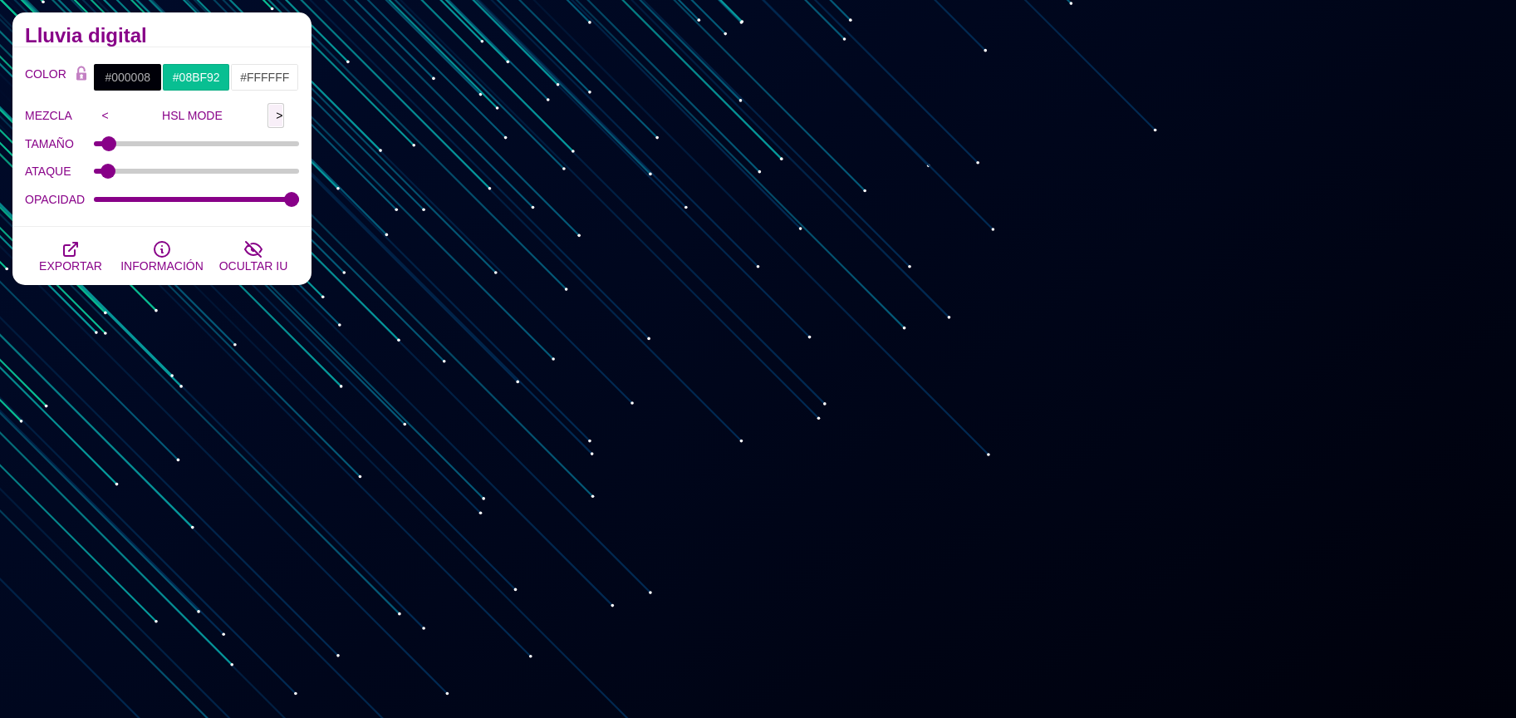
click at [277, 110] on input ">" at bounding box center [275, 115] width 17 height 25
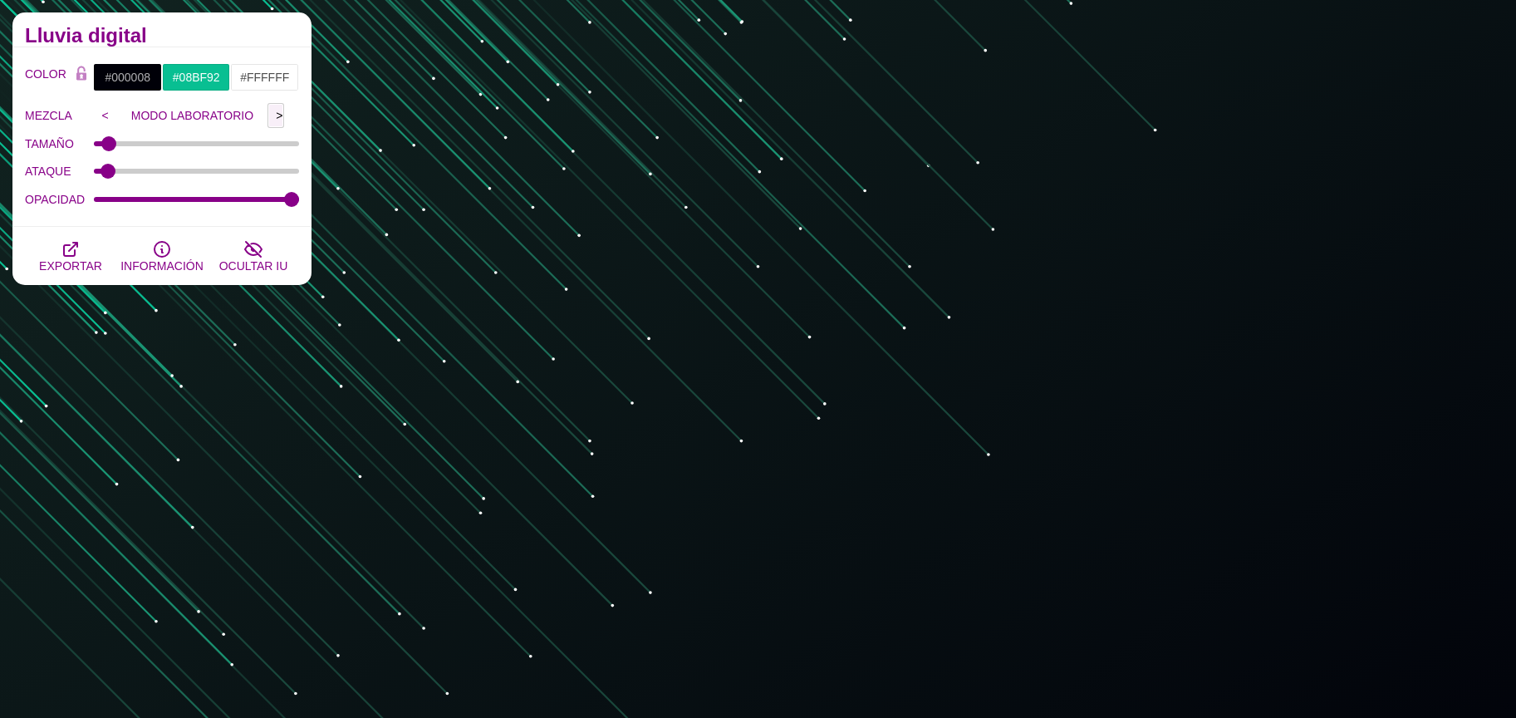
click at [274, 110] on input ">" at bounding box center [275, 115] width 17 height 25
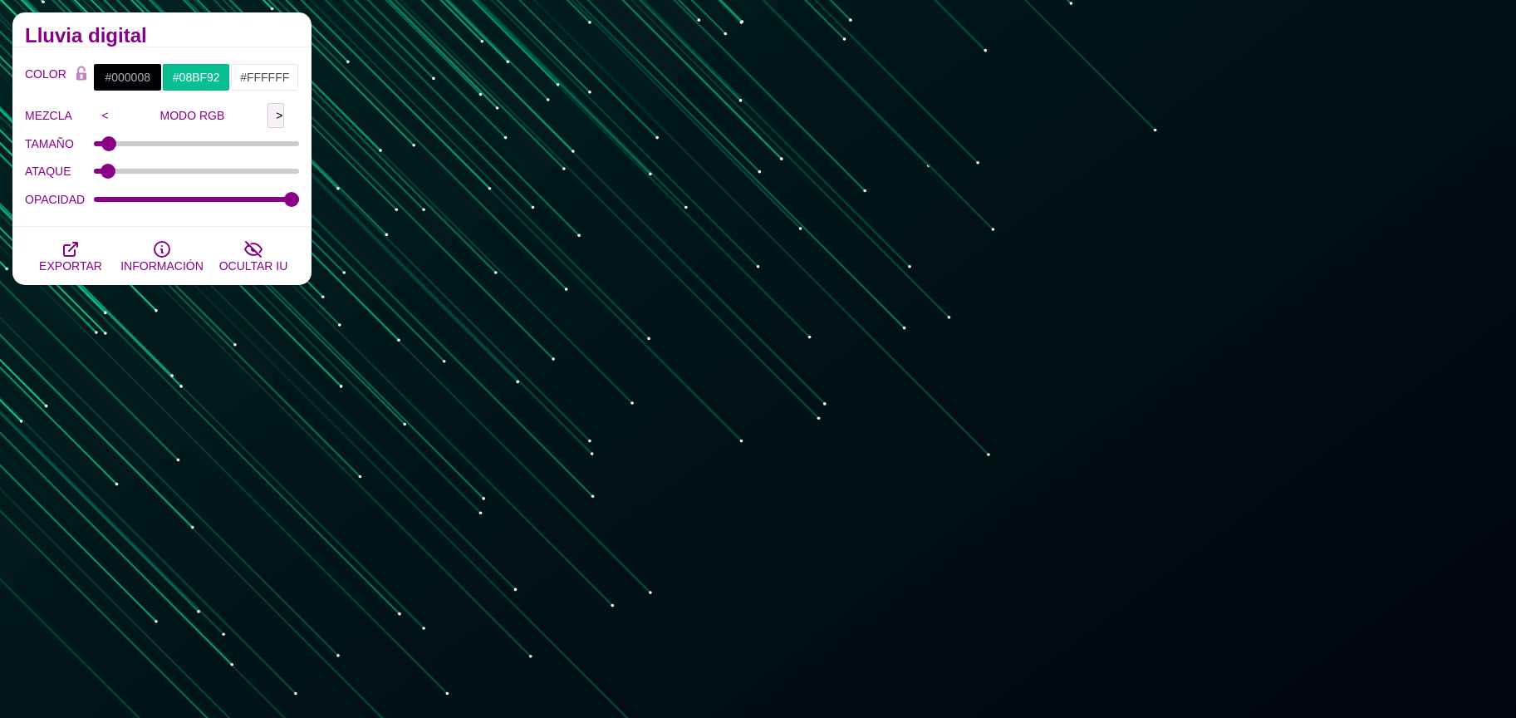
click at [274, 110] on input ">" at bounding box center [275, 115] width 17 height 25
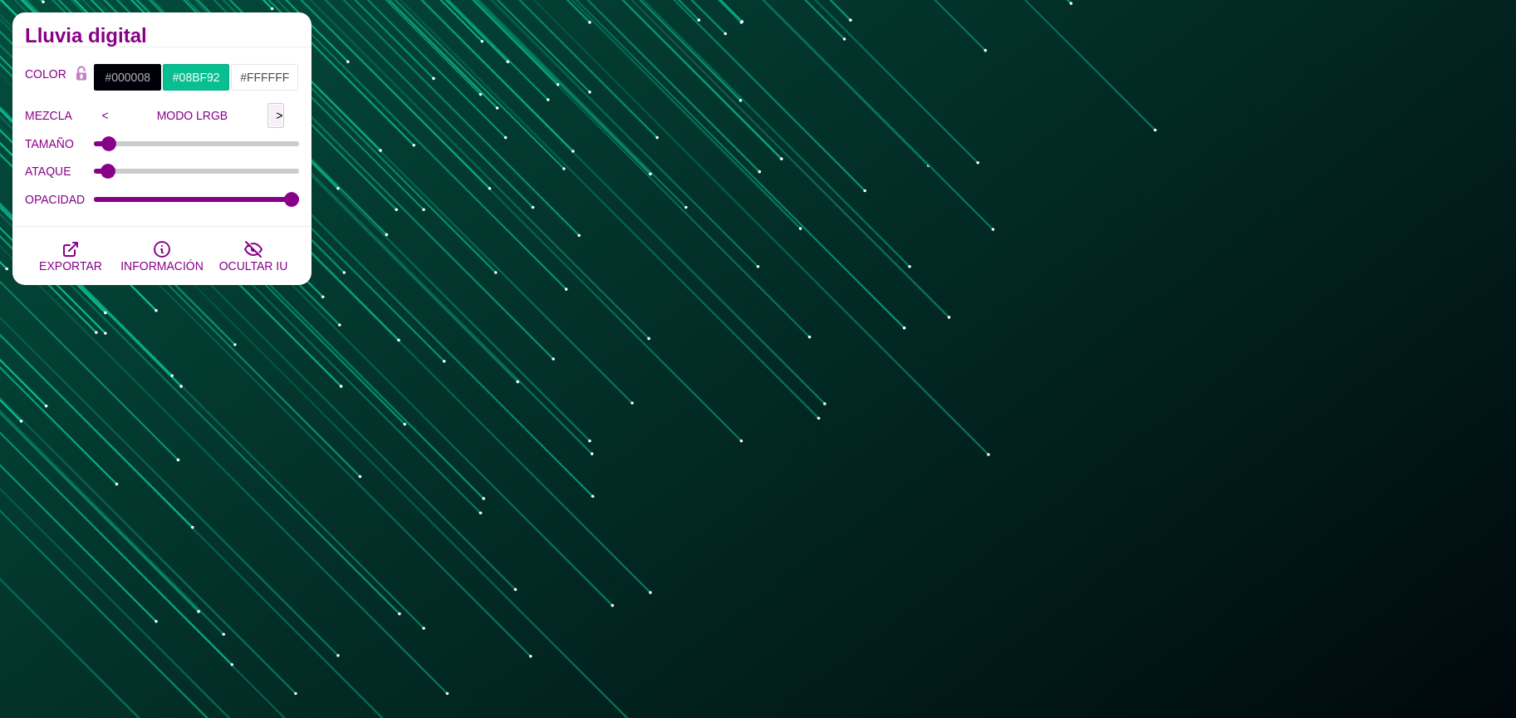
click at [274, 110] on input ">" at bounding box center [275, 115] width 17 height 25
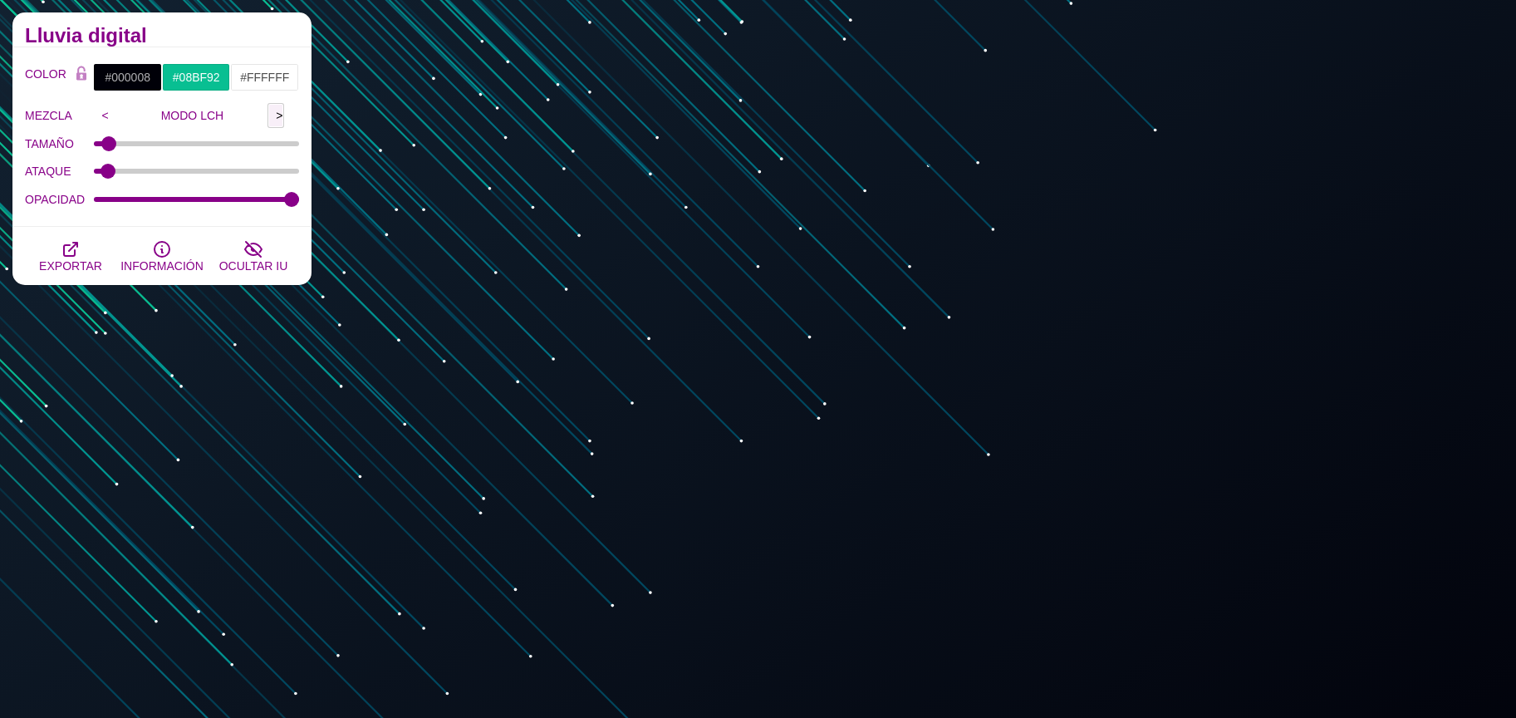
click at [272, 110] on input ">" at bounding box center [275, 115] width 17 height 25
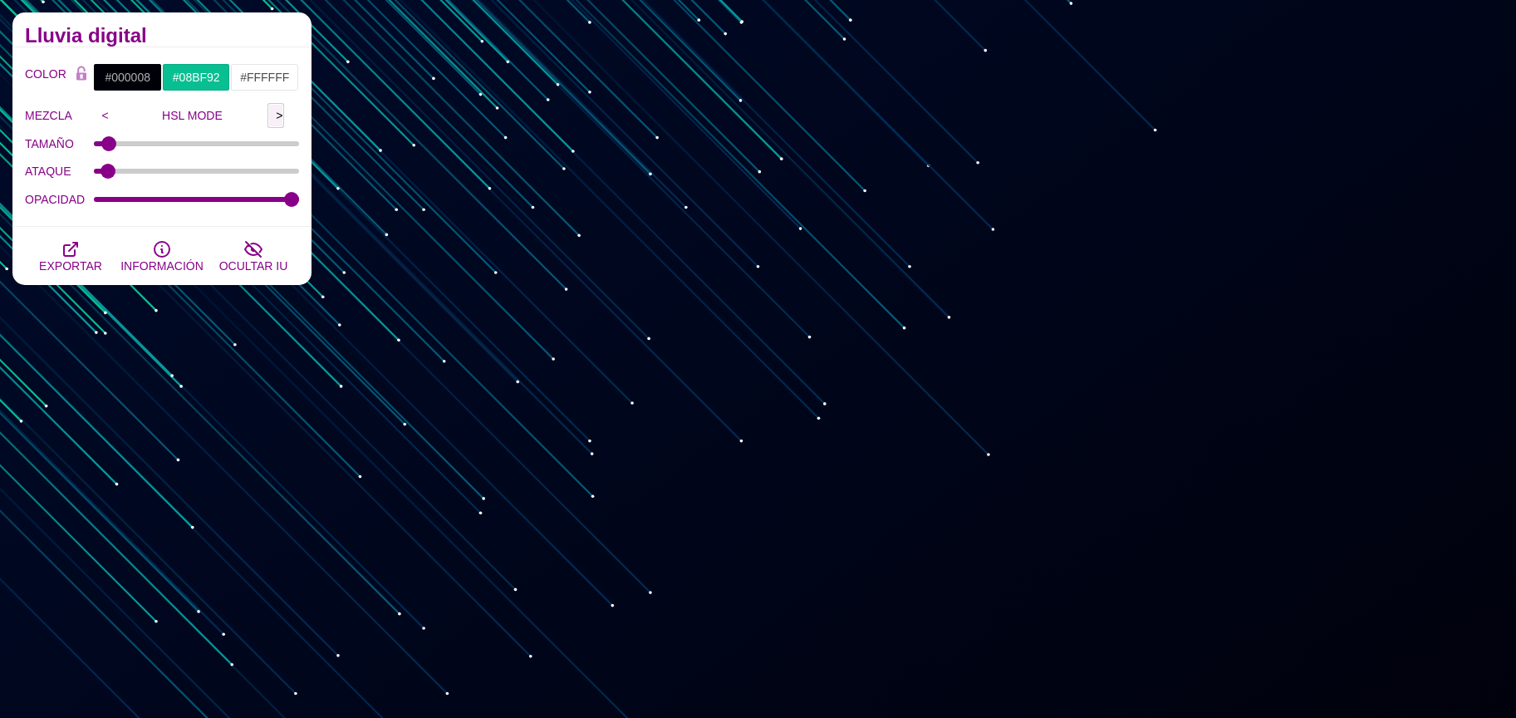
click at [272, 110] on input ">" at bounding box center [275, 115] width 17 height 25
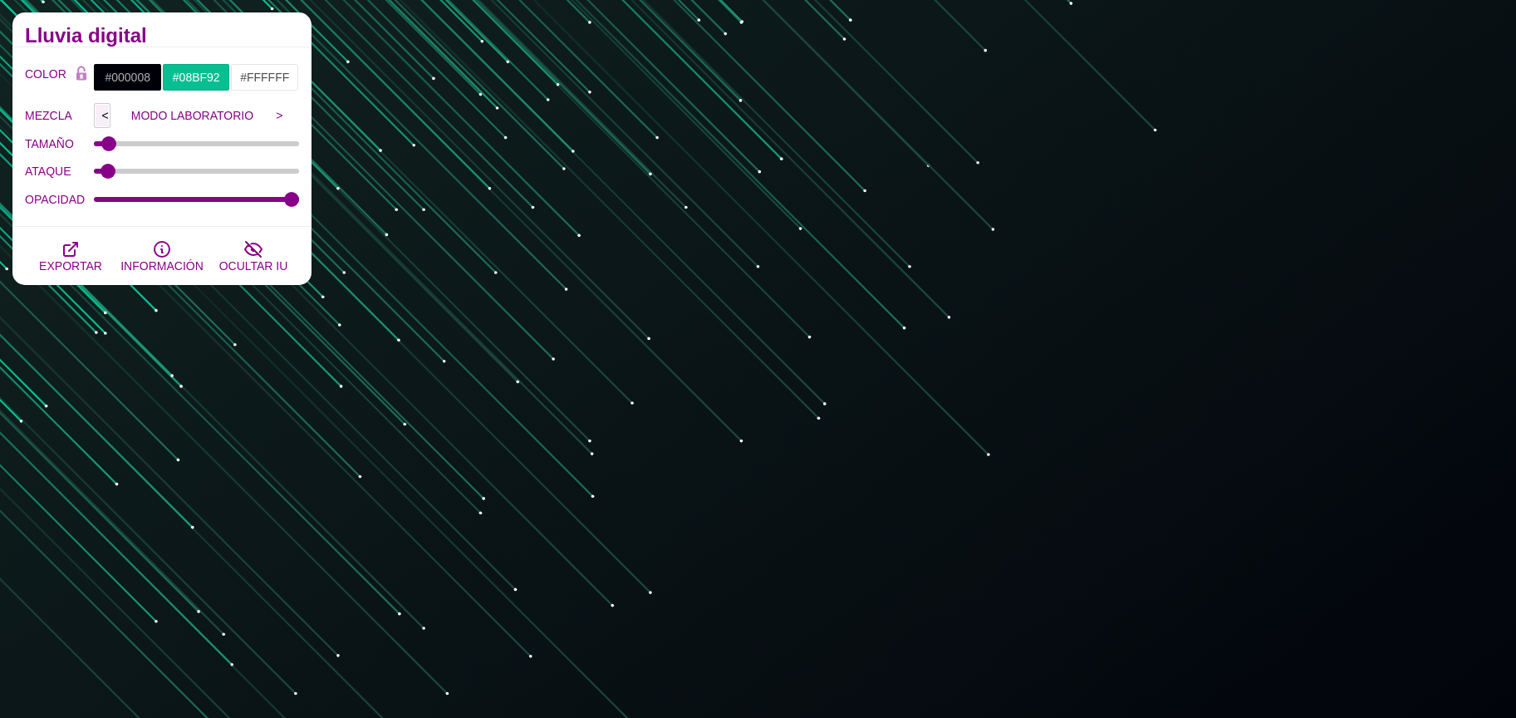
click at [107, 115] on input "<" at bounding box center [102, 115] width 17 height 25
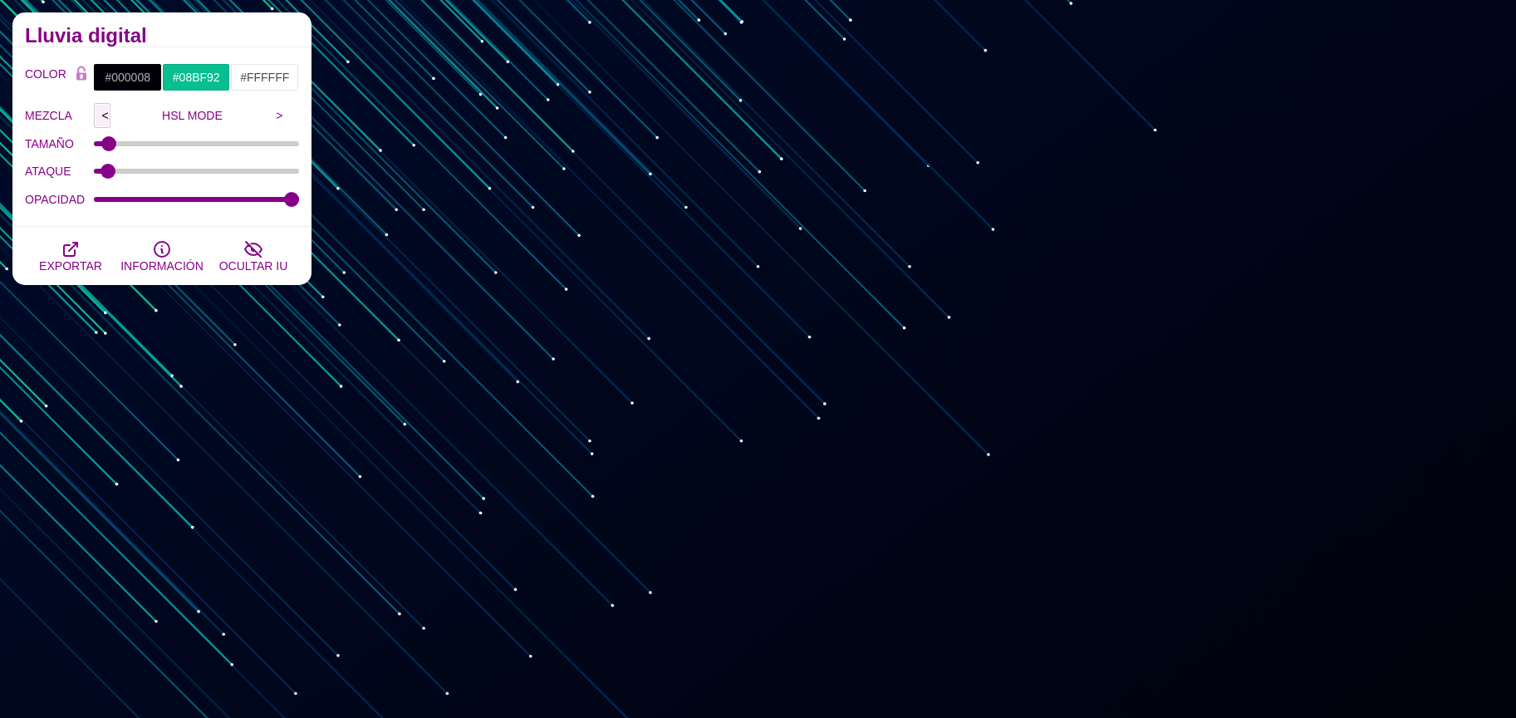
click at [108, 115] on input "<" at bounding box center [102, 115] width 17 height 25
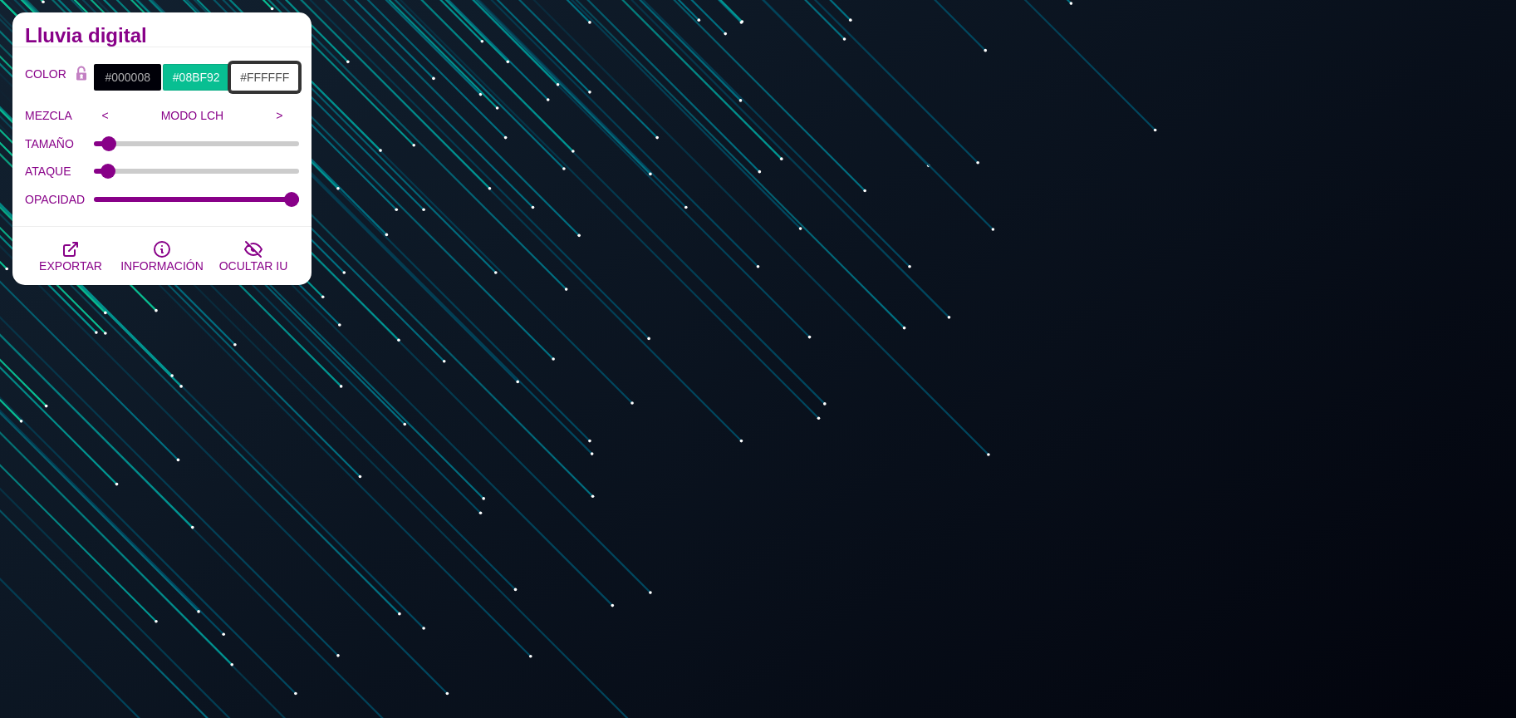
click at [248, 78] on input "#FFFFFF" at bounding box center [264, 77] width 69 height 28
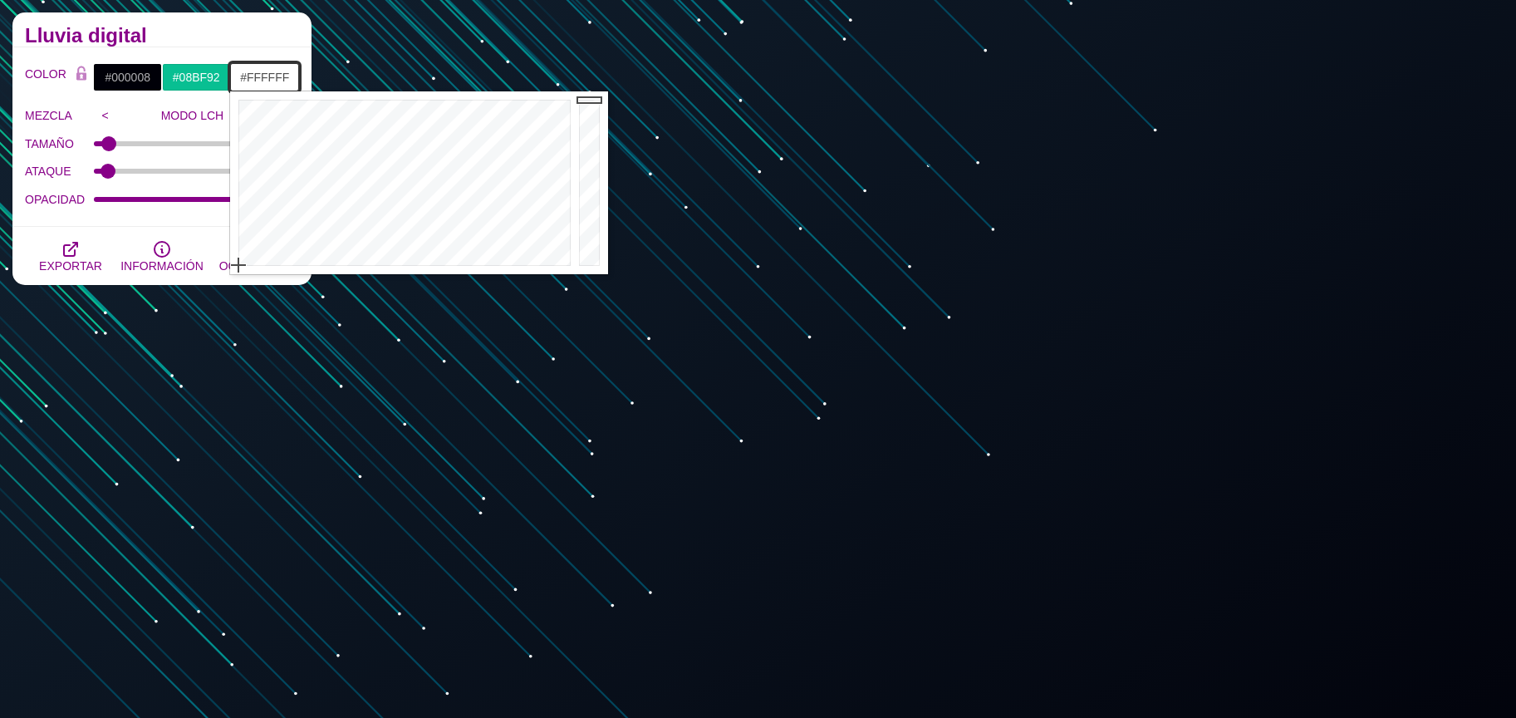
click at [250, 78] on input "#FFFFFF" at bounding box center [264, 77] width 69 height 28
click at [71, 259] on font "EXPORTAR" at bounding box center [70, 265] width 63 height 13
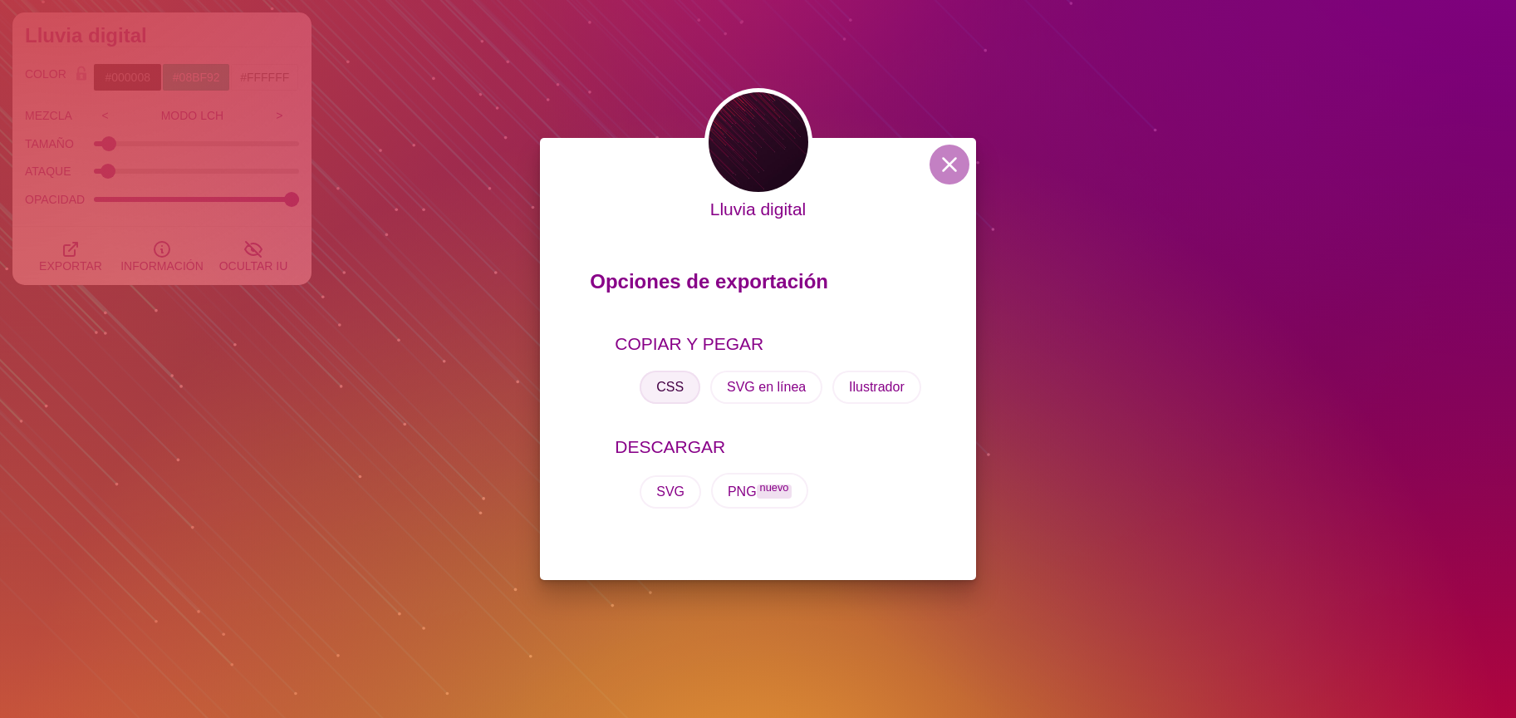
click at [670, 391] on font "CSS" at bounding box center [669, 387] width 27 height 14
click at [204, 135] on div "Lluvia digital Opciones de exportación COPIAR Y PEGAR CSS SVG en línea Ilustrad…" at bounding box center [758, 359] width 1516 height 718
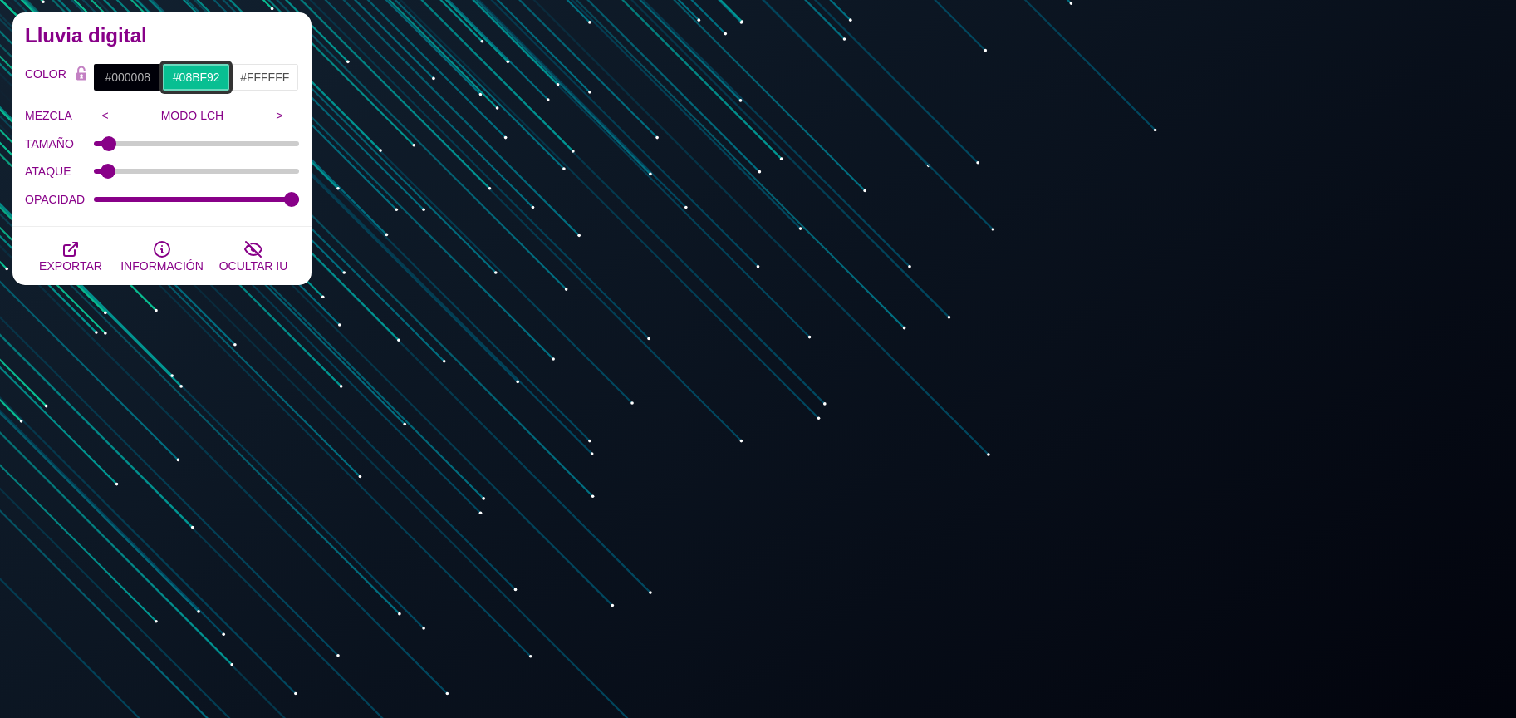
click at [208, 70] on input "#08BF92" at bounding box center [196, 77] width 69 height 28
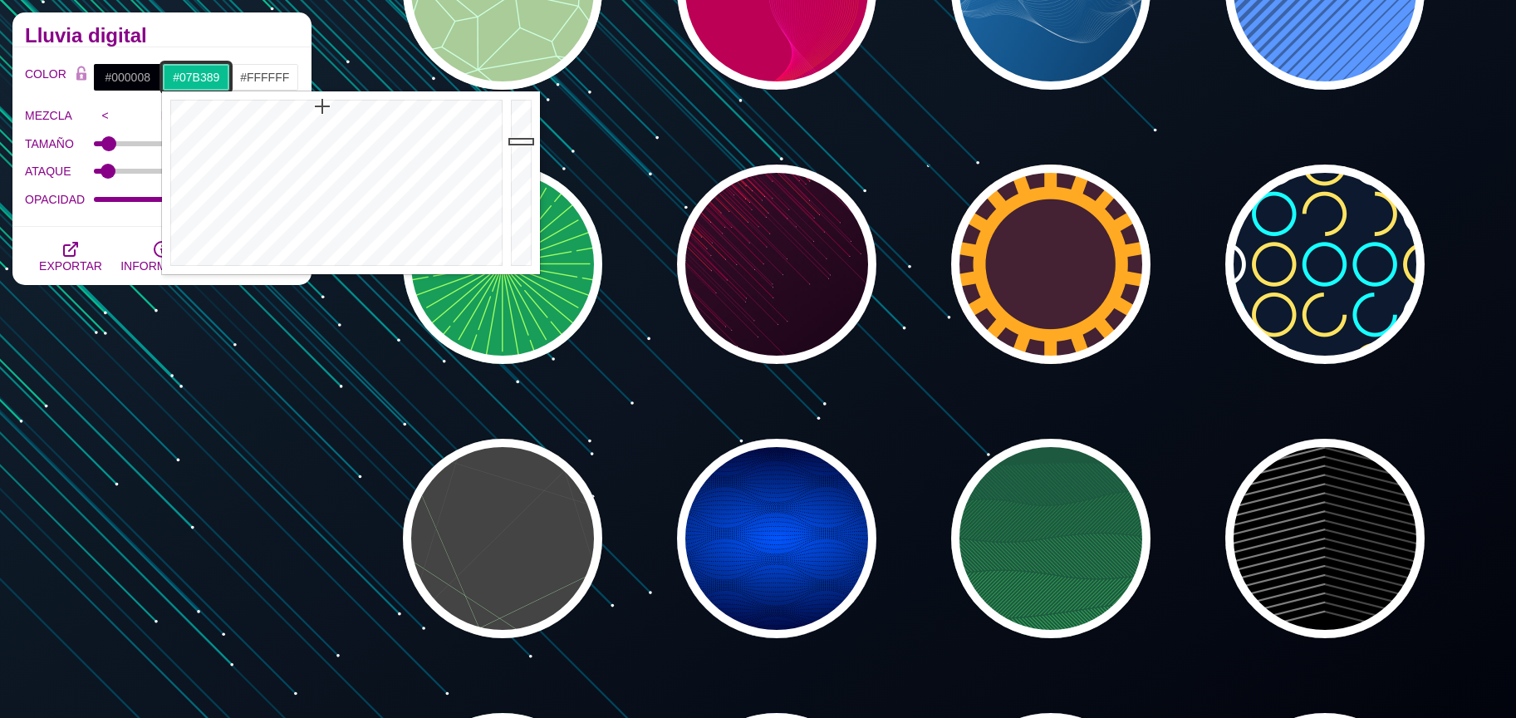
click at [516, 149] on div at bounding box center [523, 182] width 33 height 183
click at [517, 153] on div at bounding box center [523, 182] width 33 height 183
click at [510, 161] on div at bounding box center [523, 182] width 33 height 183
click at [511, 169] on div at bounding box center [523, 182] width 33 height 183
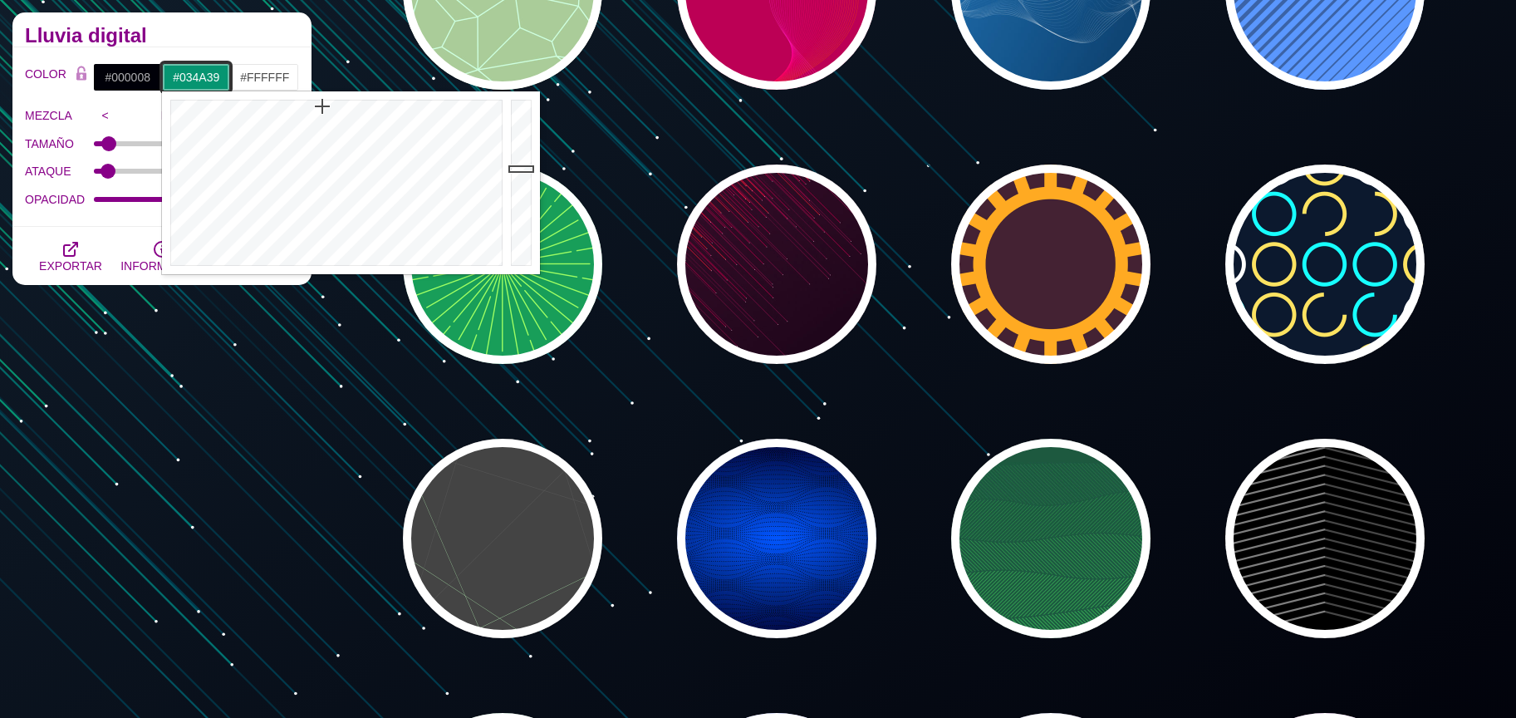
click at [512, 217] on div at bounding box center [523, 182] width 33 height 183
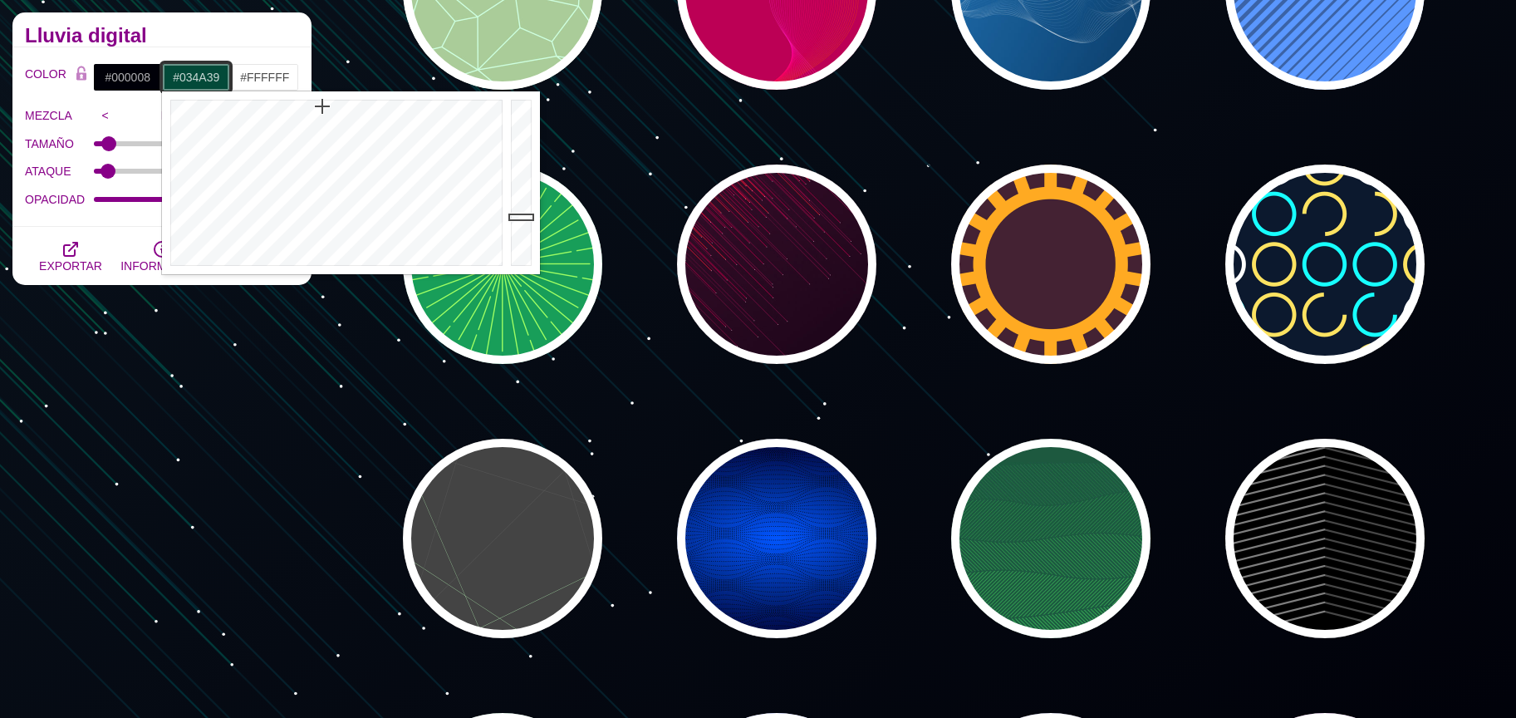
type input "#069370"
click at [518, 169] on div at bounding box center [523, 182] width 33 height 183
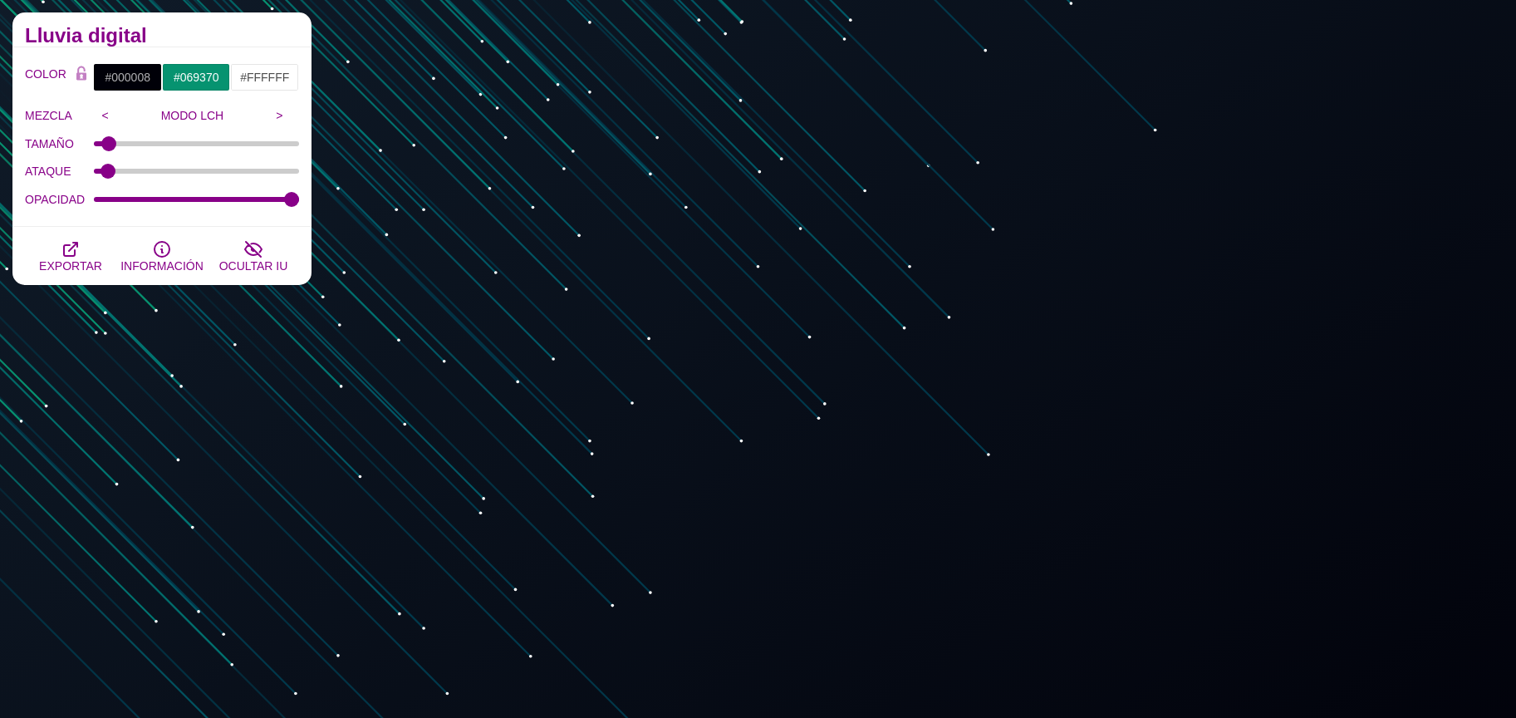
click at [68, 194] on font "OPACIDAD" at bounding box center [55, 199] width 60 height 13
click at [94, 196] on input "OPACIDAD" at bounding box center [197, 199] width 206 height 7
click at [248, 245] on icon "button" at bounding box center [253, 249] width 17 height 15
click at [252, 79] on input "#FFFFFF" at bounding box center [264, 77] width 69 height 28
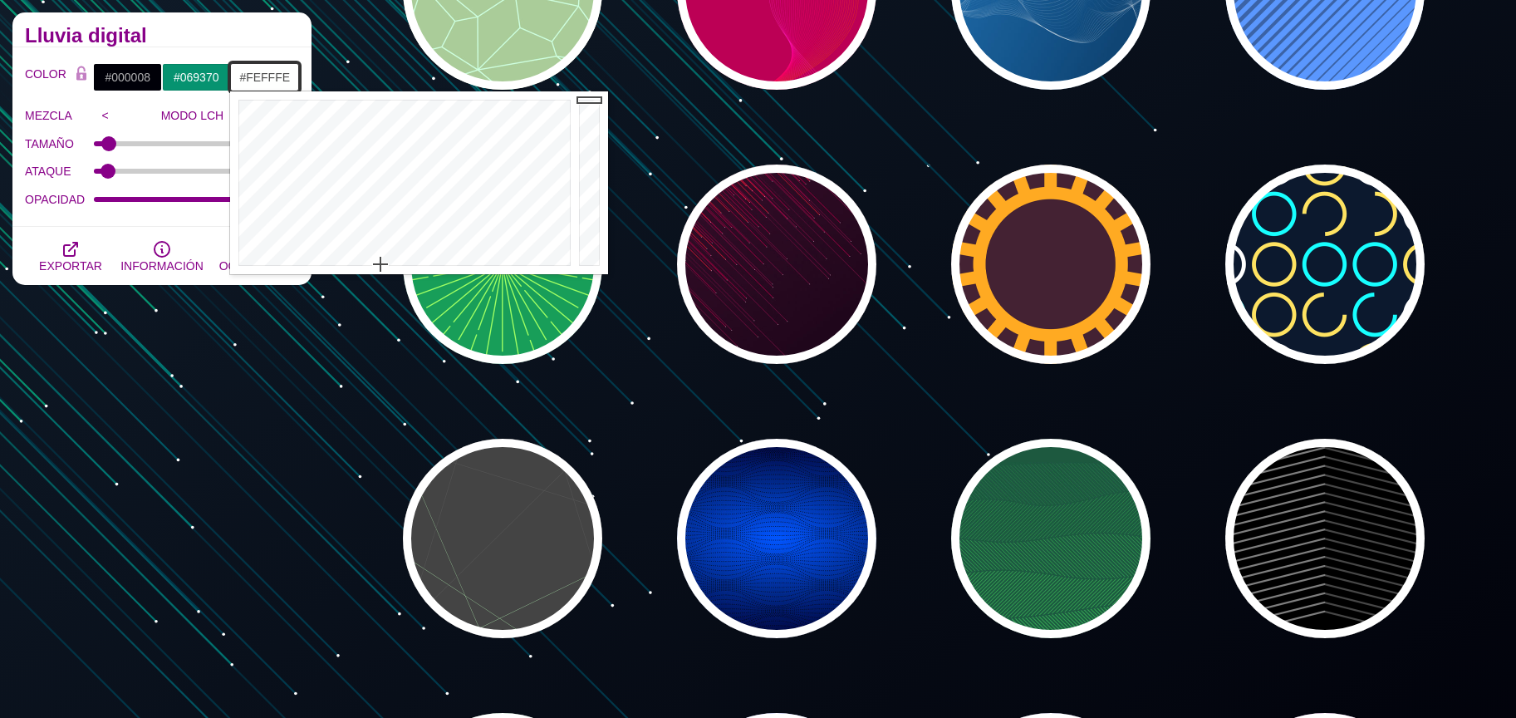
click at [380, 264] on div at bounding box center [402, 182] width 345 height 183
type input "#FFFFFF"
drag, startPoint x: 384, startPoint y: 264, endPoint x: 361, endPoint y: 311, distance: 52.4
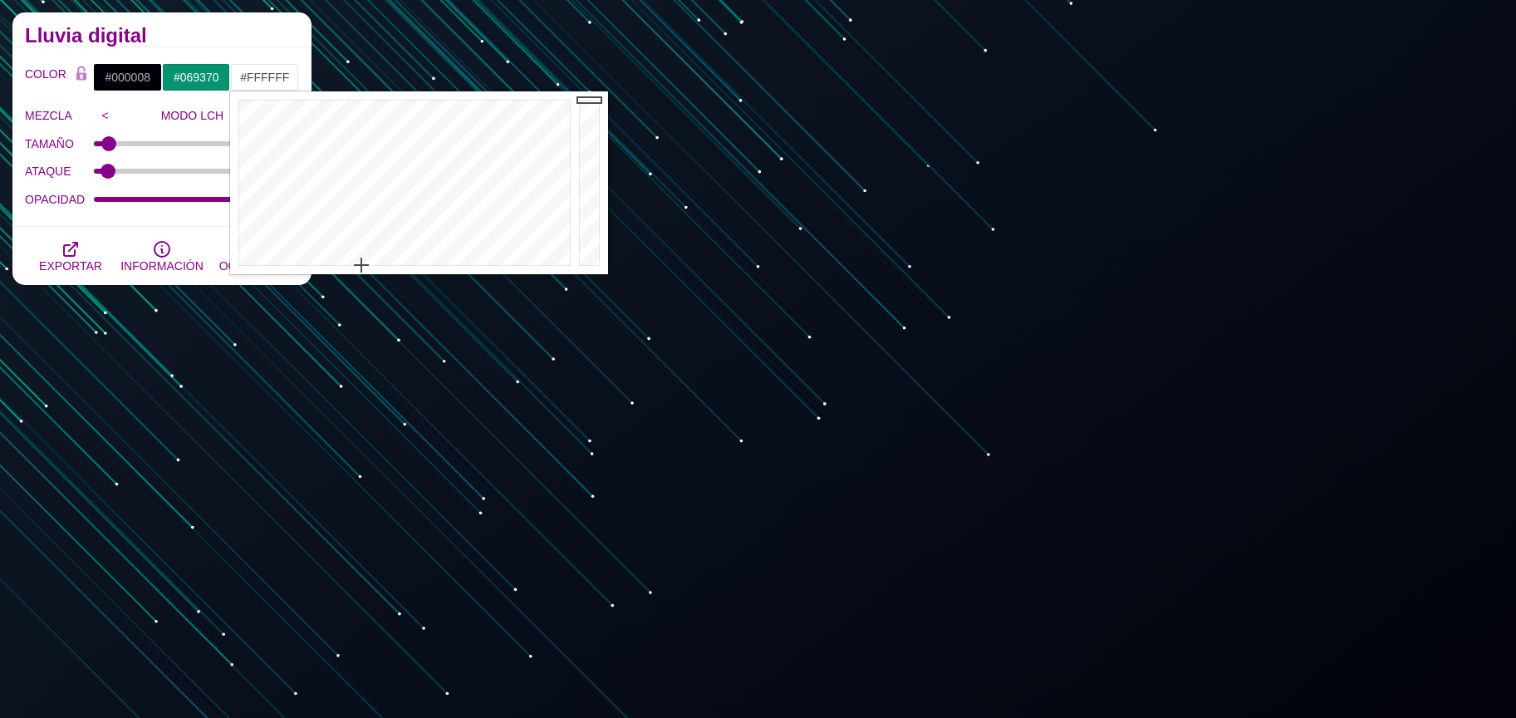
click at [184, 43] on div "Lluvia digital" at bounding box center [161, 29] width 299 height 35
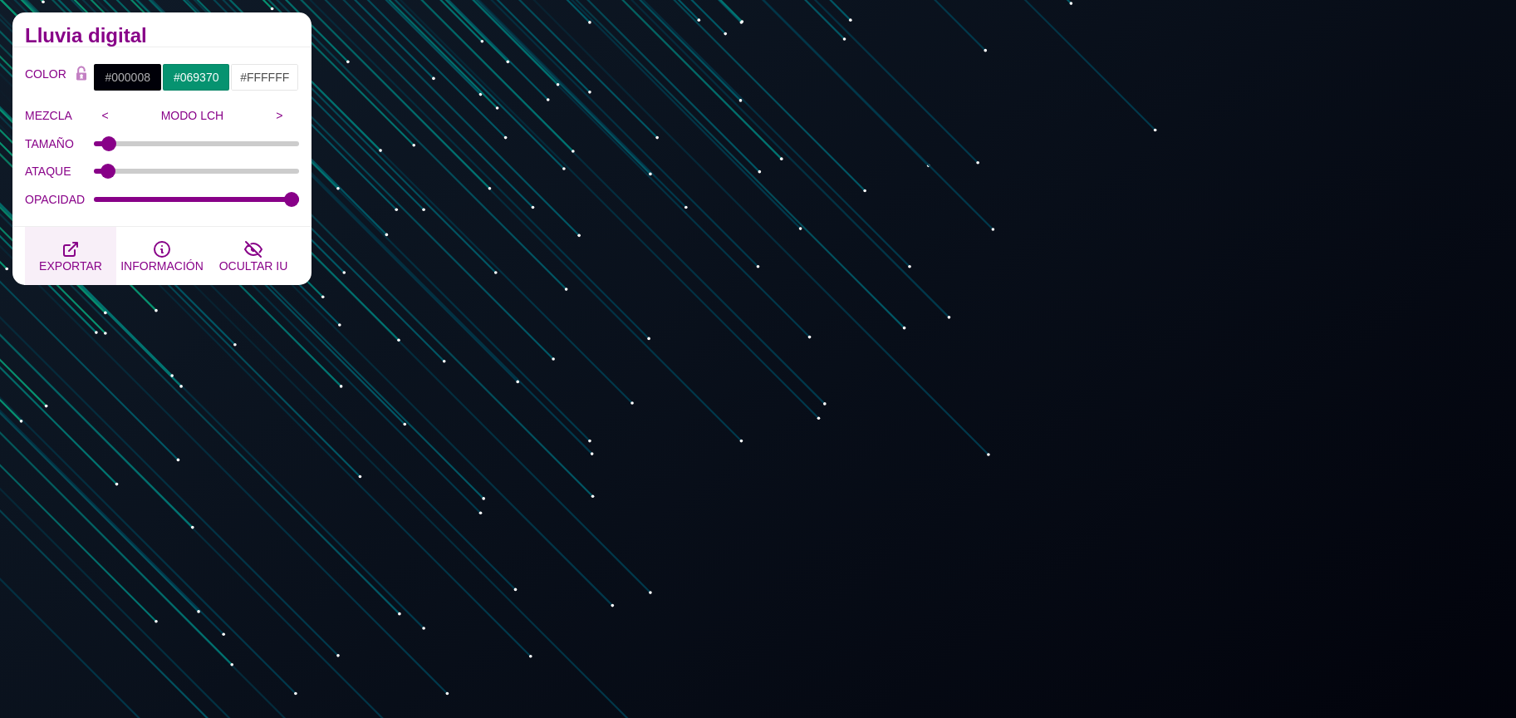
click at [72, 246] on icon "button" at bounding box center [70, 249] width 13 height 13
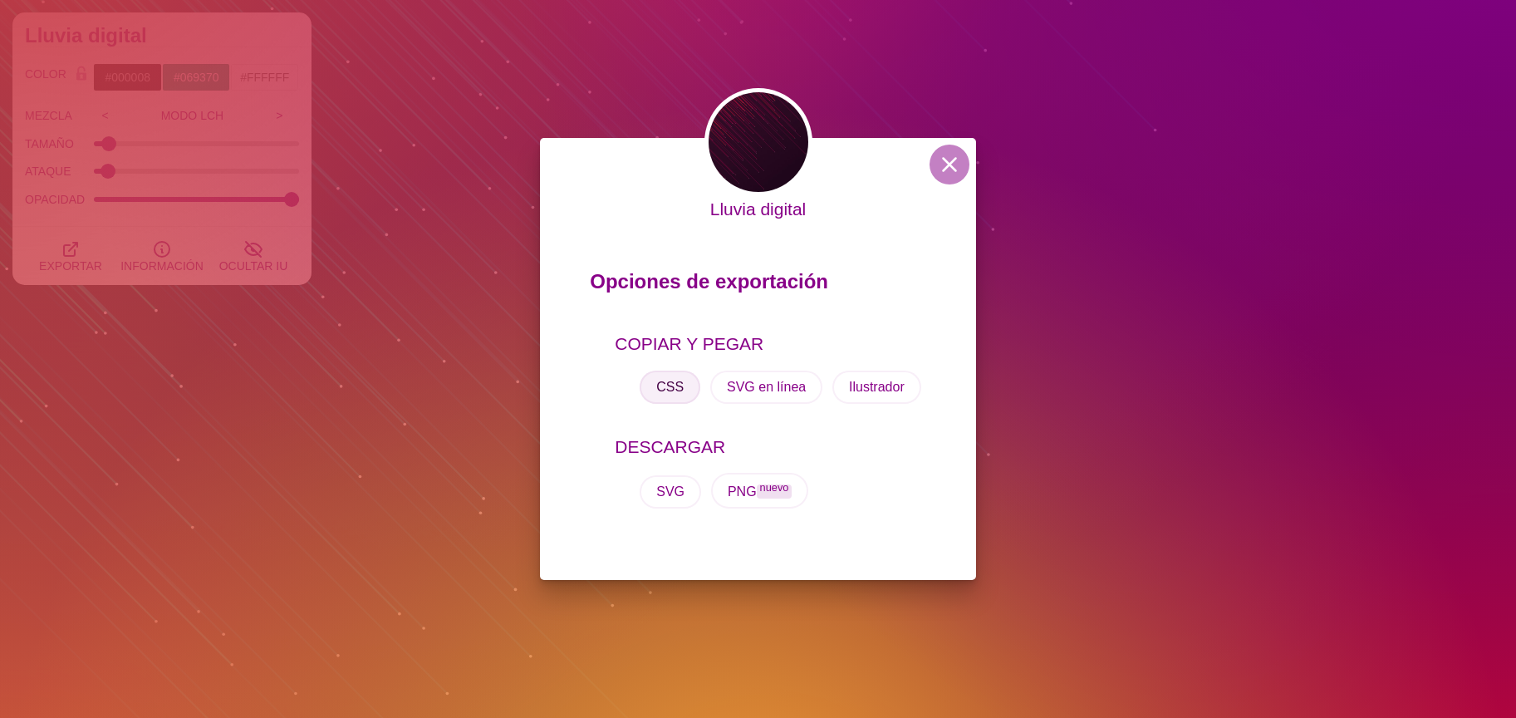
click at [666, 384] on font "CSS" at bounding box center [669, 387] width 27 height 14
click at [667, 383] on font "CSS" at bounding box center [669, 387] width 27 height 14
click at [233, 166] on div "Lluvia digital Opciones de exportación COPIAR Y PEGAR CSS SVG en línea Ilustrad…" at bounding box center [758, 359] width 1516 height 718
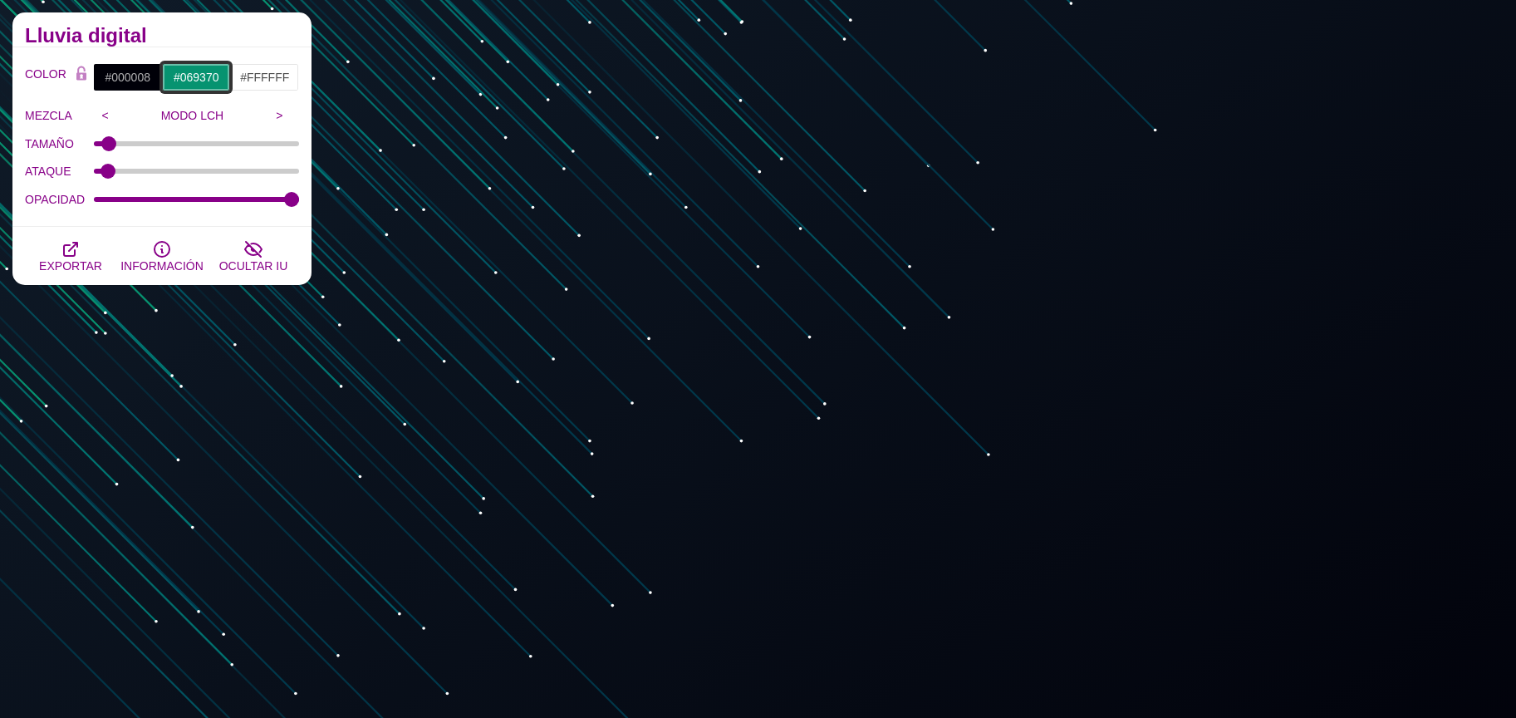
click at [174, 81] on input "#069370" at bounding box center [196, 77] width 69 height 28
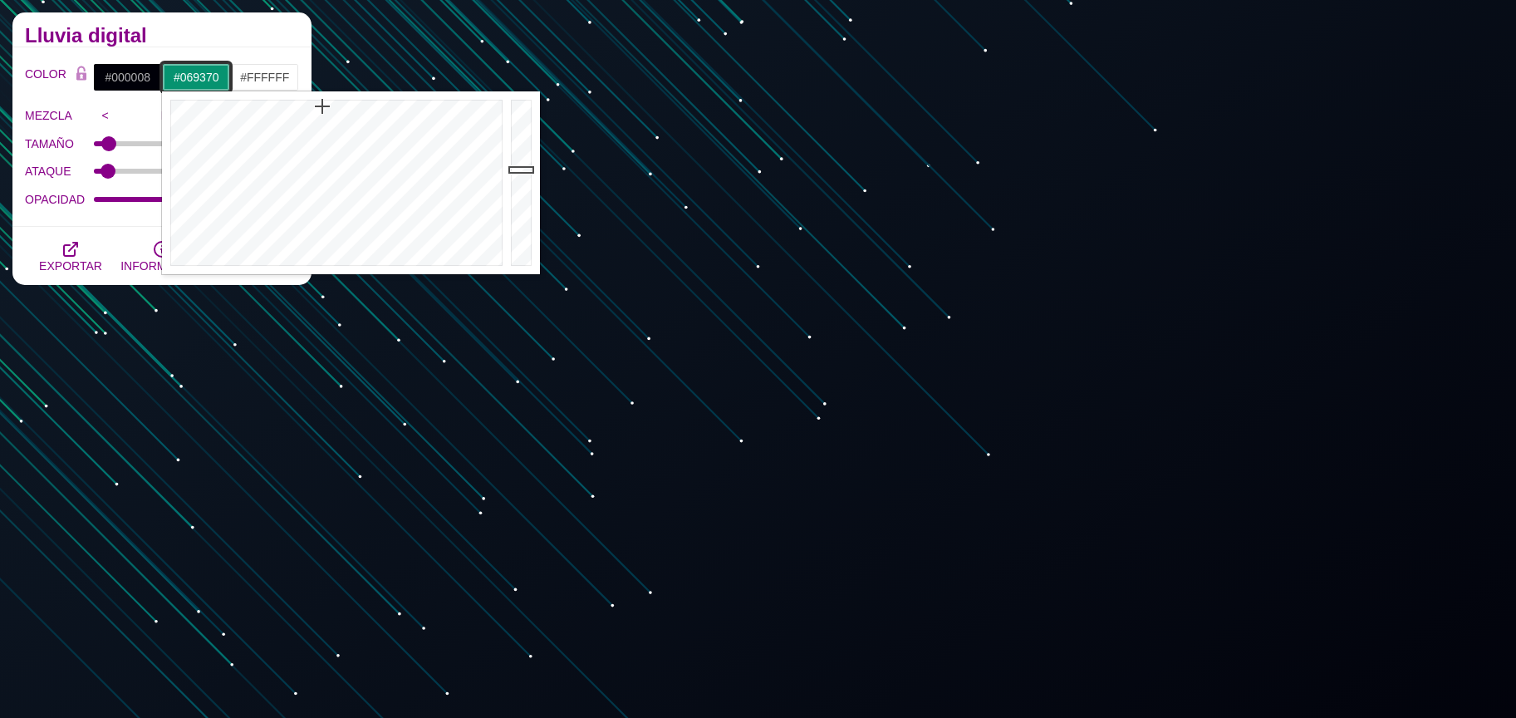
type input "#07B78C"
click at [519, 146] on div at bounding box center [523, 182] width 33 height 183
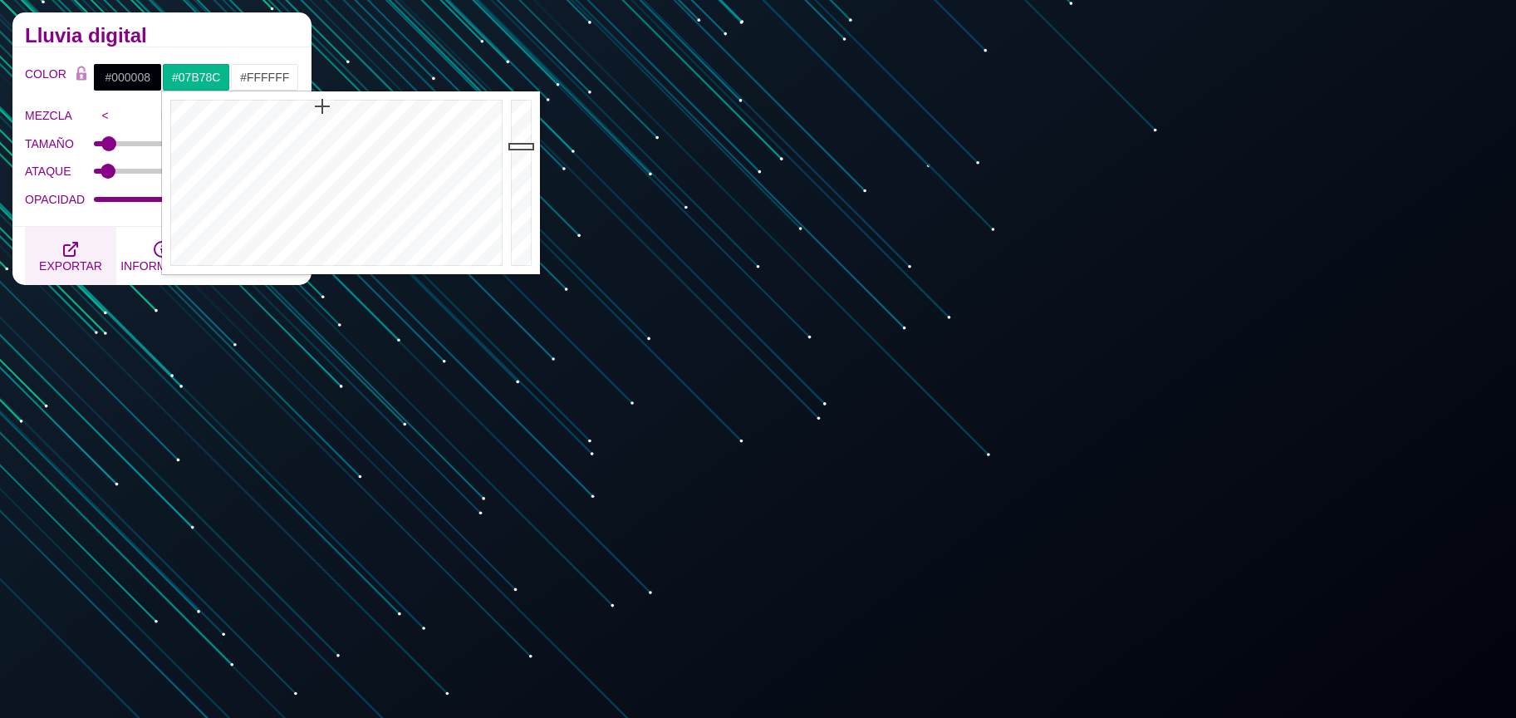
click at [72, 244] on icon "button" at bounding box center [71, 249] width 20 height 20
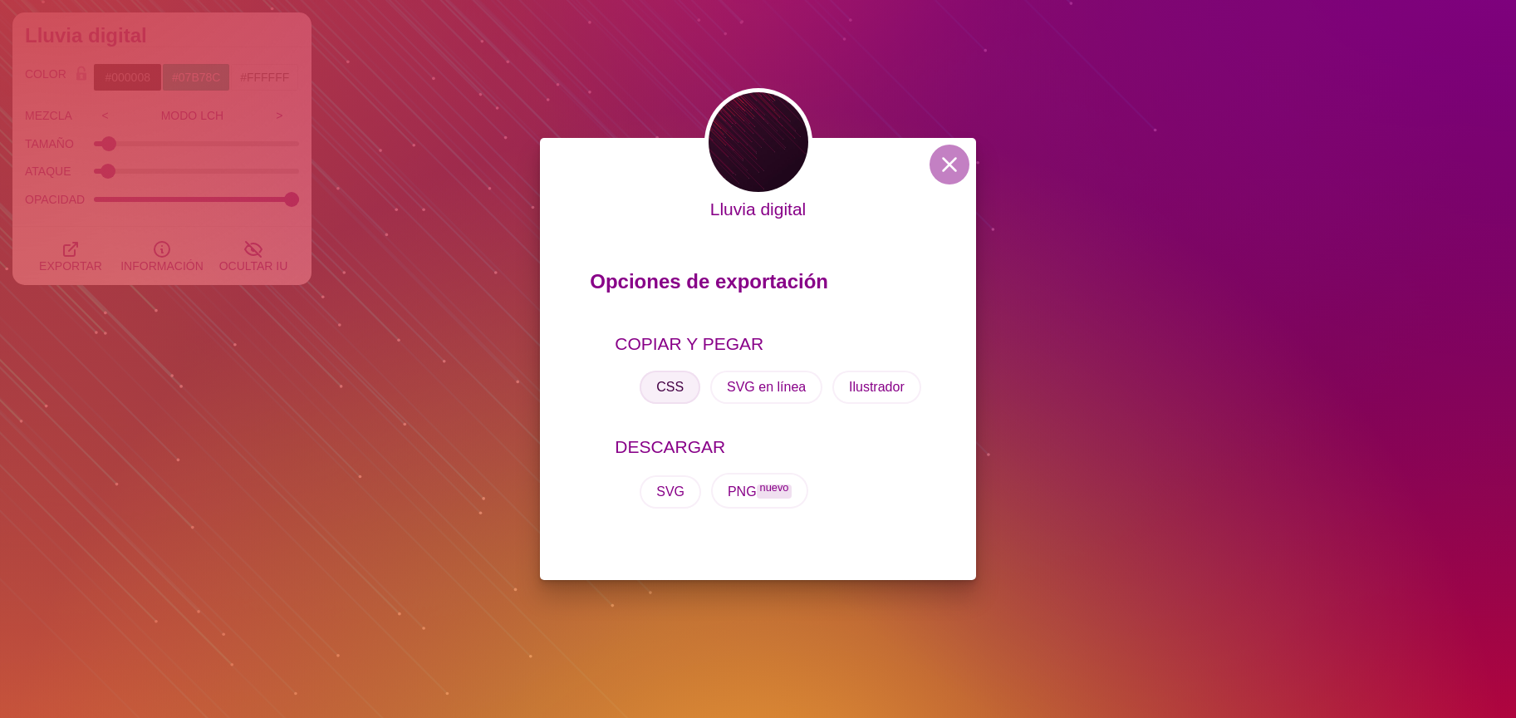
click at [664, 380] on font "CSS" at bounding box center [669, 387] width 27 height 14
click at [664, 383] on font "CSS" at bounding box center [669, 387] width 27 height 14
click at [655, 385] on button "CSS" at bounding box center [669, 386] width 61 height 33
click at [660, 385] on button "CSS" at bounding box center [669, 386] width 61 height 33
